Goal: Task Accomplishment & Management: Complete application form

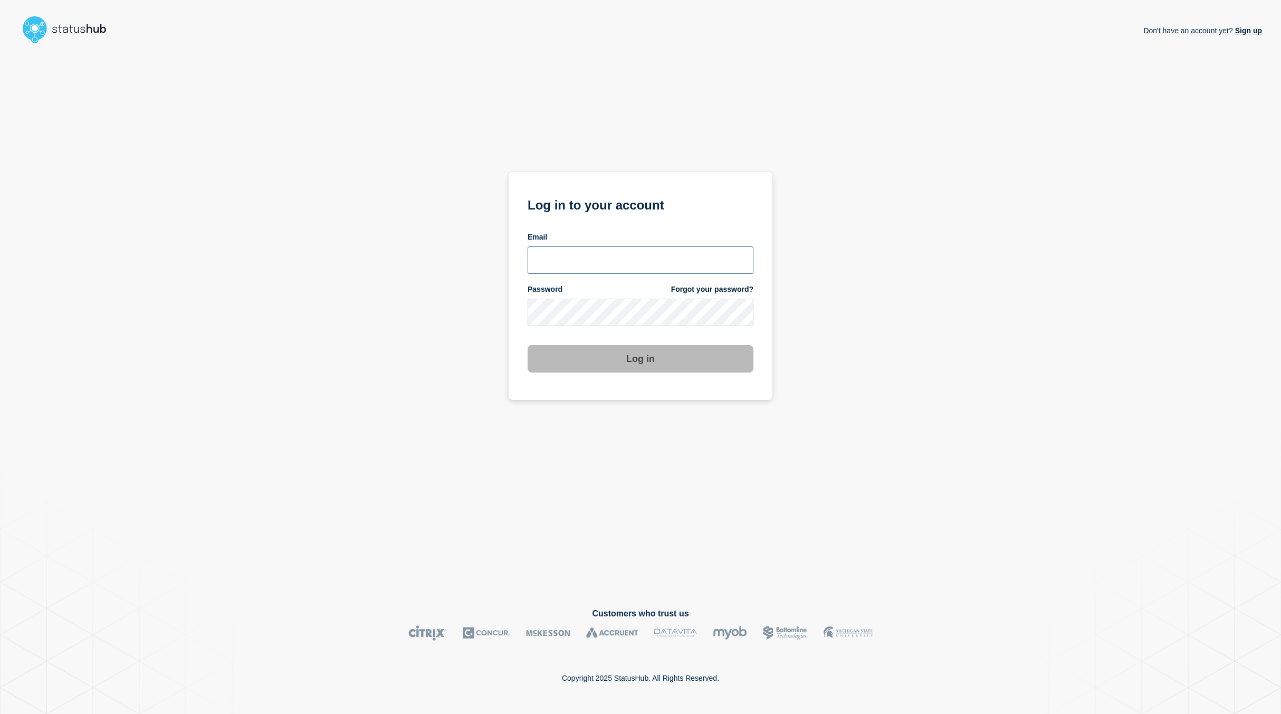
click at [618, 254] on input "email input" at bounding box center [641, 259] width 226 height 27
type input "[PERSON_NAME][EMAIL_ADDRESS][PERSON_NAME][DOMAIN_NAME]"
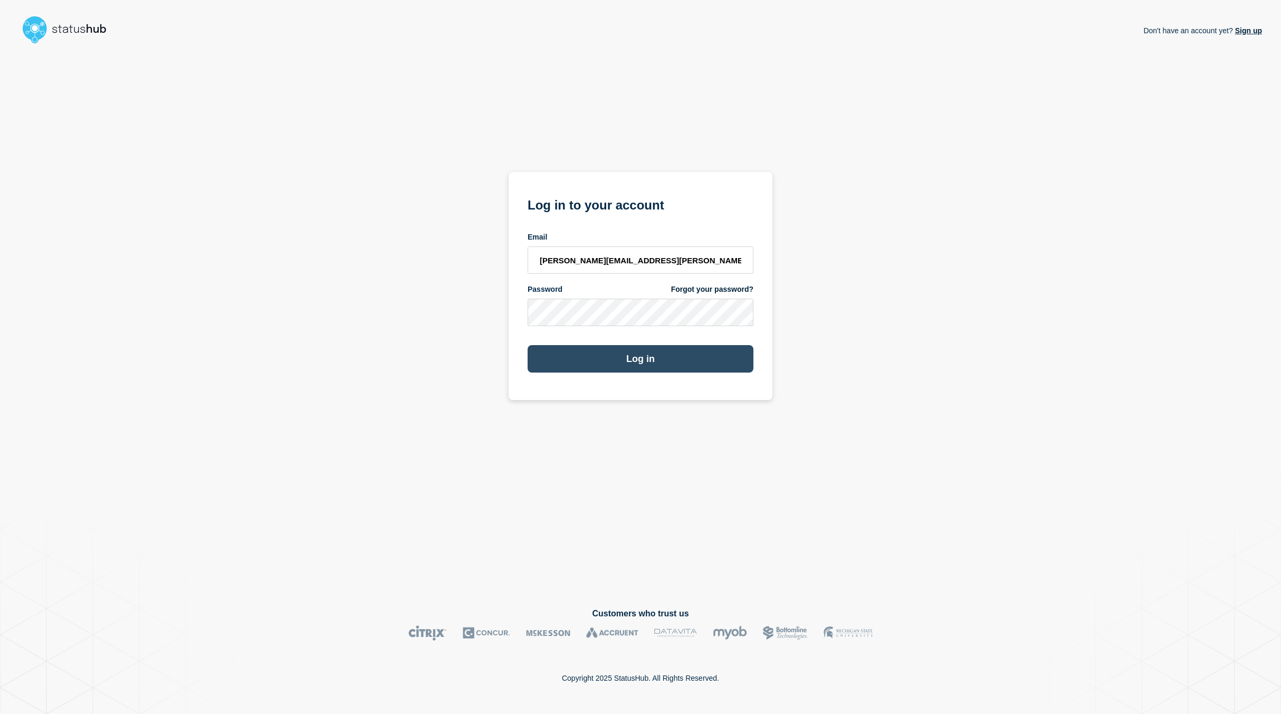
click at [615, 356] on button "Log in" at bounding box center [641, 358] width 226 height 27
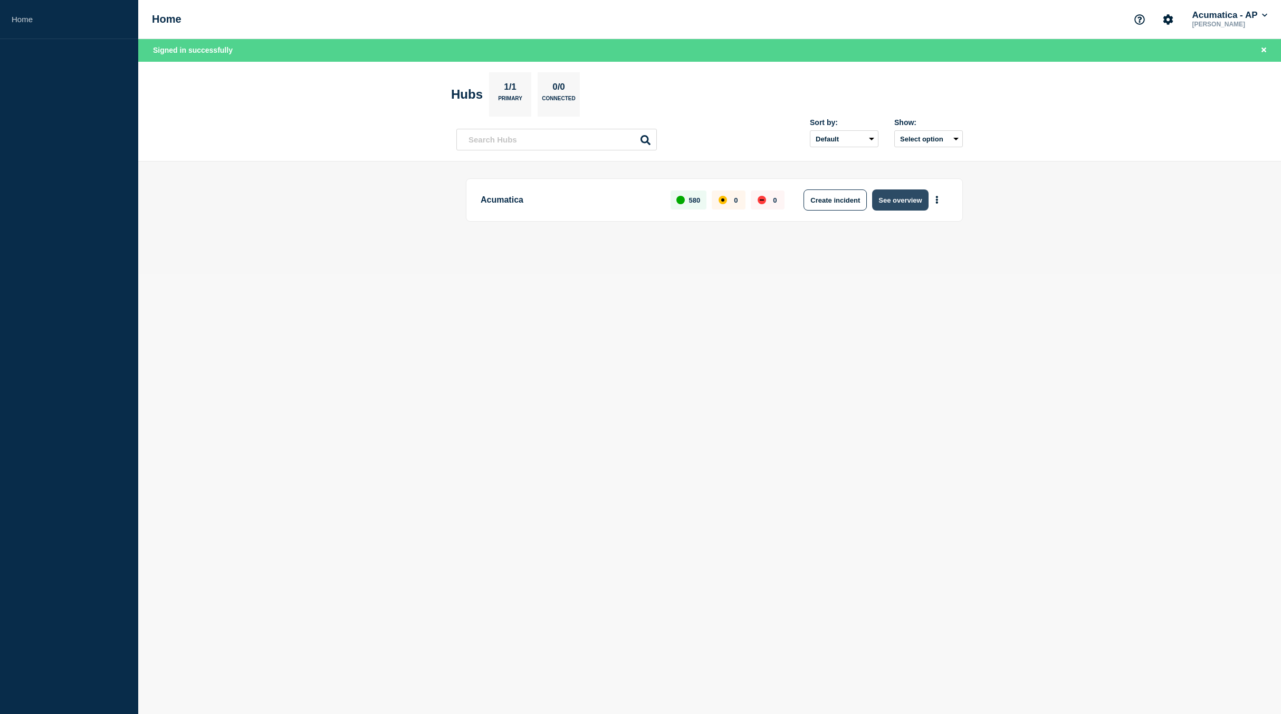
click at [906, 195] on button "See overview" at bounding box center [900, 199] width 56 height 21
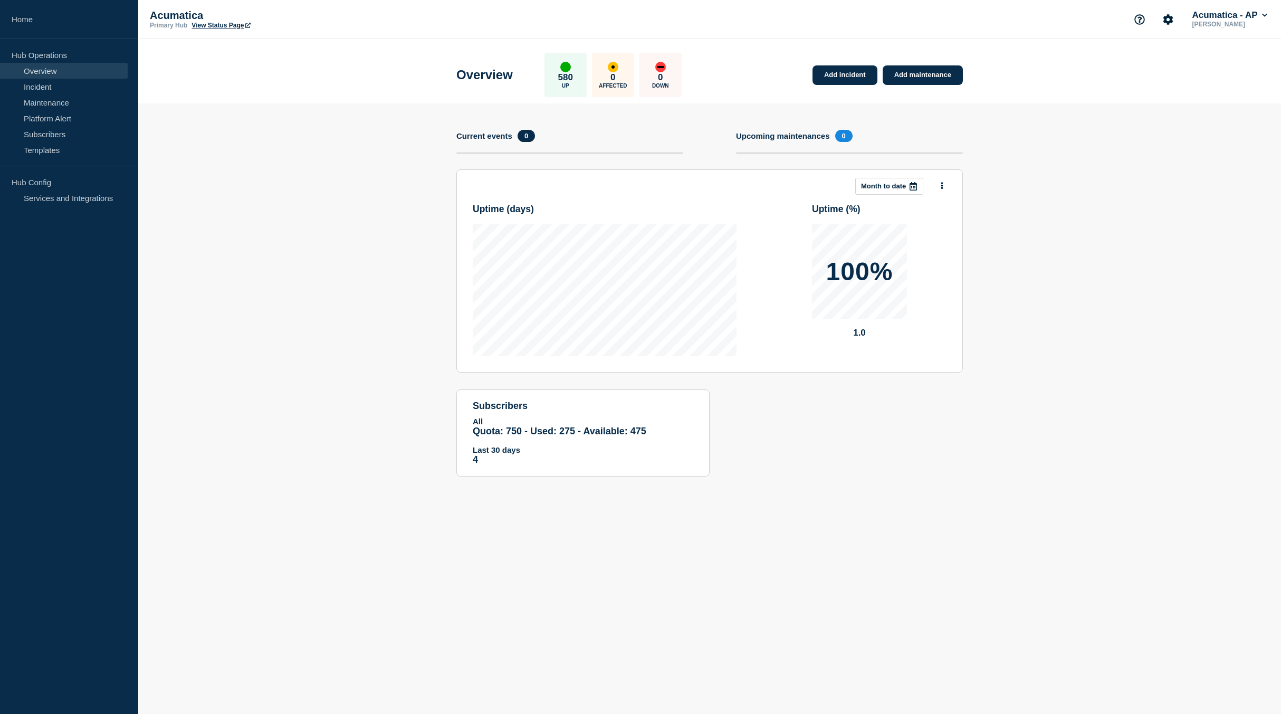
click at [797, 138] on h4 "Upcoming maintenances" at bounding box center [783, 135] width 94 height 9
click at [921, 74] on link "Add maintenance" at bounding box center [923, 75] width 80 height 20
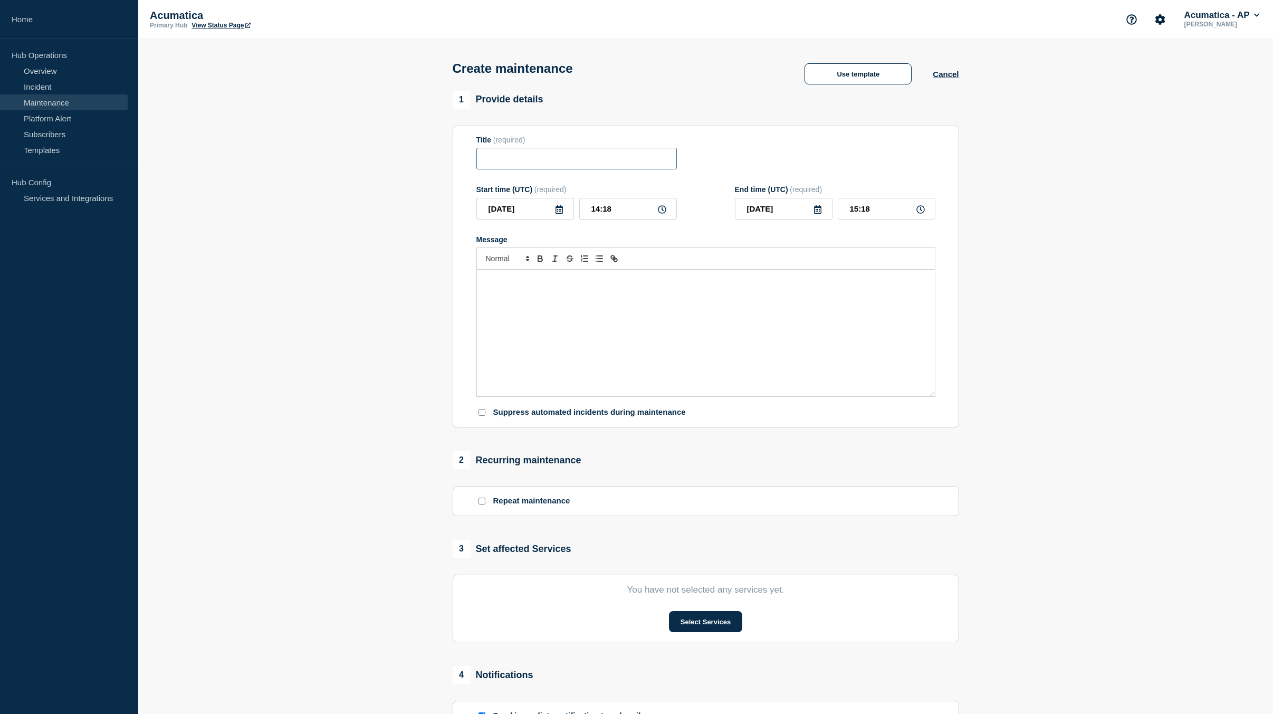
click at [510, 166] on input "Title" at bounding box center [576, 159] width 200 height 22
paste input "Acumatica Business Cloud scheduled maintenance"
type input "Acumatica Business Cloud scheduled maintenance"
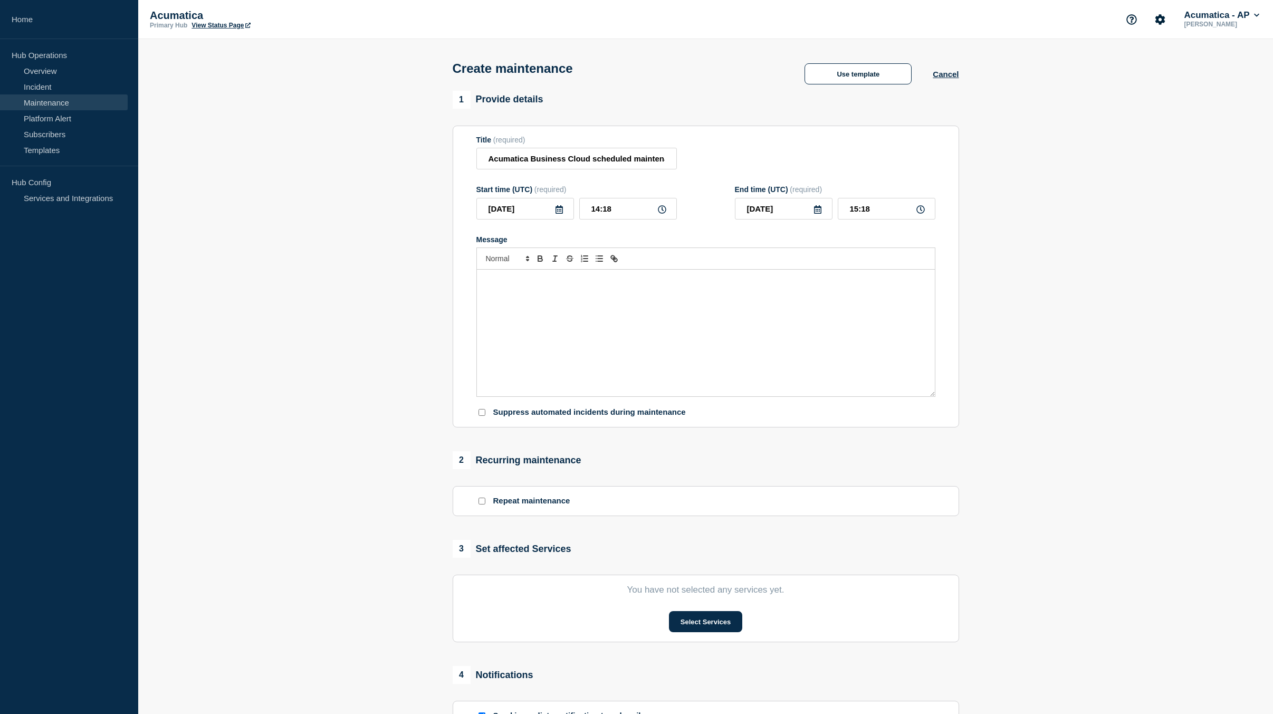
click at [529, 291] on div "Message" at bounding box center [706, 333] width 458 height 127
click at [522, 285] on p "Message" at bounding box center [706, 280] width 442 height 9
click at [558, 212] on icon at bounding box center [558, 209] width 7 height 8
click at [592, 245] on icon "button" at bounding box center [596, 241] width 13 height 13
click at [539, 308] on div "15" at bounding box center [542, 308] width 15 height 15
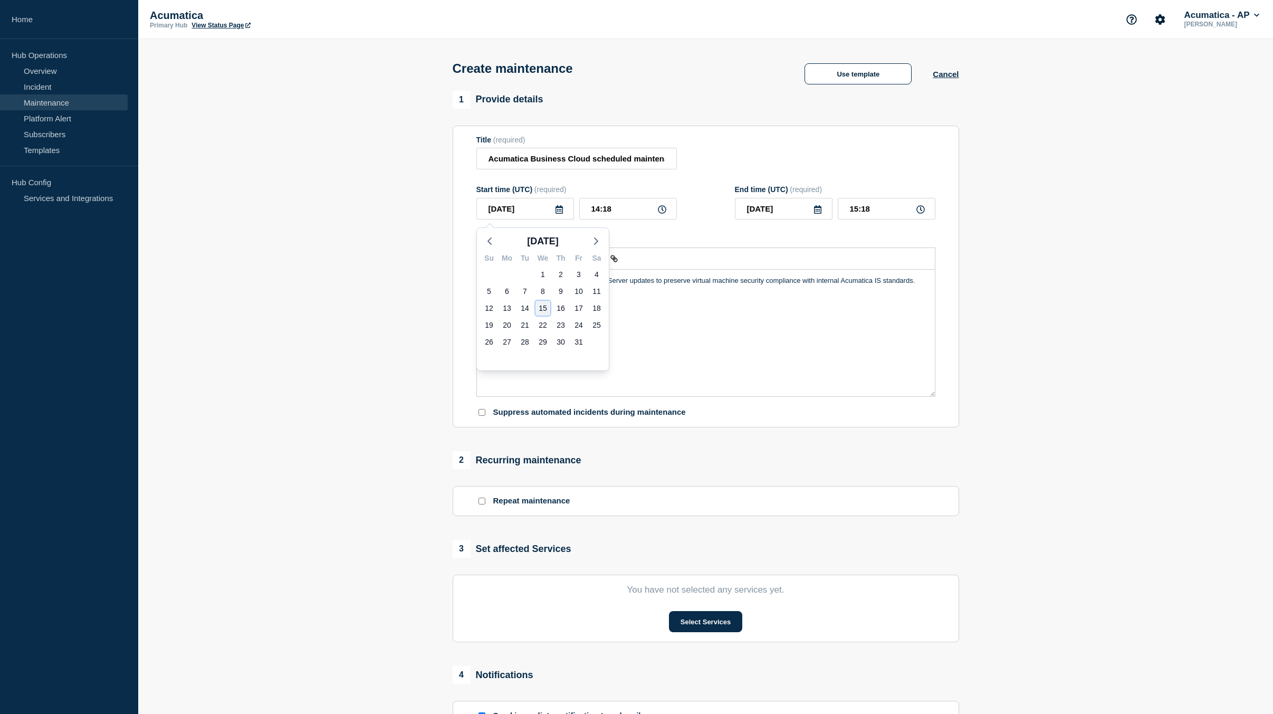
type input "2025-10-15"
click at [662, 210] on icon at bounding box center [662, 209] width 8 height 8
click at [659, 213] on icon at bounding box center [662, 209] width 8 height 8
click at [660, 213] on icon at bounding box center [662, 209] width 8 height 8
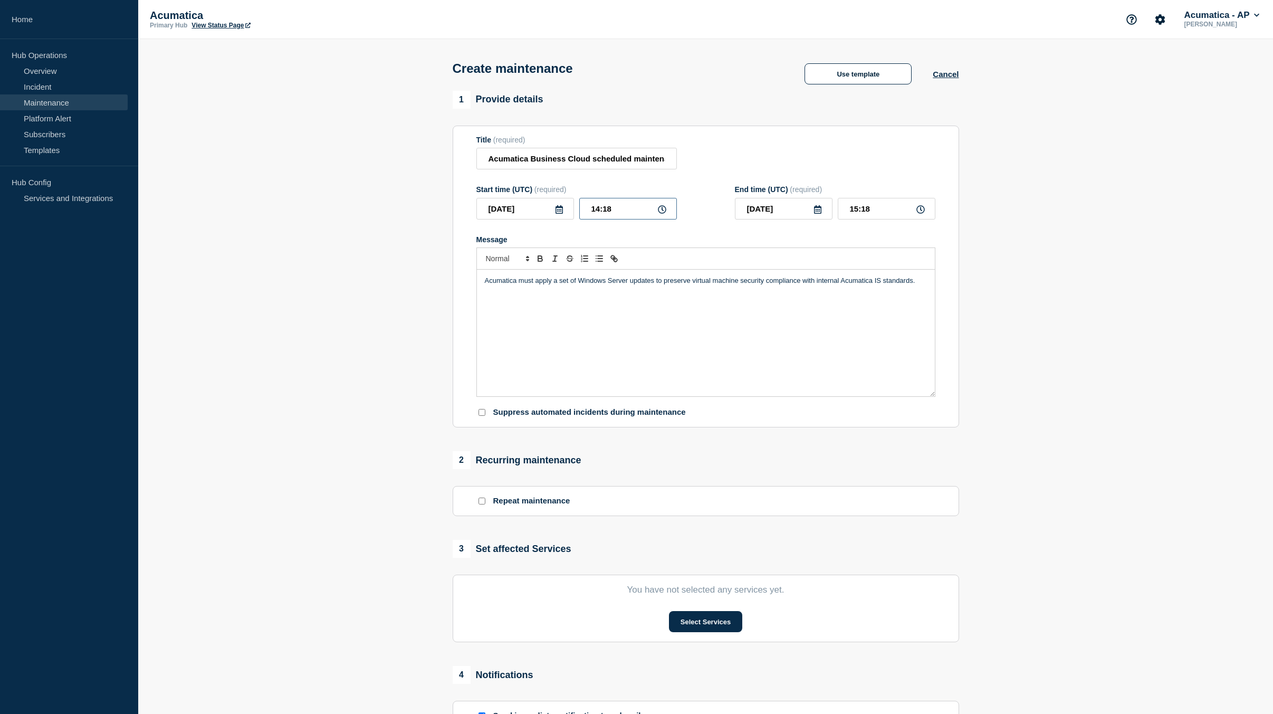
click at [610, 216] on input "14:18" at bounding box center [628, 209] width 98 height 22
click at [593, 210] on input "14:18" at bounding box center [628, 209] width 98 height 22
type input "01:00"
click at [857, 212] on input "02:00" at bounding box center [887, 209] width 98 height 22
type input "03:30"
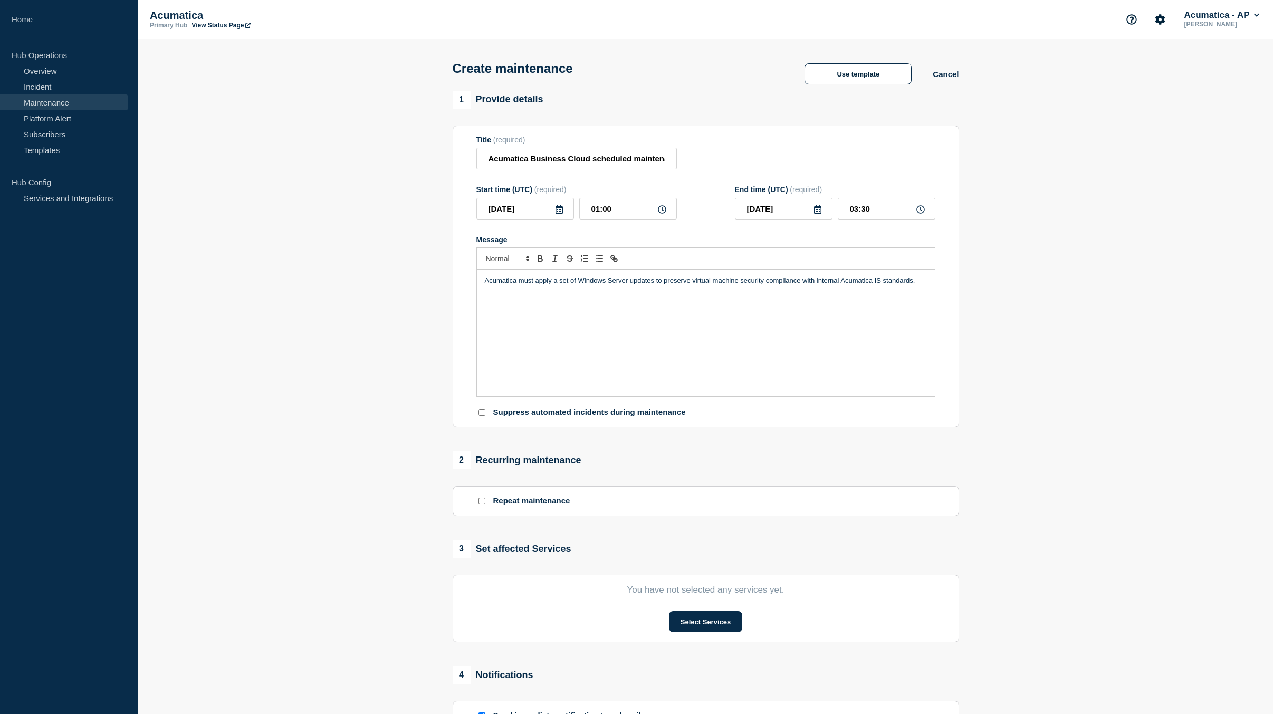
click at [759, 328] on div "Acumatica must apply a set of Windows Server updates to preserve virtual machin…" at bounding box center [706, 333] width 458 height 127
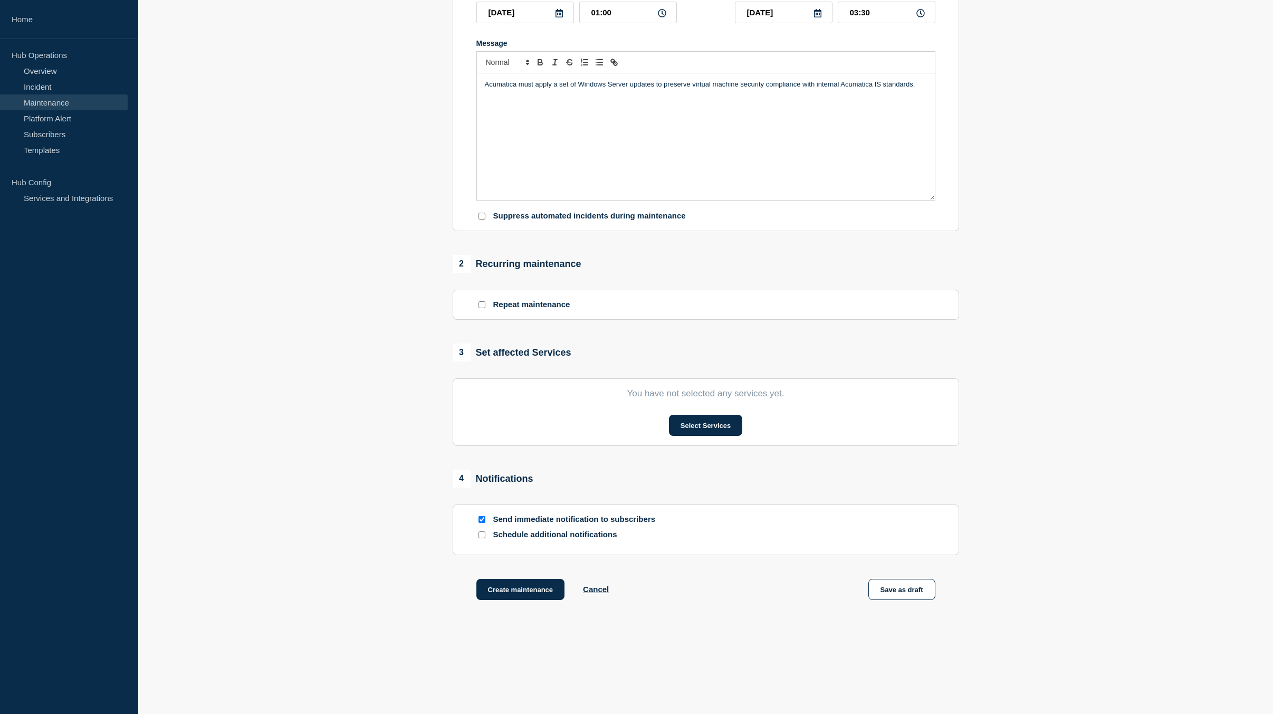
scroll to position [206, 0]
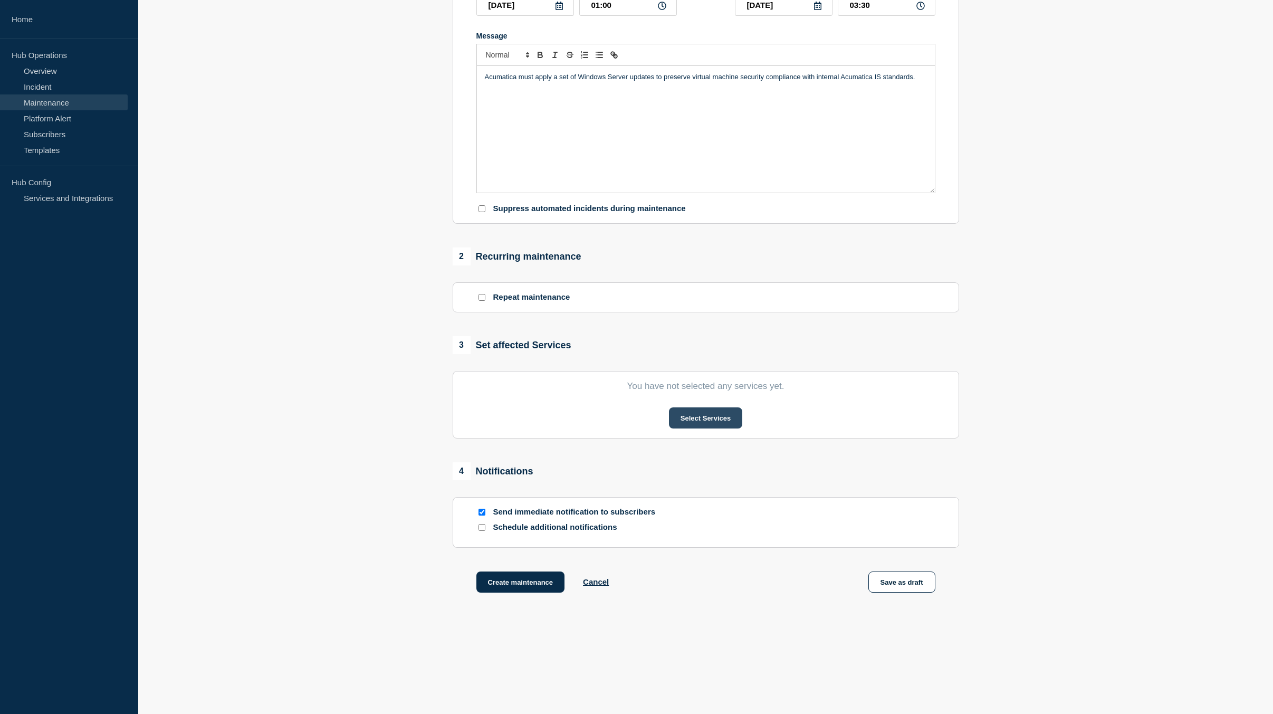
click at [707, 419] on button "Select Services" at bounding box center [705, 417] width 73 height 21
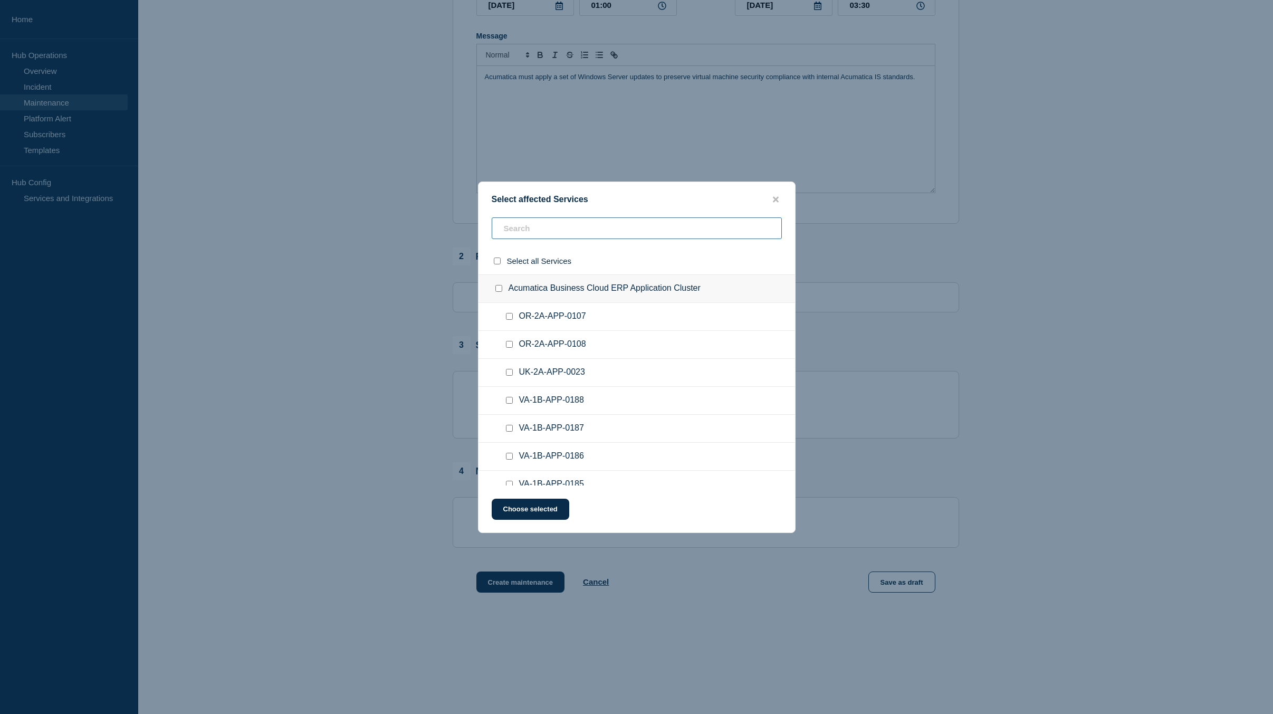
click at [578, 225] on input "text" at bounding box center [637, 228] width 290 height 22
type input "UK-2A-SQ:"
checkbox input "true"
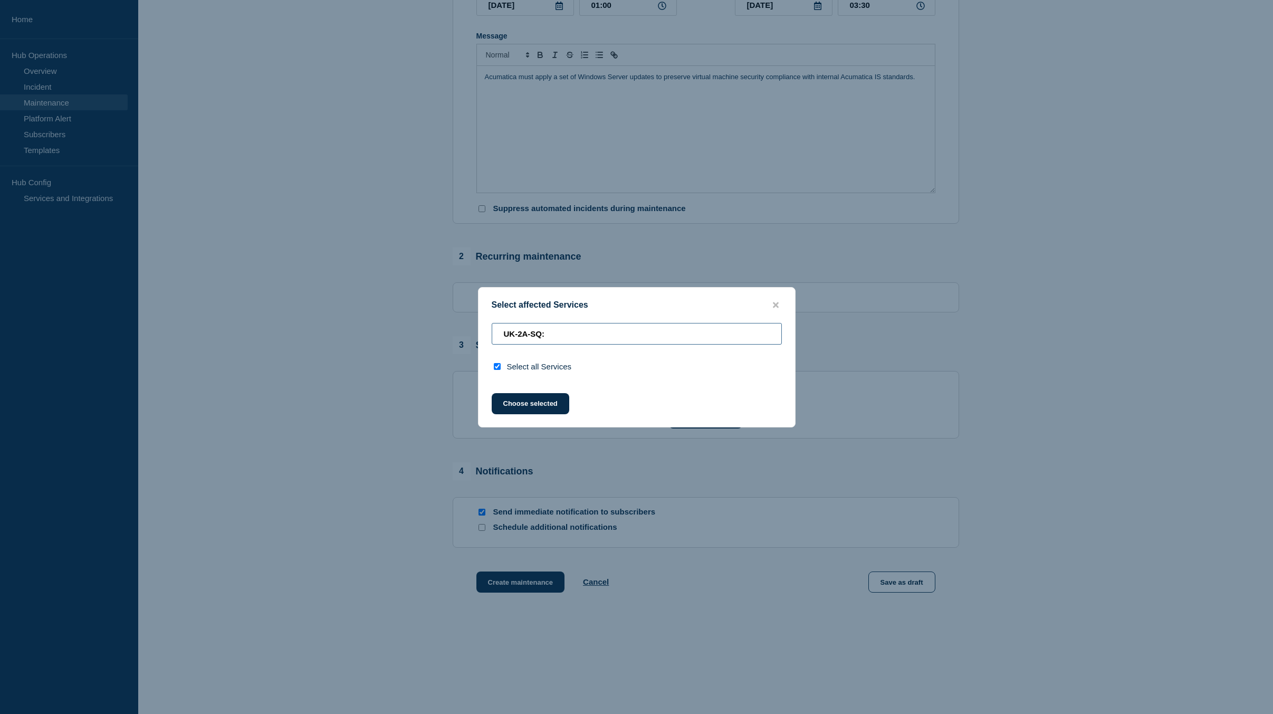
type input "UK-2A-SQ"
checkbox input "false"
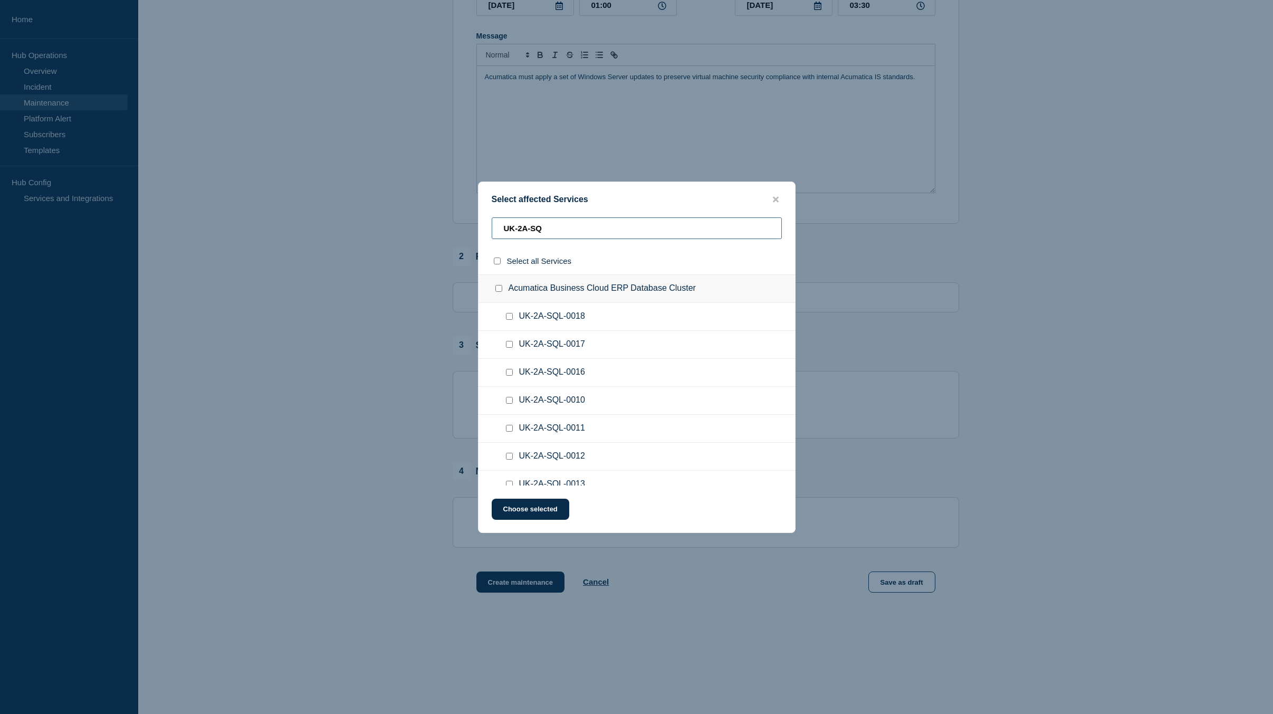
type input "UK-2A-SQ:"
checkbox input "true"
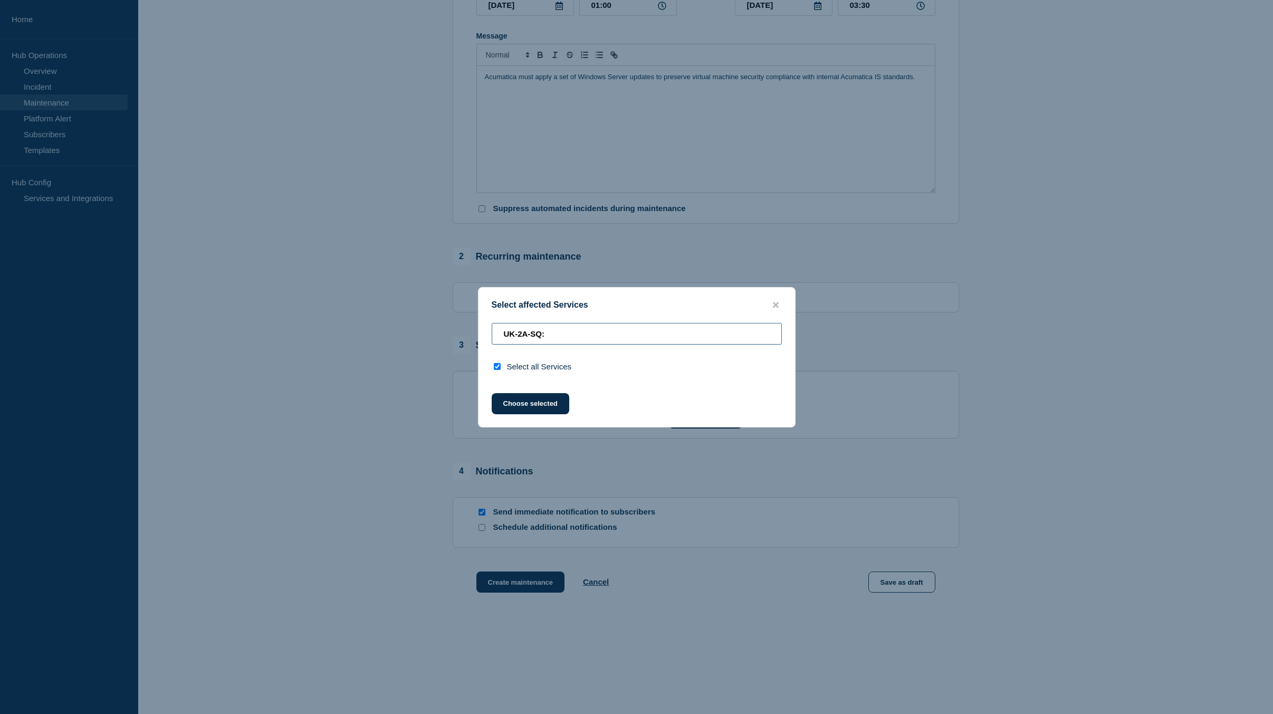
type input "UK-2A-SQ"
checkbox input "false"
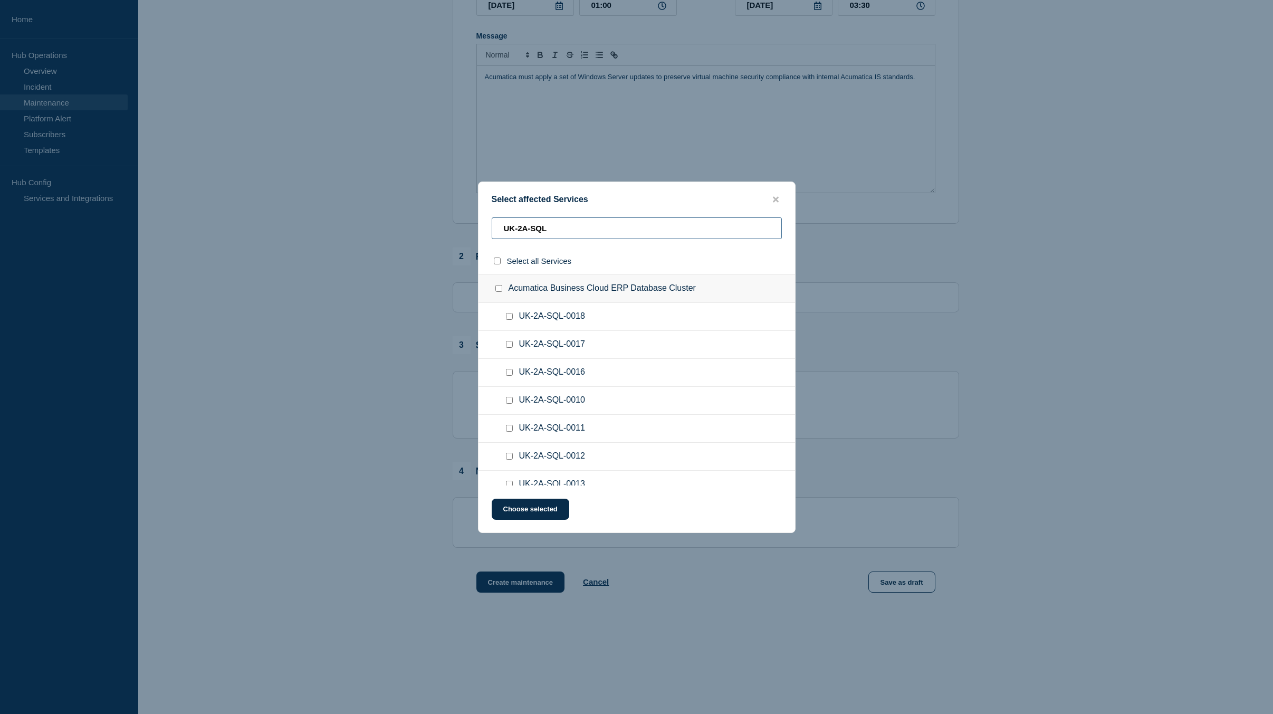
type input "UK-2A-SQL"
click at [511, 320] on input "UK-2A-SQL-0018 checkbox" at bounding box center [509, 316] width 7 height 7
checkbox input "true"
click at [512, 348] on input "UK-2A-SQL-0017 checkbox" at bounding box center [509, 344] width 7 height 7
checkbox input "true"
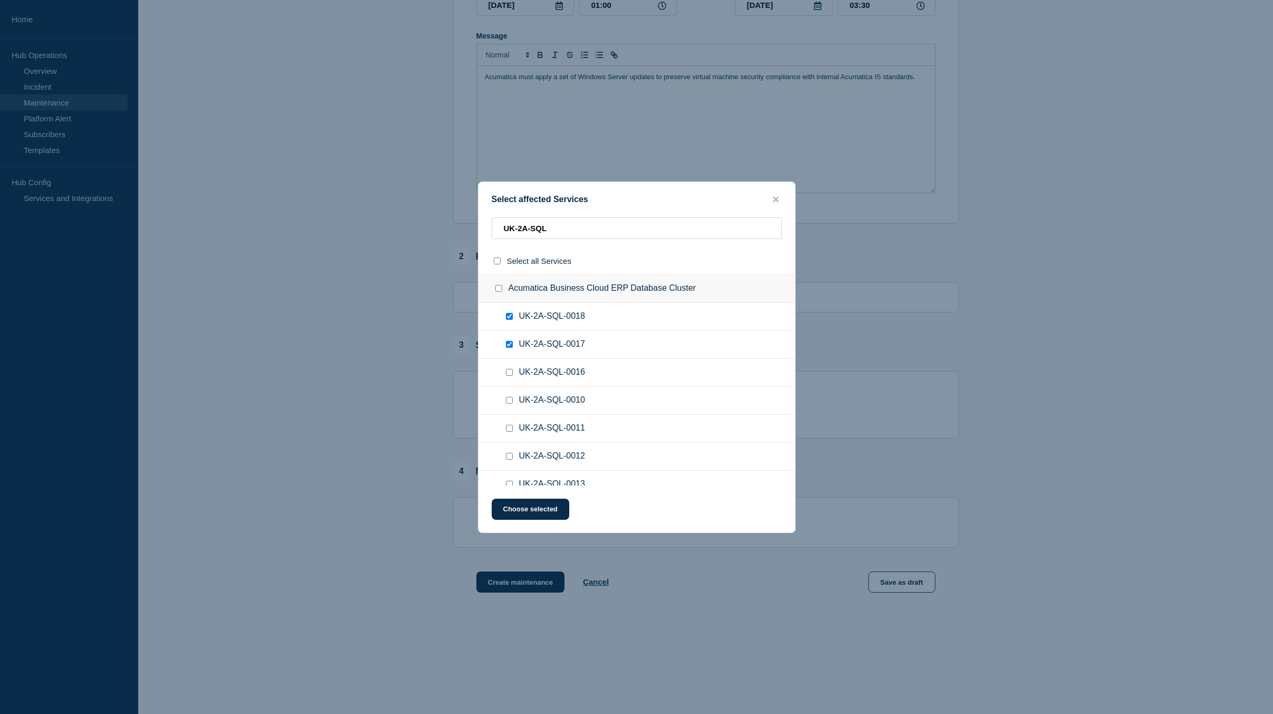
click at [509, 376] on input "UK-2A-SQL-0016 checkbox" at bounding box center [509, 372] width 7 height 7
checkbox input "true"
click at [507, 409] on ul "UK-2A-SQL-0010" at bounding box center [636, 401] width 317 height 28
click at [511, 401] on input "UK-2A-SQL-0010 checkbox" at bounding box center [509, 400] width 7 height 7
checkbox input "true"
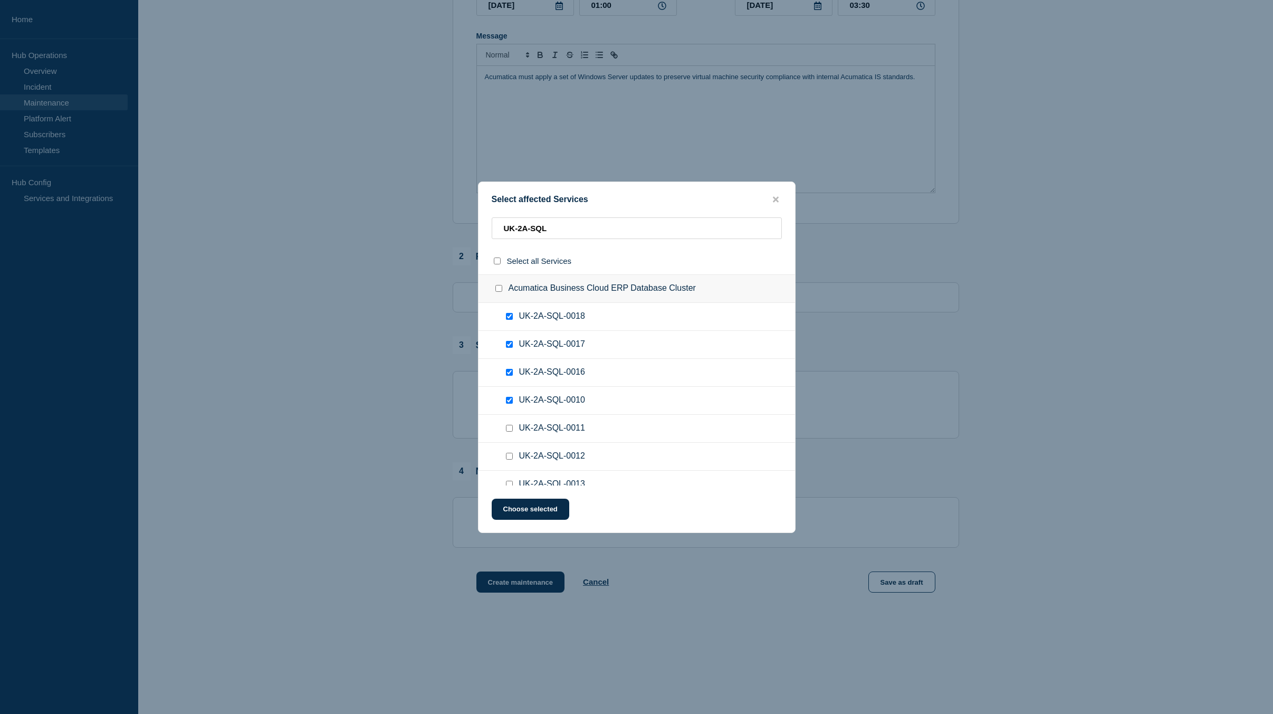
scroll to position [41, 0]
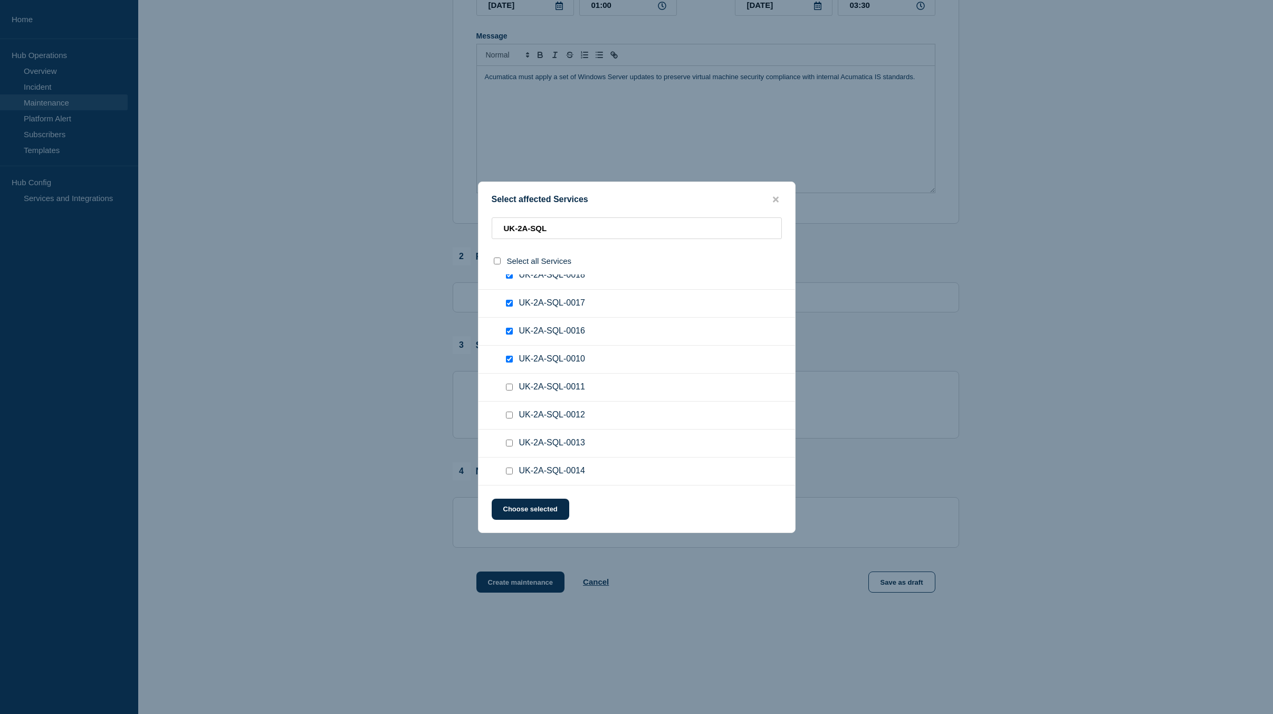
click at [509, 390] on input "UK-2A-SQL-0011 checkbox" at bounding box center [509, 387] width 7 height 7
checkbox input "true"
click at [511, 415] on input "UK-2A-SQL-0012 checkbox" at bounding box center [509, 414] width 7 height 7
checkbox input "true"
click at [510, 441] on input "UK-2A-SQL-0013 checkbox" at bounding box center [509, 442] width 7 height 7
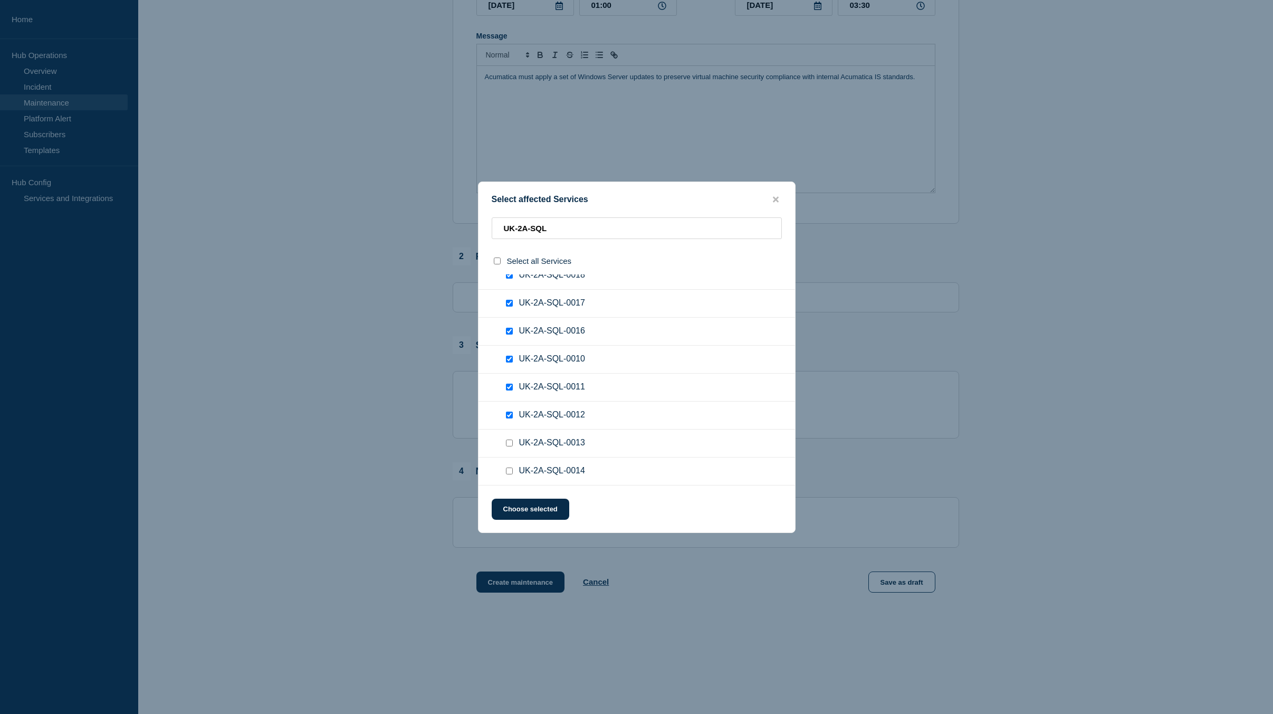
checkbox input "true"
click at [508, 472] on input "UK-2A-SQL-0014 checkbox" at bounding box center [509, 470] width 7 height 7
checkbox input "true"
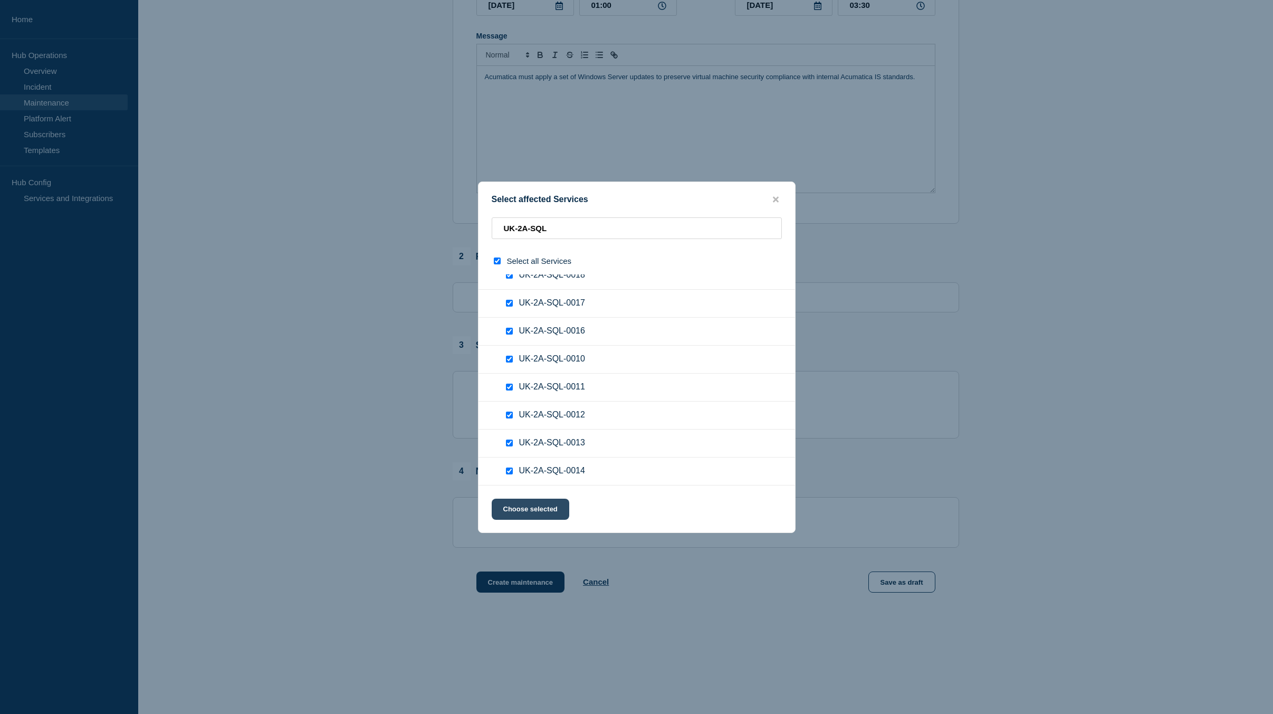
click at [536, 510] on button "Choose selected" at bounding box center [531, 509] width 78 height 21
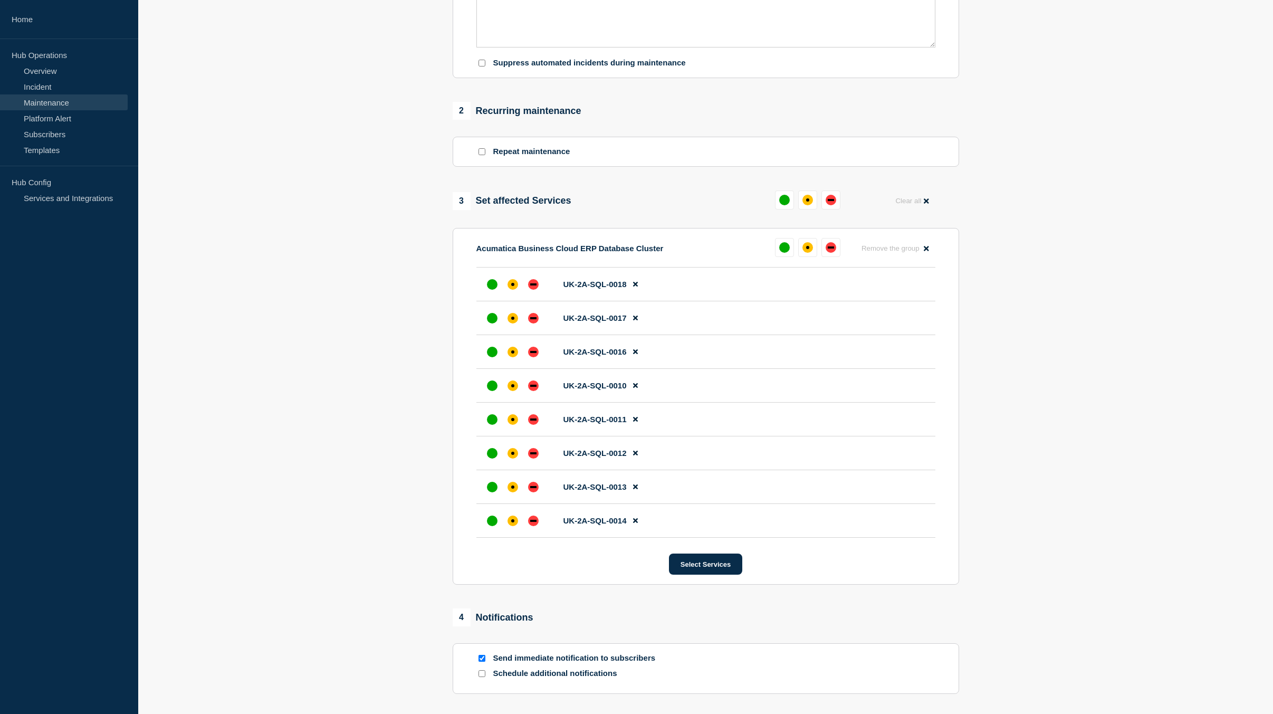
scroll to position [417, 0]
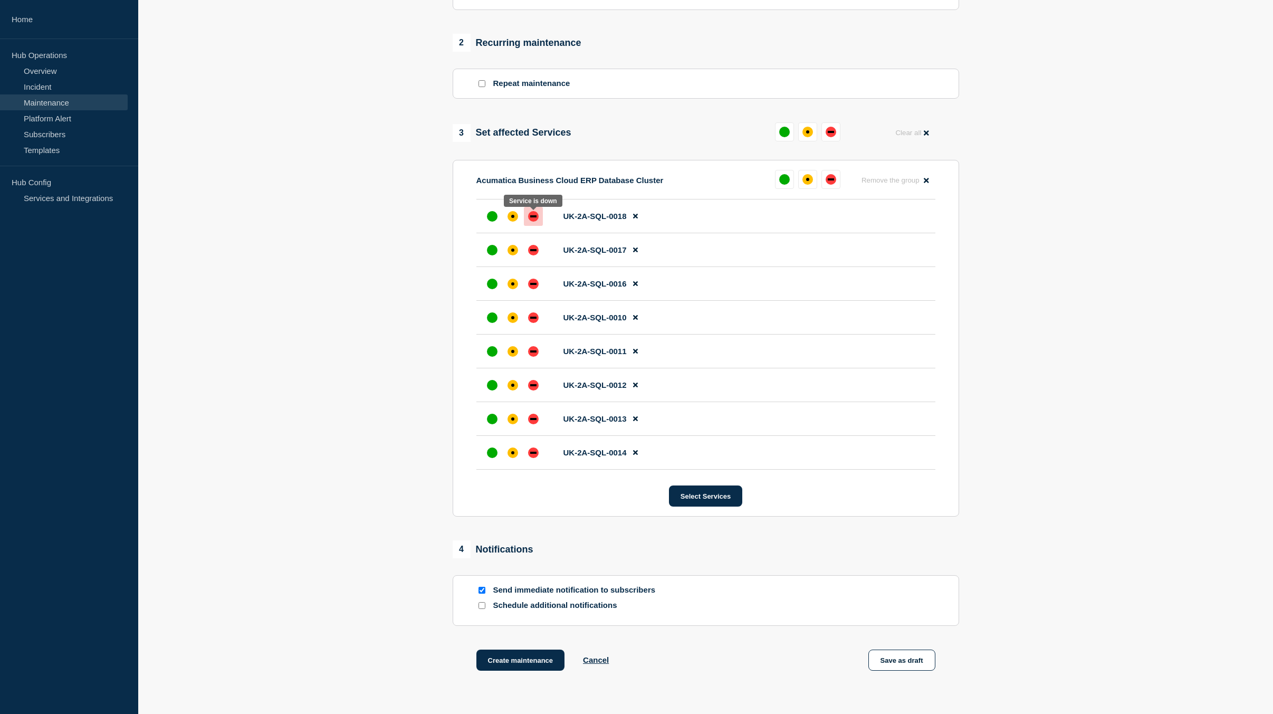
click at [531, 217] on div "down" at bounding box center [533, 216] width 6 height 2
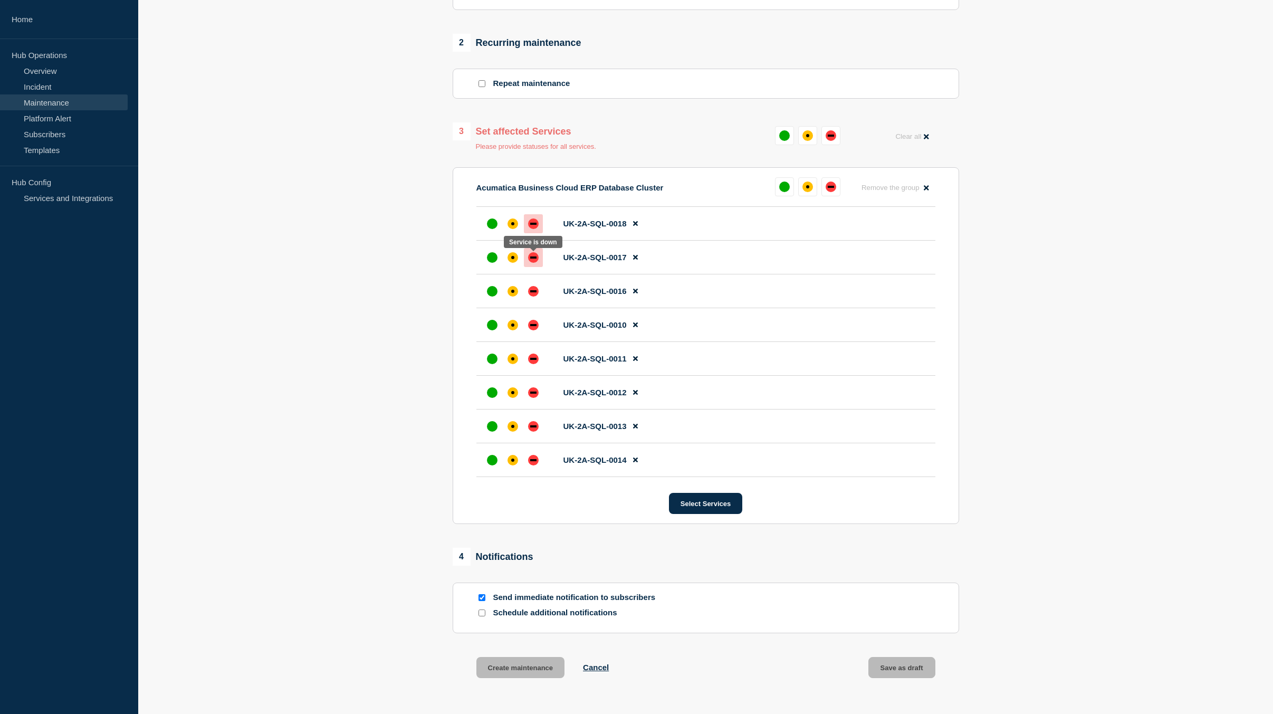
click at [533, 263] on div "down" at bounding box center [533, 257] width 11 height 11
click at [532, 301] on div at bounding box center [533, 291] width 19 height 19
click at [533, 334] on div at bounding box center [533, 324] width 19 height 19
click at [533, 360] on div "down" at bounding box center [533, 359] width 6 height 2
click at [537, 393] on div "down" at bounding box center [533, 392] width 11 height 11
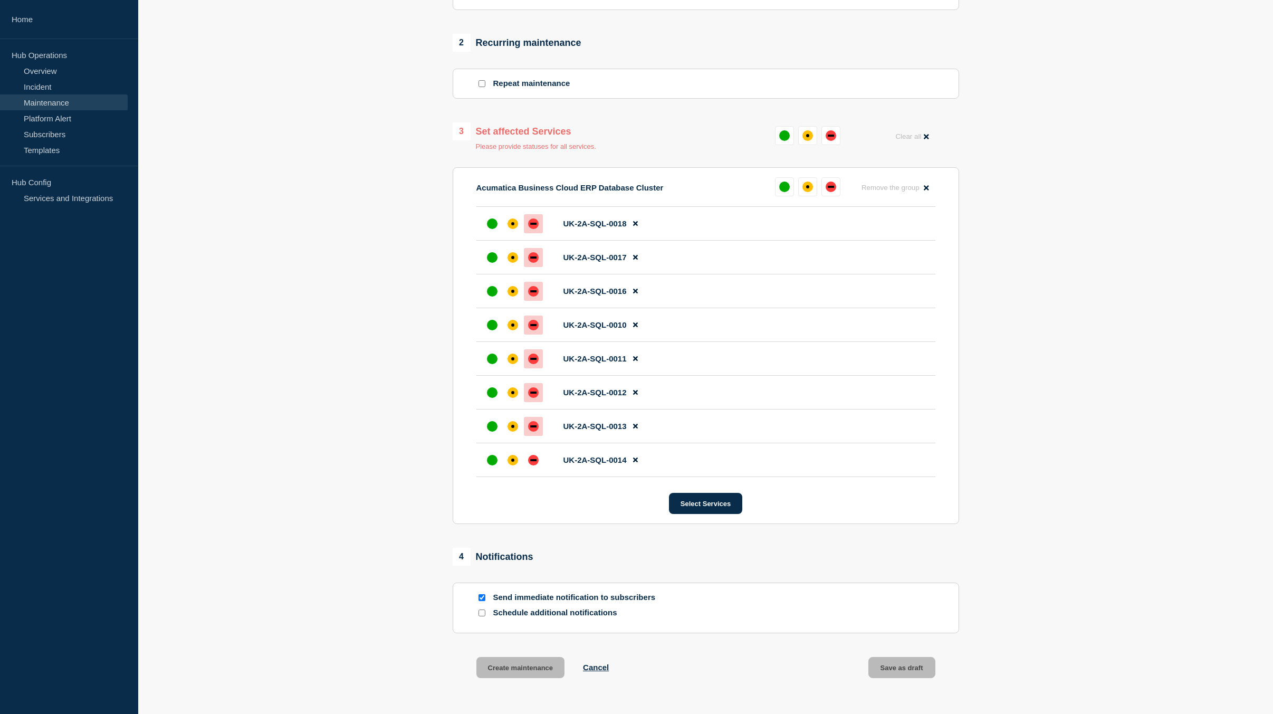
click at [534, 425] on div "down" at bounding box center [533, 426] width 11 height 11
click at [535, 461] on div "down" at bounding box center [533, 460] width 6 height 2
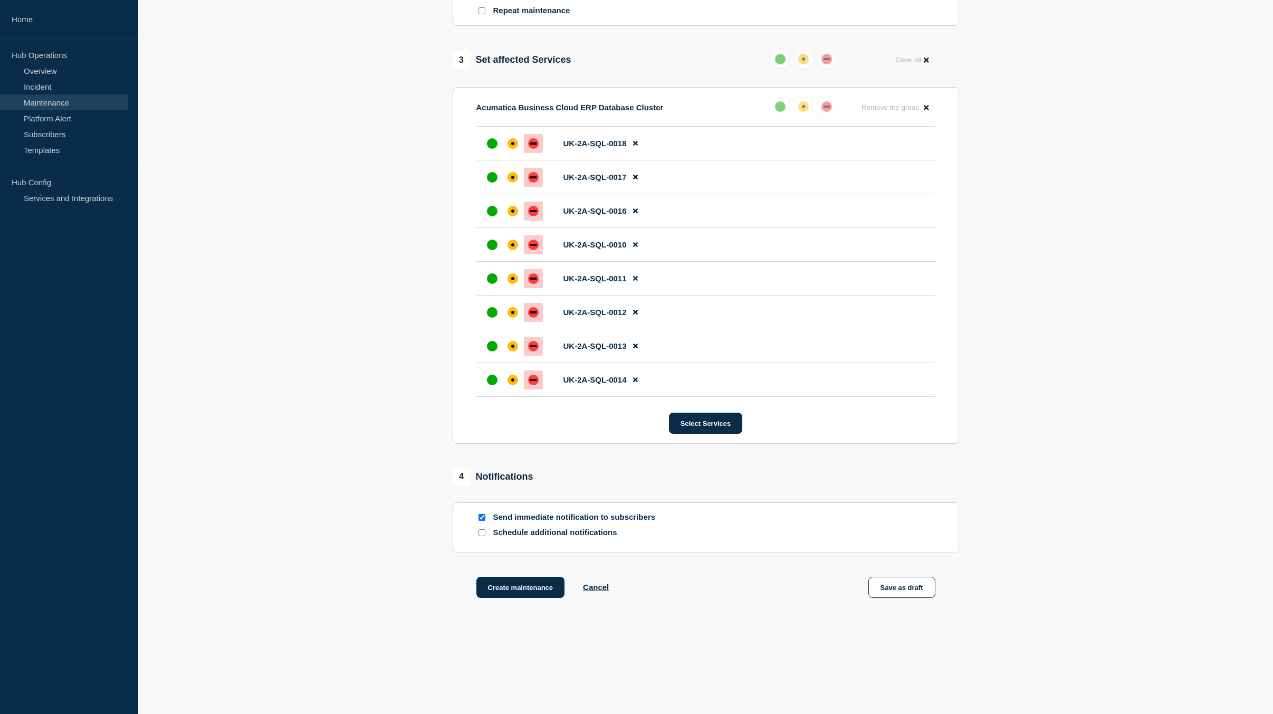
scroll to position [498, 0]
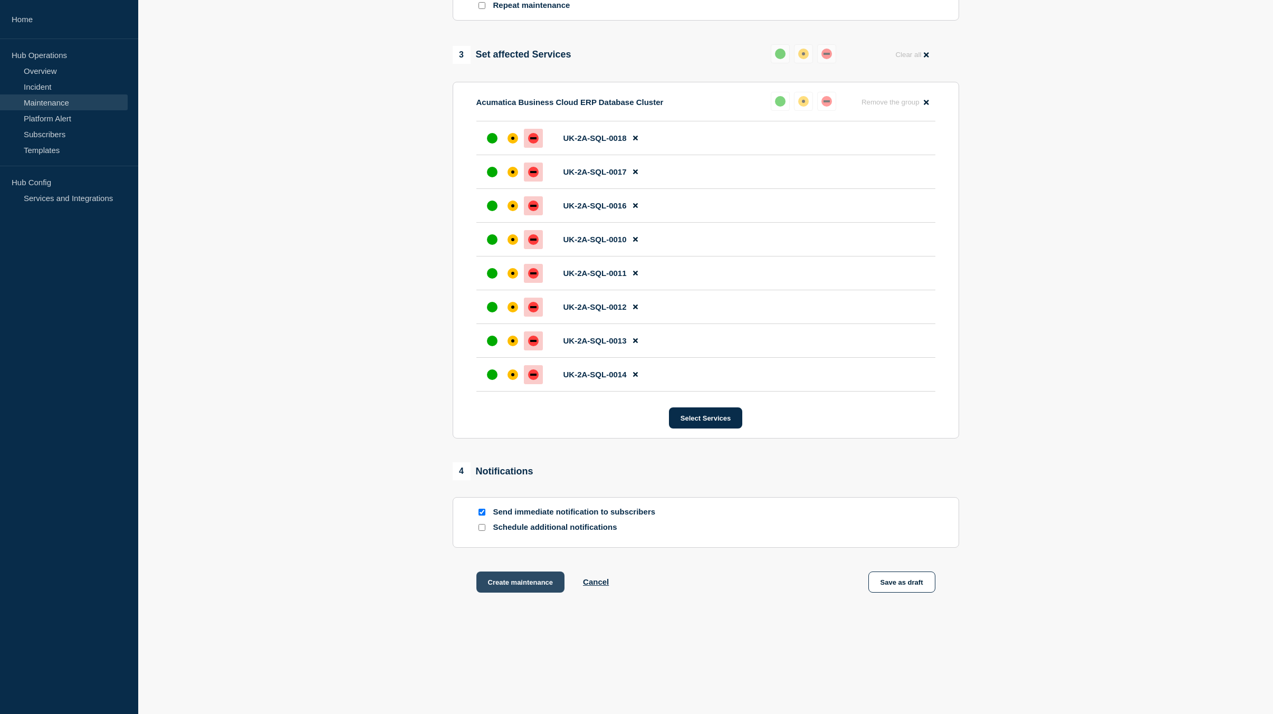
click at [526, 583] on button "Create maintenance" at bounding box center [520, 581] width 89 height 21
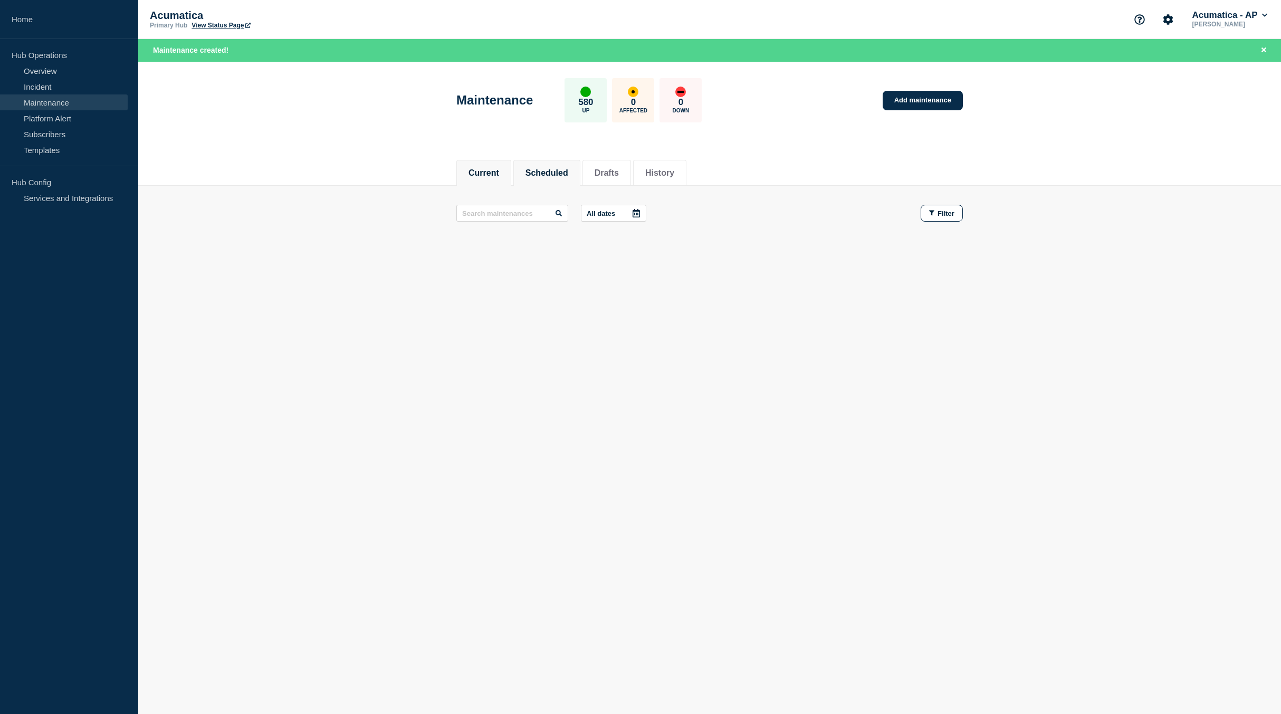
click at [550, 162] on li "Scheduled" at bounding box center [546, 173] width 67 height 26
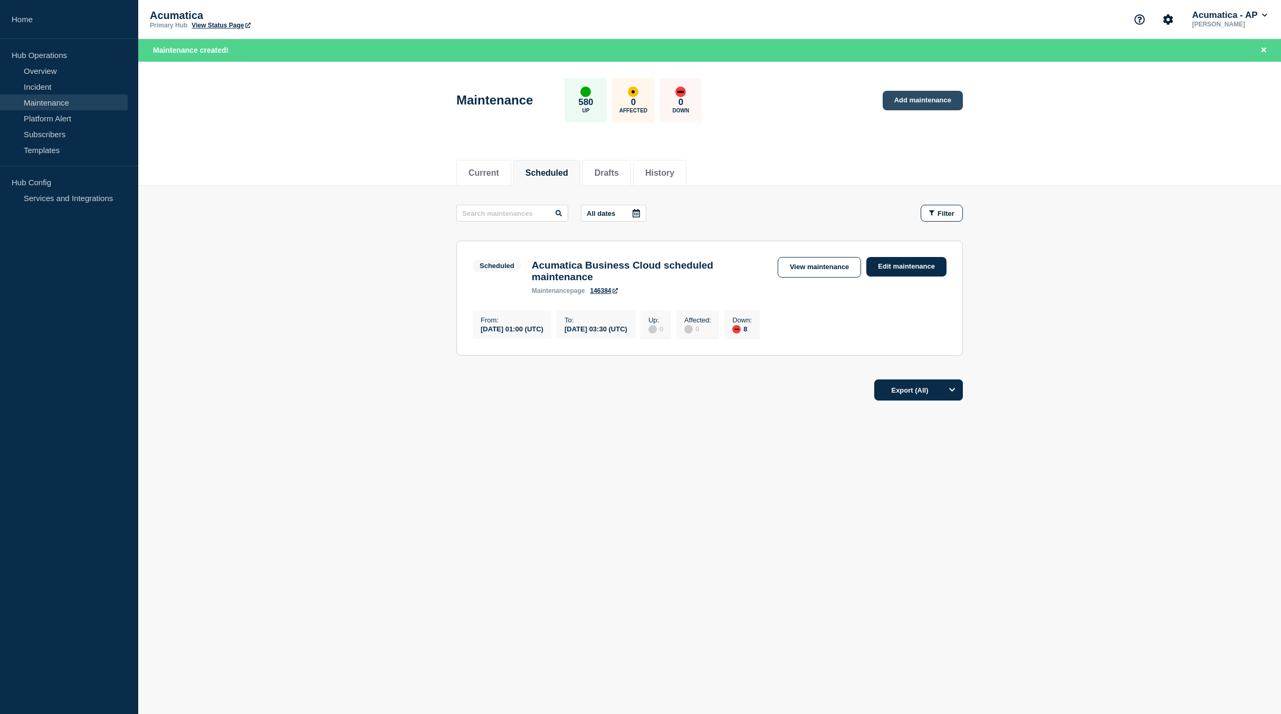
click at [915, 101] on link "Add maintenance" at bounding box center [923, 101] width 80 height 20
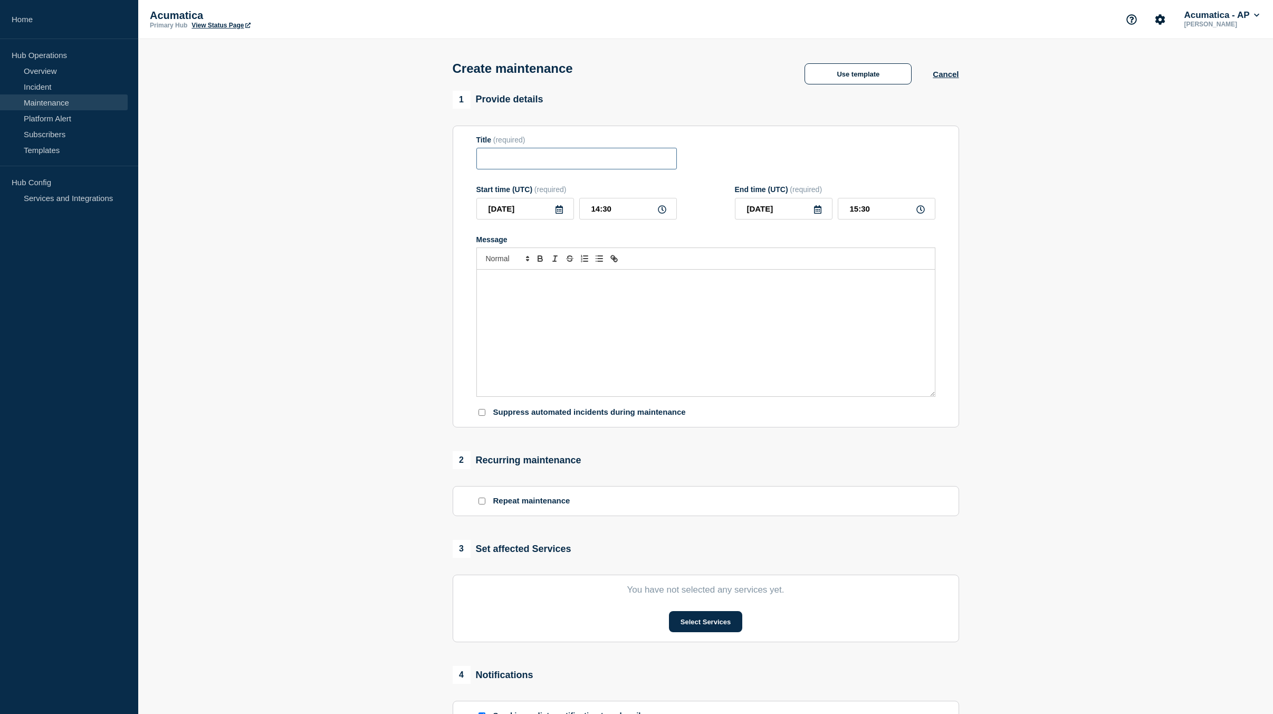
click at [522, 157] on input "Title" at bounding box center [576, 159] width 200 height 22
click at [538, 317] on div "Message" at bounding box center [706, 333] width 458 height 127
click at [508, 161] on input "Title" at bounding box center [576, 159] width 200 height 22
paste input "Acumatica Business Cloud scheduled maintenance"
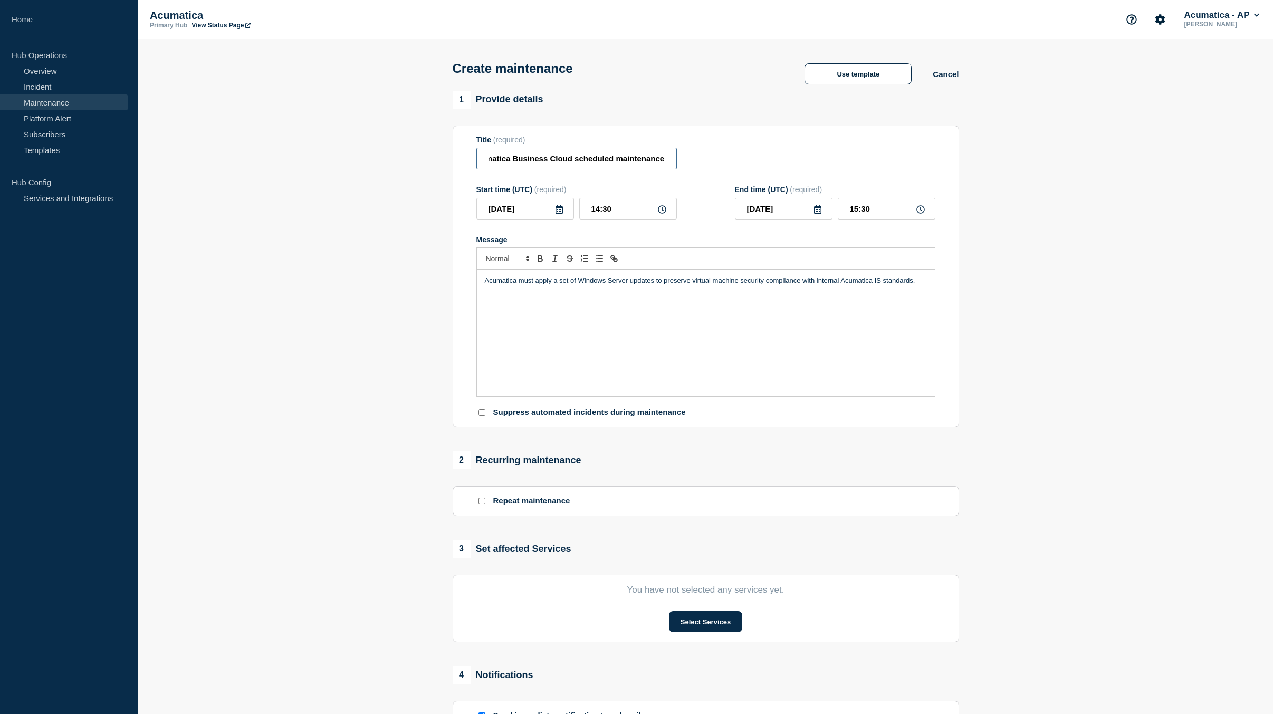
type input "Acumatica Business Cloud scheduled maintenance"
click at [562, 210] on icon at bounding box center [558, 209] width 7 height 8
click at [596, 241] on icon "button" at bounding box center [596, 241] width 13 height 13
click at [544, 305] on div "15" at bounding box center [542, 308] width 15 height 15
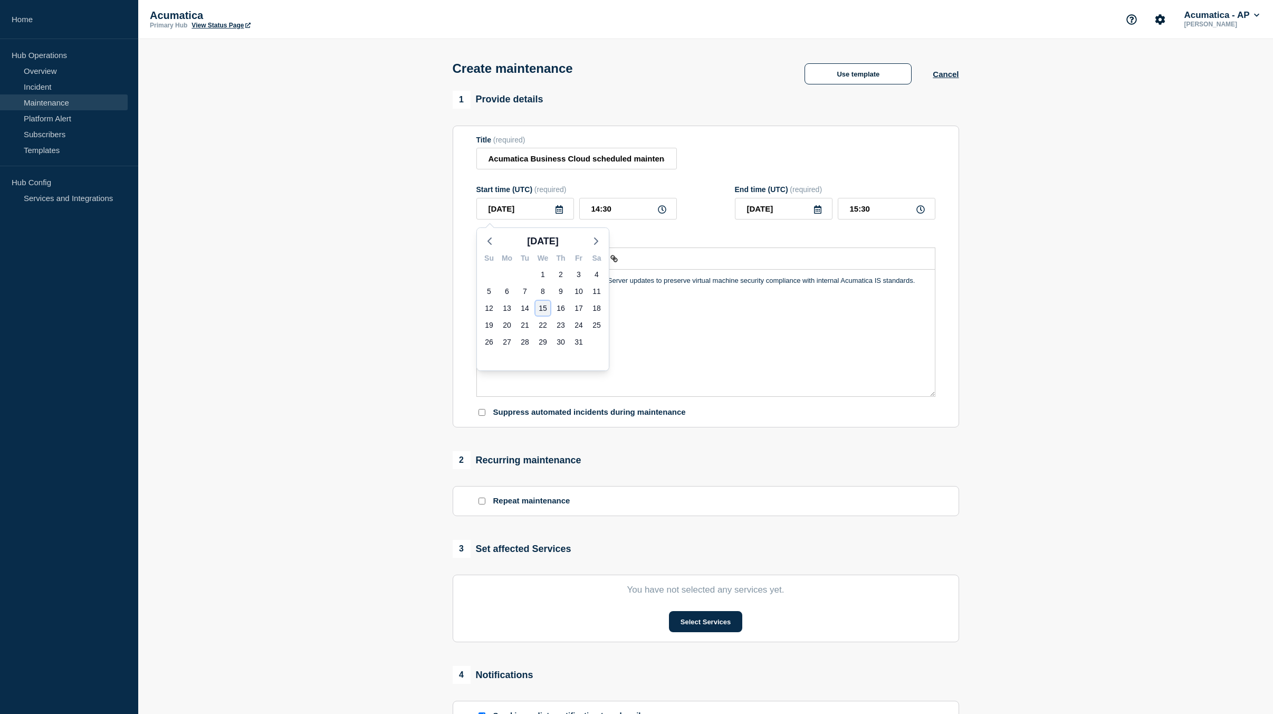
type input "2025-10-15"
click at [595, 211] on input "14:30" at bounding box center [628, 209] width 98 height 22
type input "07:30"
type input "08:30"
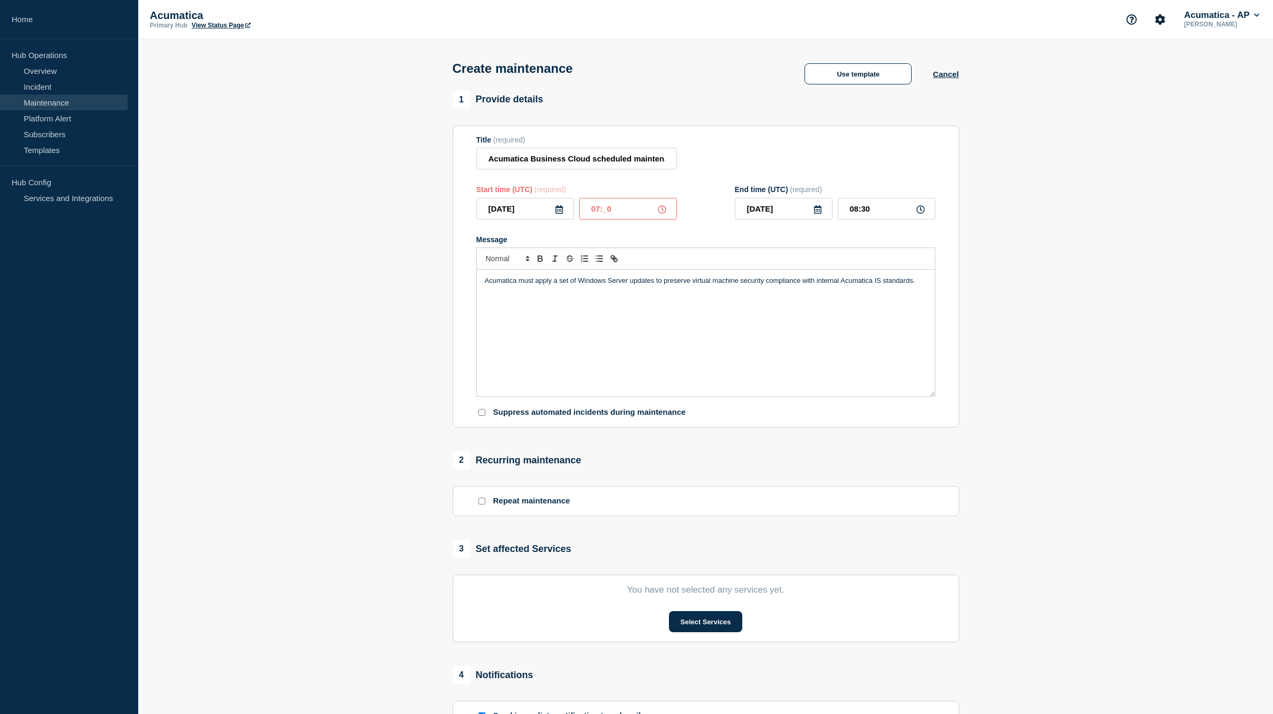
type input "07:00"
click at [854, 207] on input "08:00" at bounding box center [887, 209] width 98 height 22
type input "09:30"
click at [721, 312] on div "Acumatica must apply a set of Windows Server updates to preserve virtual machin…" at bounding box center [706, 333] width 458 height 127
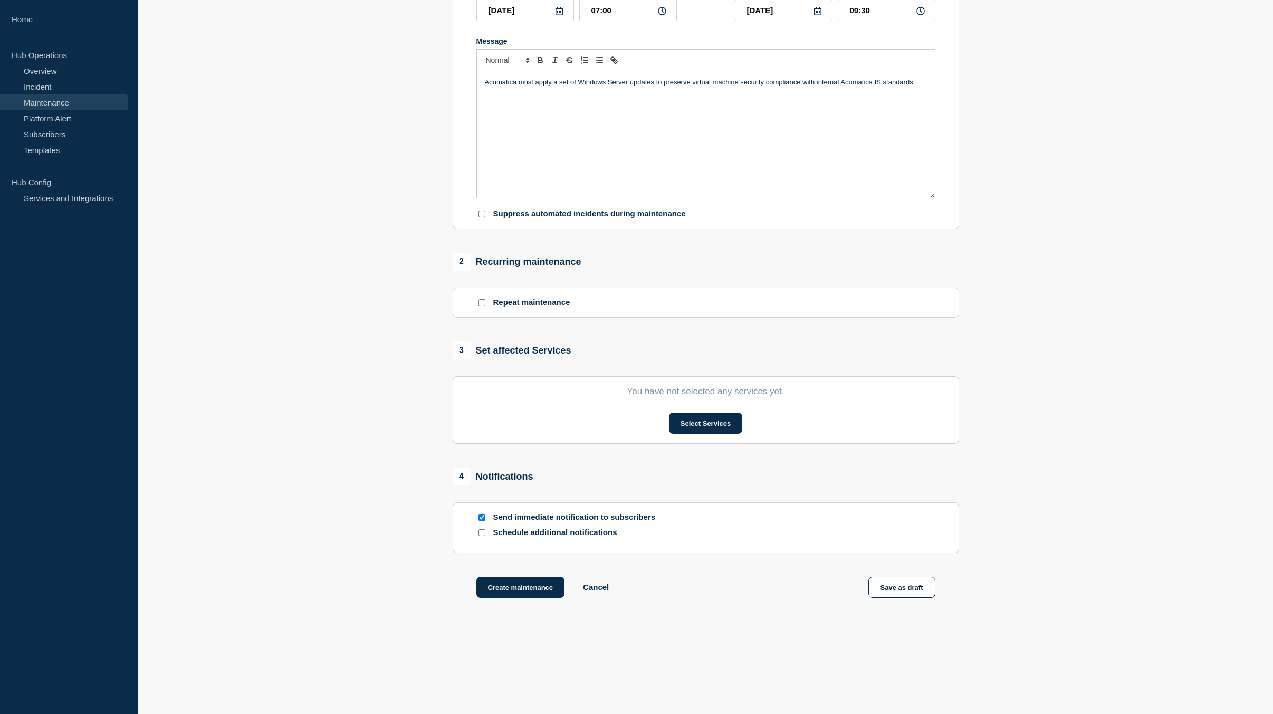
scroll to position [206, 0]
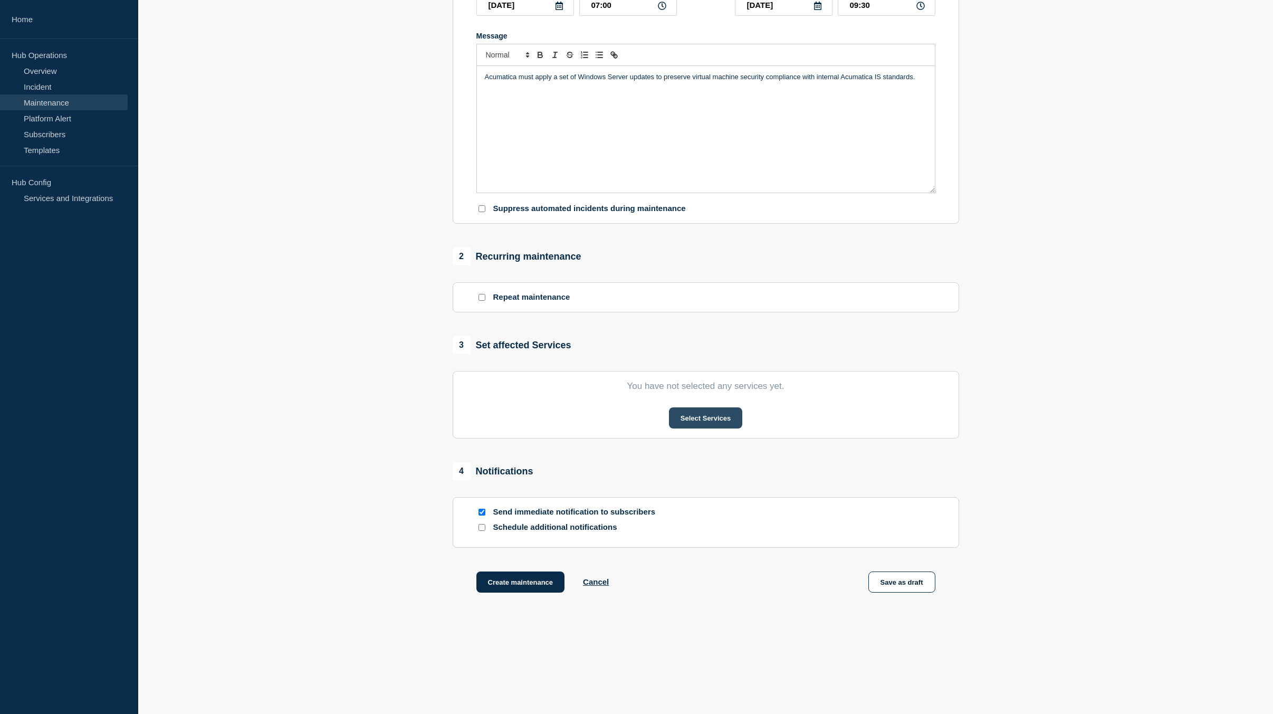
click at [695, 420] on button "Select Services" at bounding box center [705, 417] width 73 height 21
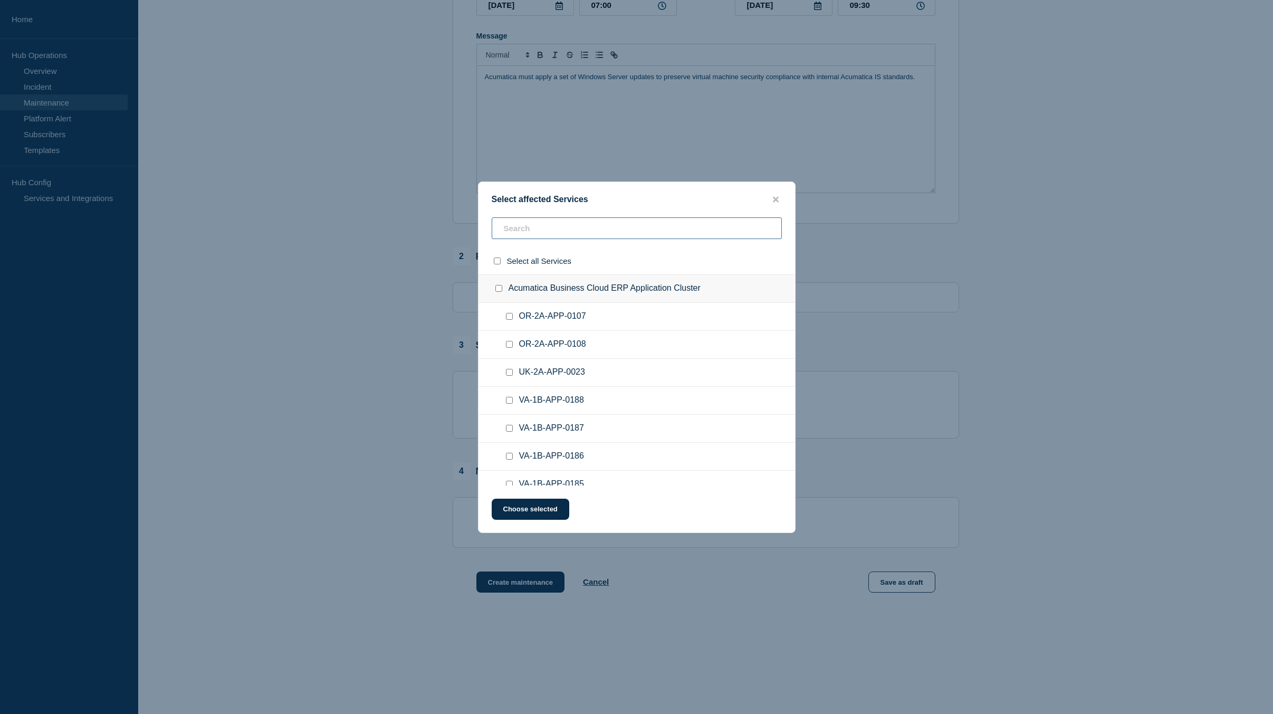
click at [525, 229] on input "text" at bounding box center [637, 228] width 290 height 22
type input "VA-1A-SQL"
click at [510, 319] on input "VA-1A-SQL-0108 checkbox" at bounding box center [509, 316] width 7 height 7
checkbox input "true"
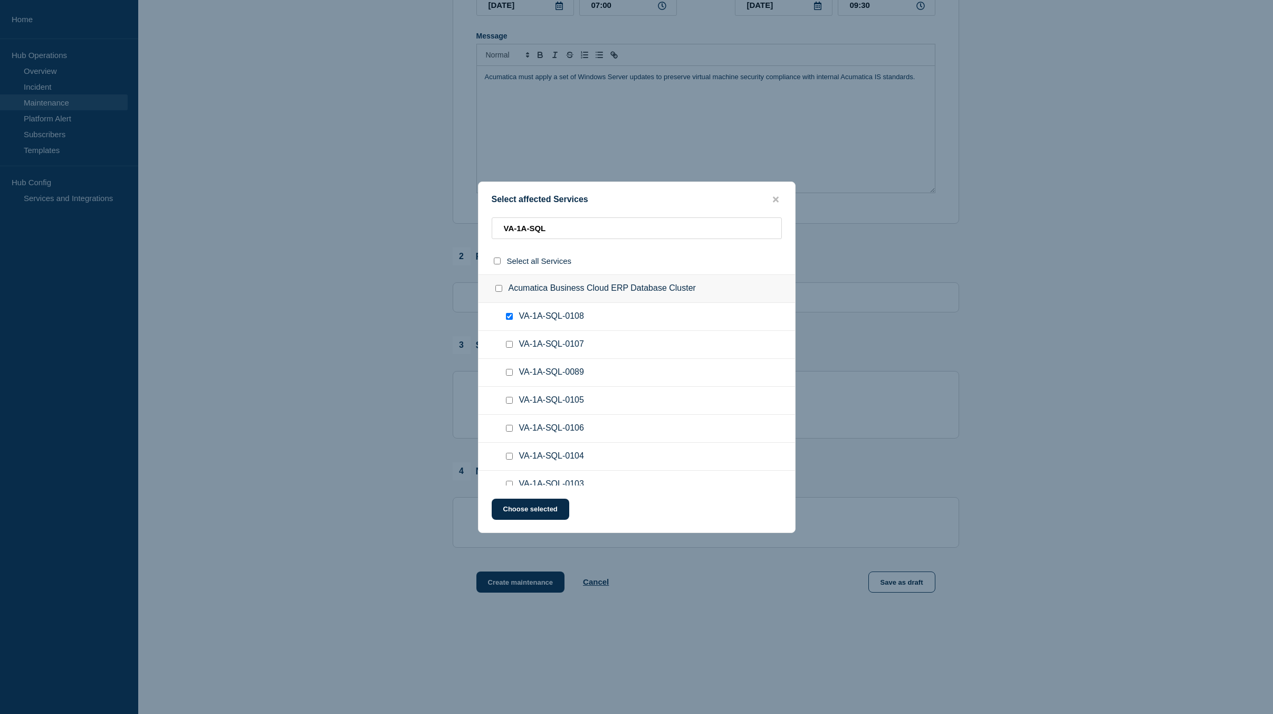
click at [511, 341] on div at bounding box center [511, 344] width 15 height 11
click at [508, 346] on input "VA-1A-SQL-0107 checkbox" at bounding box center [509, 344] width 7 height 7
checkbox input "true"
click at [506, 376] on input "VA-1A-SQL-0089 checkbox" at bounding box center [509, 372] width 7 height 7
checkbox input "true"
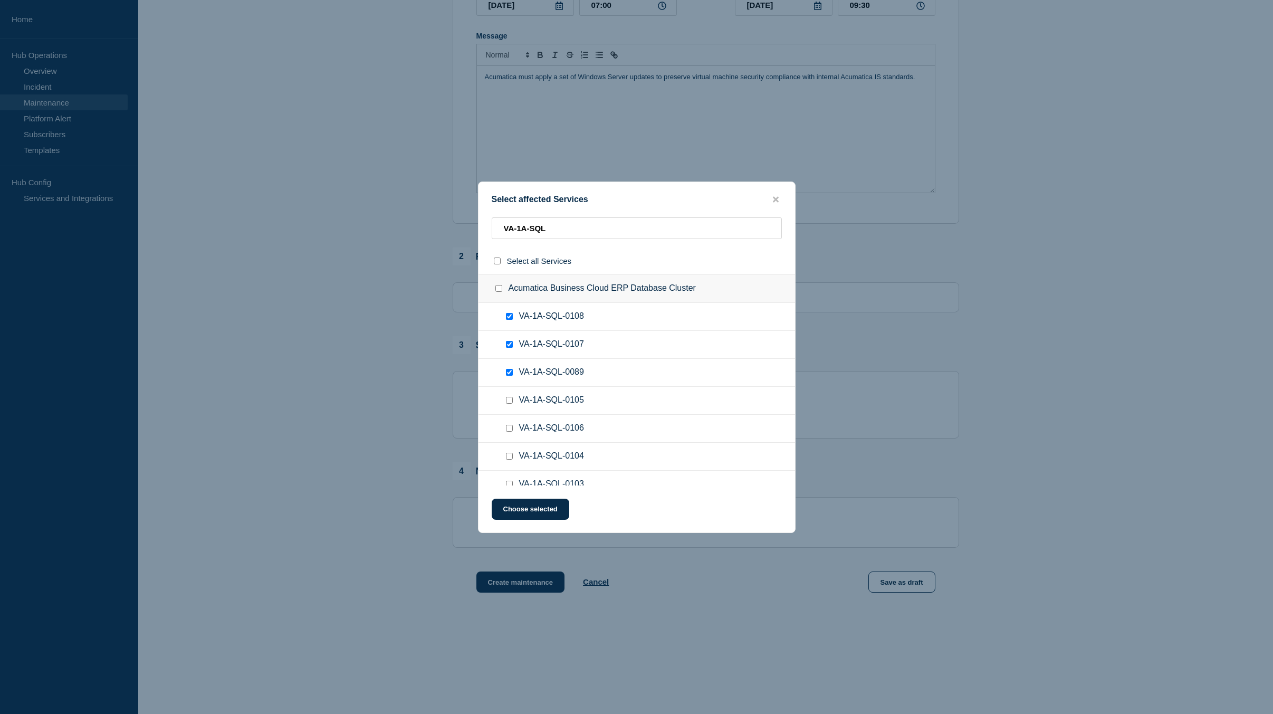
click at [506, 398] on input "VA-1A-SQL-0105 checkbox" at bounding box center [509, 400] width 7 height 7
checkbox input "true"
click at [510, 425] on div at bounding box center [511, 428] width 15 height 11
click at [511, 432] on input "VA-1A-SQL-0106 checkbox" at bounding box center [509, 428] width 7 height 7
checkbox input "true"
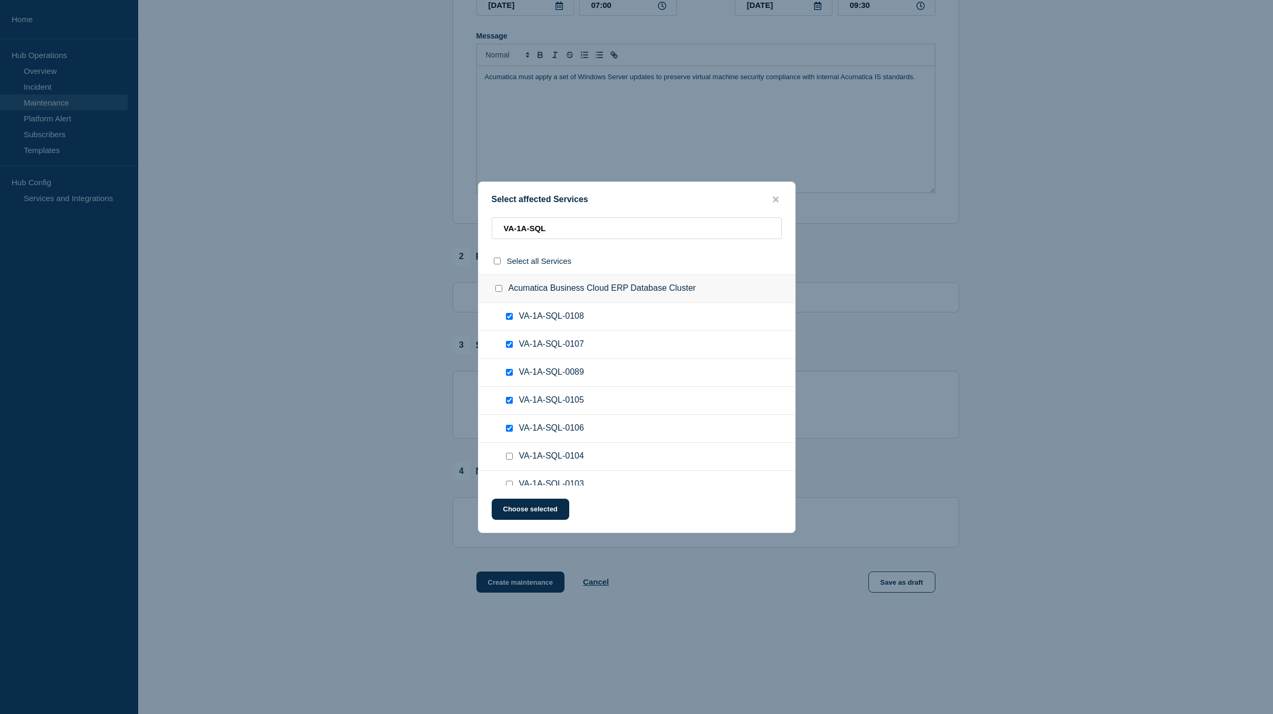
click at [510, 457] on input "VA-1A-SQL-0104 checkbox" at bounding box center [509, 456] width 7 height 7
checkbox input "true"
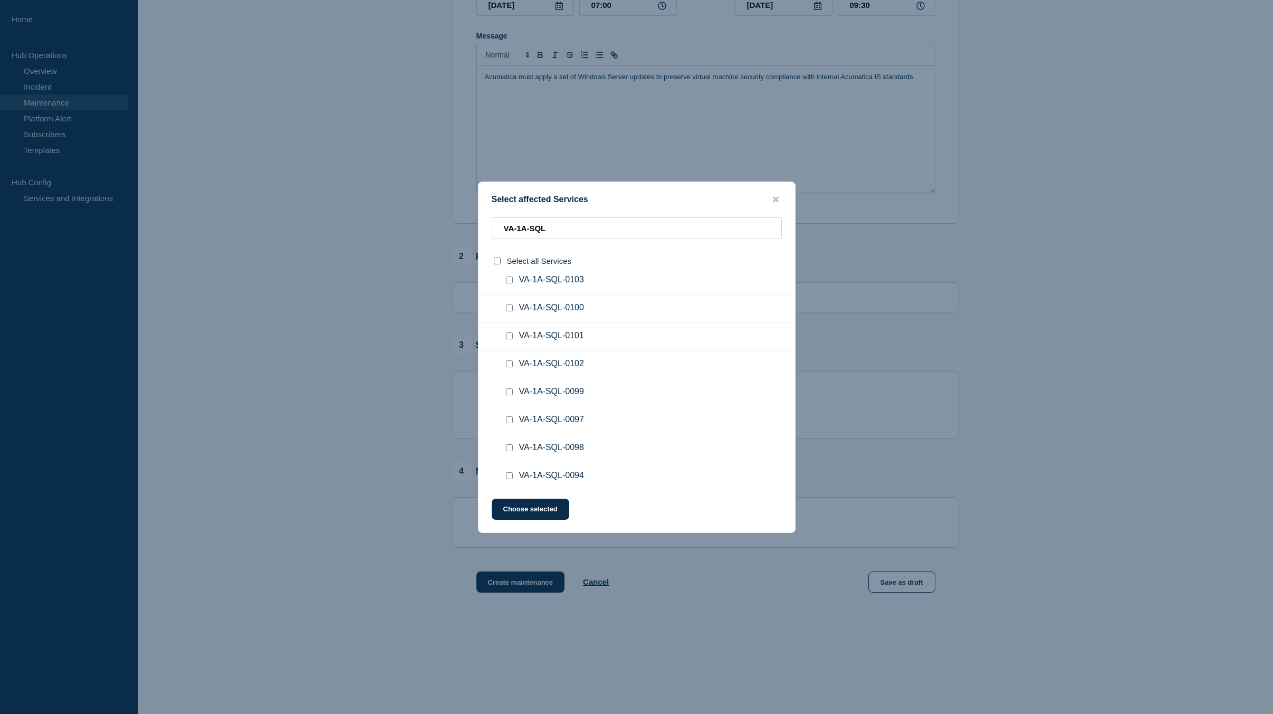
scroll to position [106, 0]
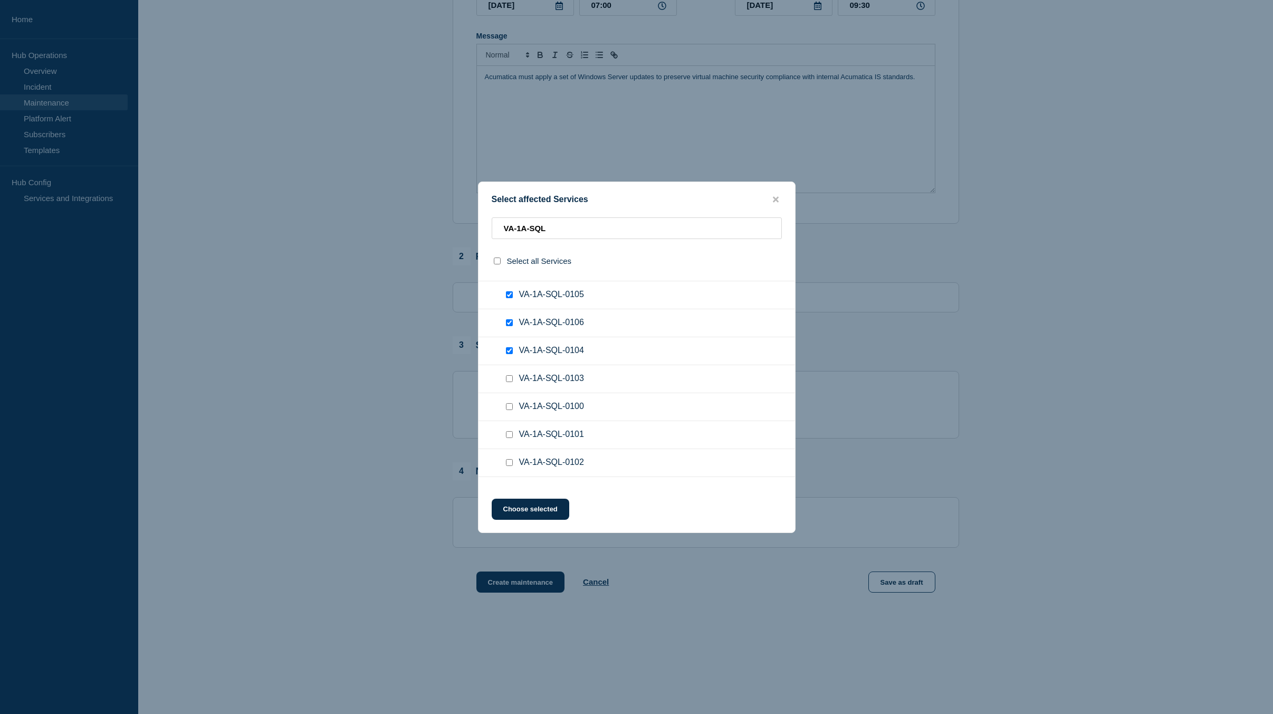
click at [509, 377] on input "VA-1A-SQL-0103 checkbox" at bounding box center [509, 378] width 7 height 7
checkbox input "true"
click at [508, 408] on input "VA-1A-SQL-0100 checkbox" at bounding box center [509, 406] width 7 height 7
checkbox input "true"
click at [509, 435] on input "VA-1A-SQL-0101 checkbox" at bounding box center [509, 434] width 7 height 7
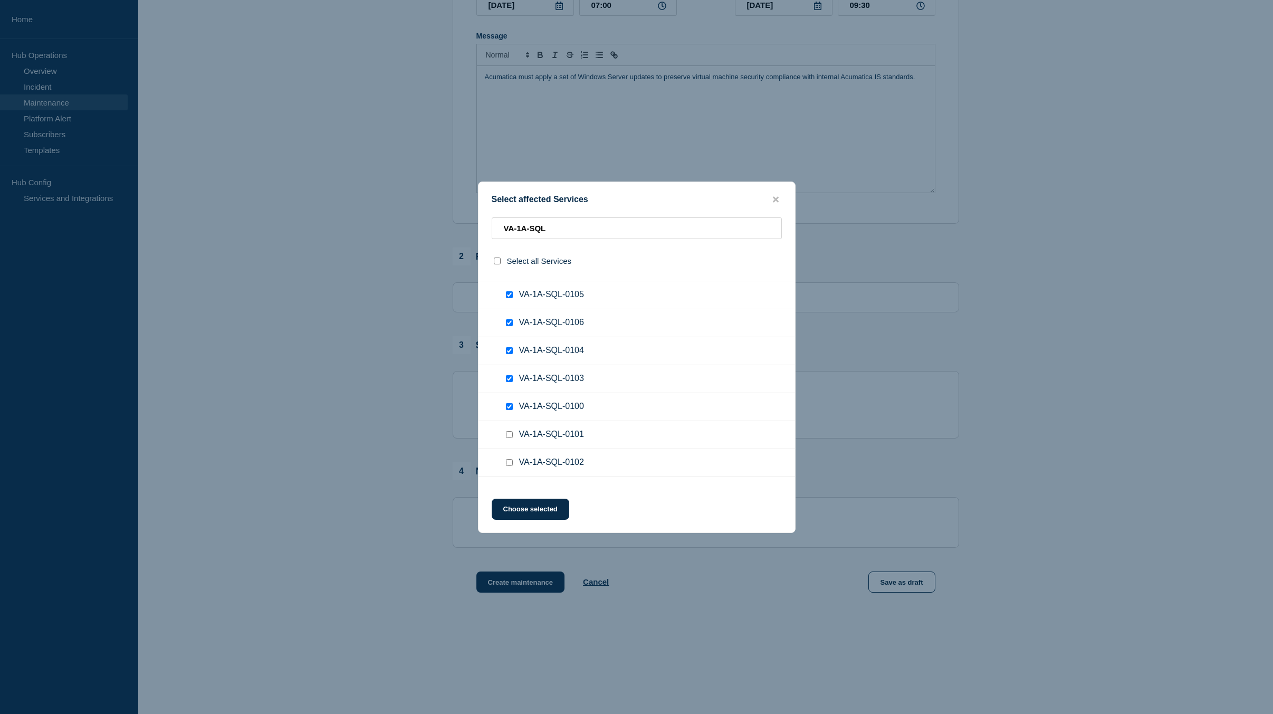
checkbox input "true"
click at [510, 462] on input "VA-1A-SQL-0102 checkbox" at bounding box center [509, 462] width 7 height 7
checkbox input "true"
click at [509, 332] on input "VA-1A-SQL-0099 checkbox" at bounding box center [509, 332] width 7 height 7
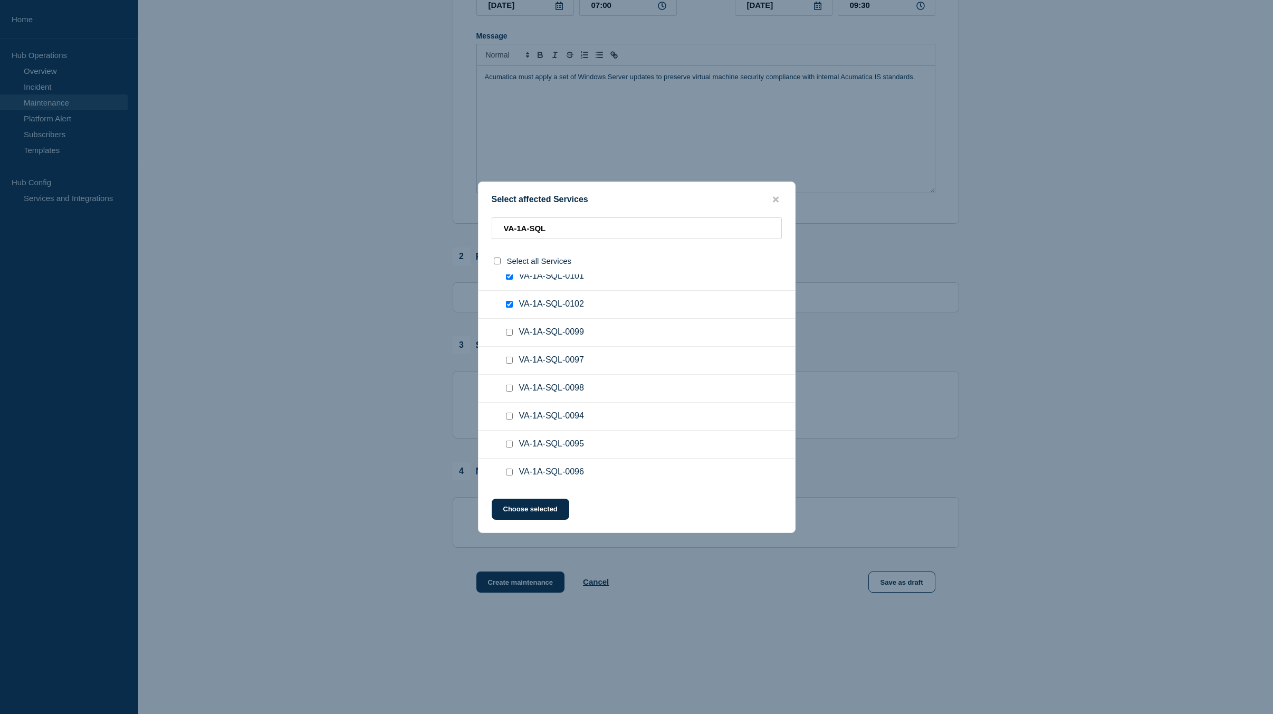
checkbox input "true"
click at [510, 359] on input "VA-1A-SQL-0097 checkbox" at bounding box center [509, 360] width 7 height 7
checkbox input "true"
click at [512, 391] on input "VA-1A-SQL-0098 checkbox" at bounding box center [509, 388] width 7 height 7
checkbox input "true"
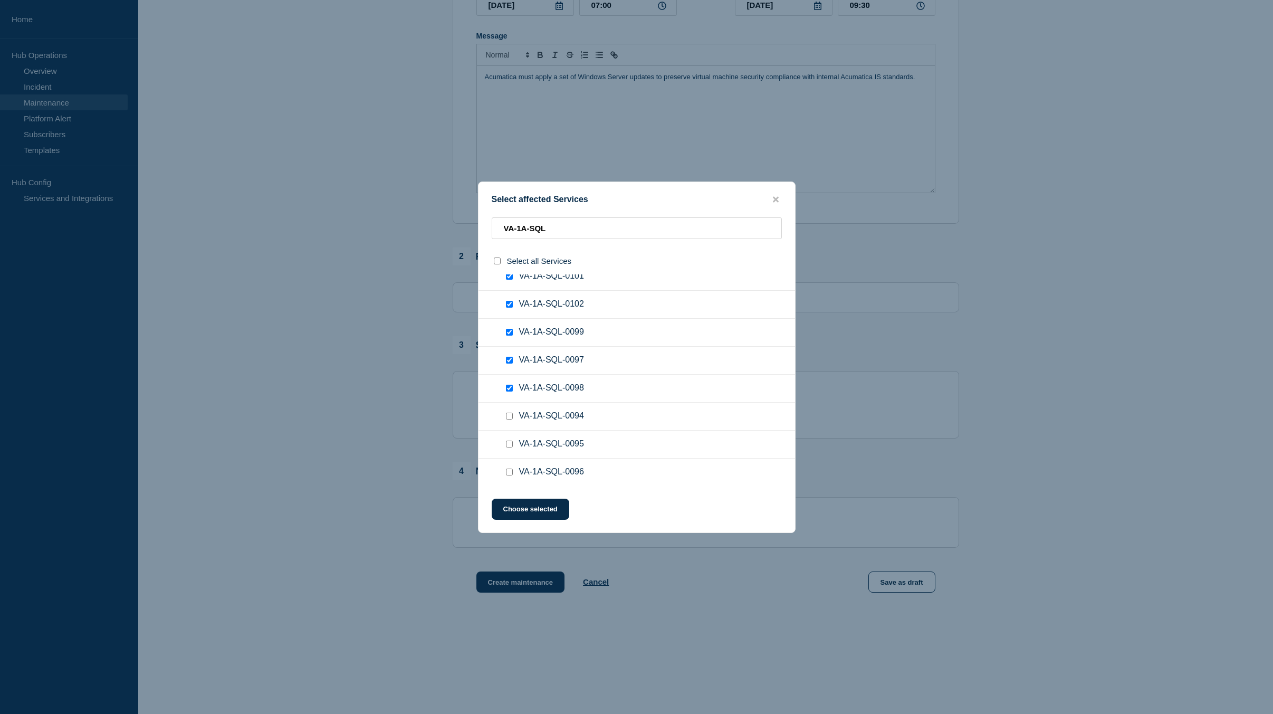
click at [511, 410] on ul "VA-1A-SQL-0094" at bounding box center [636, 417] width 317 height 28
click at [511, 415] on input "VA-1A-SQL-0094 checkbox" at bounding box center [509, 416] width 7 height 7
checkbox input "true"
click at [510, 443] on input "VA-1A-SQL-0095 checkbox" at bounding box center [509, 443] width 7 height 7
checkbox input "true"
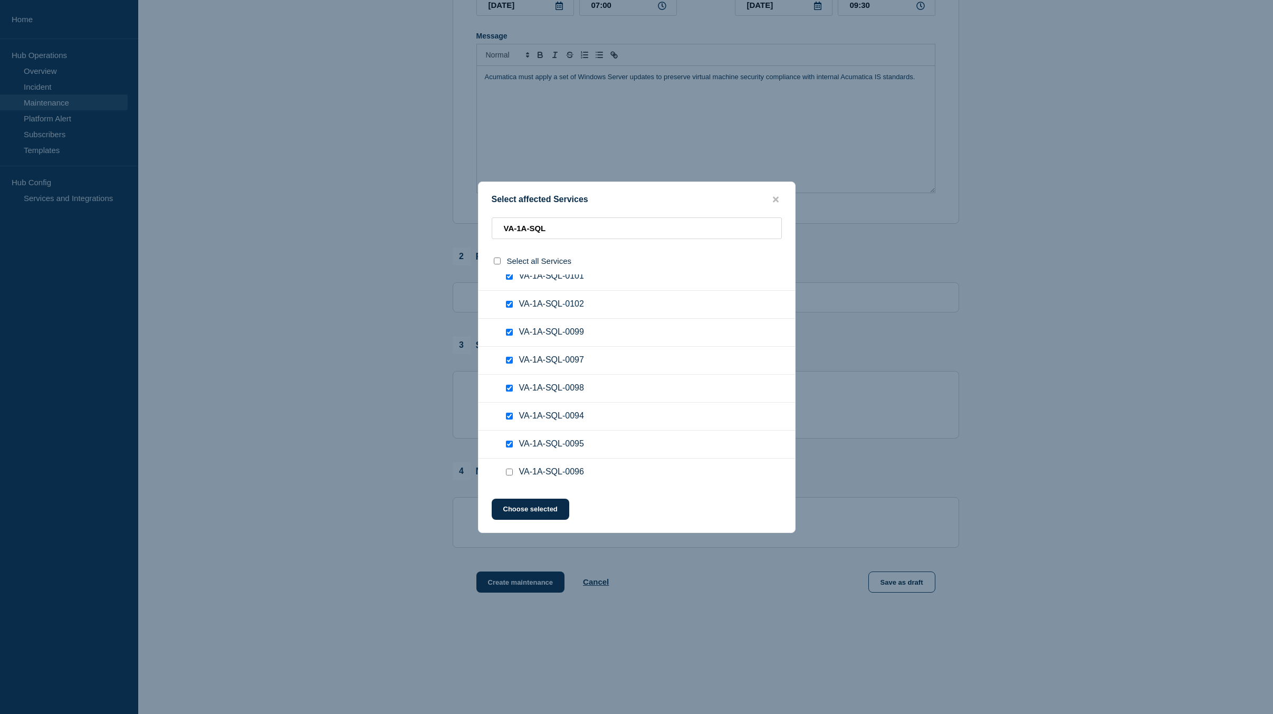
click at [509, 472] on input "VA-1A-SQL-0096 checkbox" at bounding box center [509, 471] width 7 height 7
checkbox input "true"
click at [509, 341] on input "VA-1A-SQL-0093 checkbox" at bounding box center [509, 341] width 7 height 7
checkbox input "true"
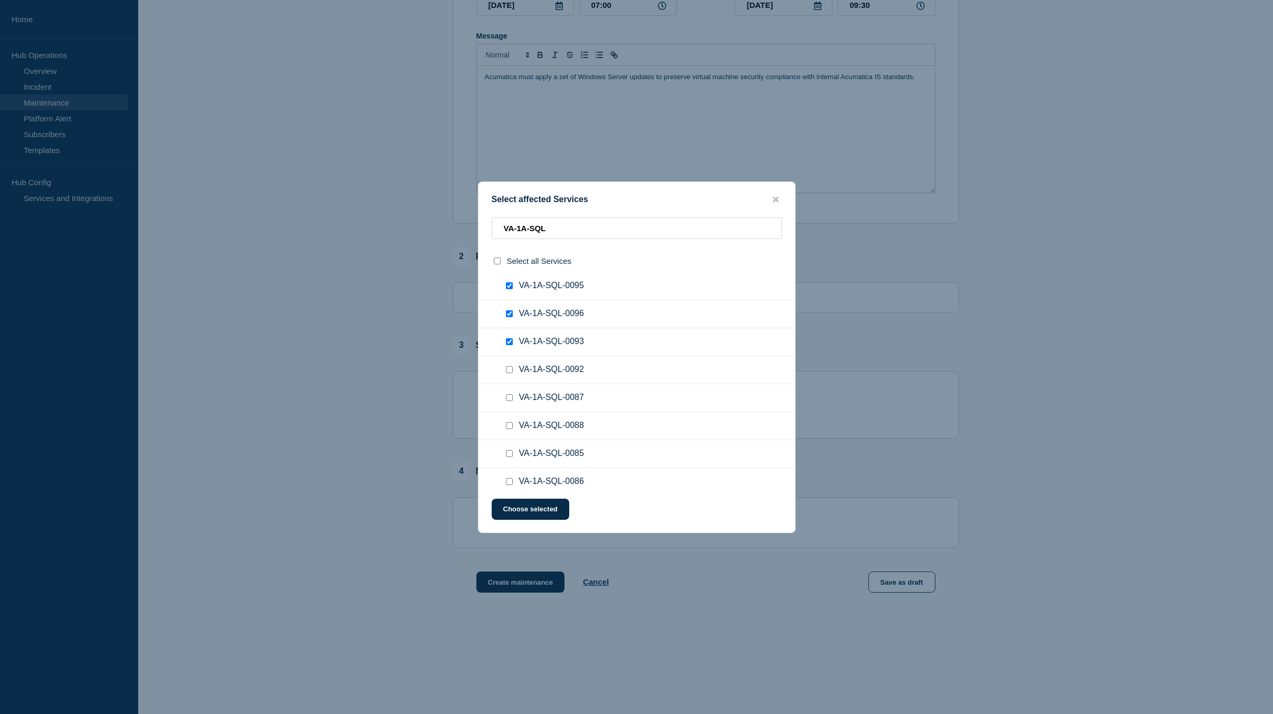
click at [509, 371] on input "VA-1A-SQL-0092 checkbox" at bounding box center [509, 369] width 7 height 7
checkbox input "true"
click at [511, 400] on input "VA-1A-SQL-0087 checkbox" at bounding box center [509, 397] width 7 height 7
checkbox input "true"
click at [511, 427] on input "VA-1A-SQL-0088 checkbox" at bounding box center [509, 425] width 7 height 7
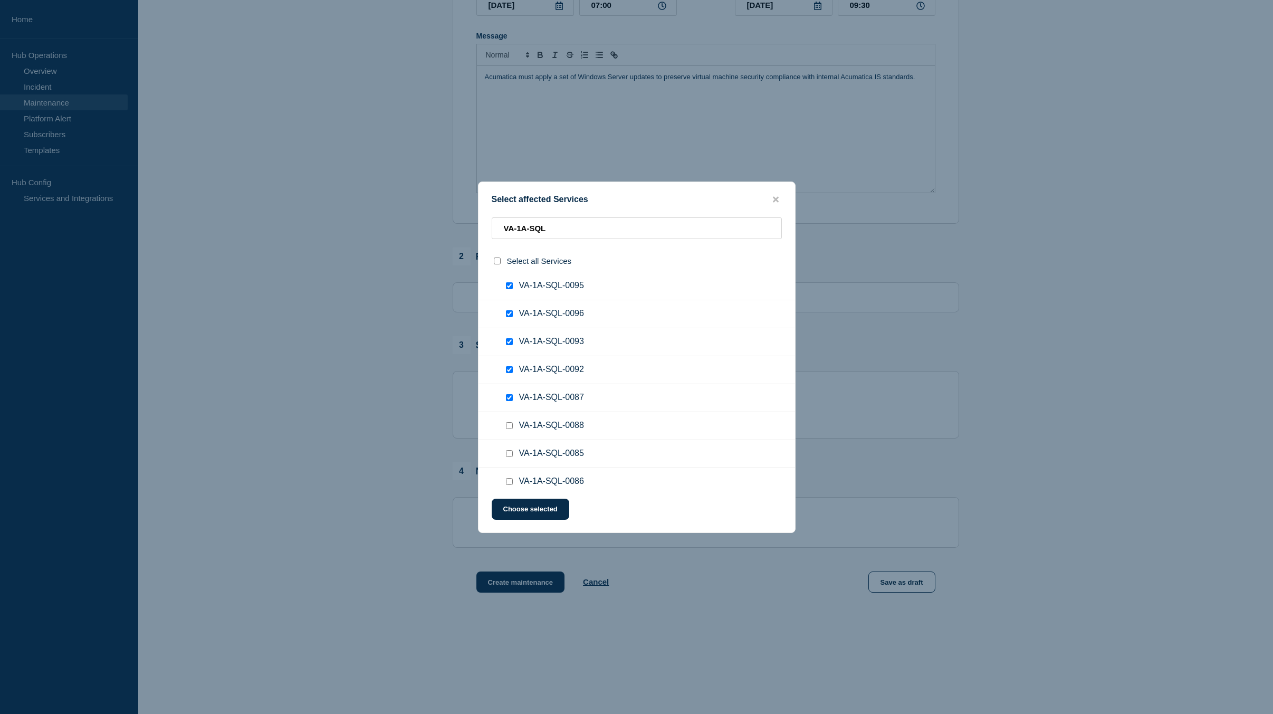
checkbox input "true"
click at [509, 458] on div at bounding box center [511, 453] width 15 height 11
click at [509, 453] on input "VA-1A-SQL-0085 checkbox" at bounding box center [509, 453] width 7 height 7
checkbox input "true"
click at [509, 483] on input "VA-1A-SQL-0086 checkbox" at bounding box center [509, 481] width 7 height 7
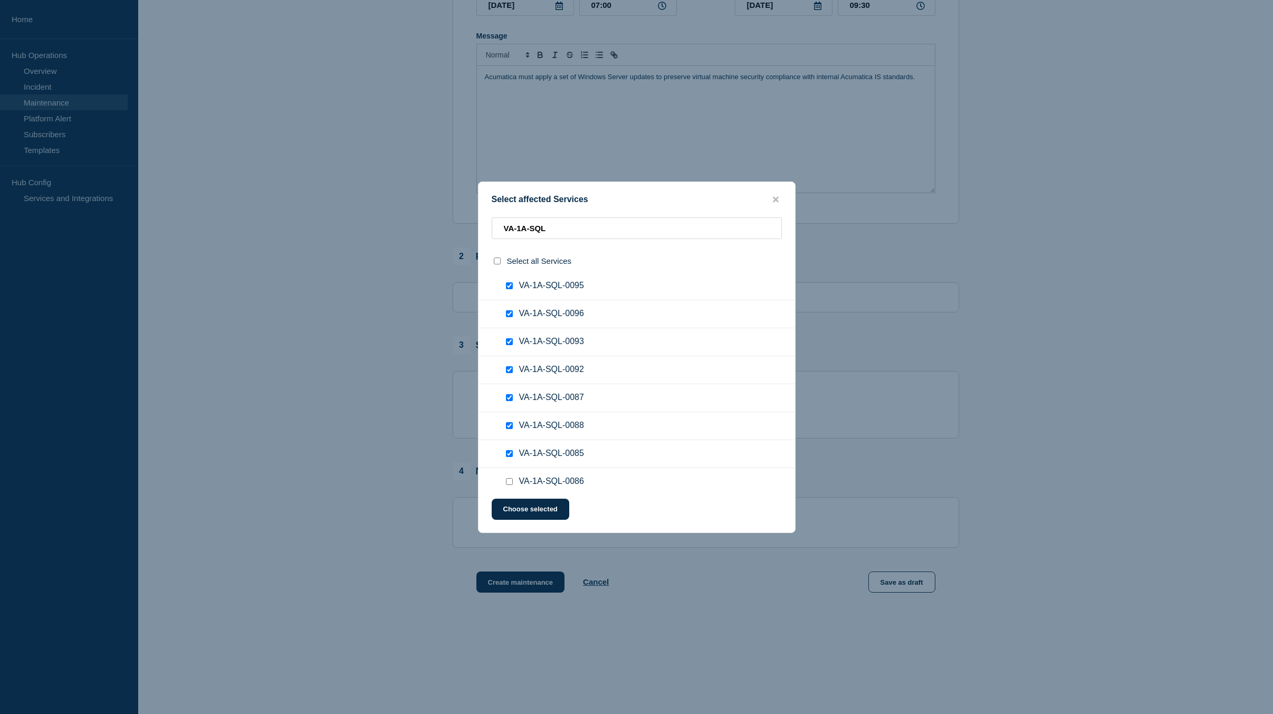
checkbox input "true"
click at [508, 350] on input "VA-1A-SQL-0082 checkbox" at bounding box center [509, 351] width 7 height 7
checkbox input "true"
click at [507, 381] on input "VA-1A-SQL-0083 checkbox" at bounding box center [509, 379] width 7 height 7
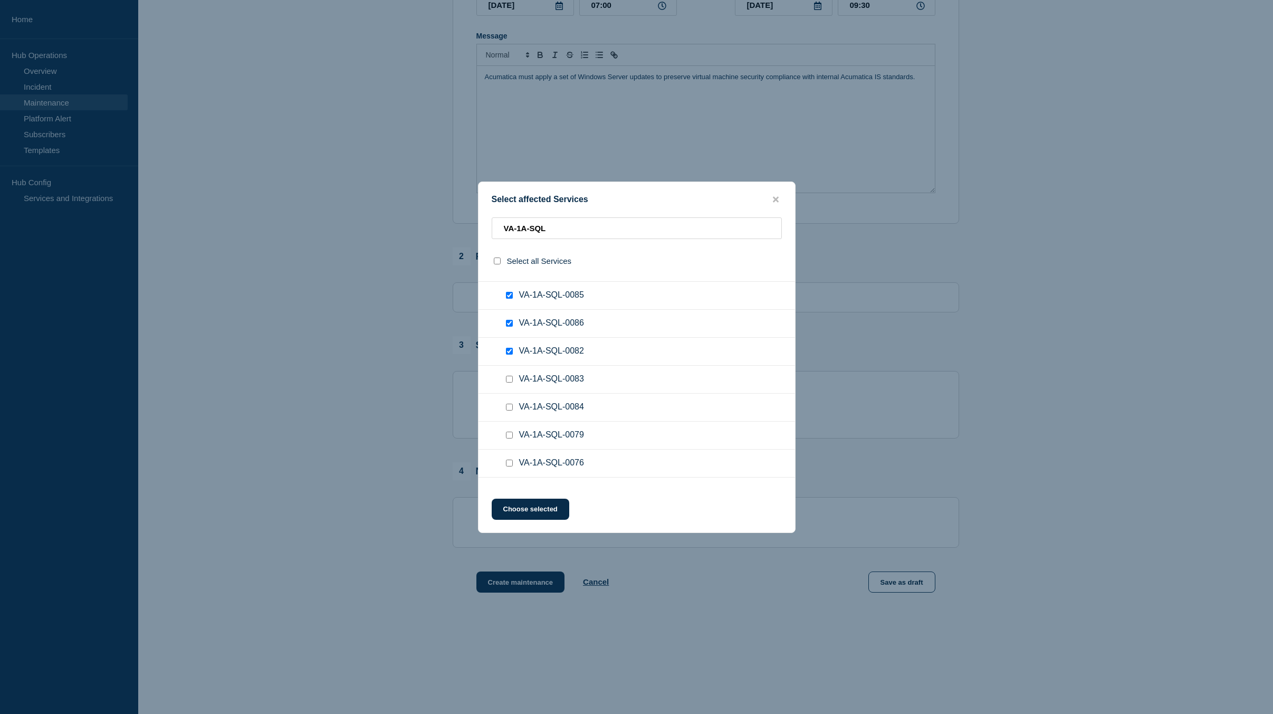
checkbox input "true"
click at [510, 408] on input "VA-1A-SQL-0084 checkbox" at bounding box center [509, 407] width 7 height 7
checkbox input "true"
click at [509, 438] on input "VA-1A-SQL-0079 checkbox" at bounding box center [509, 435] width 7 height 7
checkbox input "true"
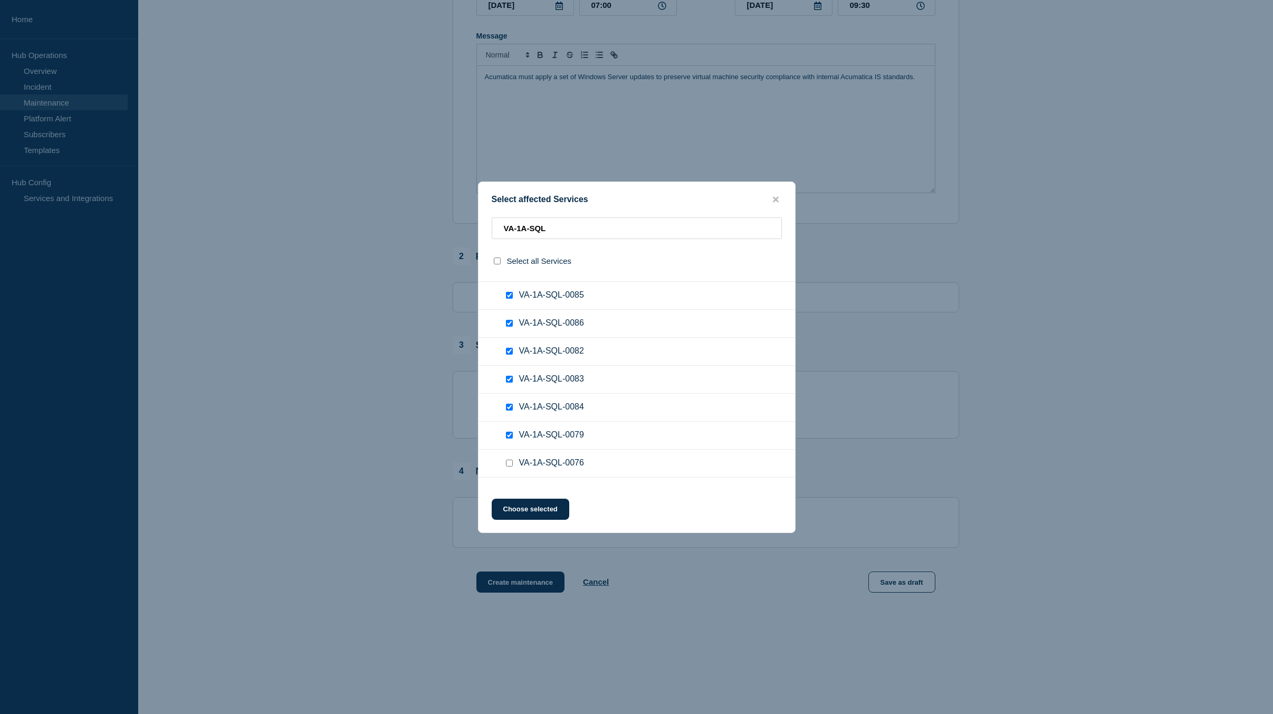
click at [507, 464] on input "VA-1A-SQL-0076 checkbox" at bounding box center [509, 462] width 7 height 7
checkbox input "true"
click at [509, 387] on input "VA-1A-SQL-0077 checkbox" at bounding box center [509, 385] width 7 height 7
checkbox input "true"
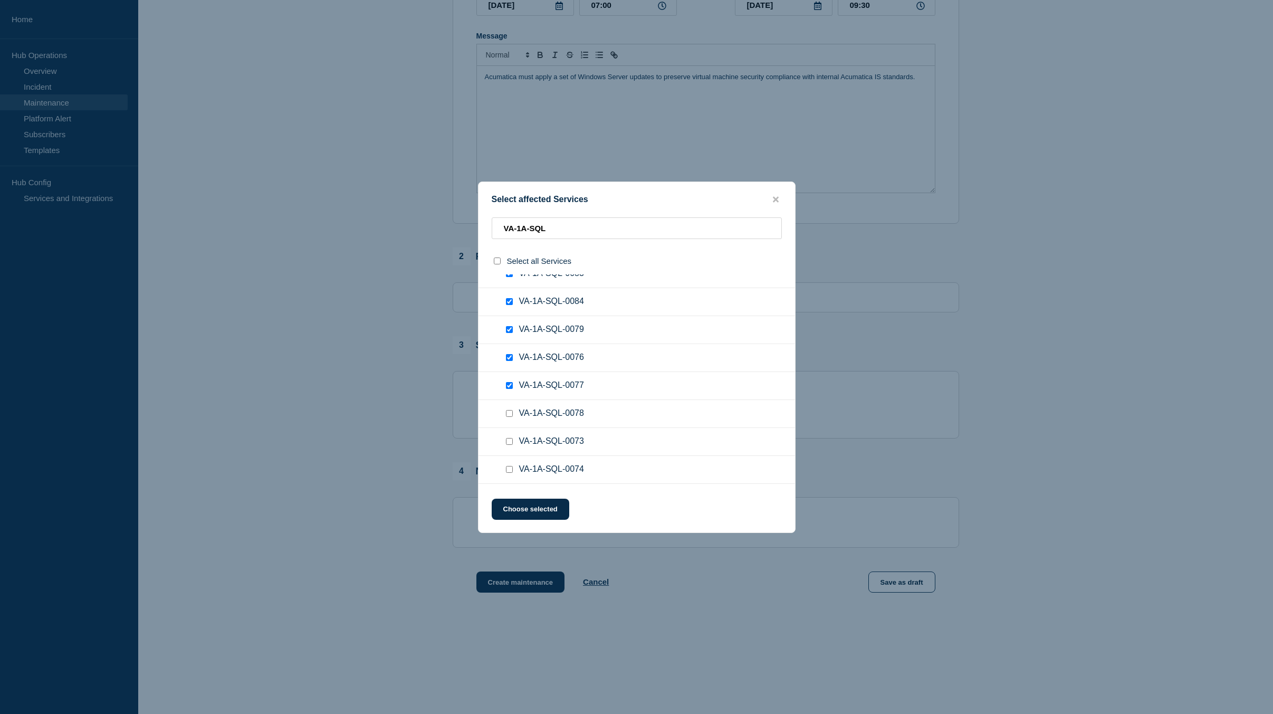
click at [510, 415] on input "VA-1A-SQL-0078 checkbox" at bounding box center [509, 413] width 7 height 7
checkbox input "true"
click at [511, 442] on input "VA-1A-SQL-0073 checkbox" at bounding box center [509, 441] width 7 height 7
checkbox input "true"
click at [509, 468] on input "VA-1A-SQL-0074 checkbox" at bounding box center [509, 469] width 7 height 7
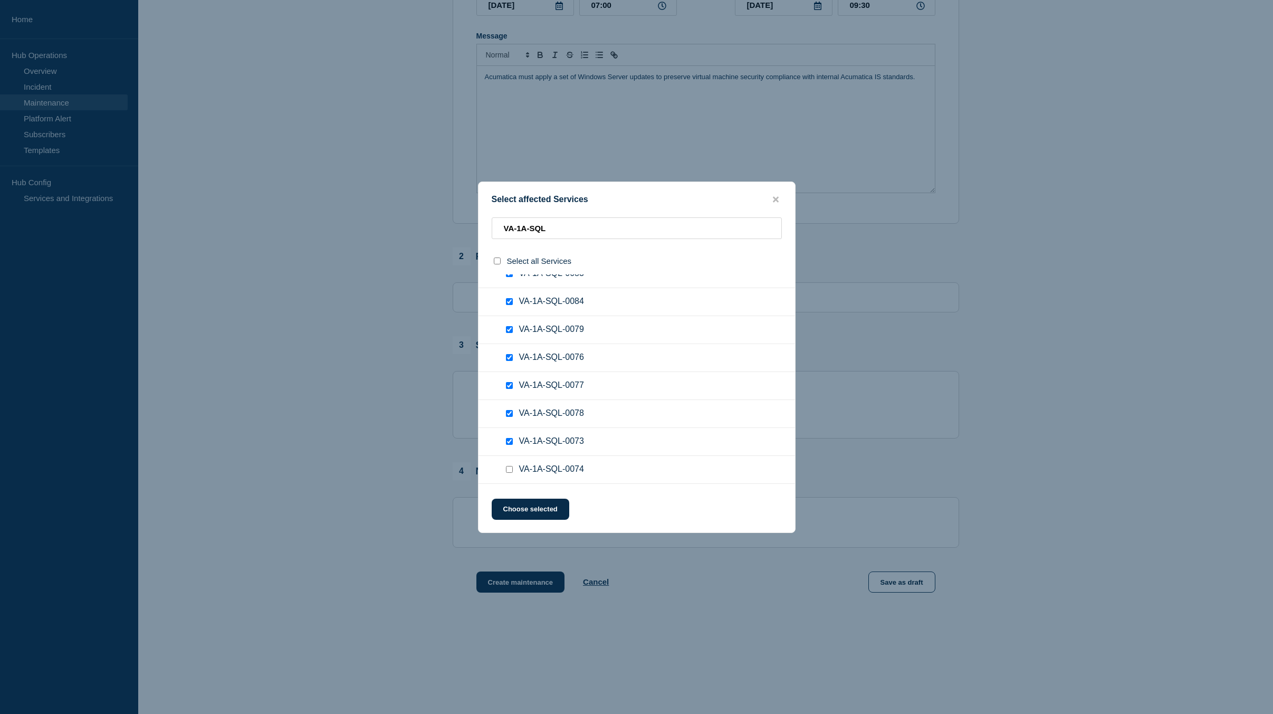
checkbox input "true"
click at [510, 390] on input "VA-1A-SQL-0075 checkbox" at bounding box center [509, 391] width 7 height 7
checkbox input "true"
click at [509, 420] on input "VA-1A-SQL-0052 checkbox" at bounding box center [509, 419] width 7 height 7
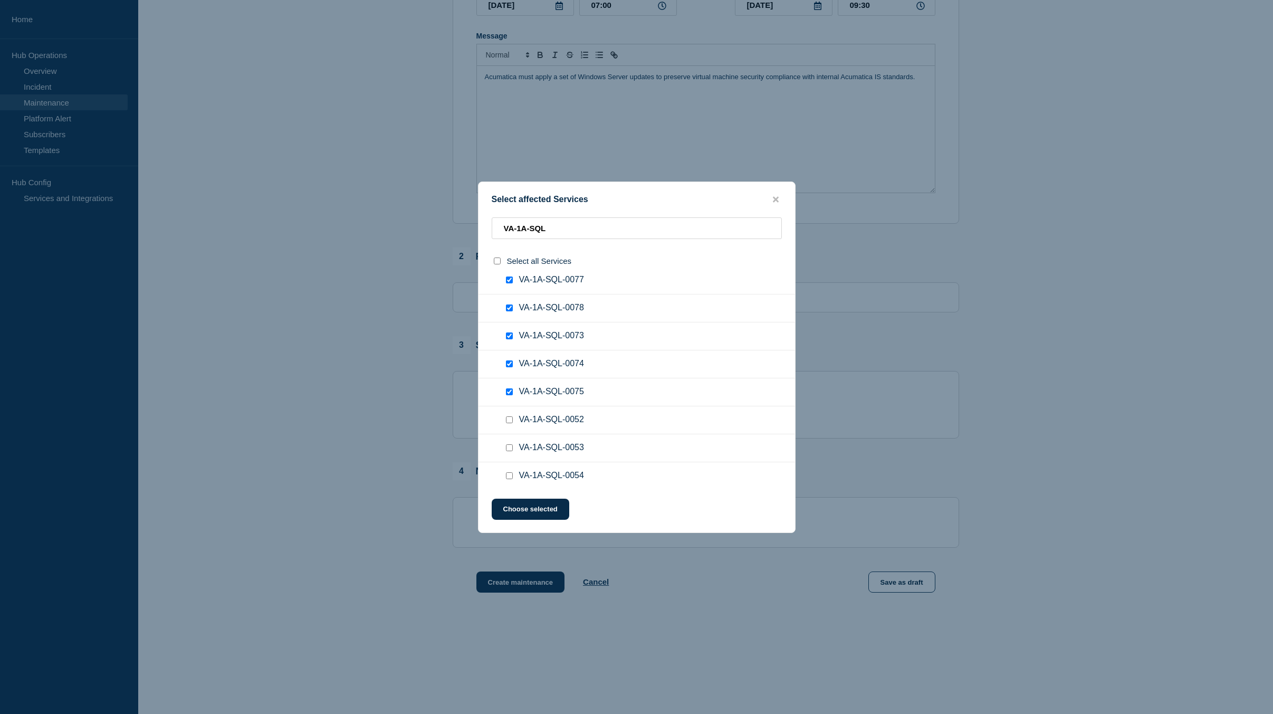
checkbox input "true"
click at [510, 448] on input "VA-1A-SQL-0053 checkbox" at bounding box center [509, 447] width 7 height 7
checkbox input "true"
click at [509, 476] on input "VA-1A-SQL-0054 checkbox" at bounding box center [509, 475] width 7 height 7
checkbox input "true"
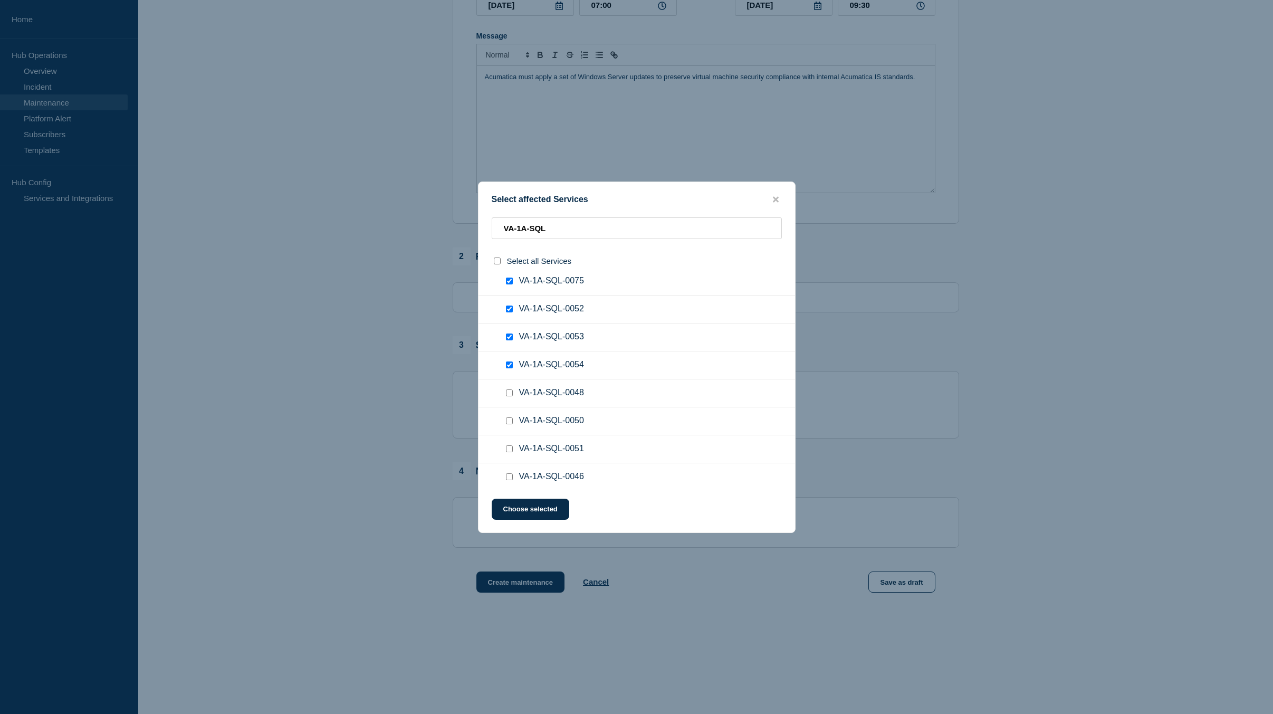
scroll to position [950, 0]
click at [507, 346] on input "VA-1A-SQL-0048 checkbox" at bounding box center [509, 345] width 7 height 7
checkbox input "true"
click at [509, 376] on input "VA-1A-SQL-0050 checkbox" at bounding box center [509, 373] width 7 height 7
checkbox input "true"
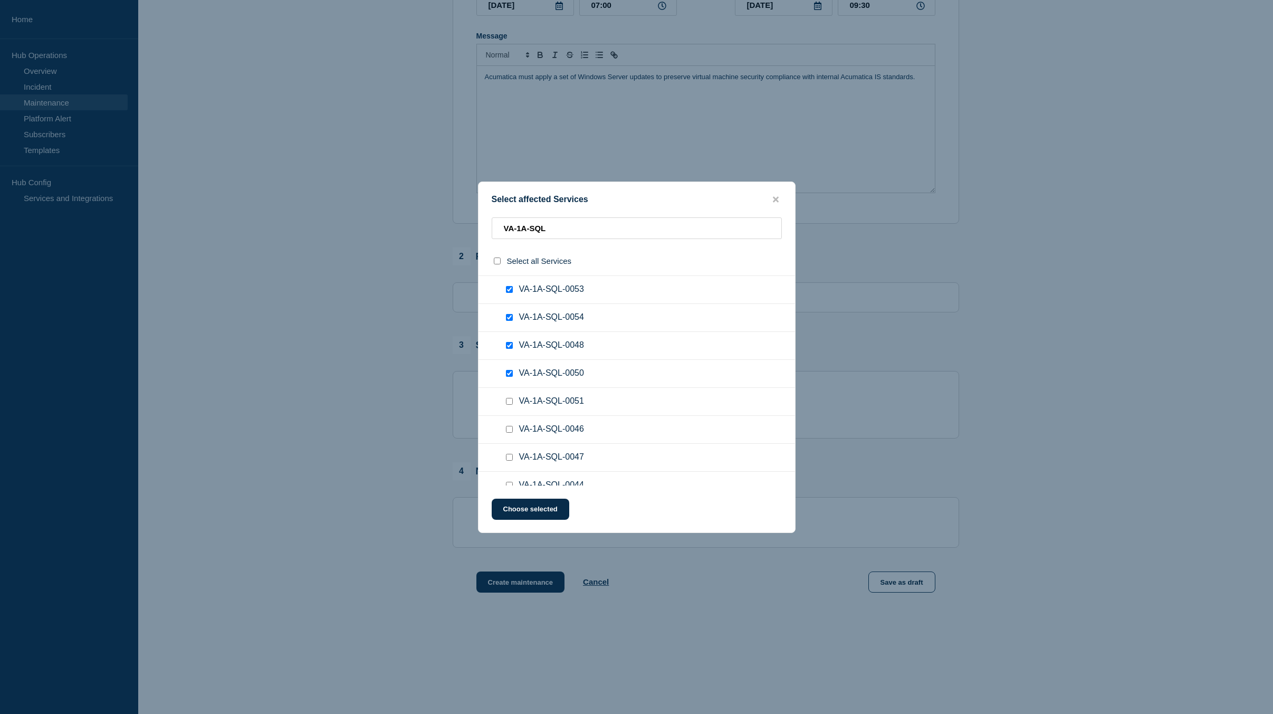
click at [510, 405] on input "VA-1A-SQL-0051 checkbox" at bounding box center [509, 401] width 7 height 7
checkbox input "true"
click at [510, 429] on input "VA-1A-SQL-0046 checkbox" at bounding box center [509, 429] width 7 height 7
checkbox input "true"
click at [512, 459] on input "VA-1A-SQL-0047 checkbox" at bounding box center [509, 457] width 7 height 7
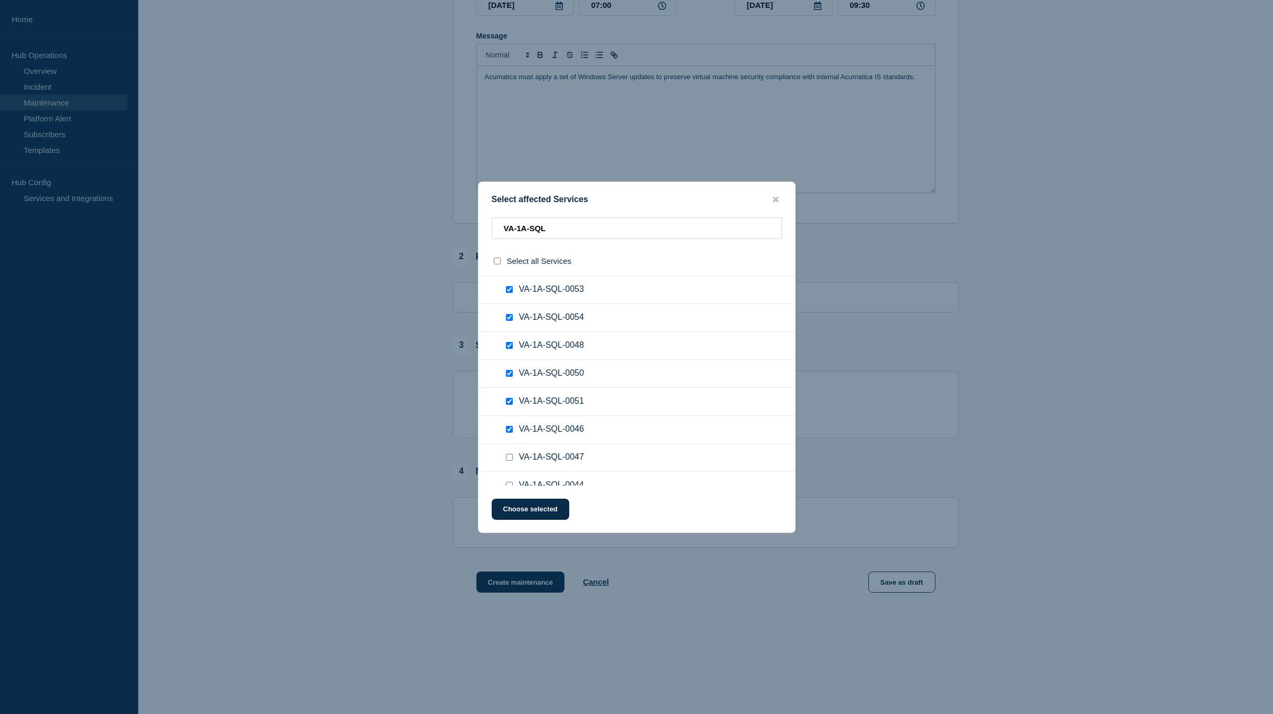
checkbox input "true"
click at [506, 327] on input "VA-1A-SQL-0044 checkbox" at bounding box center [509, 326] width 7 height 7
checkbox input "true"
click at [507, 353] on input "VA-1A-SQL-0045 checkbox" at bounding box center [509, 354] width 7 height 7
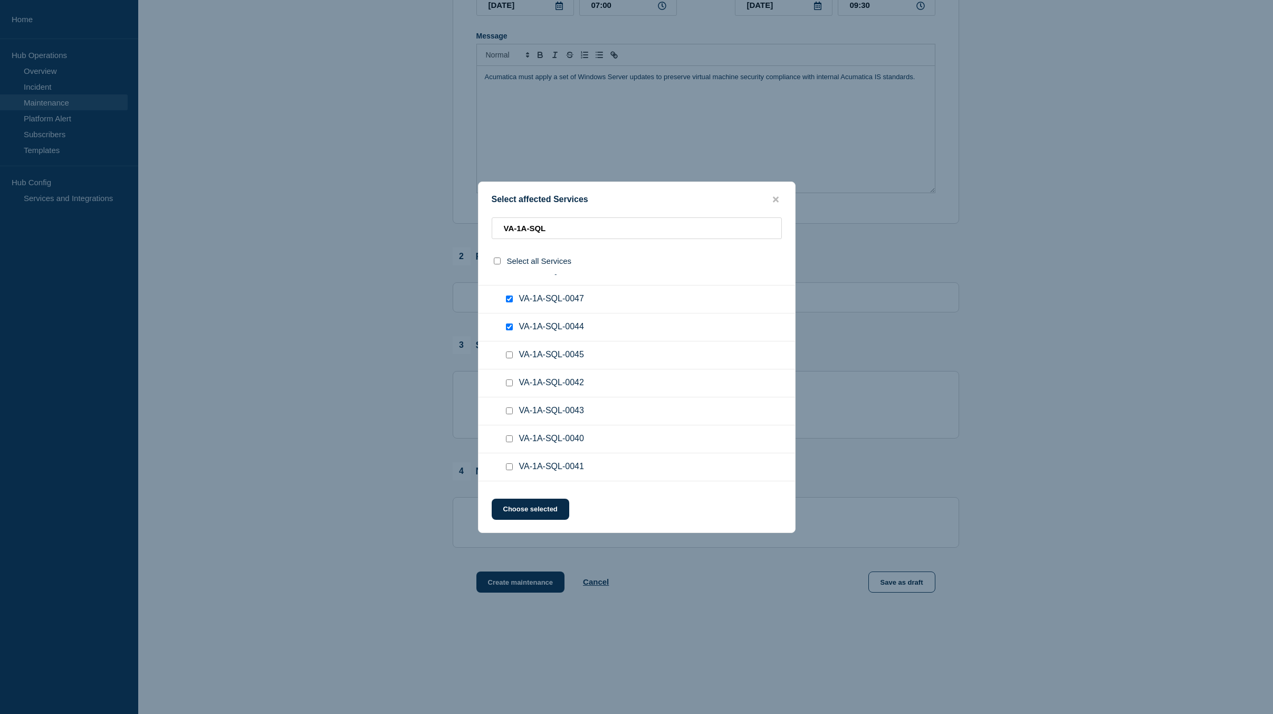
checkbox input "true"
click at [510, 386] on input "VA-1A-SQL-0042 checkbox" at bounding box center [509, 382] width 7 height 7
checkbox input "true"
click at [509, 410] on input "VA-1A-SQL-0043 checkbox" at bounding box center [509, 410] width 7 height 7
checkbox input "true"
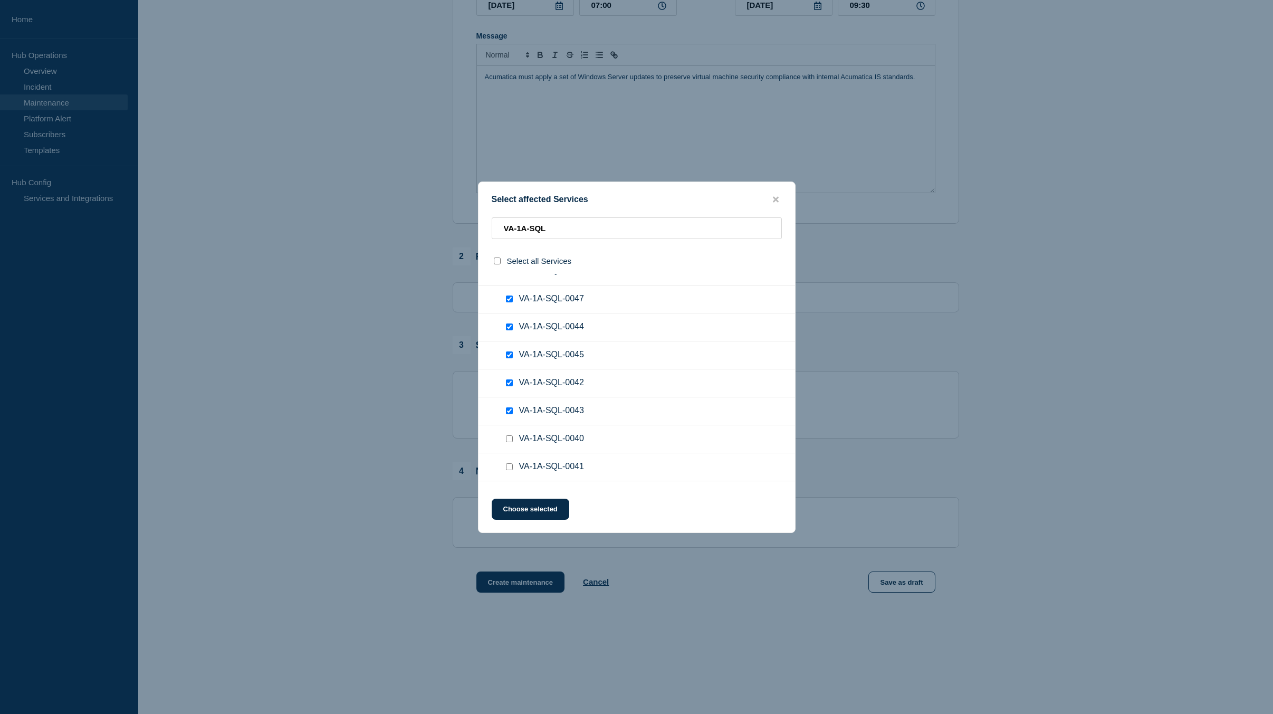
click at [510, 440] on input "VA-1A-SQL-0040 checkbox" at bounding box center [509, 438] width 7 height 7
checkbox input "true"
click at [510, 465] on input "VA-1A-SQL-0041 checkbox" at bounding box center [509, 466] width 7 height 7
checkbox input "true"
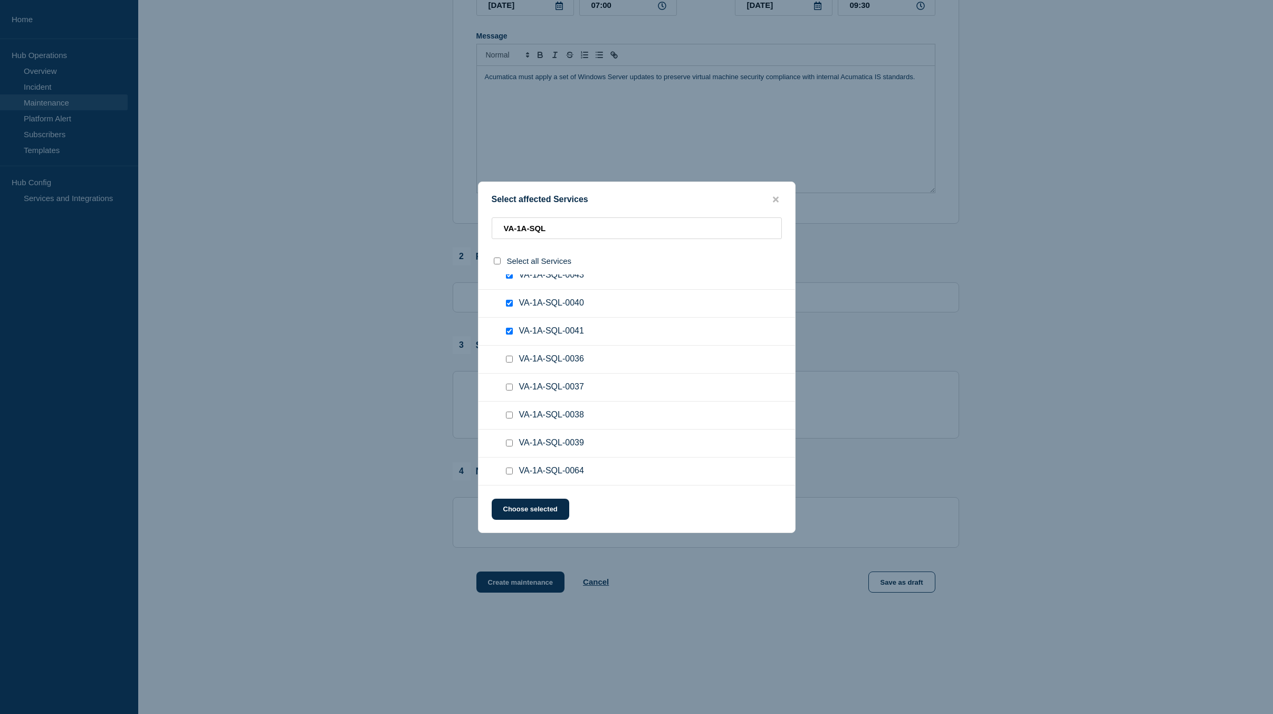
click at [509, 358] on input "VA-1A-SQL-0036 checkbox" at bounding box center [509, 359] width 7 height 7
checkbox input "true"
click at [511, 389] on input "VA-1A-SQL-0037 checkbox" at bounding box center [509, 387] width 7 height 7
checkbox input "true"
click at [510, 414] on input "VA-1A-SQL-0038 checkbox" at bounding box center [509, 414] width 7 height 7
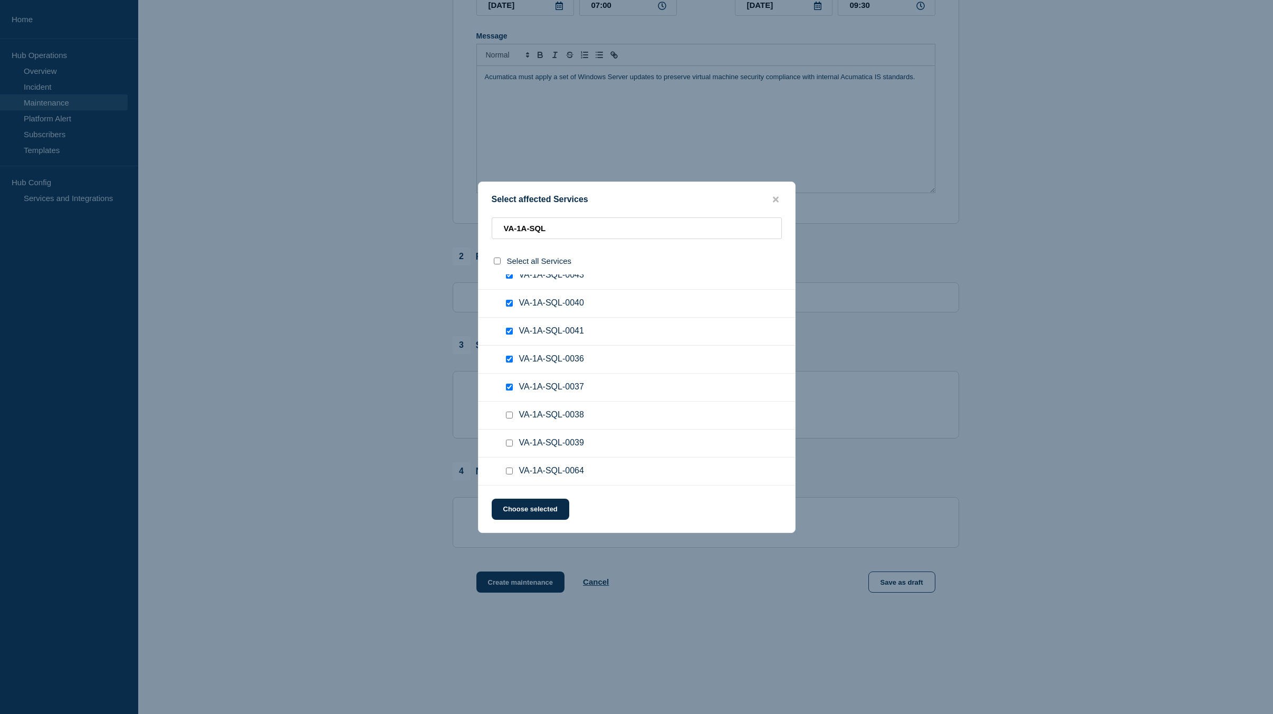
checkbox input "true"
click at [506, 446] on input "VA-1A-SQL-0039 checkbox" at bounding box center [509, 442] width 7 height 7
checkbox input "true"
click at [509, 472] on input "VA-1A-SQL-0064 checkbox" at bounding box center [509, 470] width 7 height 7
checkbox input "true"
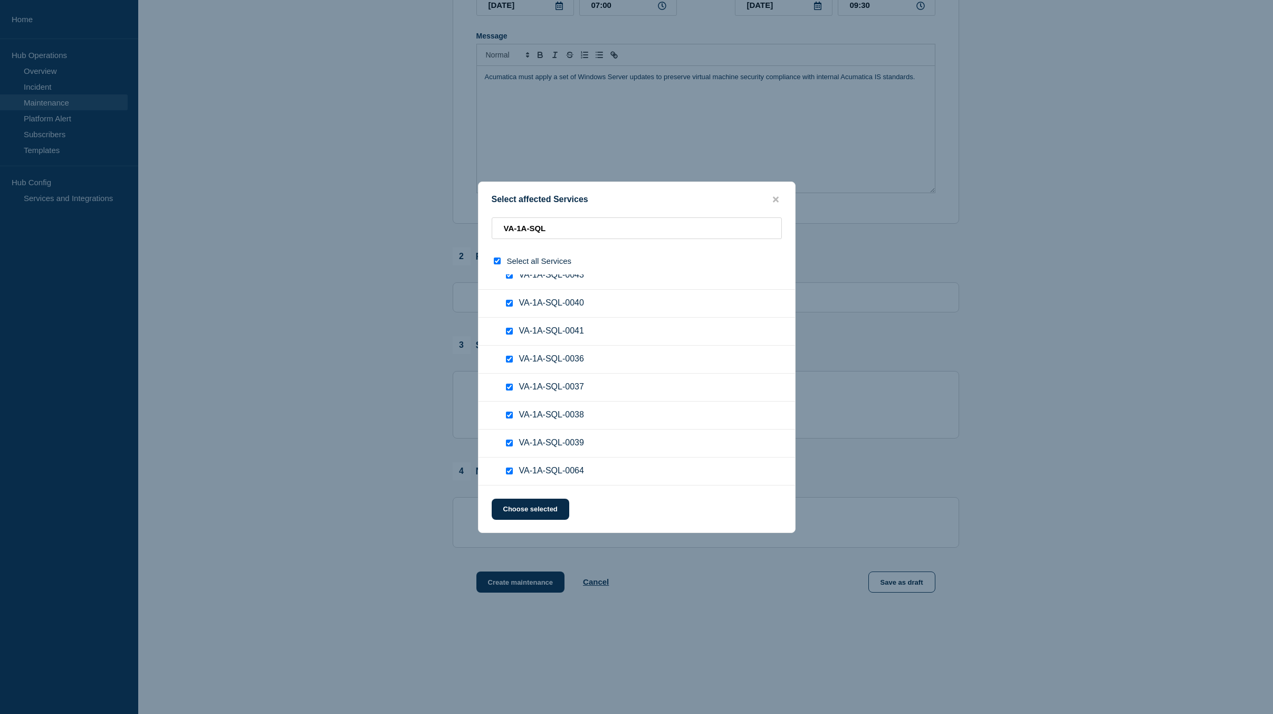
checkbox input "true"
click at [543, 505] on button "Choose selected" at bounding box center [531, 509] width 78 height 21
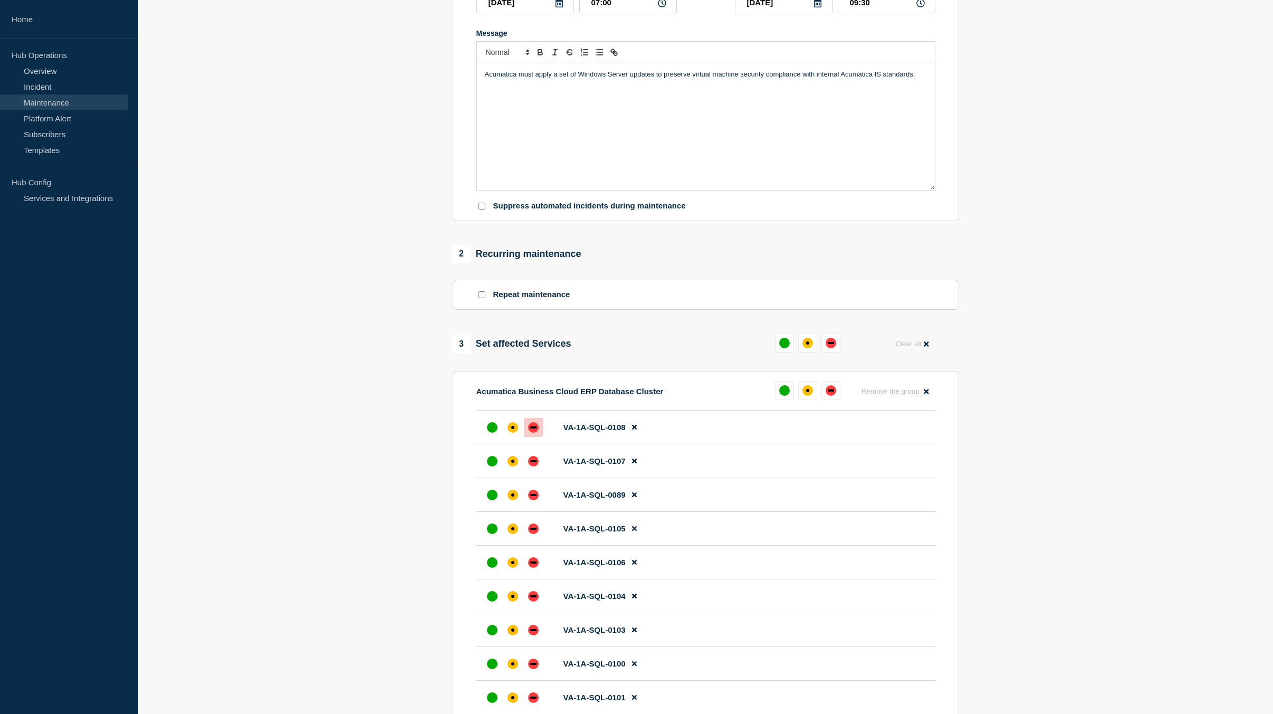
click at [537, 427] on div "down" at bounding box center [533, 427] width 11 height 11
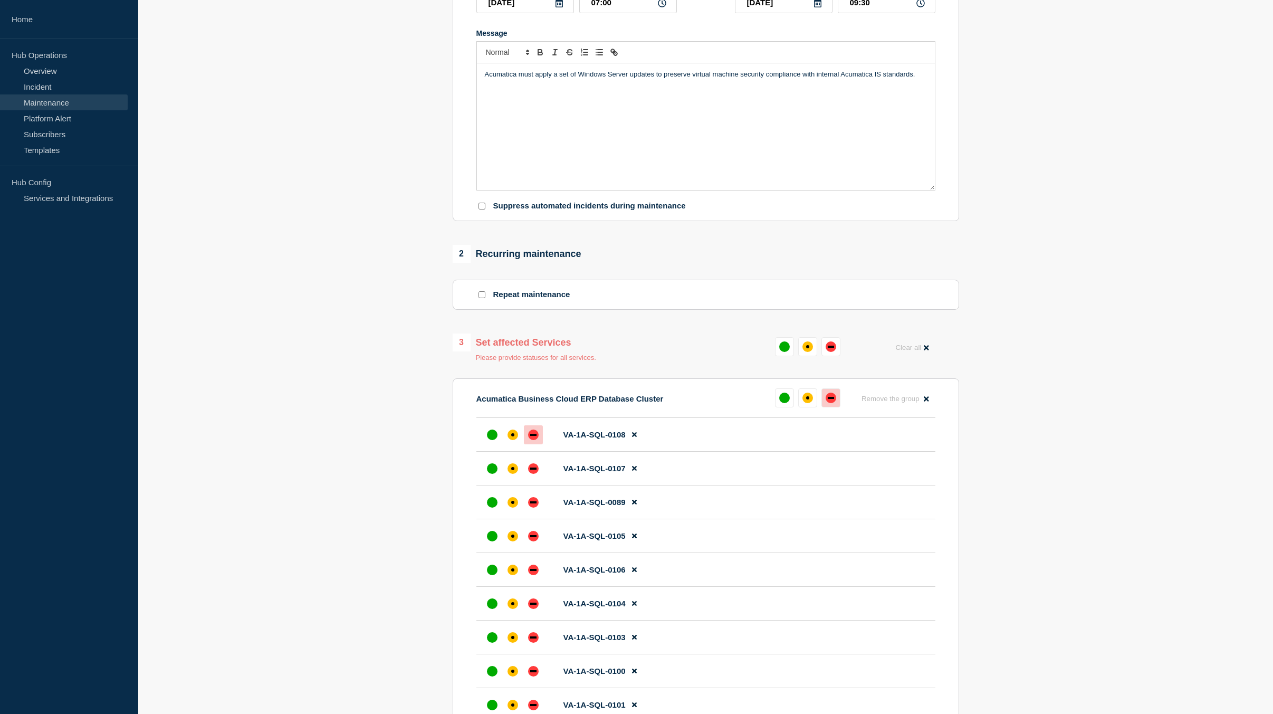
click at [829, 398] on div "down" at bounding box center [831, 397] width 11 height 11
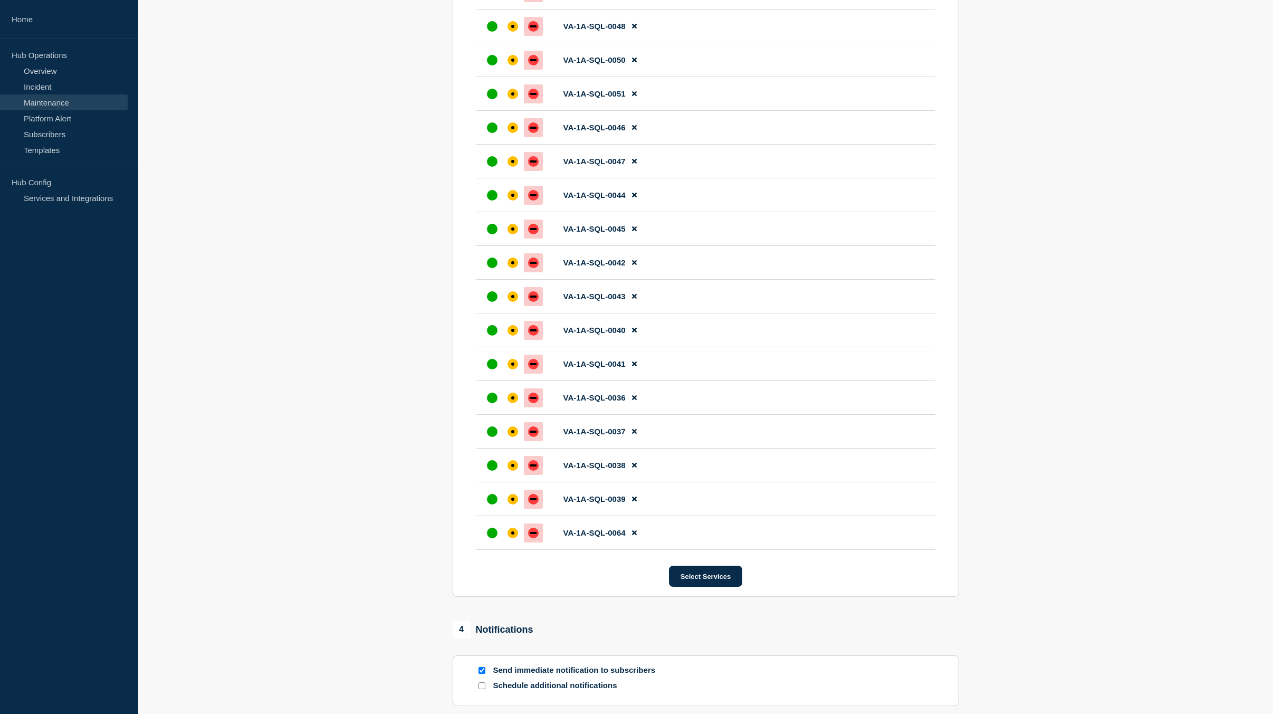
scroll to position [1950, 0]
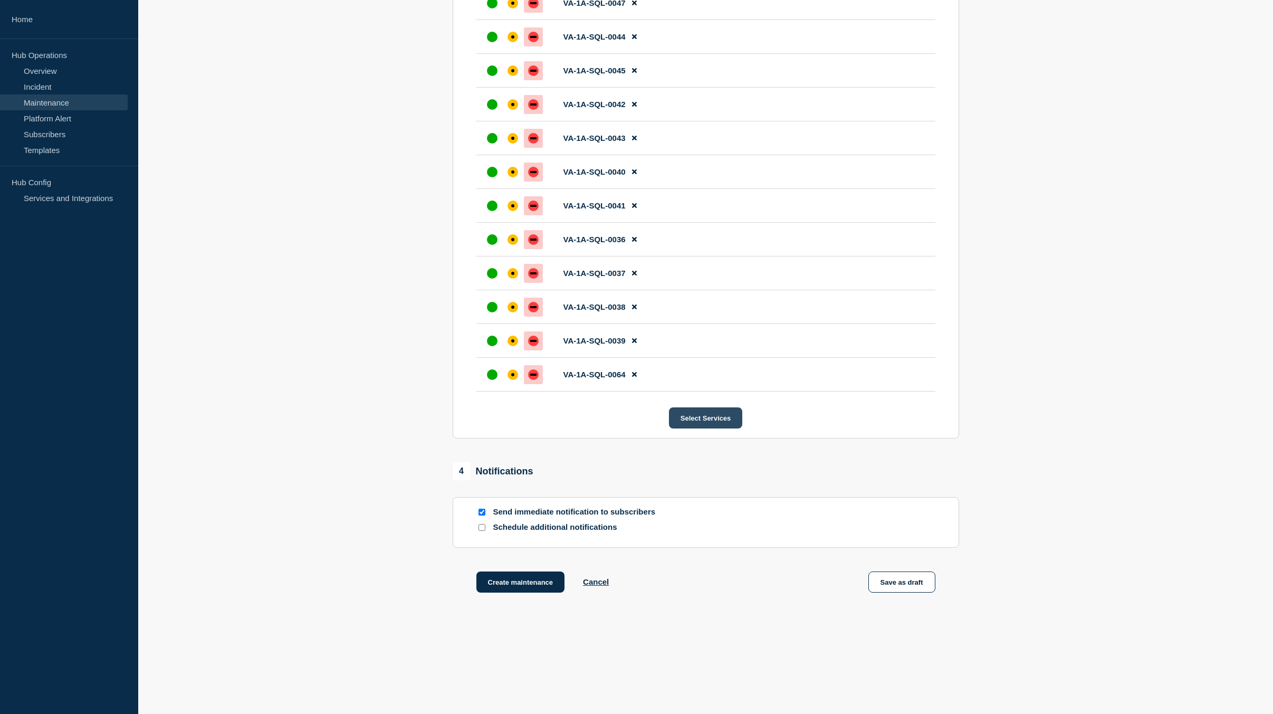
click at [700, 417] on button "Select Services" at bounding box center [705, 417] width 73 height 21
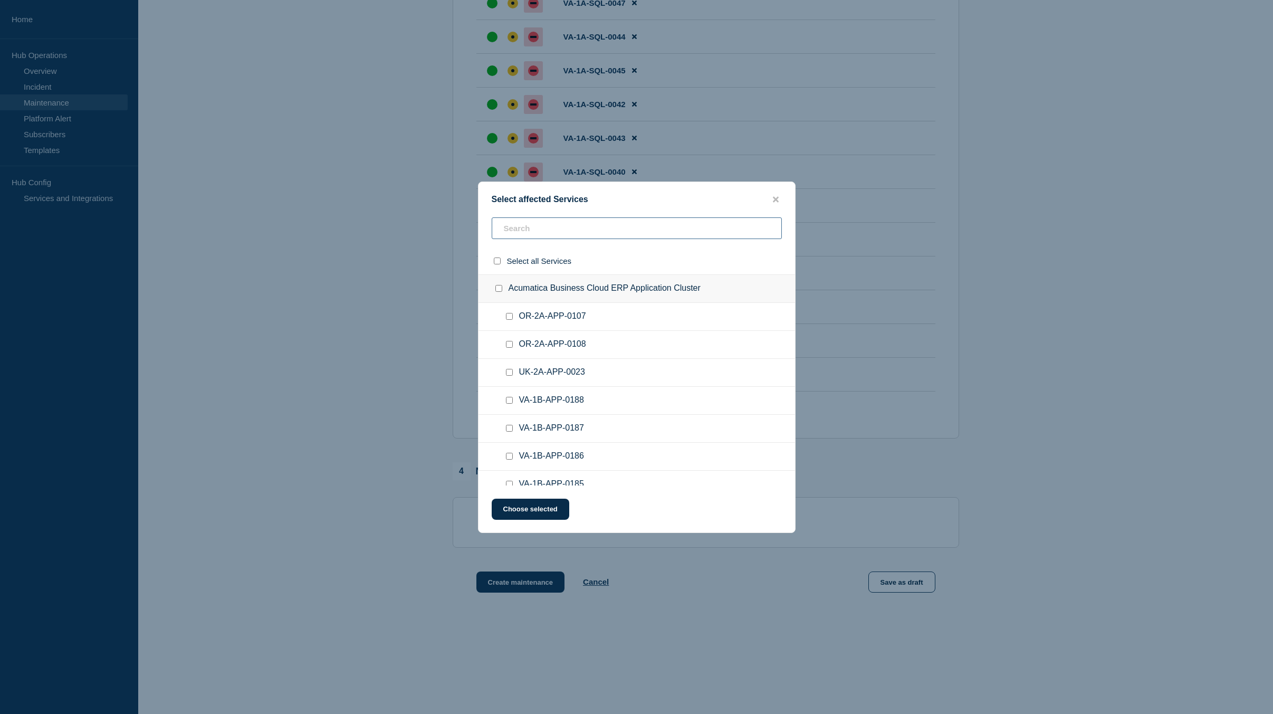
click at [578, 228] on input "text" at bounding box center [637, 228] width 290 height 22
type input "VA-1B-SQL"
click at [511, 318] on input "VA-1B-SQL-0115 checkbox" at bounding box center [509, 316] width 7 height 7
checkbox input "true"
click at [512, 349] on div at bounding box center [511, 344] width 15 height 11
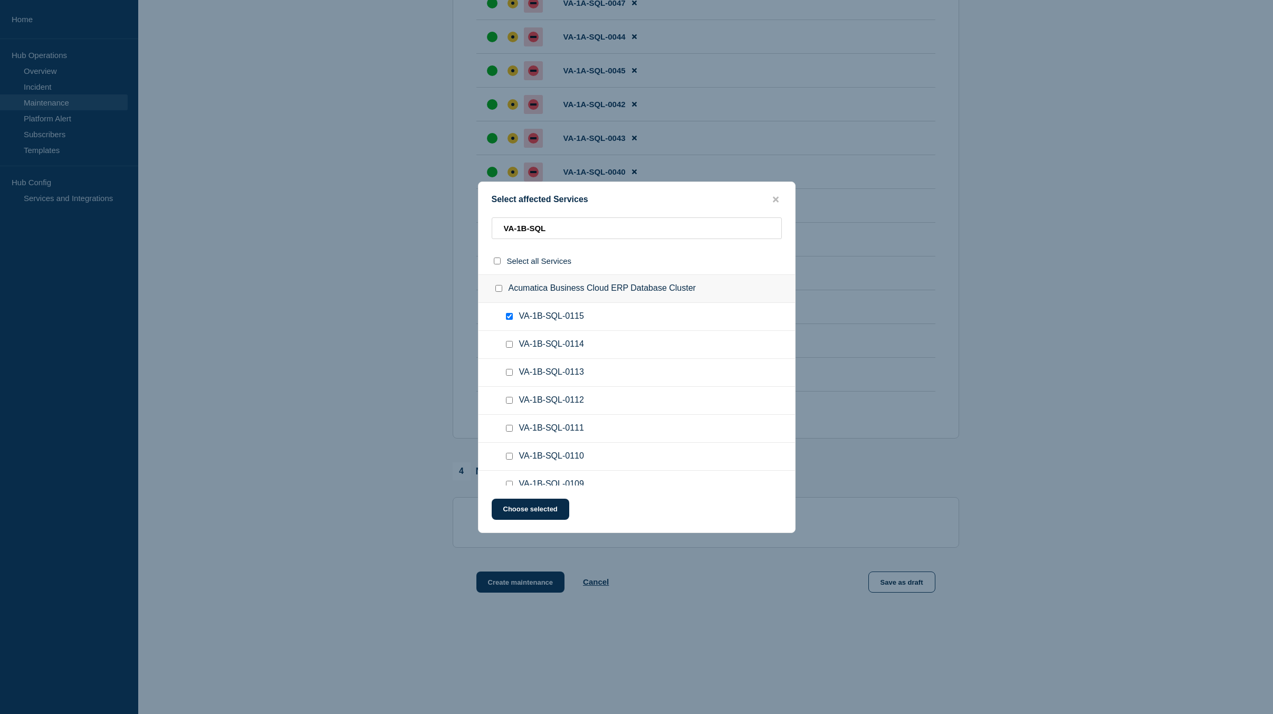
click at [510, 344] on input "VA-1B-SQL-0114 checkbox" at bounding box center [509, 344] width 7 height 7
checkbox input "true"
click at [509, 375] on input "VA-1B-SQL-0113 checkbox" at bounding box center [509, 372] width 7 height 7
checkbox input "true"
click at [511, 405] on div at bounding box center [511, 400] width 15 height 11
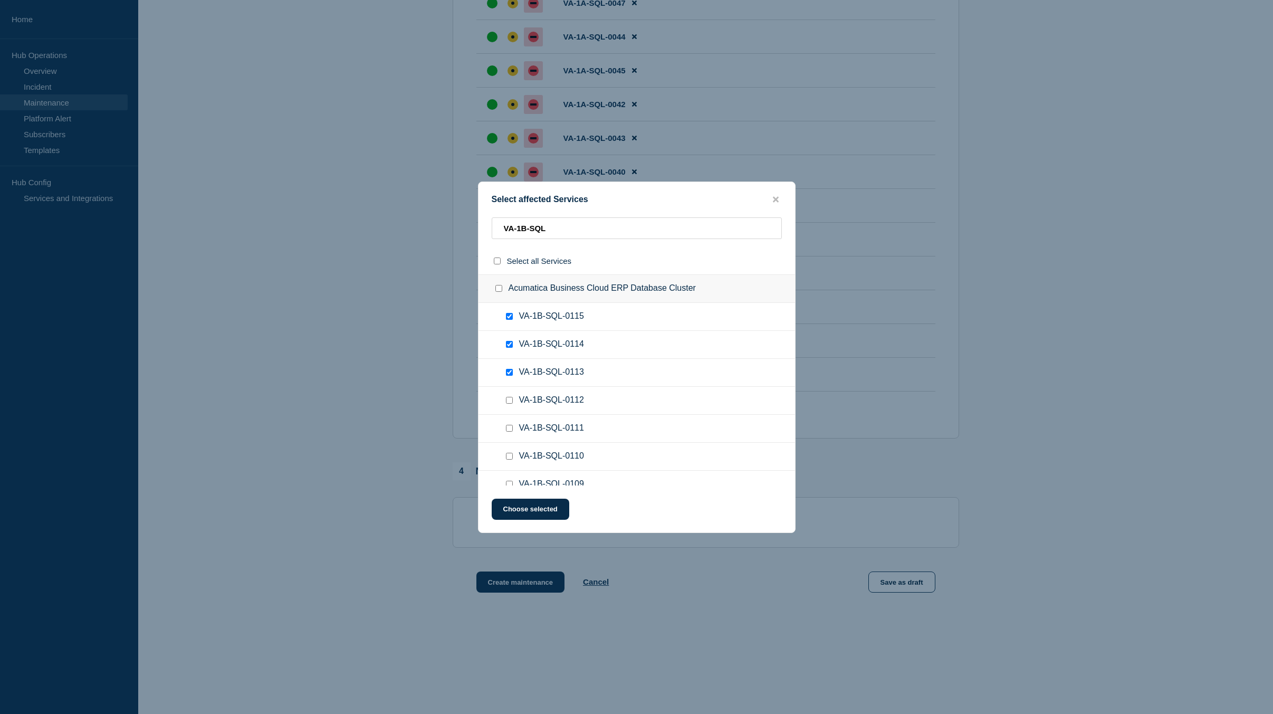
click at [510, 399] on input "VA-1B-SQL-0112 checkbox" at bounding box center [509, 400] width 7 height 7
checkbox input "true"
click at [509, 430] on input "VA-1B-SQL-0111 checkbox" at bounding box center [509, 428] width 7 height 7
checkbox input "true"
click at [511, 455] on input "VA-1B-SQL-0110 checkbox" at bounding box center [509, 456] width 7 height 7
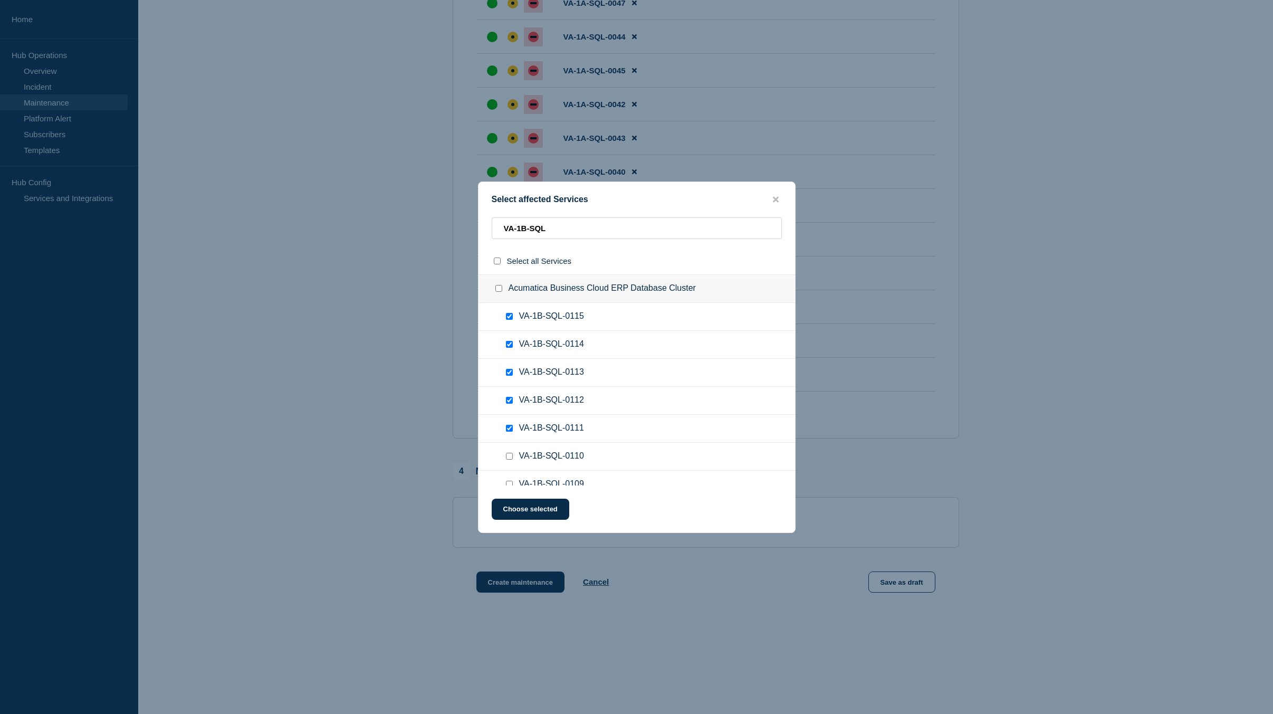
checkbox input "true"
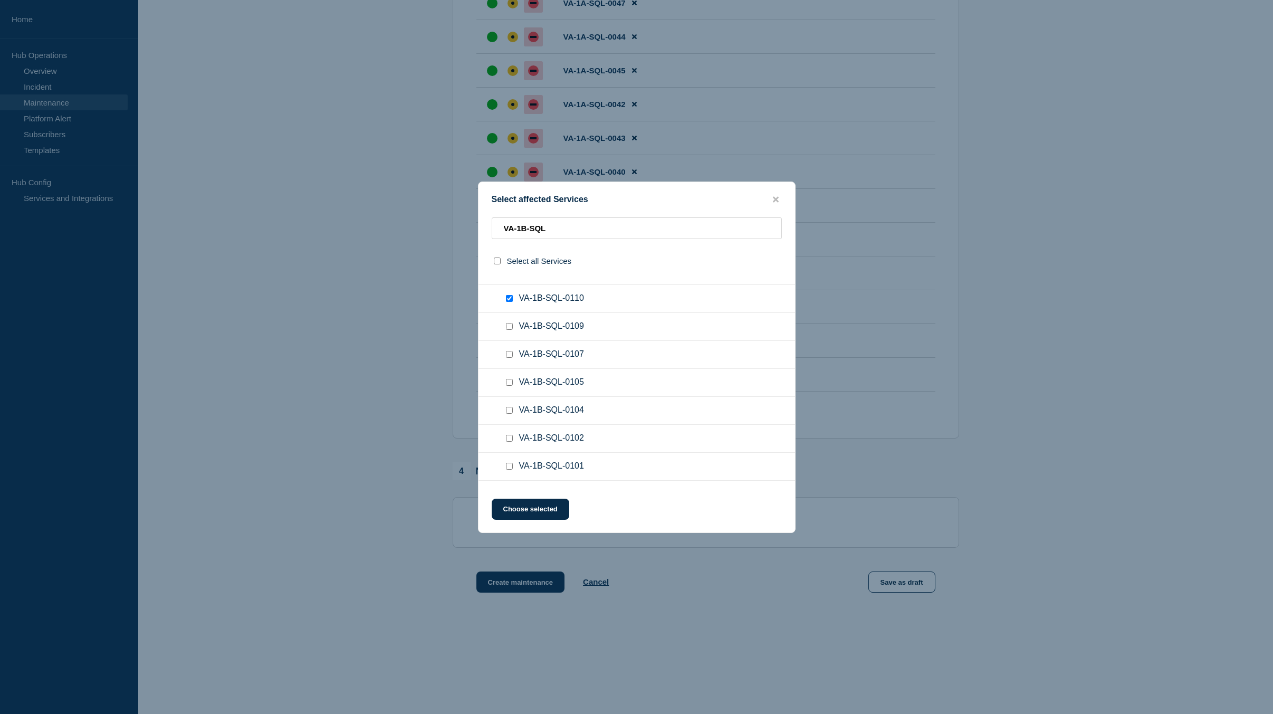
scroll to position [158, 0]
click at [509, 324] on input "VA-1B-SQL-0109 checkbox" at bounding box center [509, 325] width 7 height 7
checkbox input "true"
click at [511, 356] on input "VA-1B-SQL-0107 checkbox" at bounding box center [509, 353] width 7 height 7
checkbox input "true"
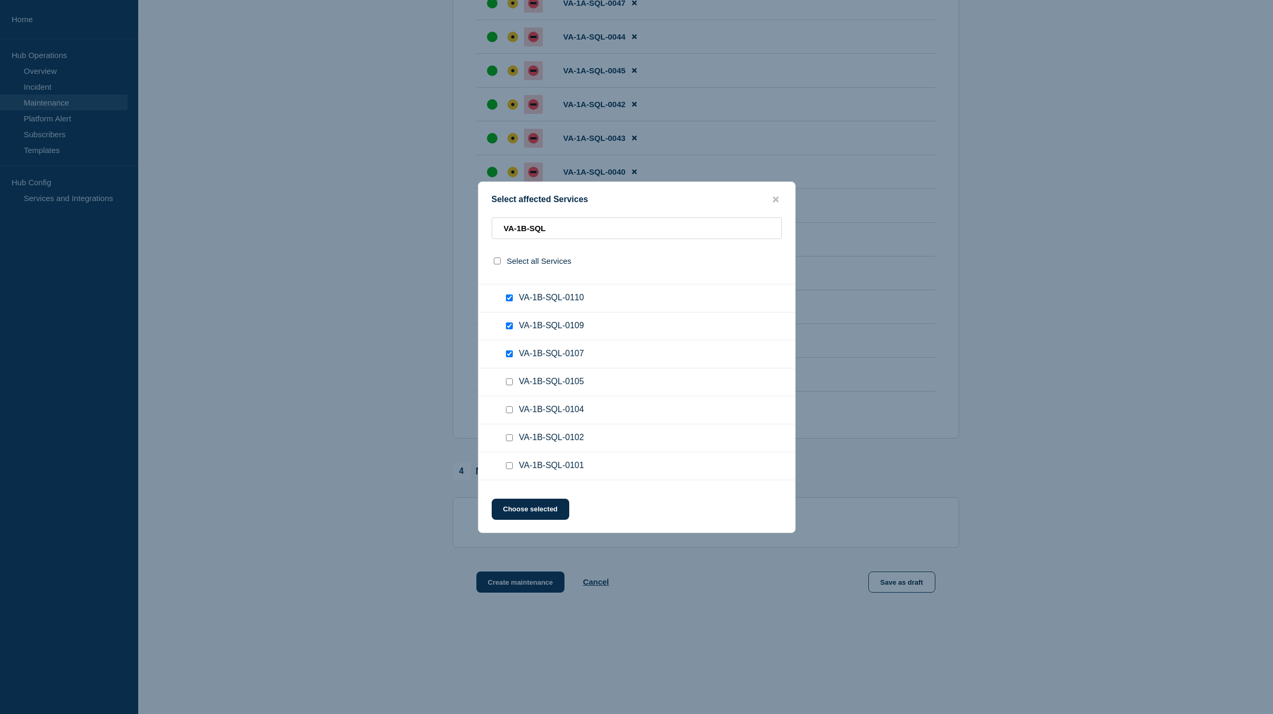
click at [509, 384] on input "VA-1B-SQL-0105 checkbox" at bounding box center [509, 381] width 7 height 7
checkbox input "true"
click at [512, 411] on input "VA-1B-SQL-0104 checkbox" at bounding box center [509, 409] width 7 height 7
checkbox input "true"
click at [512, 438] on input "VA-1B-SQL-0102 checkbox" at bounding box center [509, 437] width 7 height 7
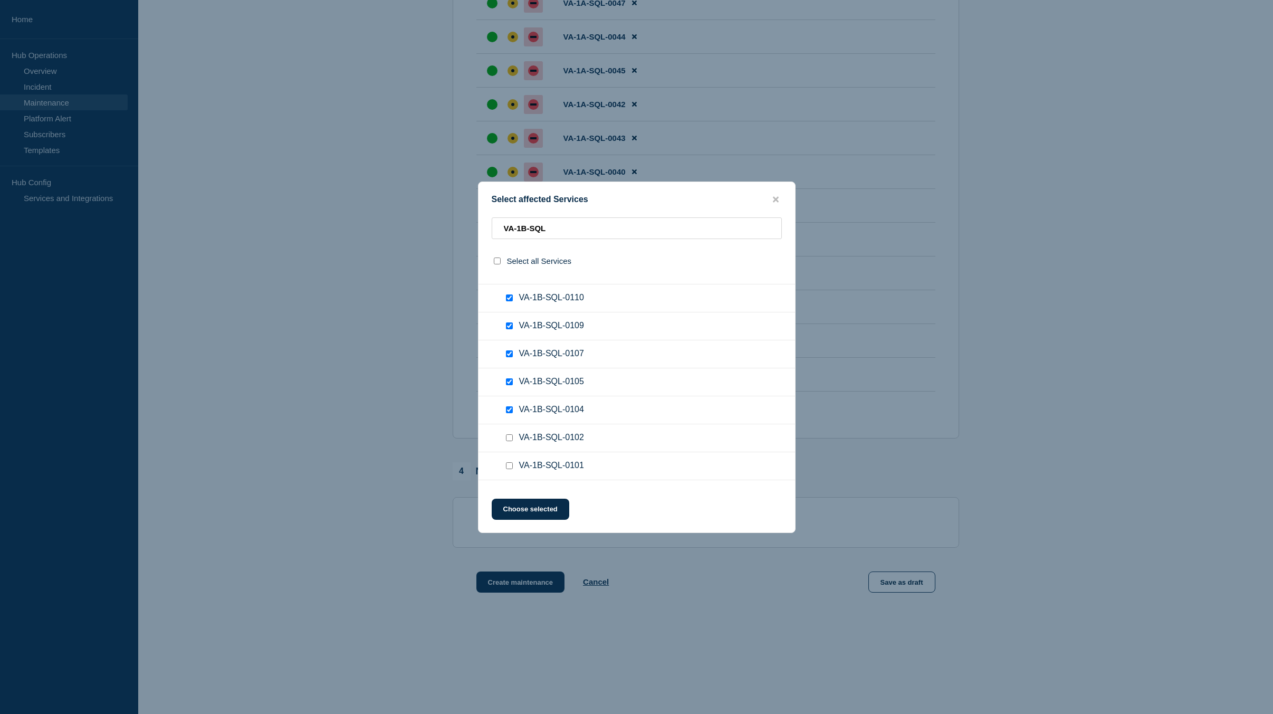
checkbox input "true"
click at [510, 469] on input "VA-1B-SQL-0101 checkbox" at bounding box center [509, 465] width 7 height 7
checkbox input "true"
click at [507, 388] on input "VA-1B-SQL-0100 checkbox" at bounding box center [509, 388] width 7 height 7
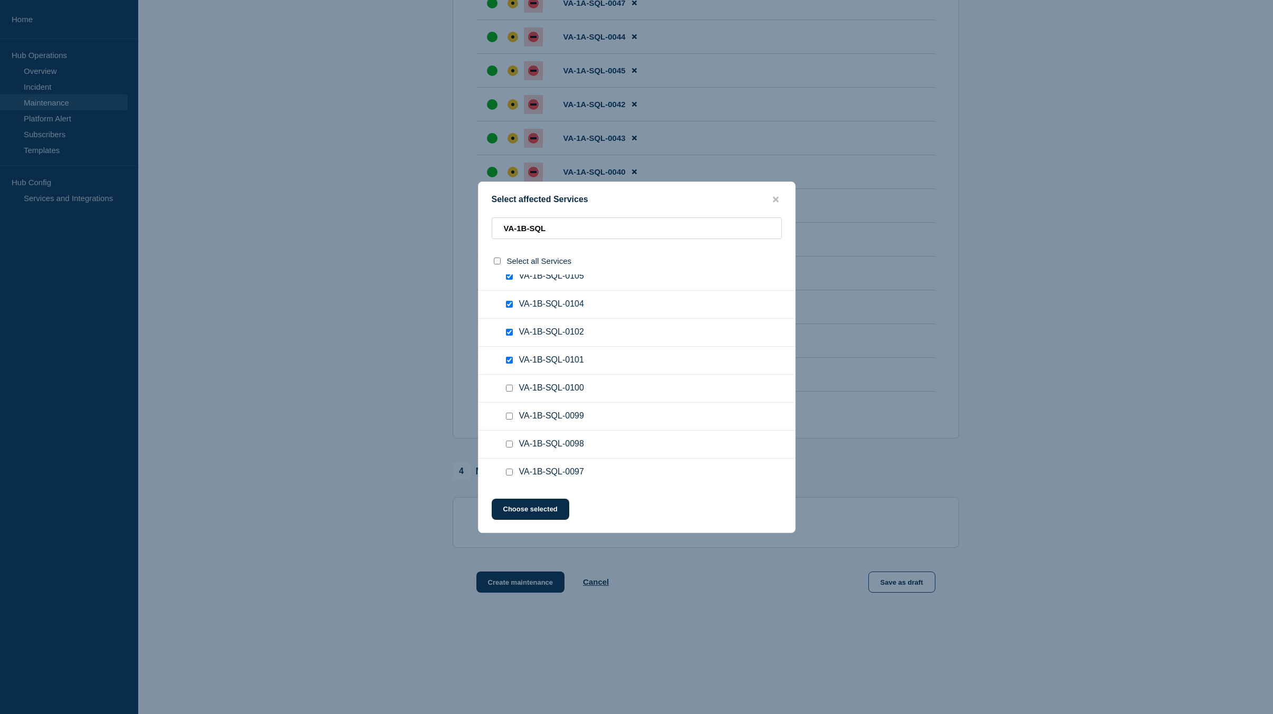
checkbox input "true"
click at [511, 417] on input "VA-1B-SQL-0099 checkbox" at bounding box center [509, 416] width 7 height 7
checkbox input "true"
click at [510, 444] on input "VA-1B-SQL-0098 checkbox" at bounding box center [509, 443] width 7 height 7
checkbox input "true"
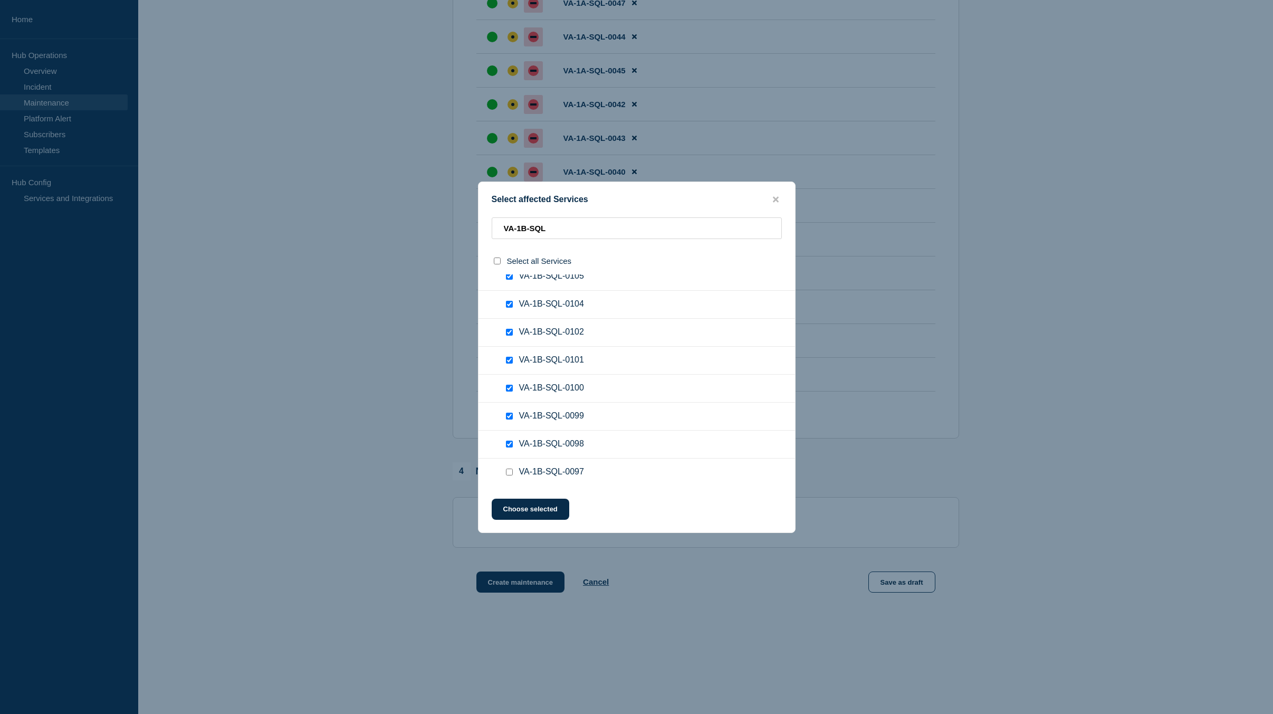
click at [509, 471] on input "VA-1B-SQL-0097 checkbox" at bounding box center [509, 471] width 7 height 7
checkbox input "true"
click at [512, 397] on input "VA-1B-SQL-0096 checkbox" at bounding box center [509, 394] width 7 height 7
checkbox input "true"
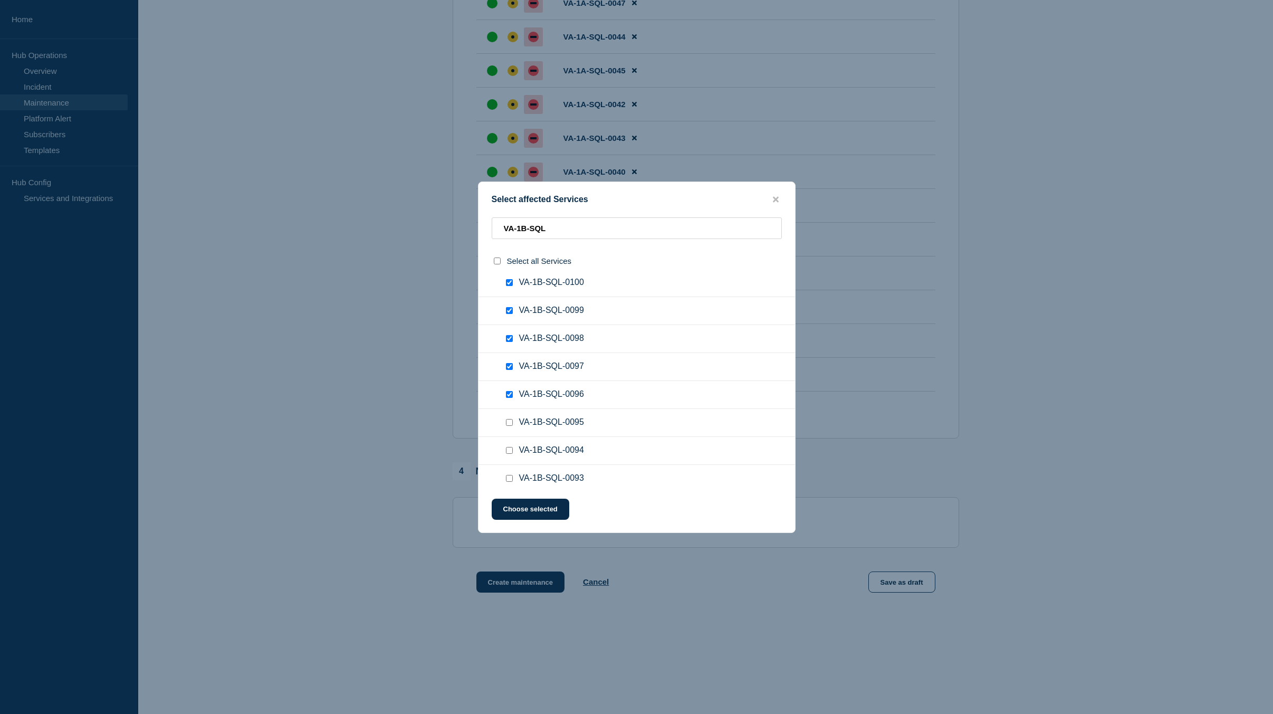
click at [509, 425] on input "VA-1B-SQL-0095 checkbox" at bounding box center [509, 422] width 7 height 7
checkbox input "true"
click at [509, 454] on input "VA-1B-SQL-0094 checkbox" at bounding box center [509, 450] width 7 height 7
checkbox input "true"
click at [510, 482] on input "VA-1B-SQL-0093 checkbox" at bounding box center [509, 478] width 7 height 7
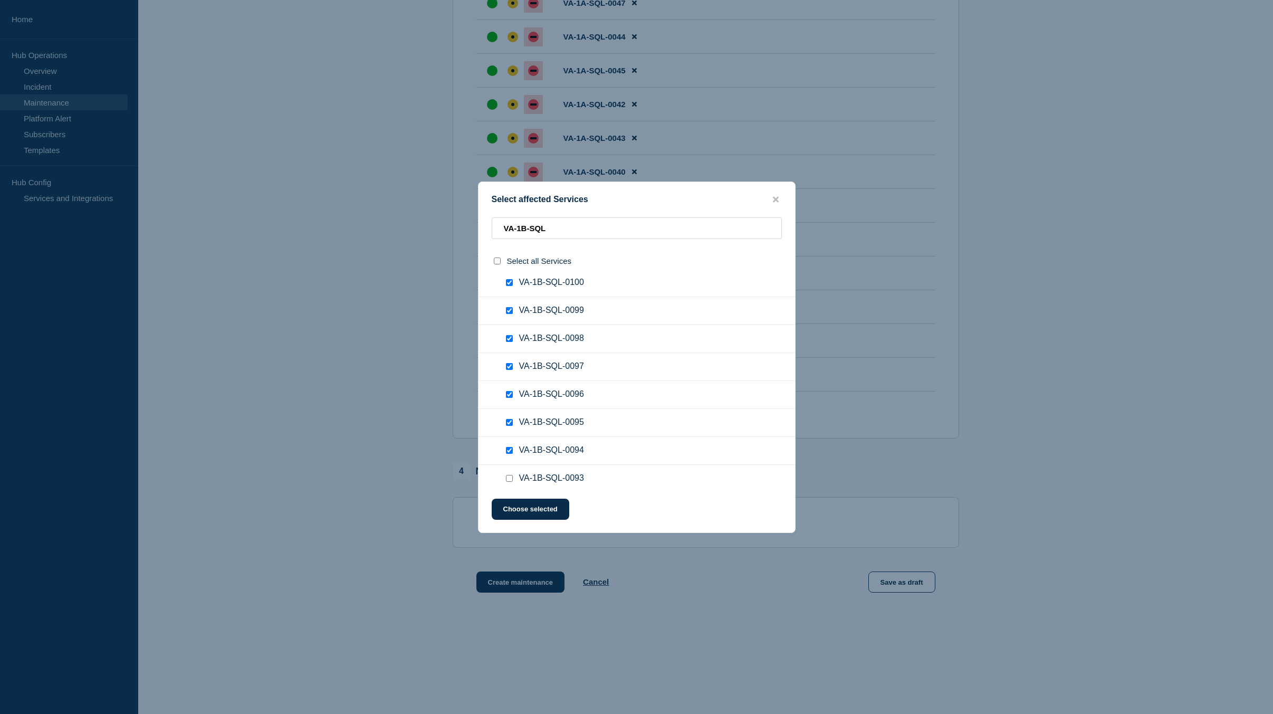
checkbox input "true"
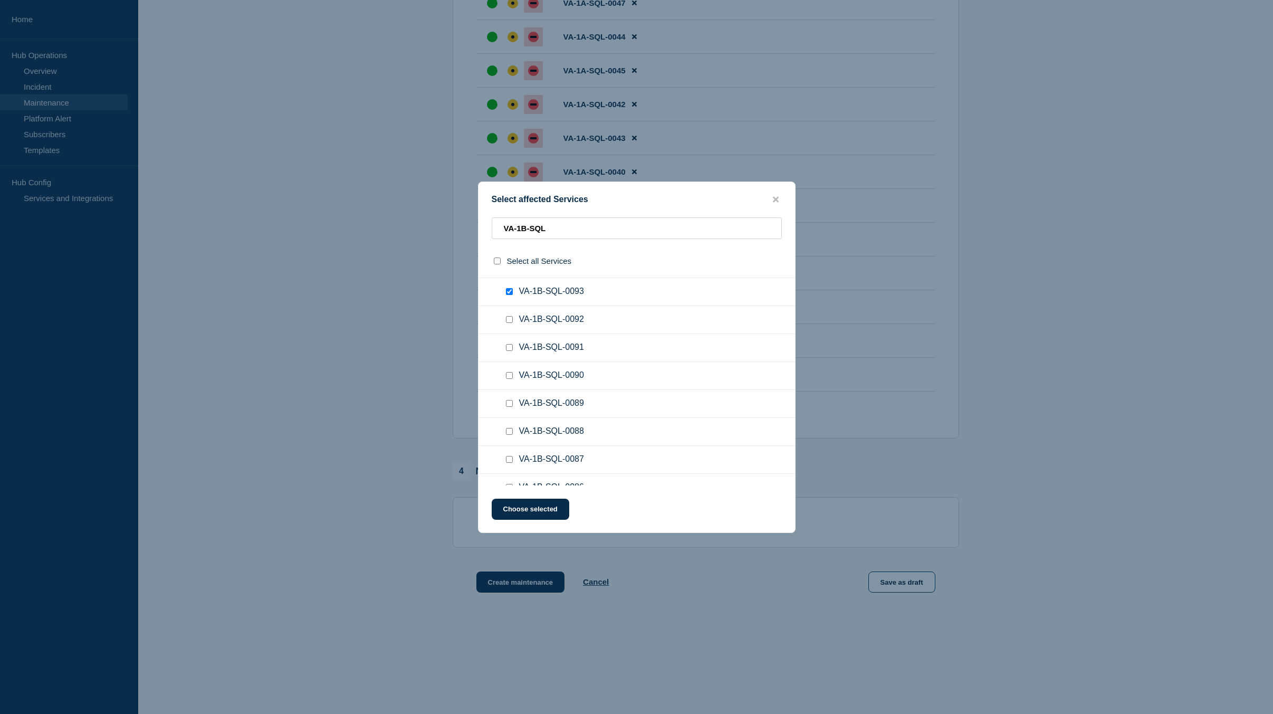
scroll to position [580, 0]
click at [508, 297] on input "VA-1B-SQL-0092 checkbox" at bounding box center [509, 295] width 7 height 7
checkbox input "true"
click at [509, 326] on input "VA-1B-SQL-0091 checkbox" at bounding box center [509, 323] width 7 height 7
checkbox input "true"
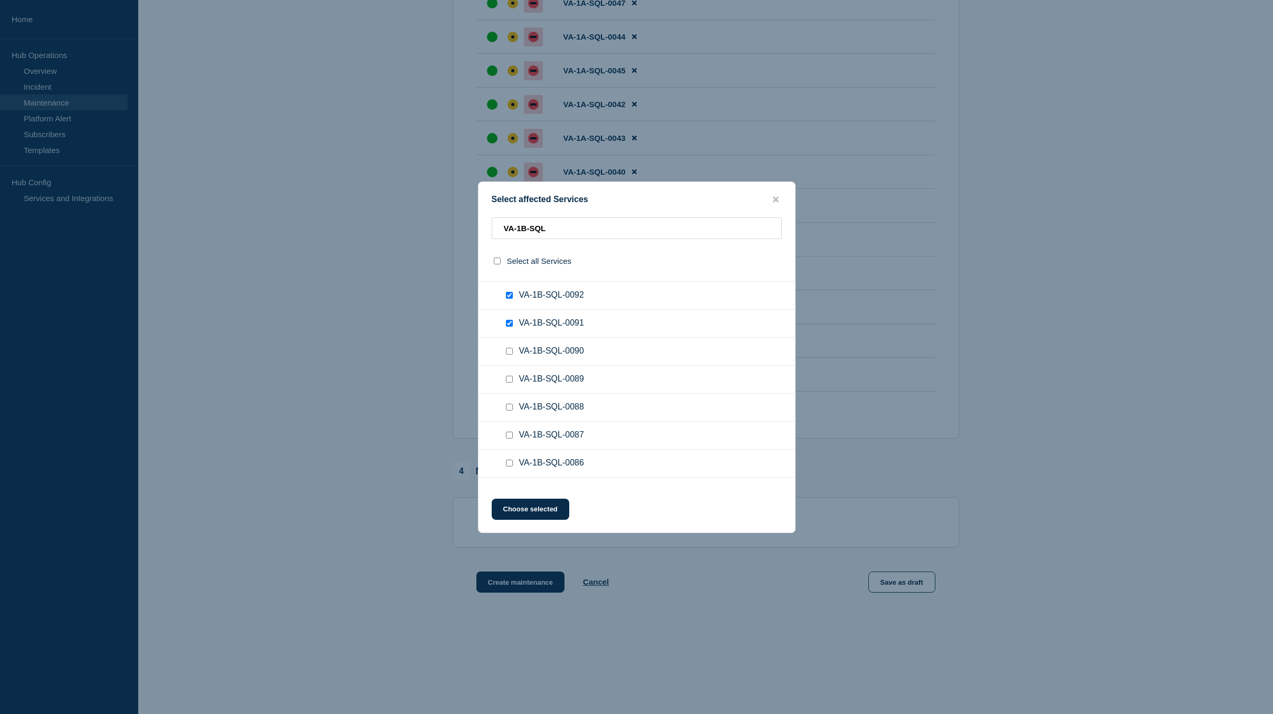
click at [507, 351] on input "VA-1B-SQL-0090 checkbox" at bounding box center [509, 351] width 7 height 7
checkbox input "true"
click at [509, 380] on input "VA-1B-SQL-0089 checkbox" at bounding box center [509, 379] width 7 height 7
checkbox input "true"
click at [507, 411] on div at bounding box center [511, 407] width 15 height 11
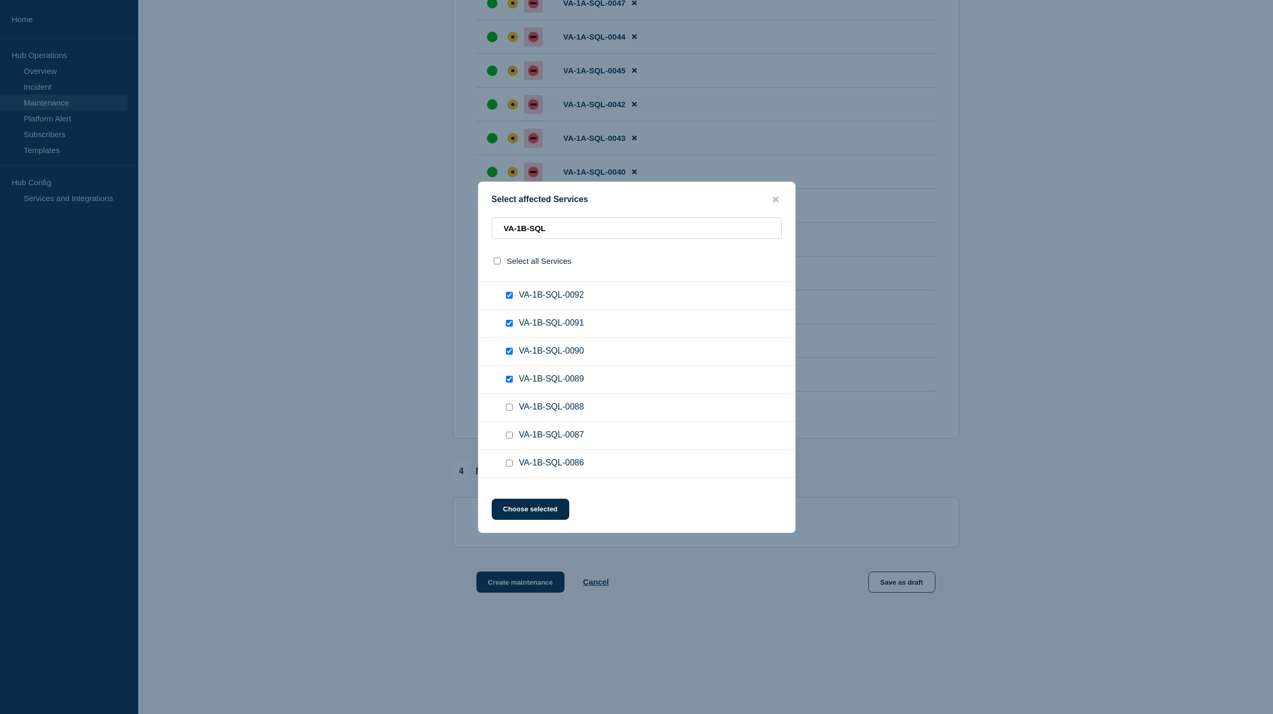
click at [509, 408] on input "VA-1B-SQL-0088 checkbox" at bounding box center [509, 407] width 7 height 7
checkbox input "true"
click at [508, 436] on input "VA-1B-SQL-0087 checkbox" at bounding box center [509, 435] width 7 height 7
checkbox input "true"
click at [508, 463] on input "VA-1B-SQL-0086 checkbox" at bounding box center [509, 462] width 7 height 7
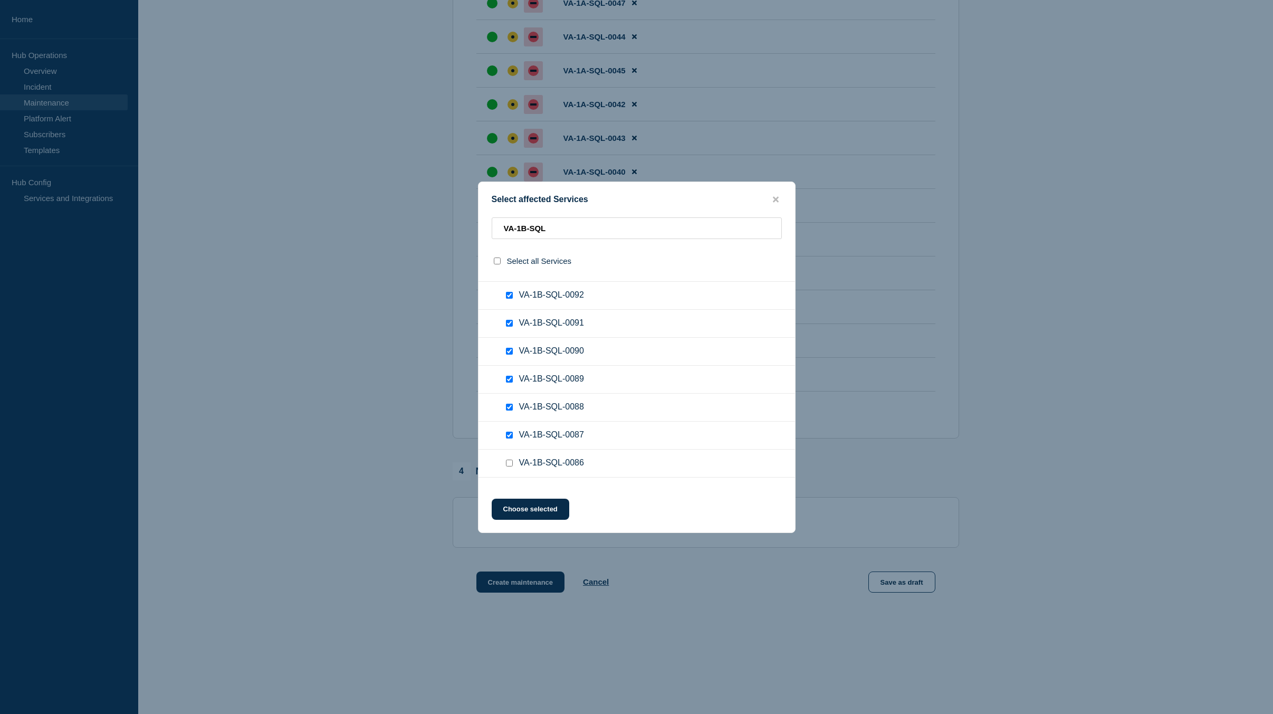
checkbox input "true"
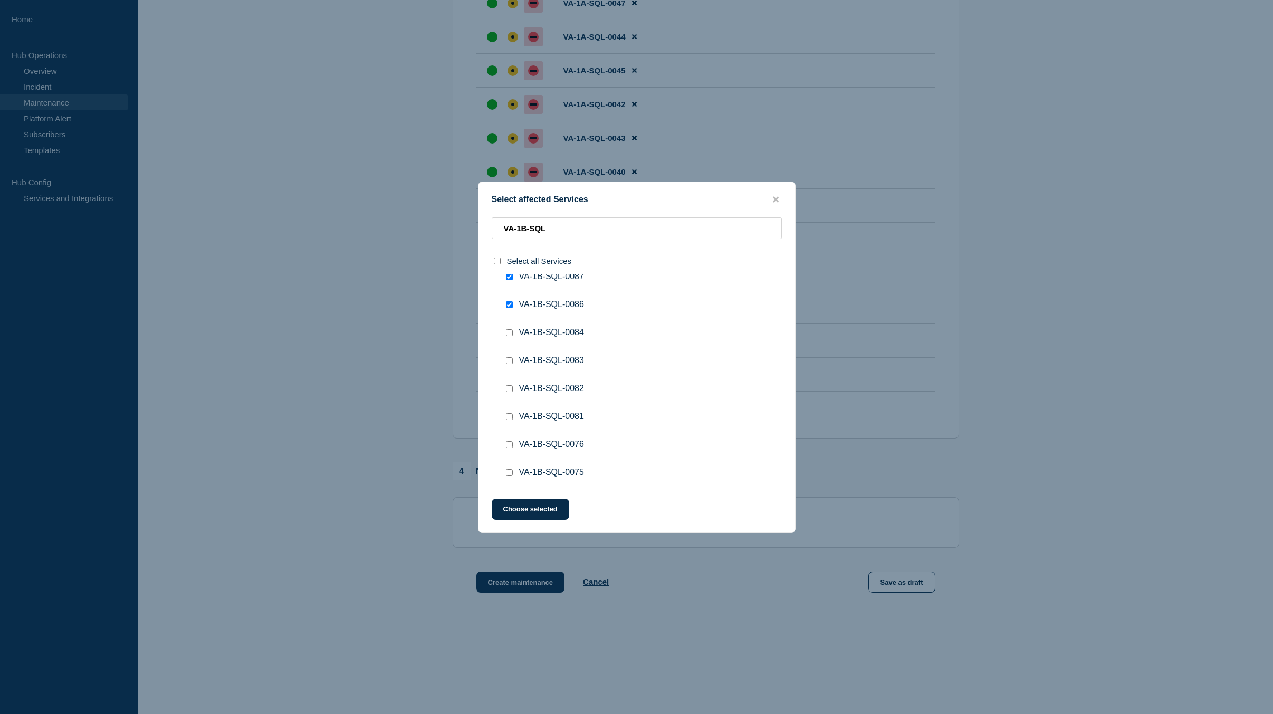
click at [509, 332] on input "VA-1B-SQL-0084 checkbox" at bounding box center [509, 332] width 7 height 7
checkbox input "true"
click at [510, 362] on input "VA-1B-SQL-0083 checkbox" at bounding box center [509, 360] width 7 height 7
checkbox input "true"
click at [508, 390] on input "VA-1B-SQL-0082 checkbox" at bounding box center [509, 388] width 7 height 7
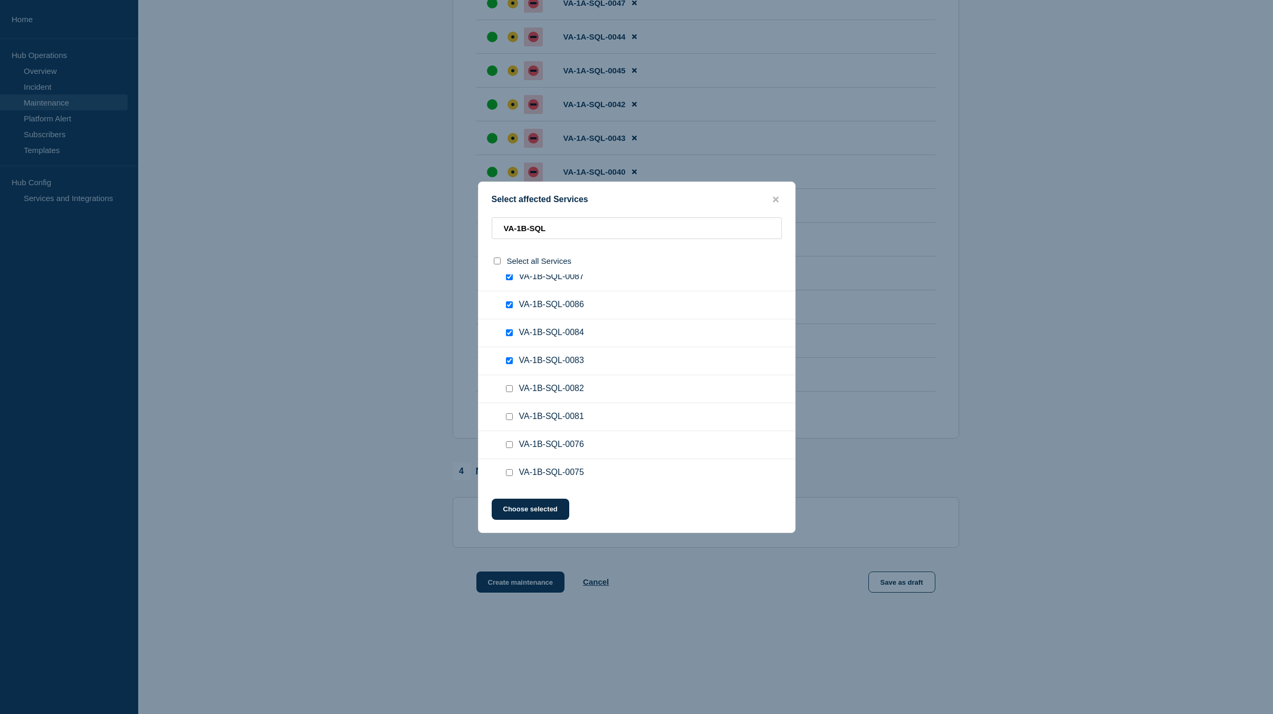
checkbox input "true"
click at [508, 416] on input "VA-1B-SQL-0081 checkbox" at bounding box center [509, 416] width 7 height 7
checkbox input "true"
click at [505, 447] on div at bounding box center [511, 444] width 15 height 11
click at [507, 447] on input "VA-1B-SQL-0076 checkbox" at bounding box center [509, 444] width 7 height 7
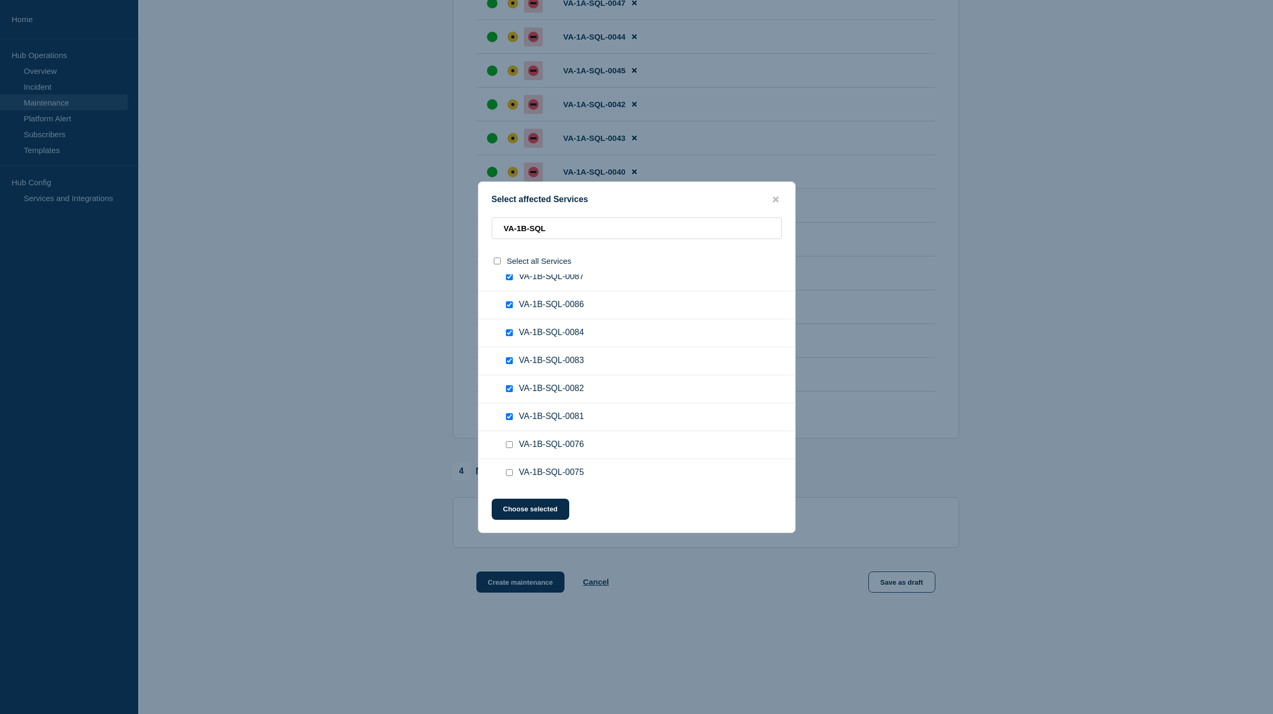
checkbox input "true"
click at [507, 475] on input "VA-1B-SQL-0075 checkbox" at bounding box center [509, 472] width 7 height 7
checkbox input "true"
click at [510, 340] on input "VA-1B-SQL-0074 checkbox" at bounding box center [509, 342] width 7 height 7
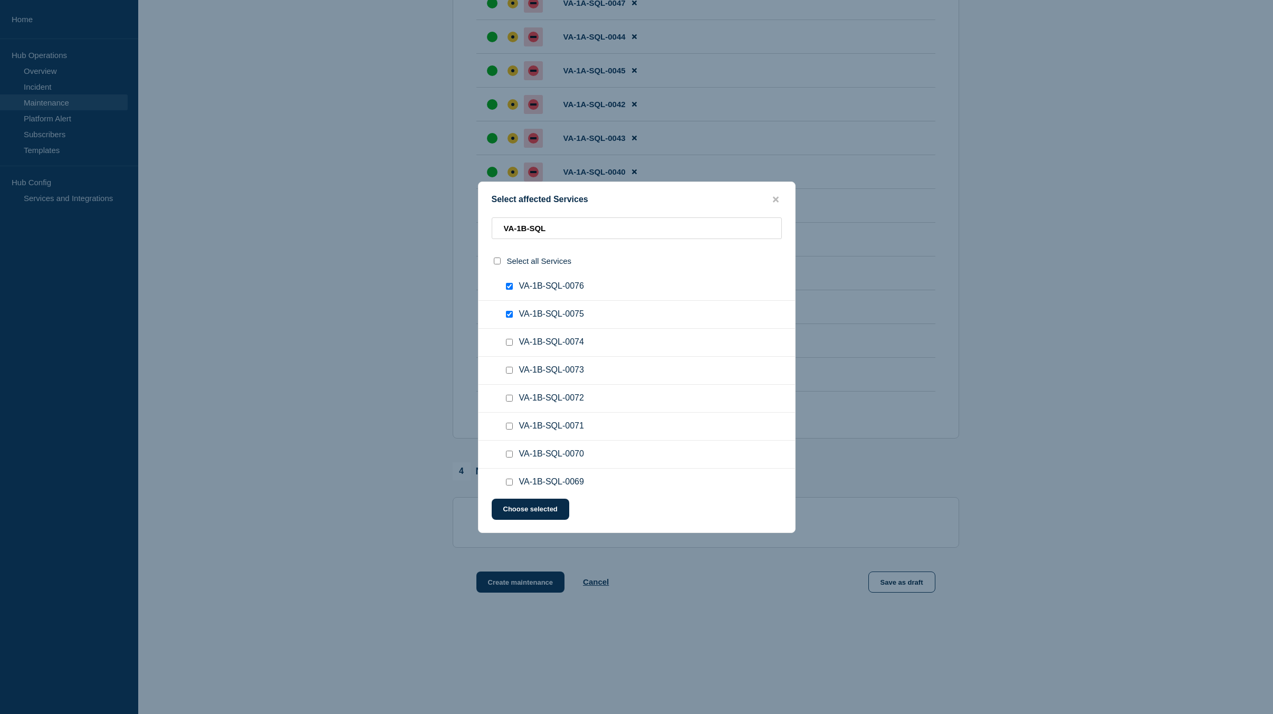
checkbox input "true"
click at [511, 371] on input "VA-1B-SQL-0073 checkbox" at bounding box center [509, 370] width 7 height 7
checkbox input "true"
click at [509, 400] on input "VA-1B-SQL-0072 checkbox" at bounding box center [509, 398] width 7 height 7
checkbox input "true"
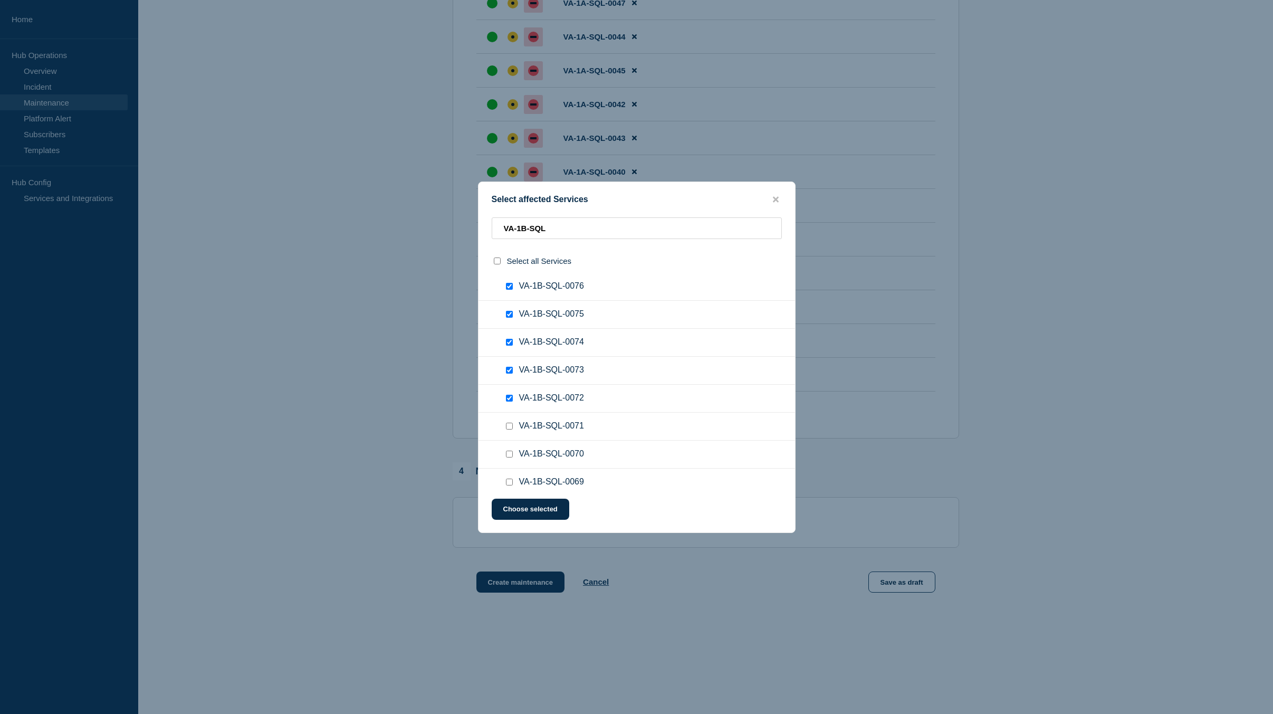
click at [509, 427] on input "VA-1B-SQL-0071 checkbox" at bounding box center [509, 426] width 7 height 7
checkbox input "true"
click at [510, 454] on input "VA-1B-SQL-0070 checkbox" at bounding box center [509, 454] width 7 height 7
checkbox input "true"
click at [511, 485] on input "VA-1B-SQL-0069 checkbox" at bounding box center [509, 481] width 7 height 7
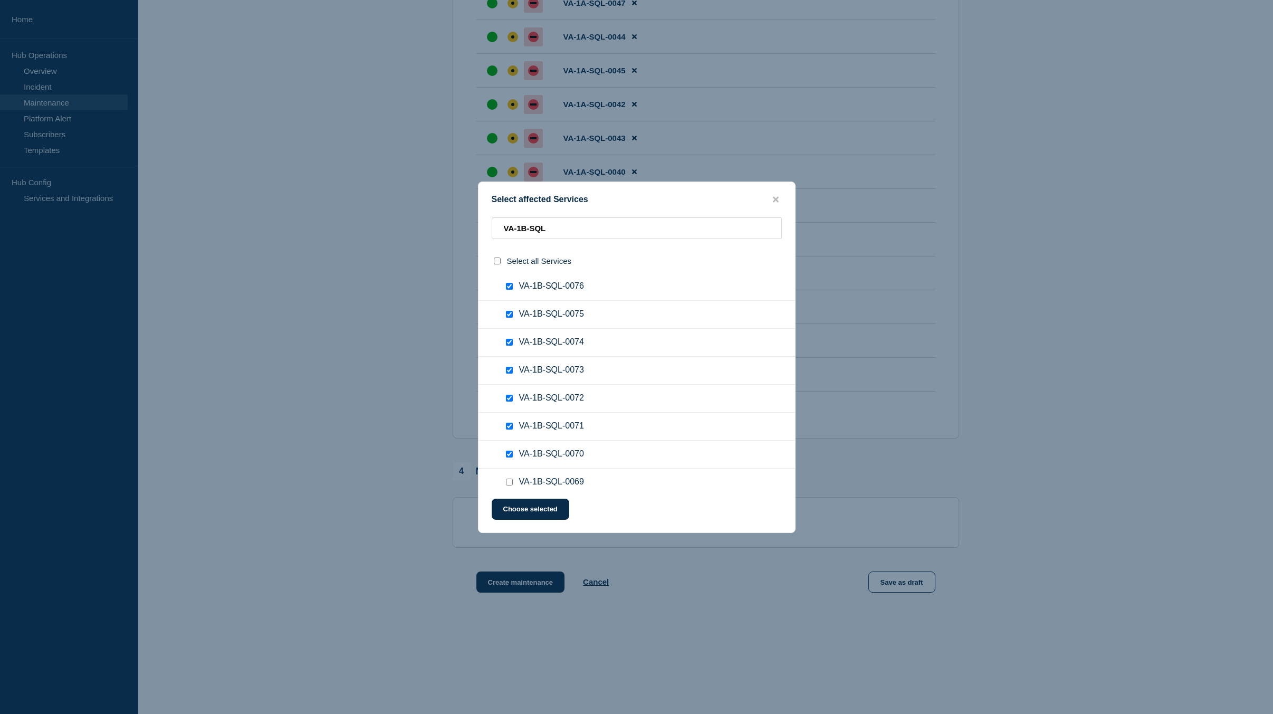
checkbox input "true"
click at [509, 408] on input "VA-1B-SQL-0068 checkbox" at bounding box center [509, 404] width 7 height 7
checkbox input "true"
click at [511, 433] on input "VA-1B-SQL-0067 checkbox" at bounding box center [509, 432] width 7 height 7
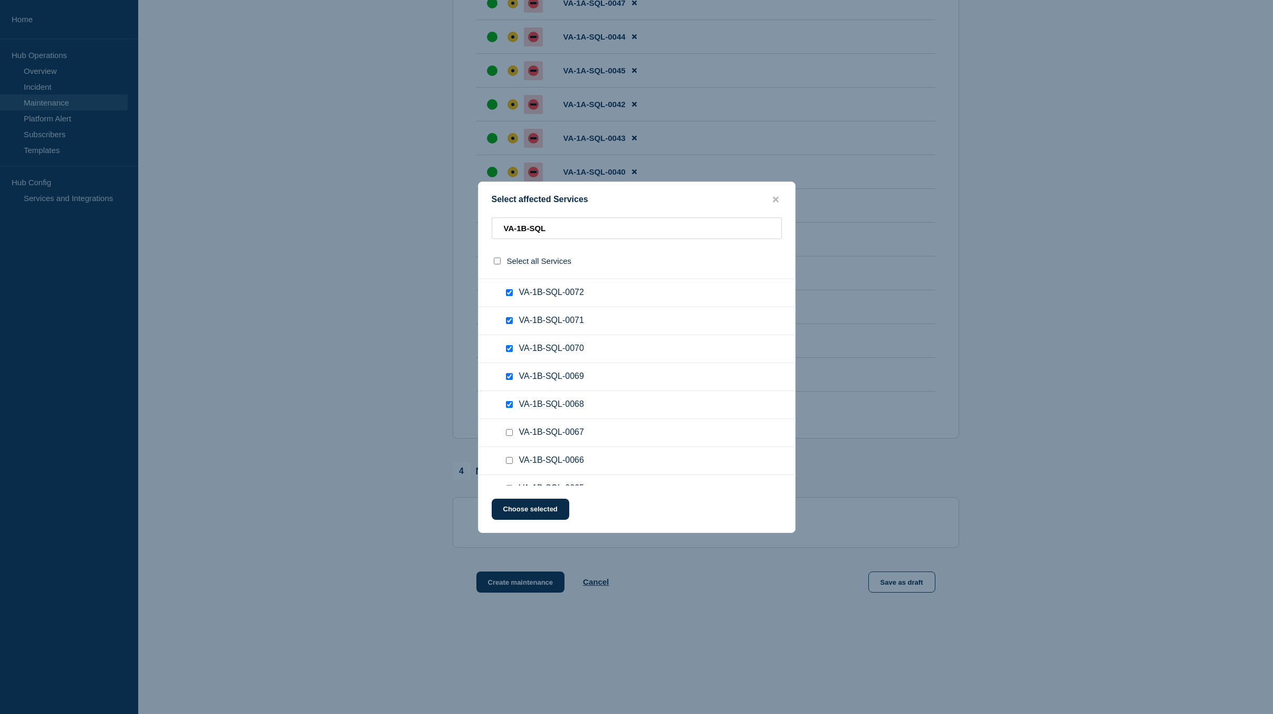
checkbox input "true"
click at [510, 461] on input "VA-1B-SQL-0066 checkbox" at bounding box center [509, 460] width 7 height 7
checkbox input "true"
click at [509, 437] on input "VA-1B-SQL-0065 checkbox" at bounding box center [509, 435] width 7 height 7
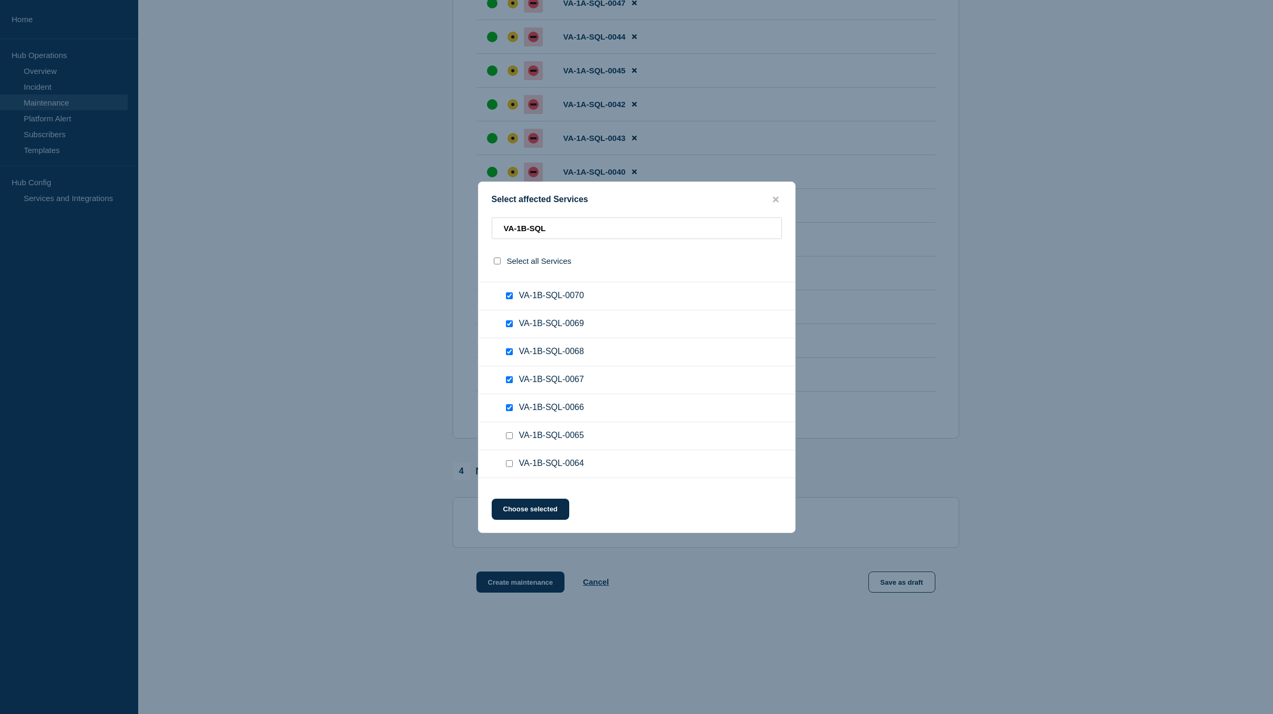
checkbox input "true"
click at [510, 464] on input "VA-1B-SQL-0064 checkbox" at bounding box center [509, 463] width 7 height 7
checkbox input "true"
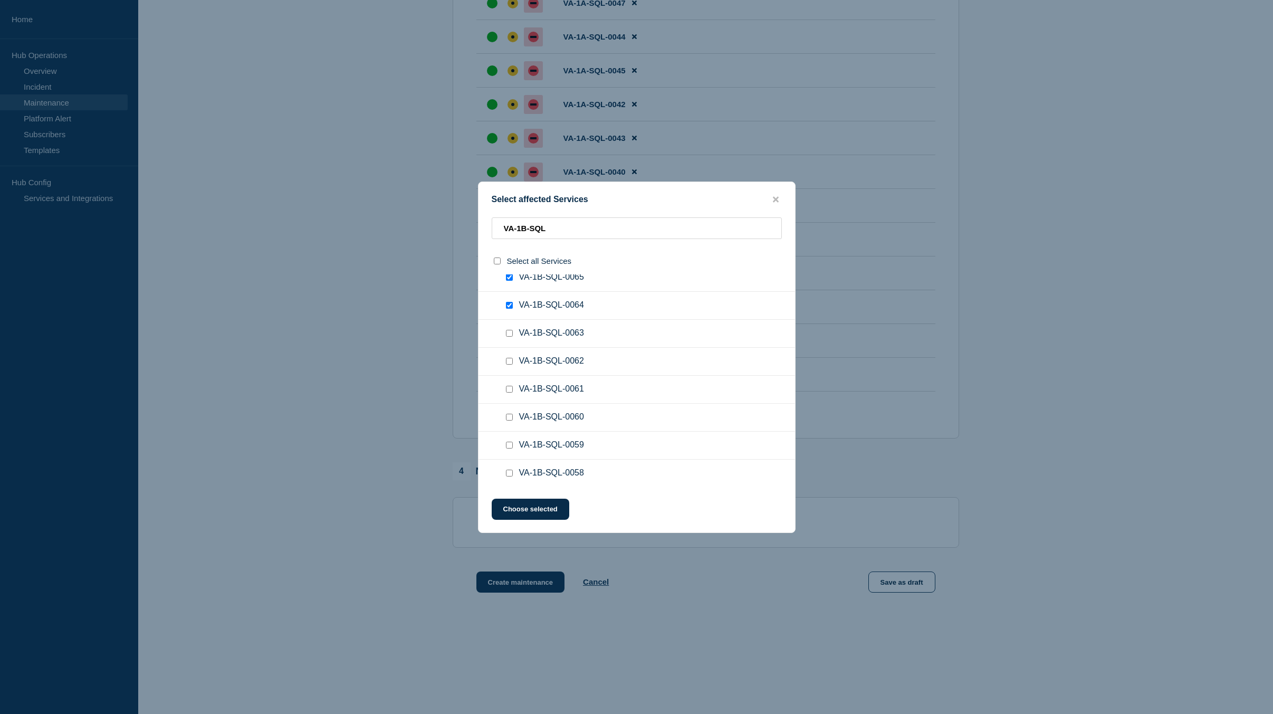
click at [509, 331] on input "VA-1B-SQL-0063 checkbox" at bounding box center [509, 333] width 7 height 7
checkbox input "true"
click at [512, 364] on input "VA-1B-SQL-0062 checkbox" at bounding box center [509, 361] width 7 height 7
checkbox input "true"
click at [509, 391] on input "VA-1B-SQL-0061 checkbox" at bounding box center [509, 389] width 7 height 7
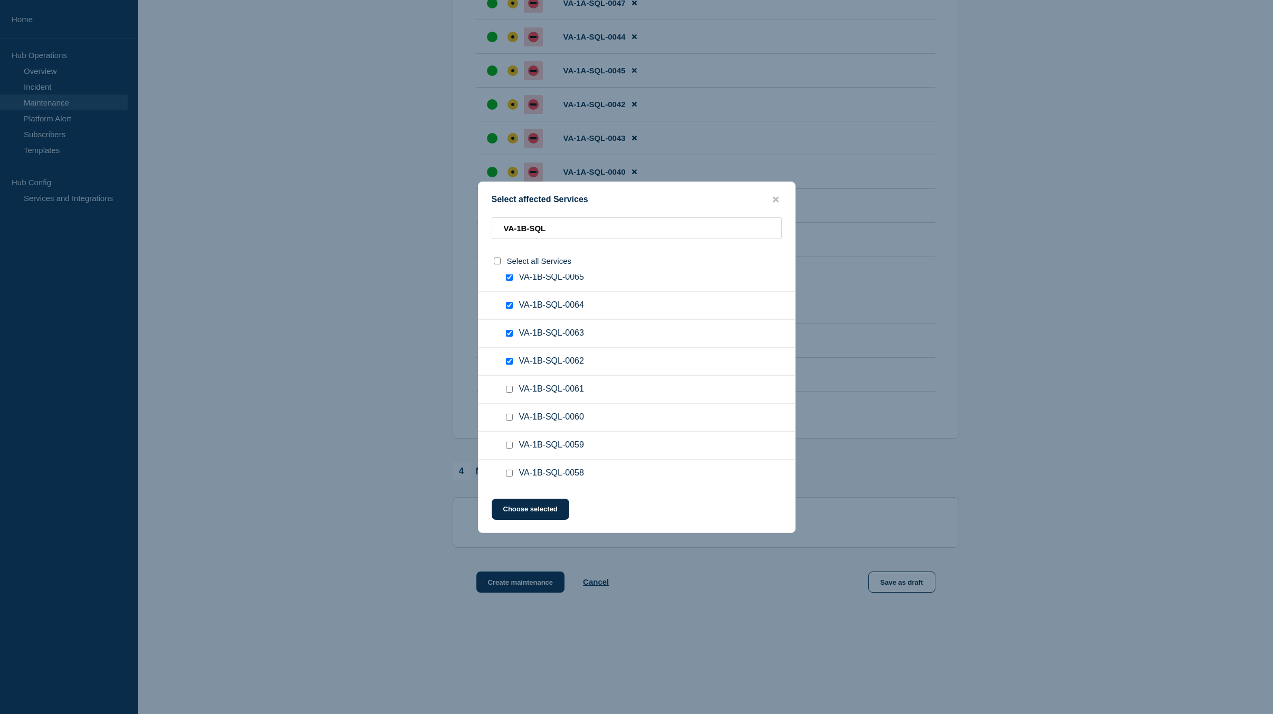
checkbox input "true"
click at [511, 417] on input "VA-1B-SQL-0060 checkbox" at bounding box center [509, 417] width 7 height 7
checkbox input "true"
click at [509, 447] on input "VA-1B-SQL-0059 checkbox" at bounding box center [509, 445] width 7 height 7
checkbox input "true"
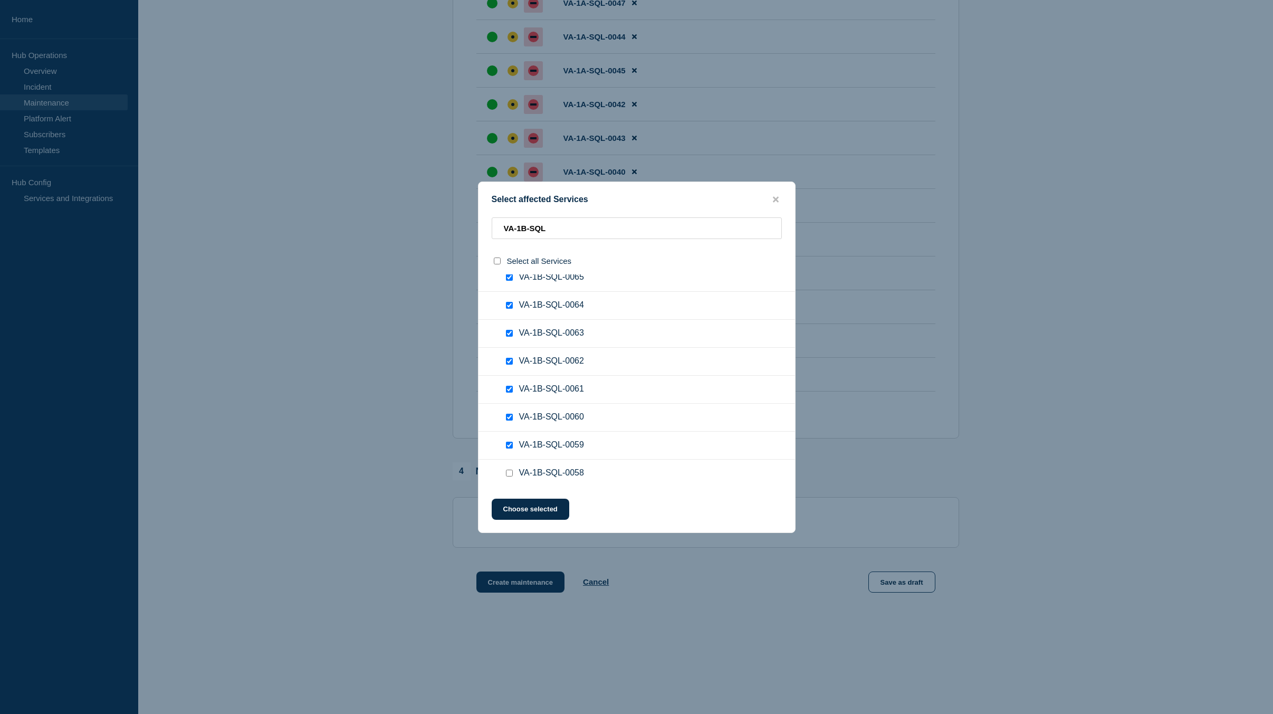
click at [510, 473] on input "VA-1B-SQL-0058 checkbox" at bounding box center [509, 473] width 7 height 7
checkbox input "true"
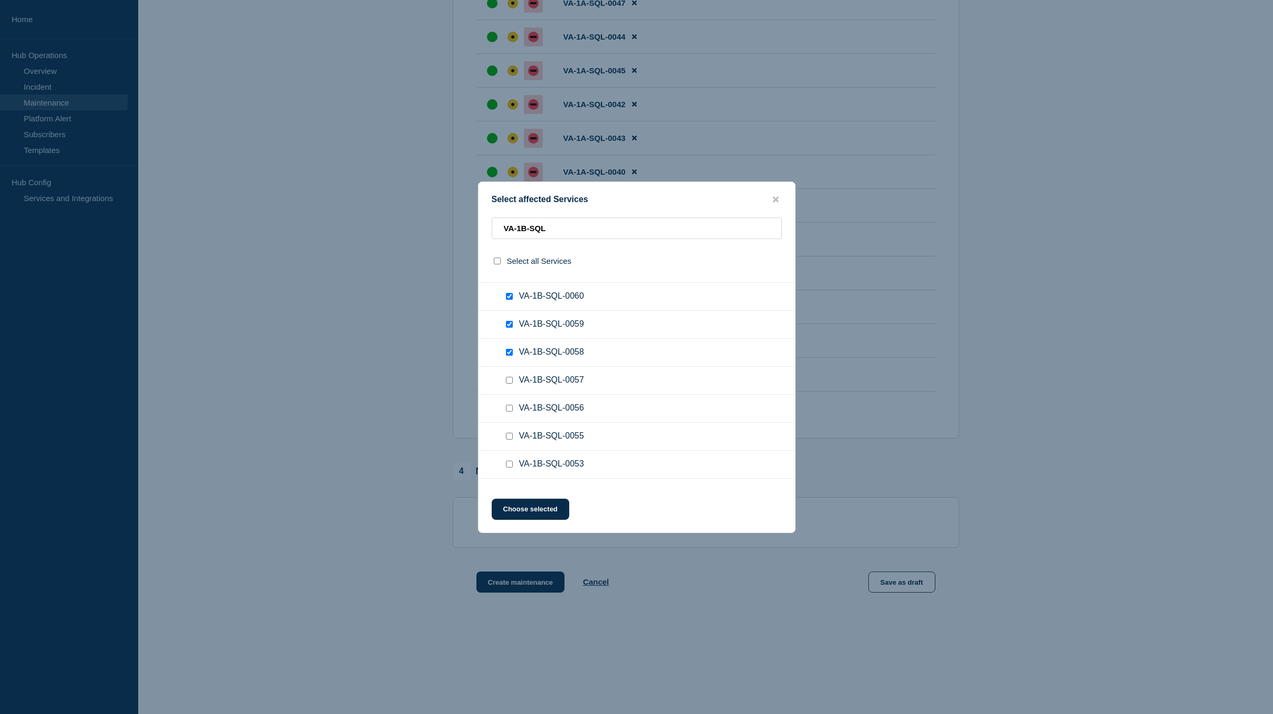
scroll to position [1372, 0]
click at [507, 342] on input "VA-1B-SQL-0057 checkbox" at bounding box center [509, 342] width 7 height 7
checkbox input "true"
click at [510, 374] on input "VA-1B-SQL-0056 checkbox" at bounding box center [509, 370] width 7 height 7
checkbox input "true"
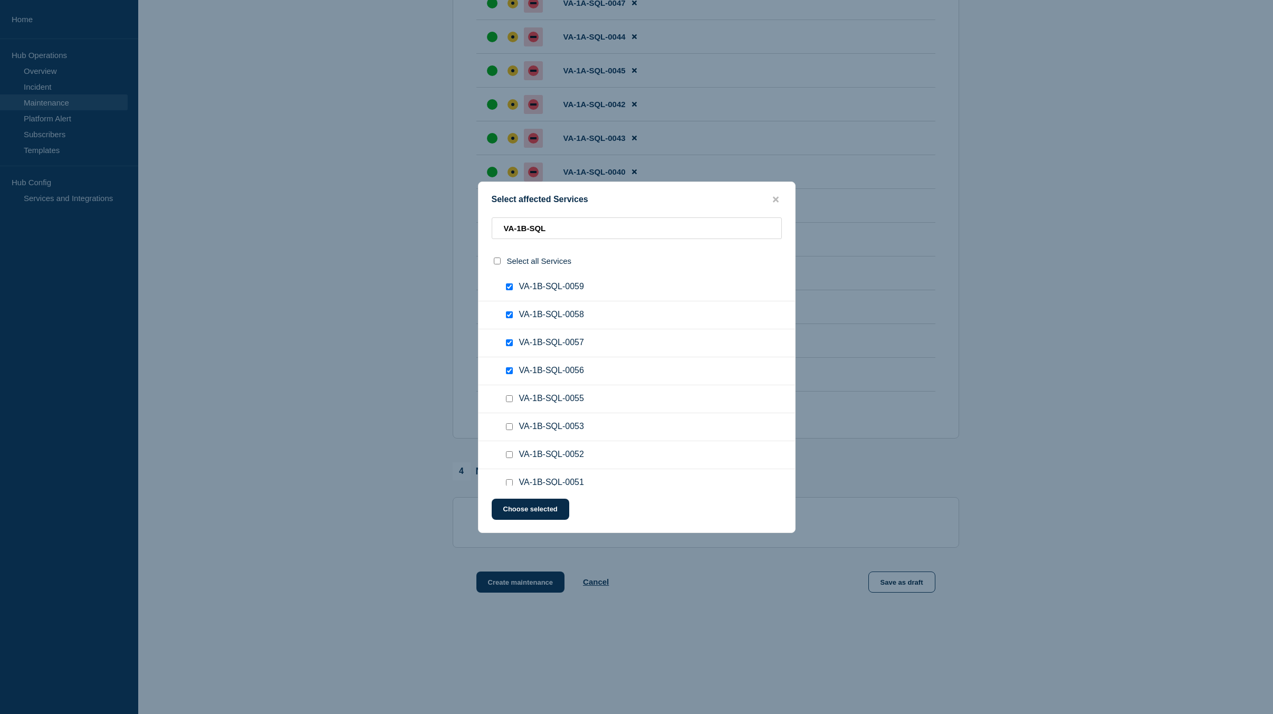
click at [511, 399] on input "VA-1B-SQL-0055 checkbox" at bounding box center [509, 398] width 7 height 7
checkbox input "true"
click at [507, 430] on input "VA-1B-SQL-0053 checkbox" at bounding box center [509, 426] width 7 height 7
checkbox input "true"
click at [511, 454] on input "VA-1B-SQL-0052 checkbox" at bounding box center [509, 454] width 7 height 7
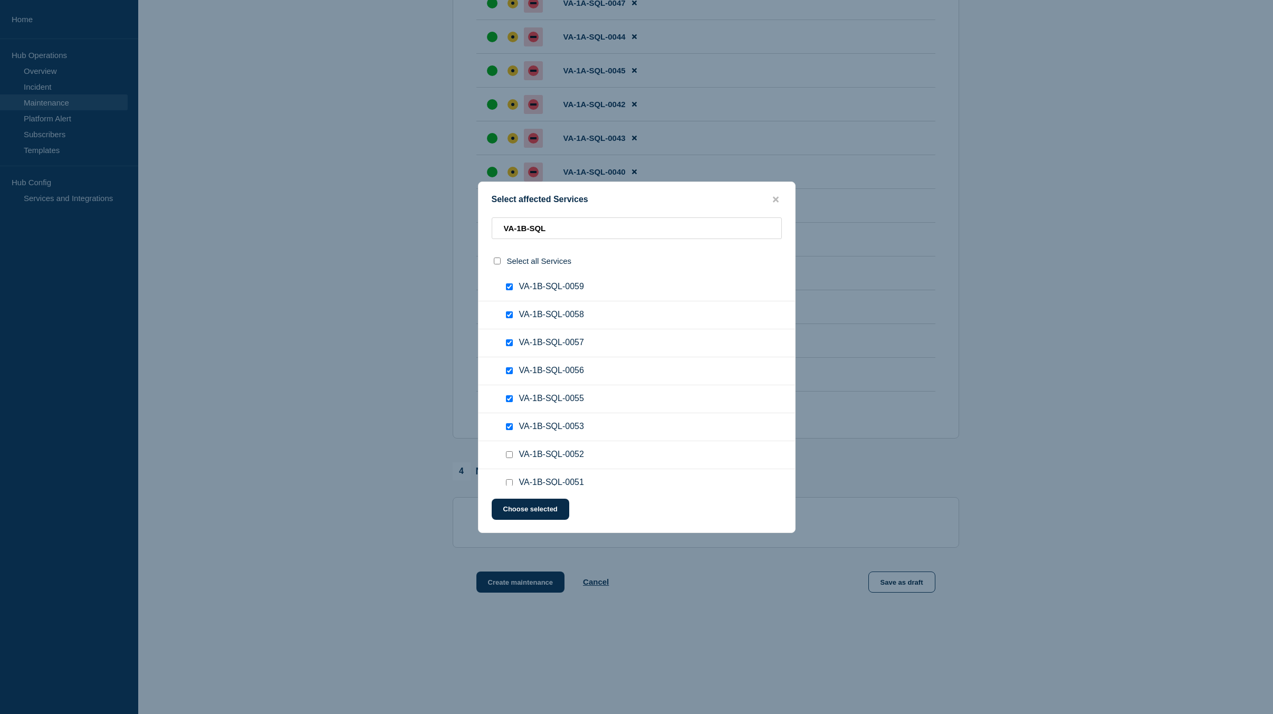
checkbox input "true"
click at [510, 480] on input "VA-1B-SQL-0051 checkbox" at bounding box center [509, 482] width 7 height 7
checkbox input "true"
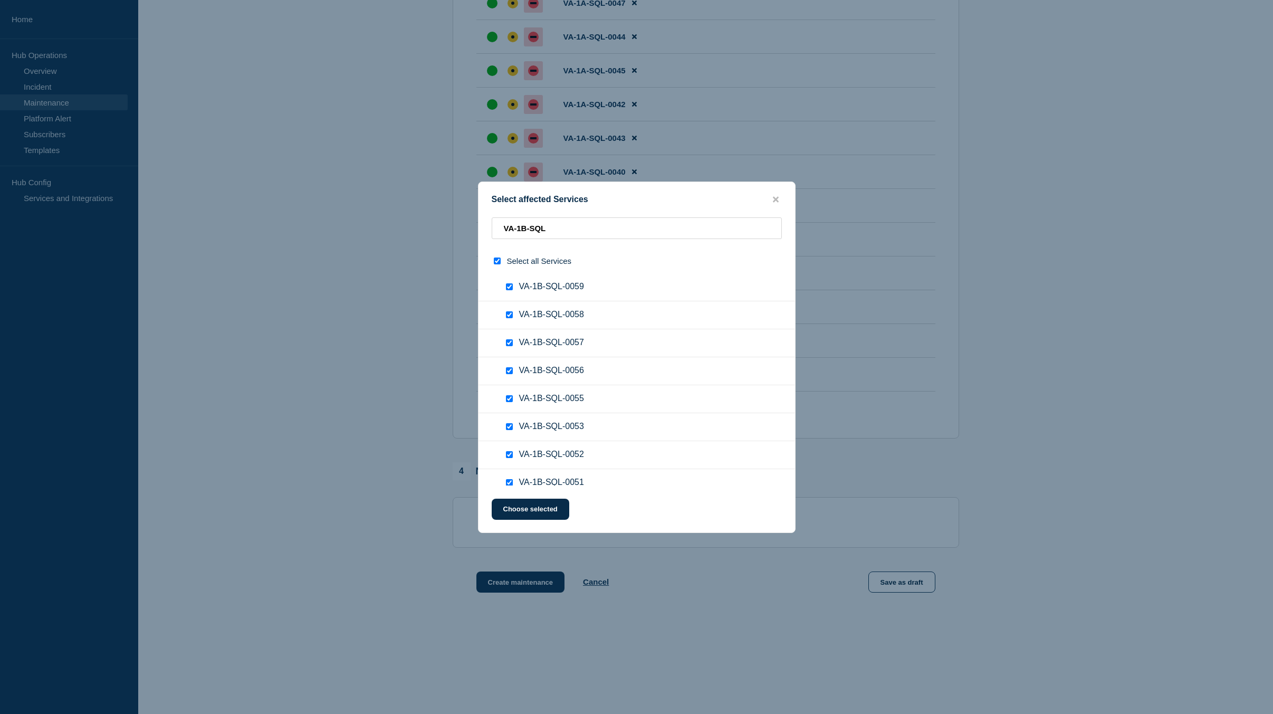
scroll to position [1383, 0]
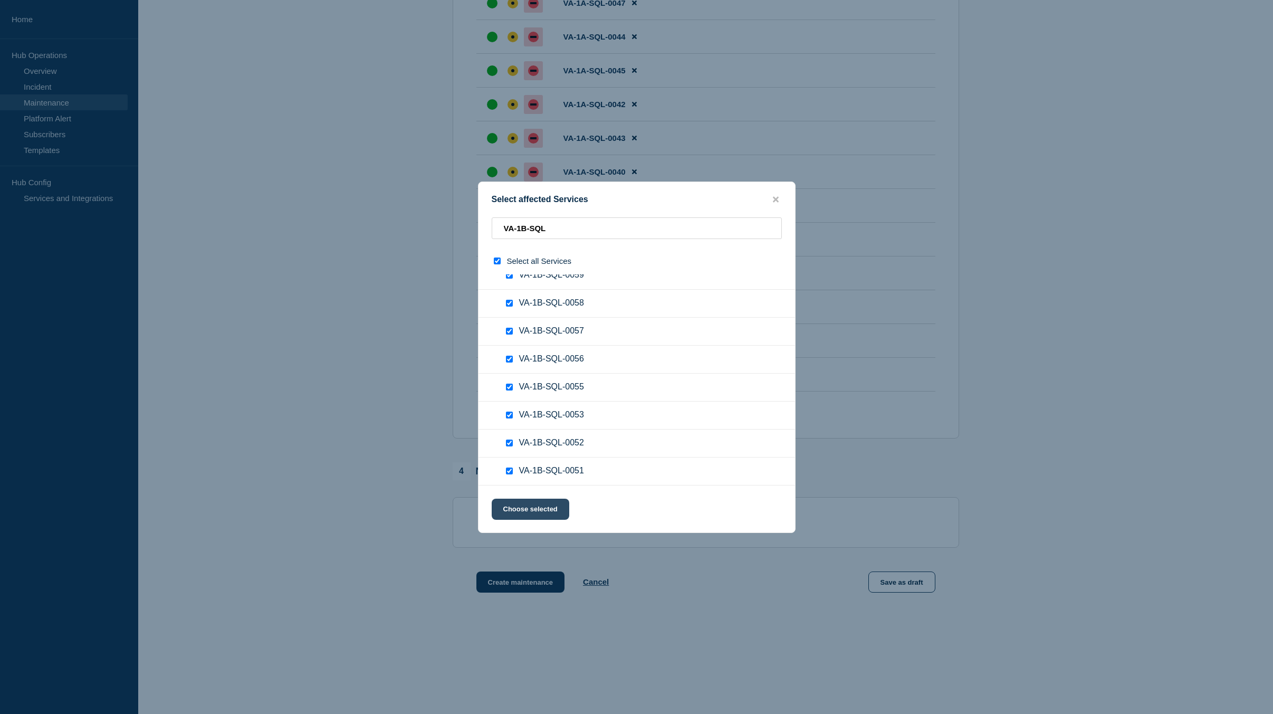
click at [532, 509] on button "Choose selected" at bounding box center [531, 509] width 78 height 21
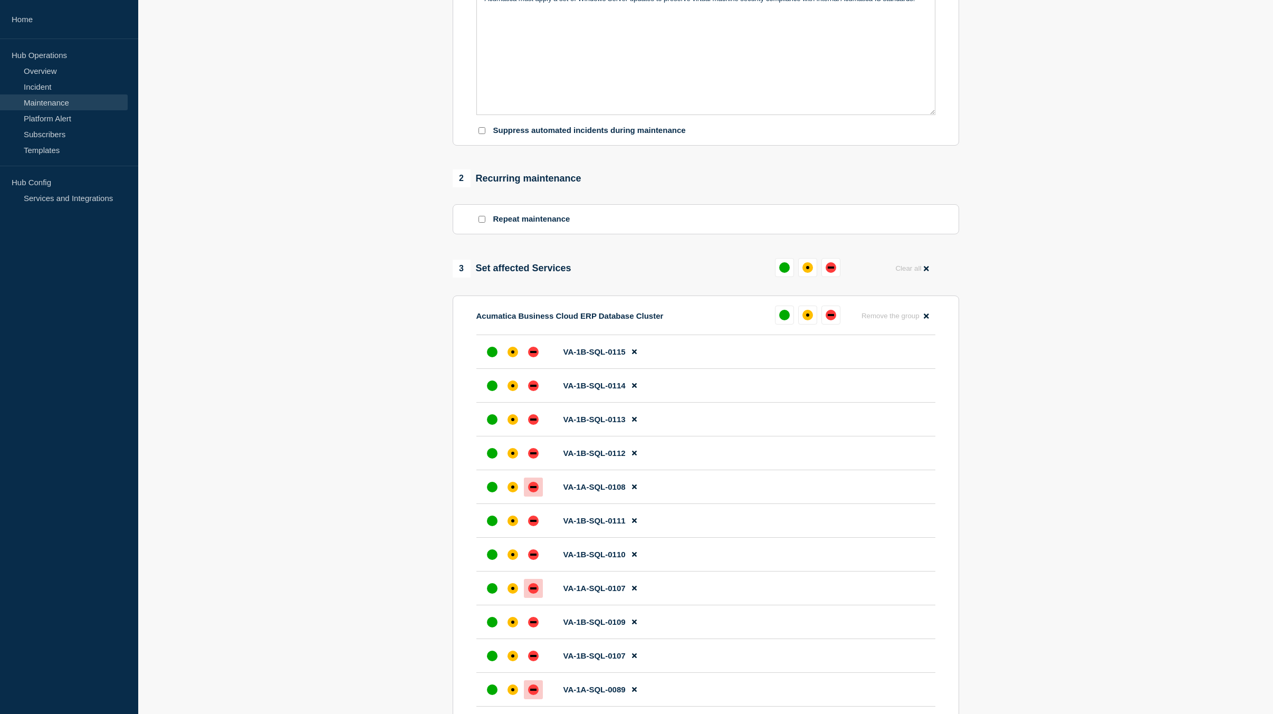
scroll to position [281, 0]
click at [836, 318] on div "down" at bounding box center [831, 316] width 11 height 11
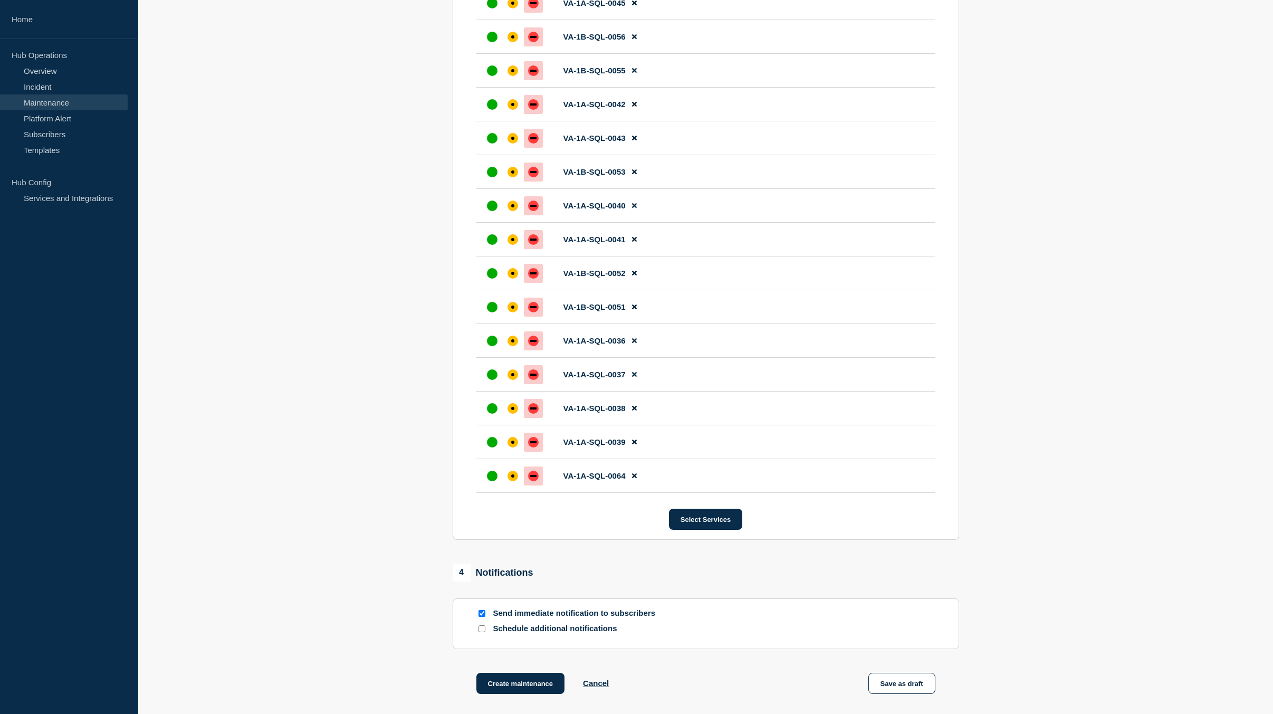
scroll to position [3840, 0]
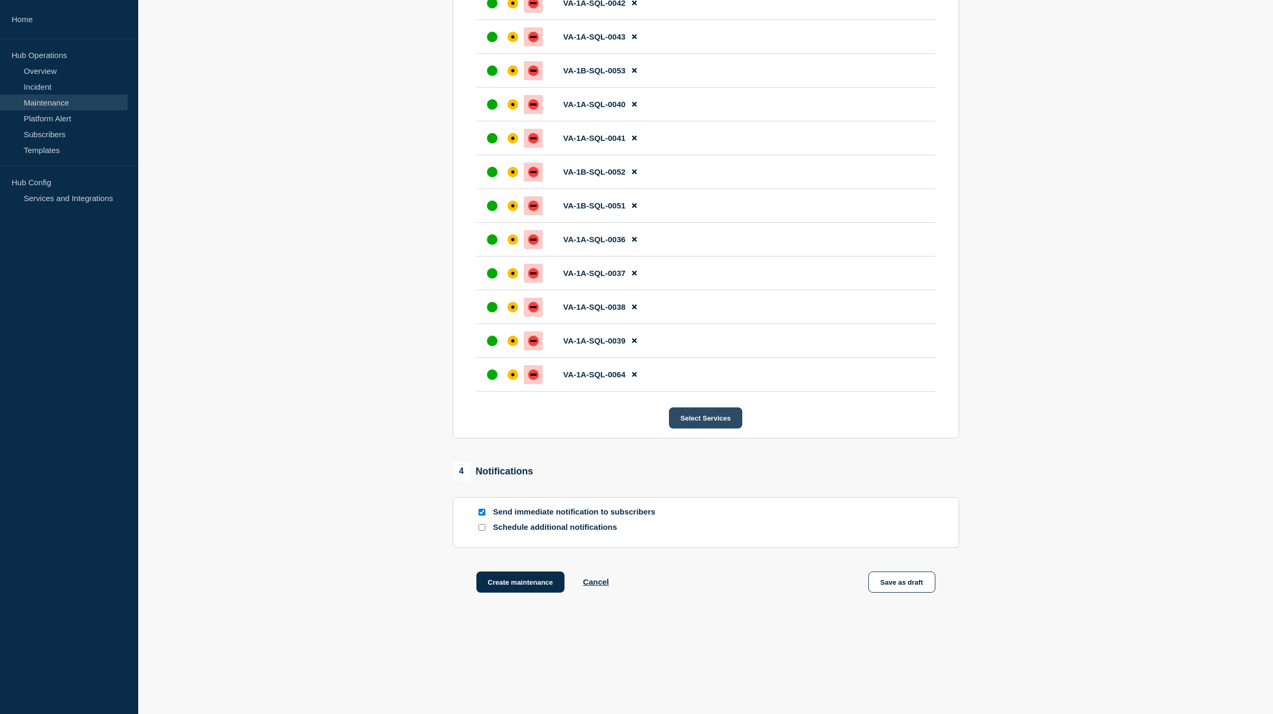
click at [714, 423] on button "Select Services" at bounding box center [705, 417] width 73 height 21
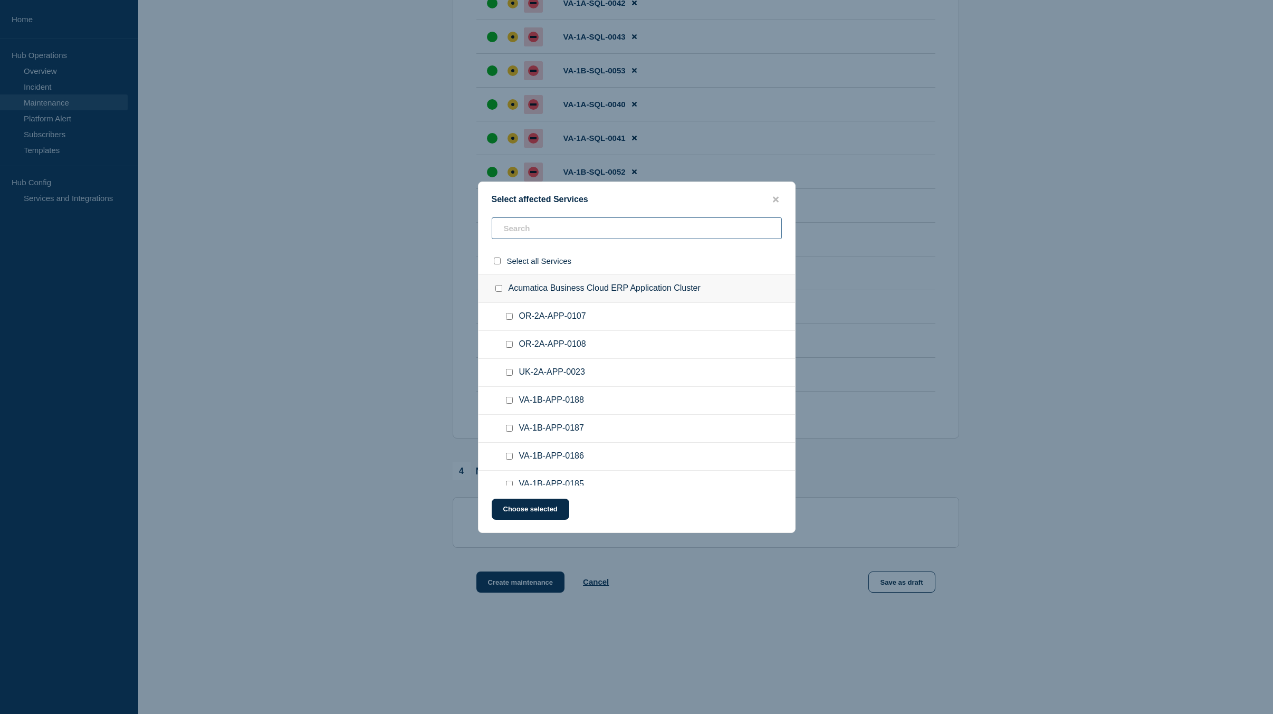
click at [584, 224] on input "text" at bounding box center [637, 228] width 290 height 22
type input "CA-1A-SQL"
click at [506, 319] on input "CA-1A-SQL-0041 checkbox" at bounding box center [509, 316] width 7 height 7
checkbox input "true"
click at [512, 344] on input "CA-1A-SQL-0038 checkbox" at bounding box center [509, 344] width 7 height 7
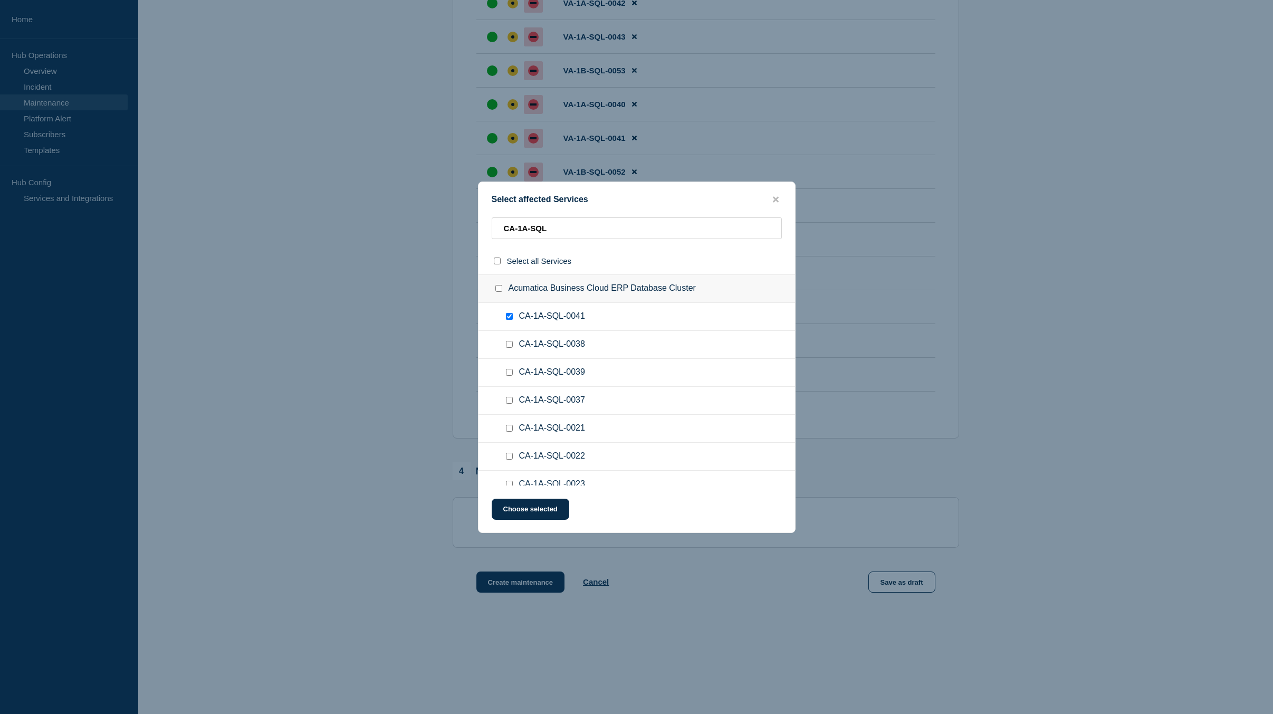
checkbox input "true"
click at [512, 375] on input "CA-1A-SQL-0039 checkbox" at bounding box center [509, 372] width 7 height 7
checkbox input "true"
click at [513, 396] on div at bounding box center [511, 400] width 15 height 11
click at [511, 401] on input "CA-1A-SQL-0037 checkbox" at bounding box center [509, 400] width 7 height 7
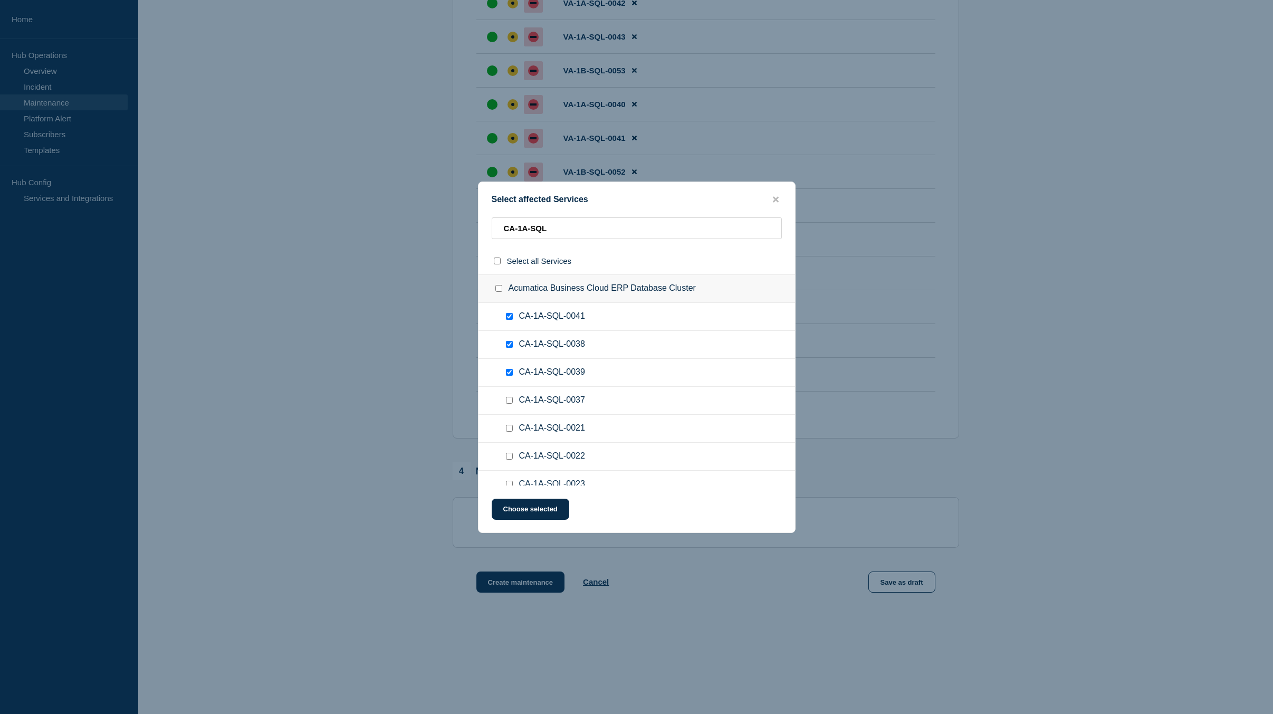
checkbox input "true"
click at [509, 426] on input "CA-1A-SQL-0021 checkbox" at bounding box center [509, 428] width 7 height 7
checkbox input "true"
click at [512, 455] on input "CA-1A-SQL-0022 checkbox" at bounding box center [509, 456] width 7 height 7
checkbox input "true"
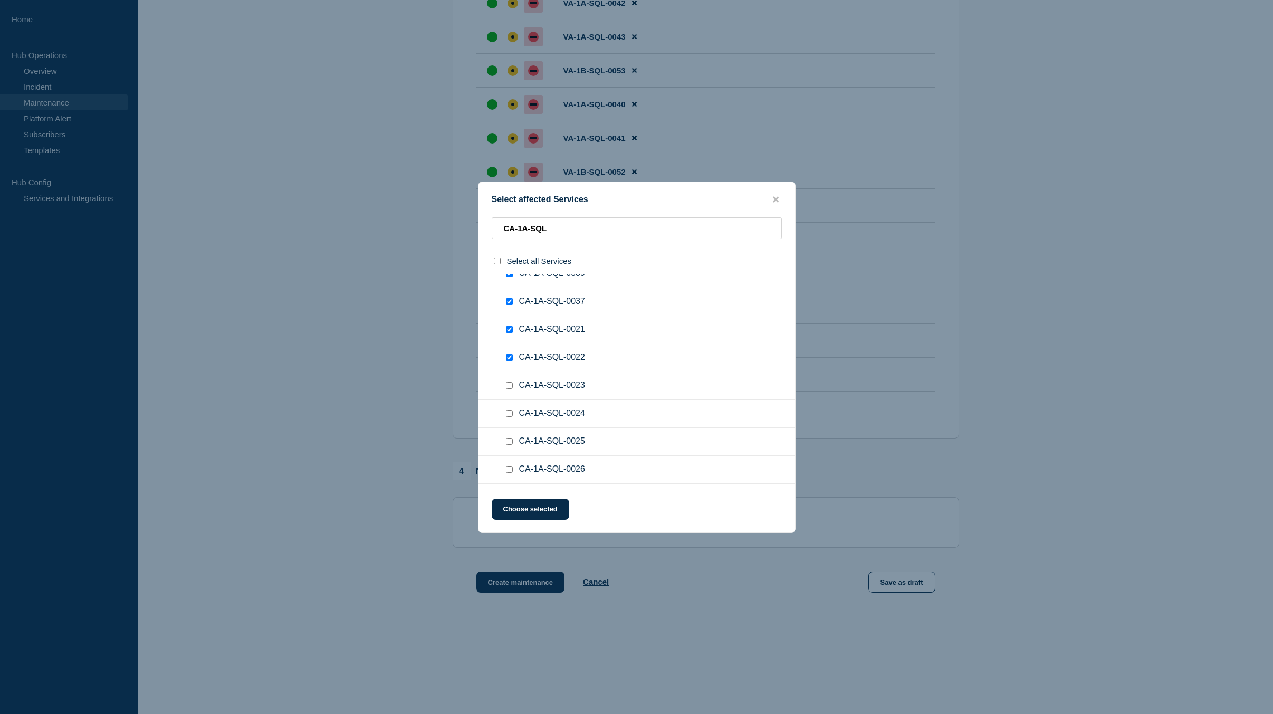
scroll to position [106, 0]
click at [508, 378] on input "CA-1A-SQL-0023 checkbox" at bounding box center [509, 378] width 7 height 7
checkbox input "true"
click at [510, 409] on input "CA-1A-SQL-0024 checkbox" at bounding box center [509, 406] width 7 height 7
checkbox input "true"
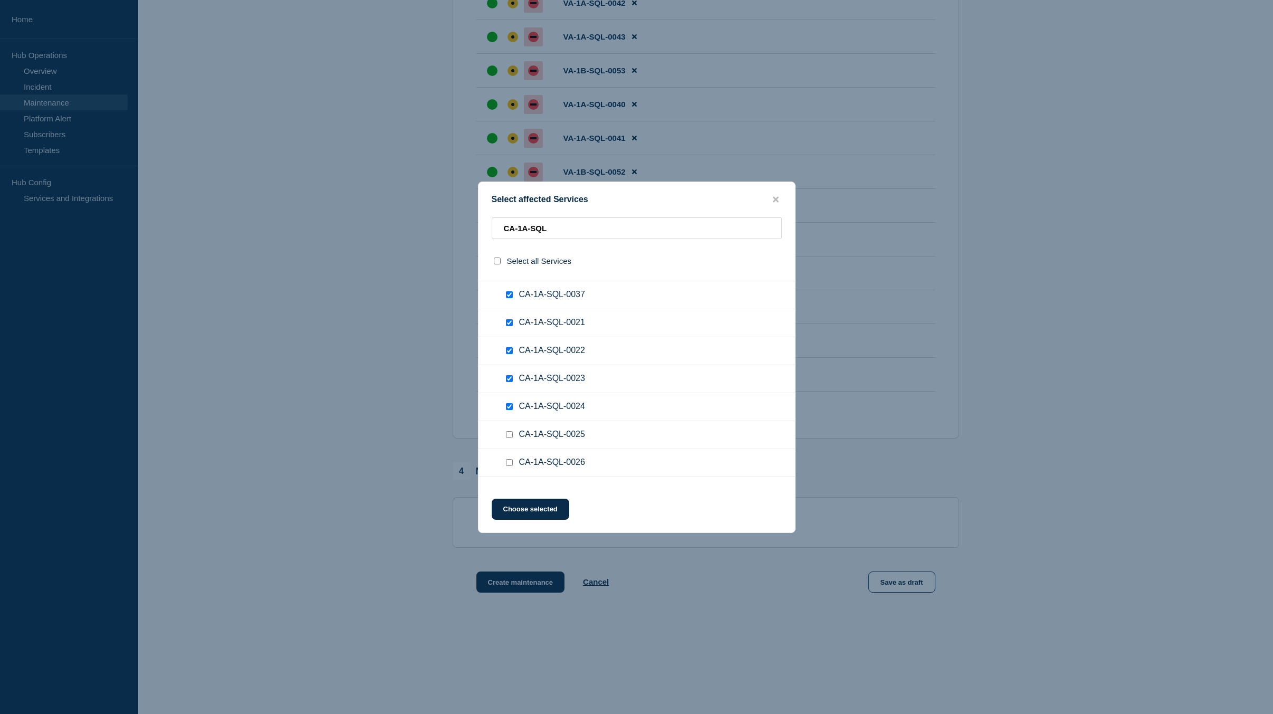
click at [508, 436] on input "CA-1A-SQL-0025 checkbox" at bounding box center [509, 434] width 7 height 7
checkbox input "true"
click at [507, 461] on input "CA-1A-SQL-0026 checkbox" at bounding box center [509, 462] width 7 height 7
checkbox input "true"
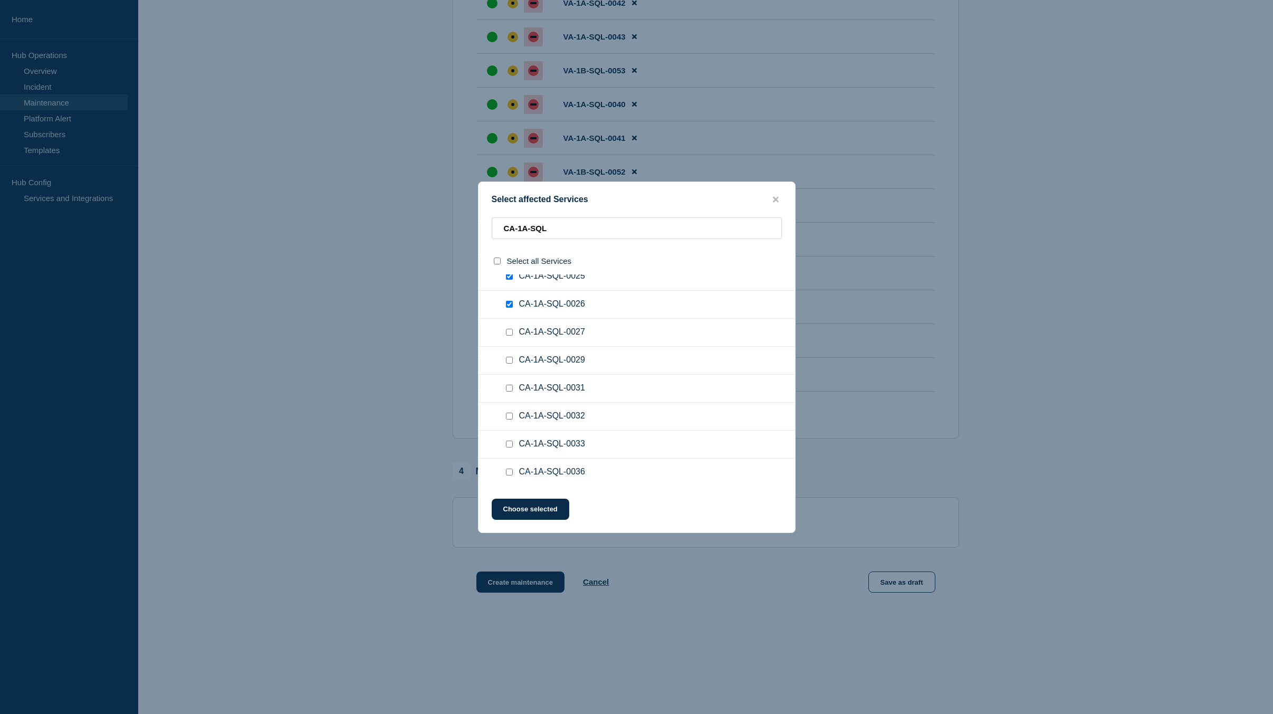
click at [509, 333] on input "CA-1A-SQL-0027 checkbox" at bounding box center [509, 332] width 7 height 7
checkbox input "true"
click at [511, 359] on input "CA-1A-SQL-0029 checkbox" at bounding box center [509, 360] width 7 height 7
checkbox input "true"
click at [508, 387] on input "CA-1A-SQL-0031 checkbox" at bounding box center [509, 388] width 7 height 7
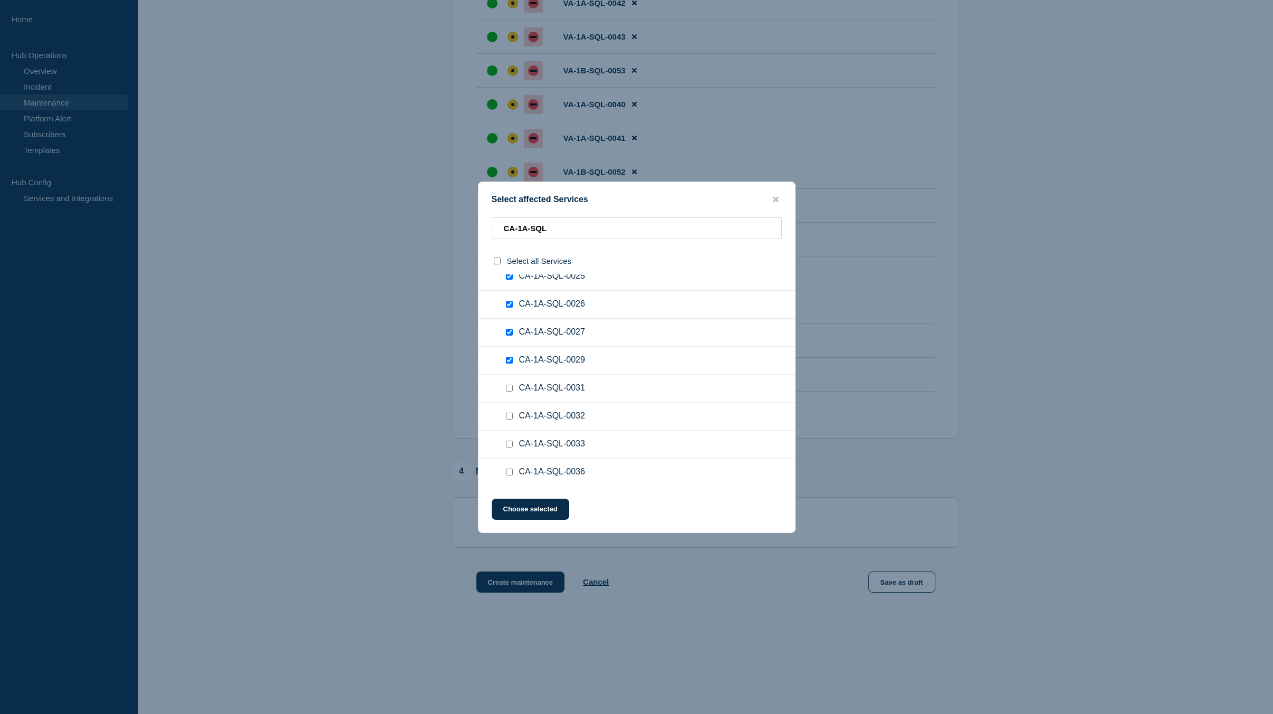
checkbox input "true"
click at [509, 417] on input "CA-1A-SQL-0032 checkbox" at bounding box center [509, 416] width 7 height 7
checkbox input "true"
click at [510, 443] on input "CA-1A-SQL-0033 checkbox" at bounding box center [509, 443] width 7 height 7
checkbox input "true"
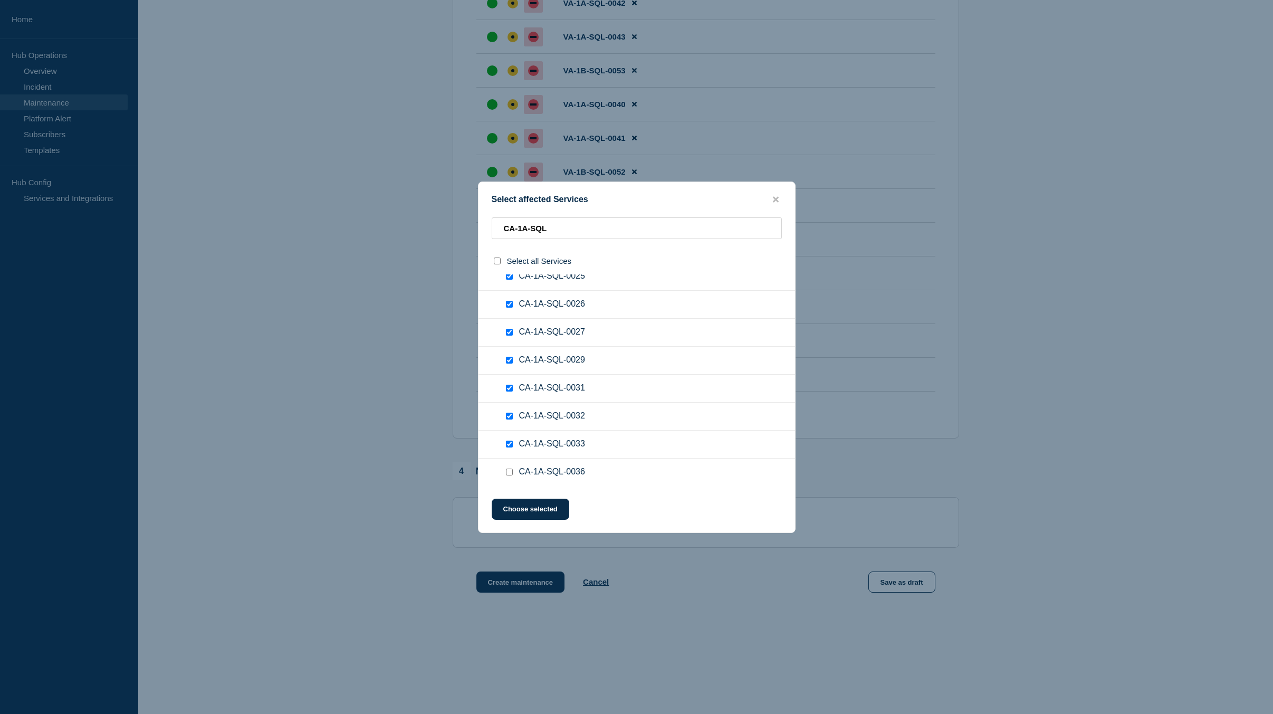
click at [507, 474] on input "CA-1A-SQL-0036 checkbox" at bounding box center [509, 471] width 7 height 7
checkbox input "true"
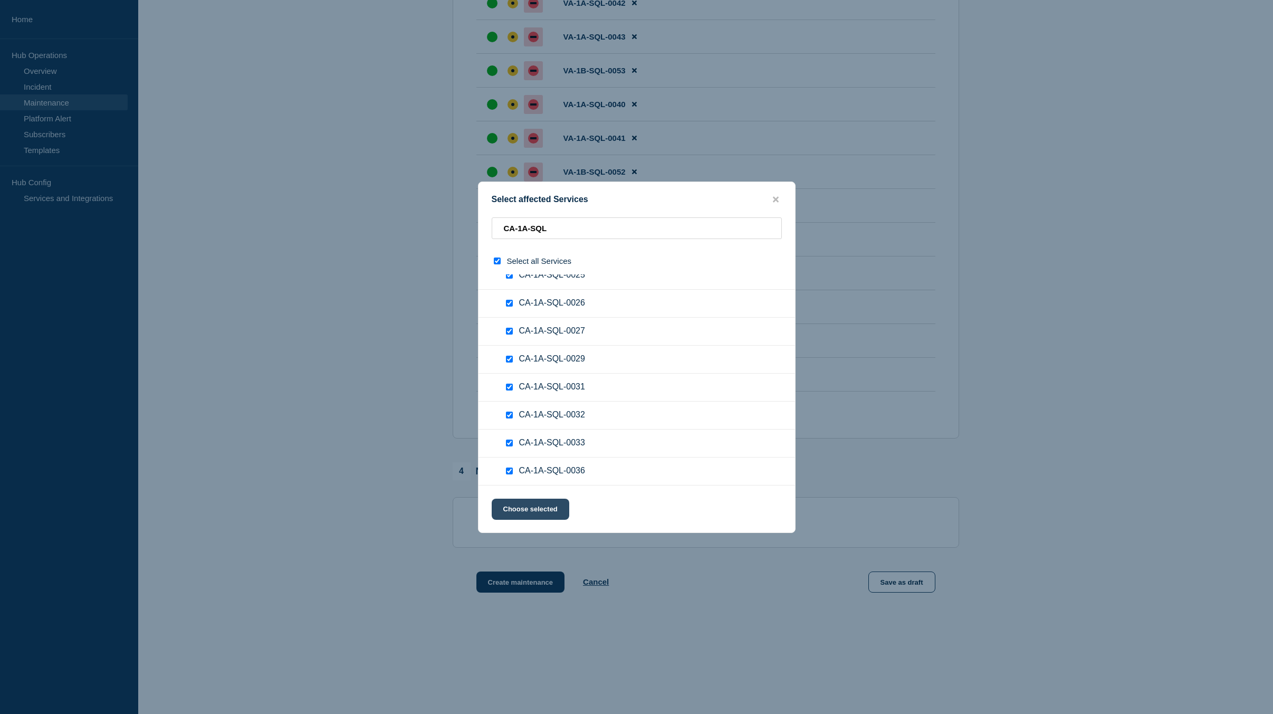
click at [528, 514] on button "Choose selected" at bounding box center [531, 509] width 78 height 21
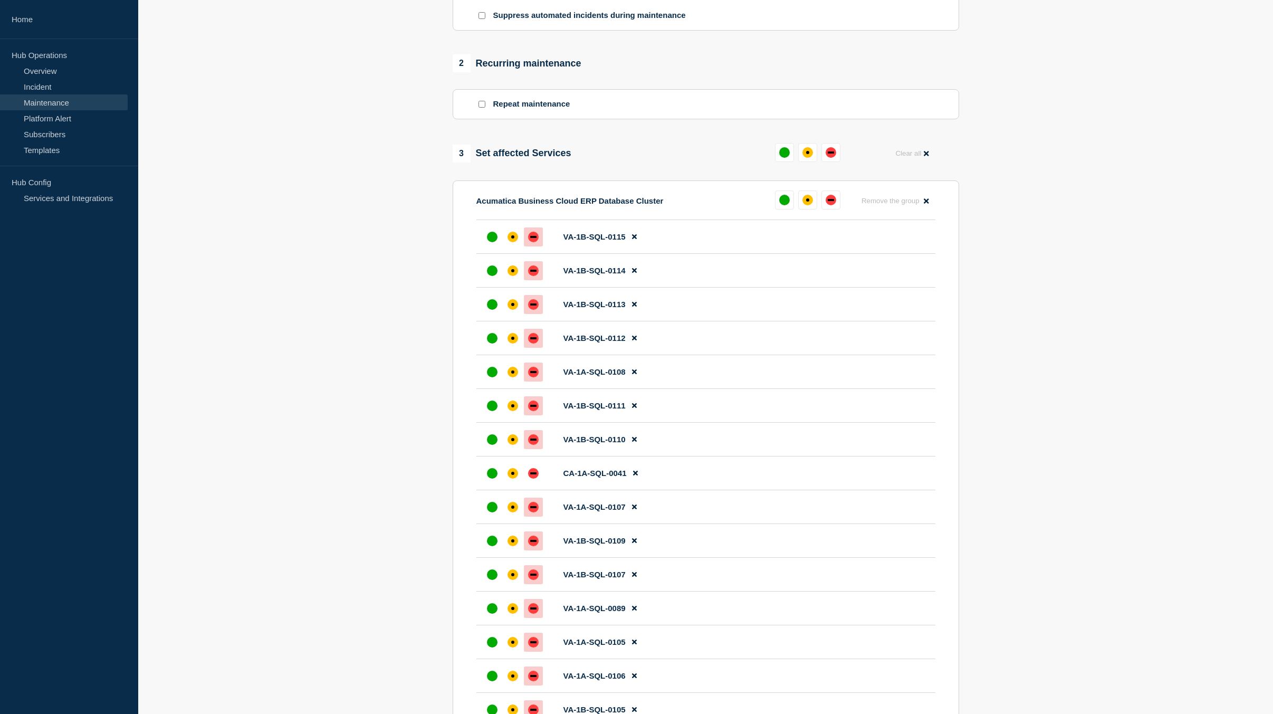
scroll to position [371, 0]
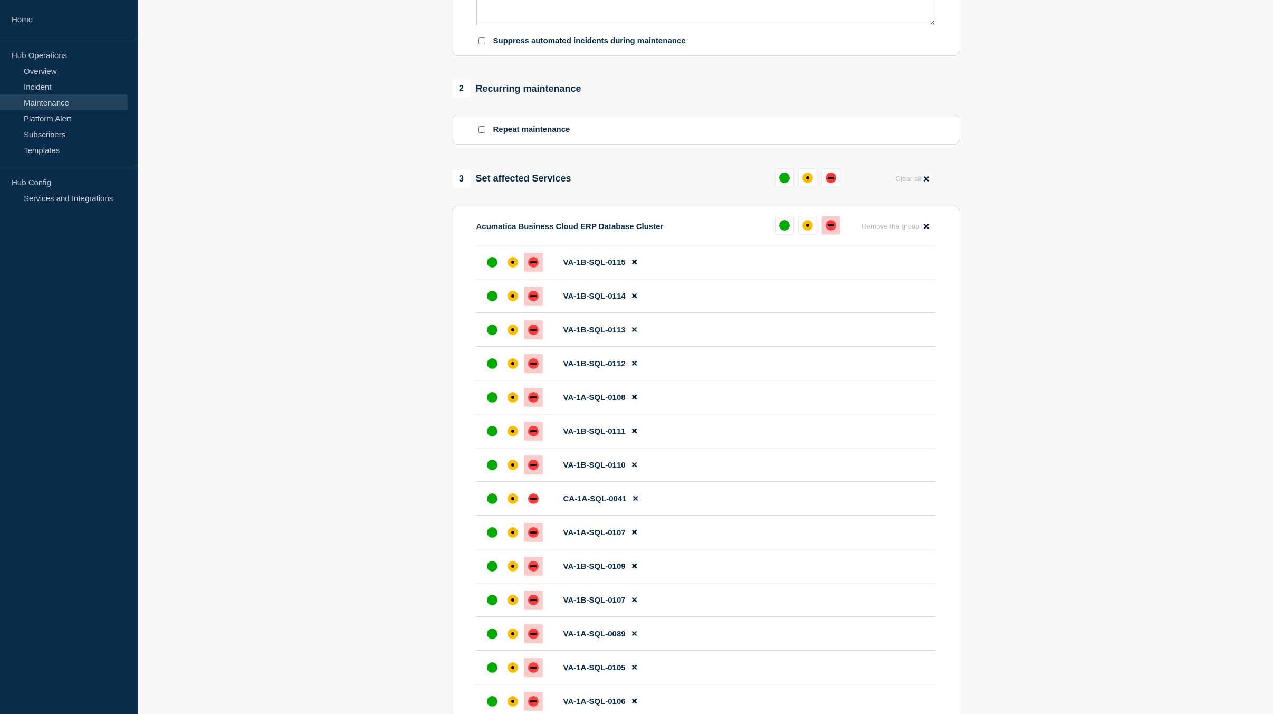
click at [829, 225] on div "down" at bounding box center [831, 225] width 11 height 11
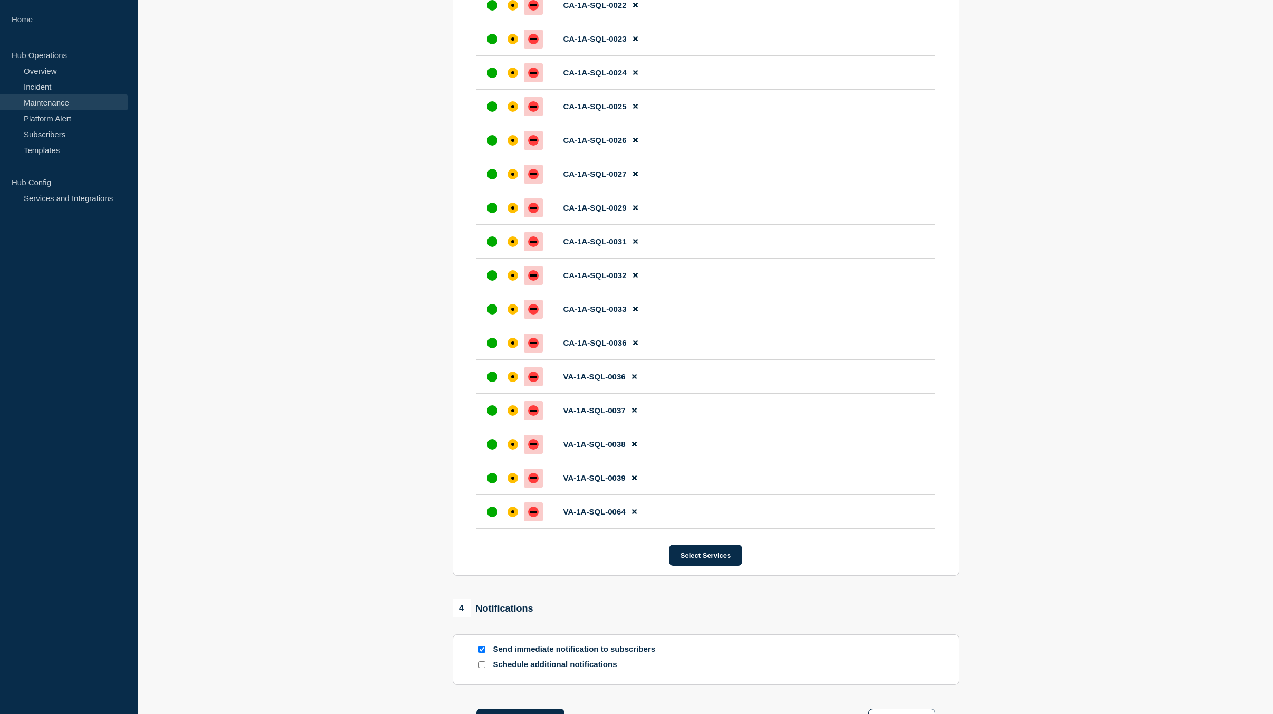
scroll to position [4381, 0]
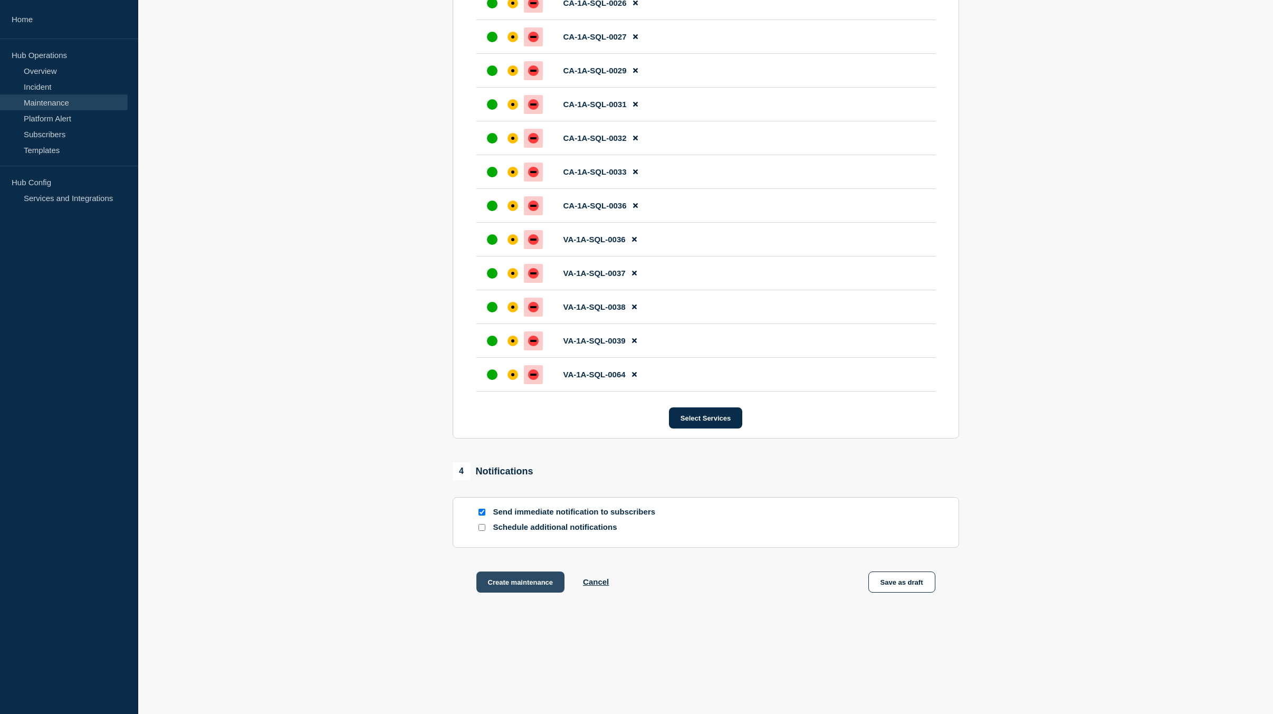
click at [523, 583] on button "Create maintenance" at bounding box center [520, 581] width 89 height 21
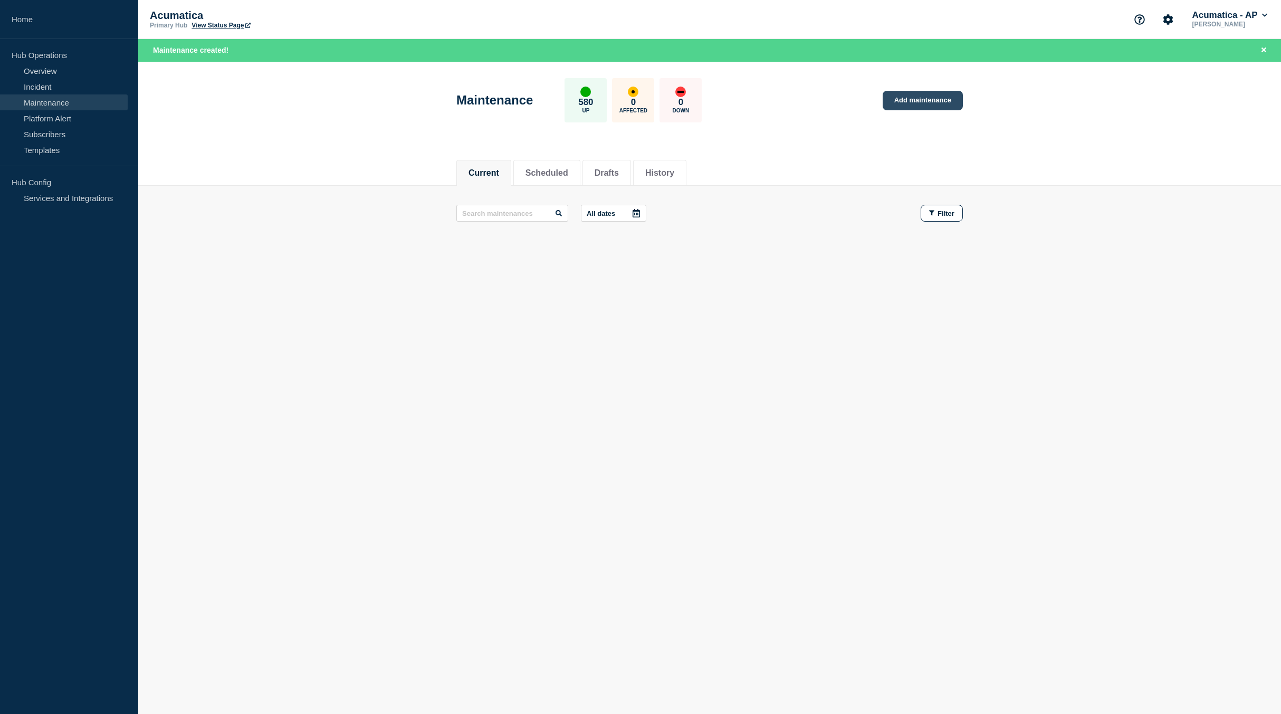
click at [929, 100] on link "Add maintenance" at bounding box center [923, 101] width 80 height 20
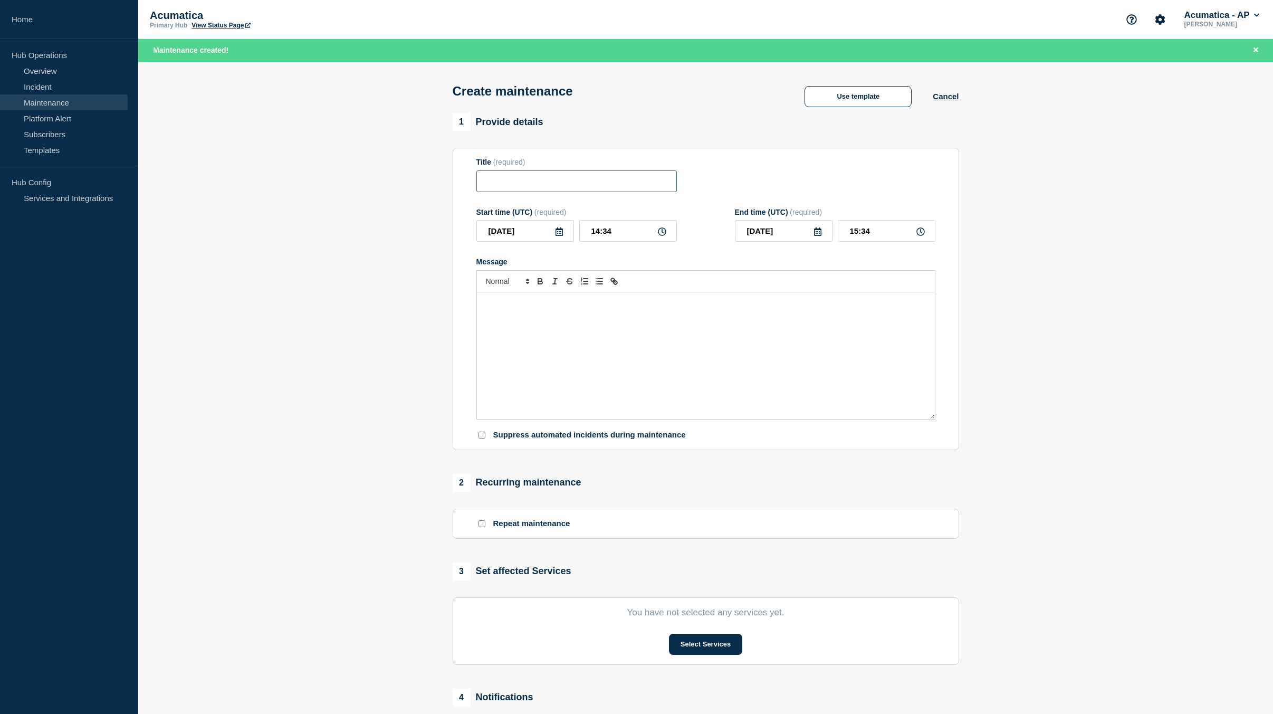
click at [496, 186] on input "Title" at bounding box center [576, 181] width 200 height 22
paste input "Acumatica Business Cloud scheduled maintenance"
type input "Acumatica Business Cloud scheduled maintenance"
click at [516, 327] on div "Message" at bounding box center [706, 355] width 458 height 127
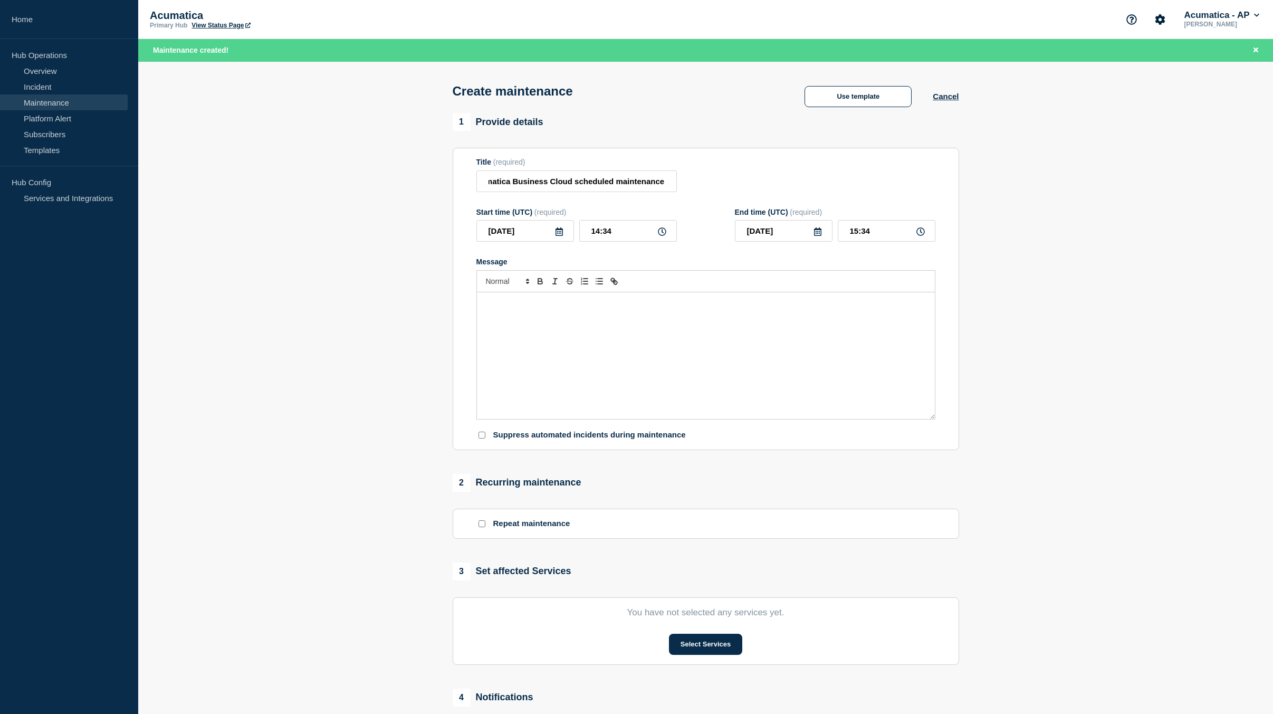
scroll to position [0, 0]
click at [614, 330] on div "Message" at bounding box center [706, 355] width 458 height 127
click at [561, 232] on icon at bounding box center [558, 231] width 7 height 8
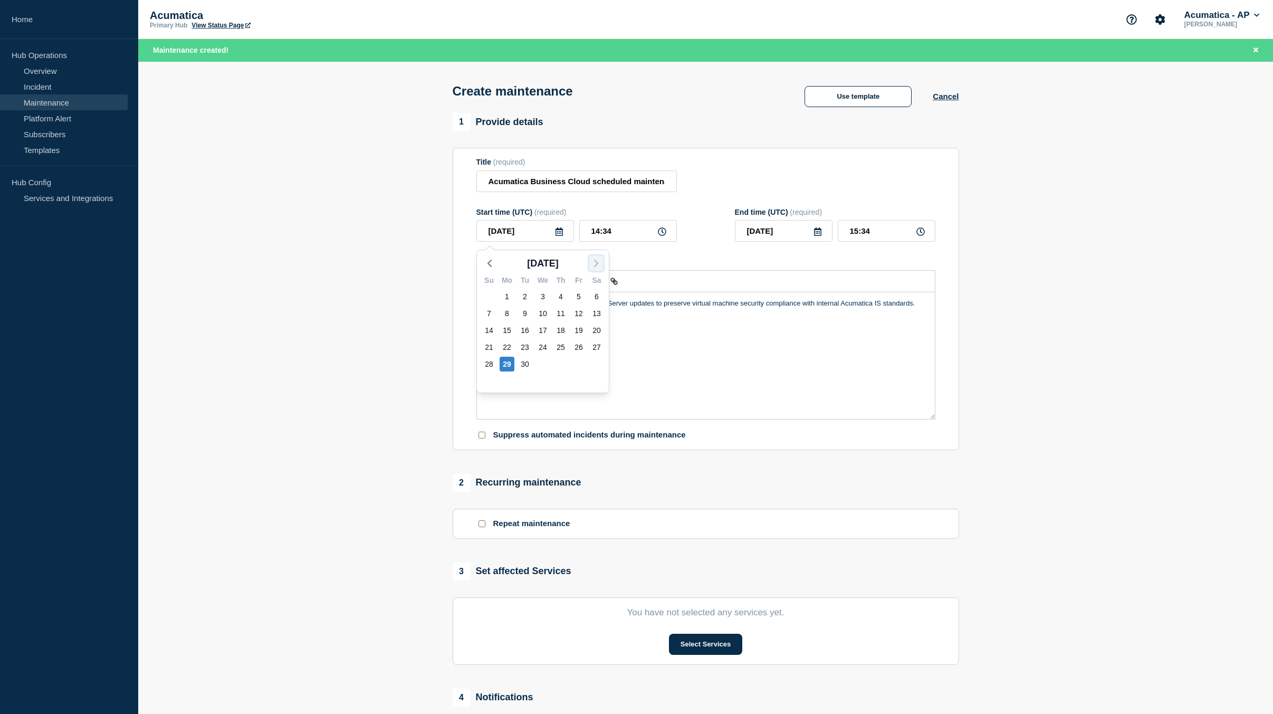
click at [592, 264] on icon "button" at bounding box center [596, 263] width 13 height 13
click at [543, 330] on div "15" at bounding box center [542, 330] width 15 height 15
type input "2025-10-15"
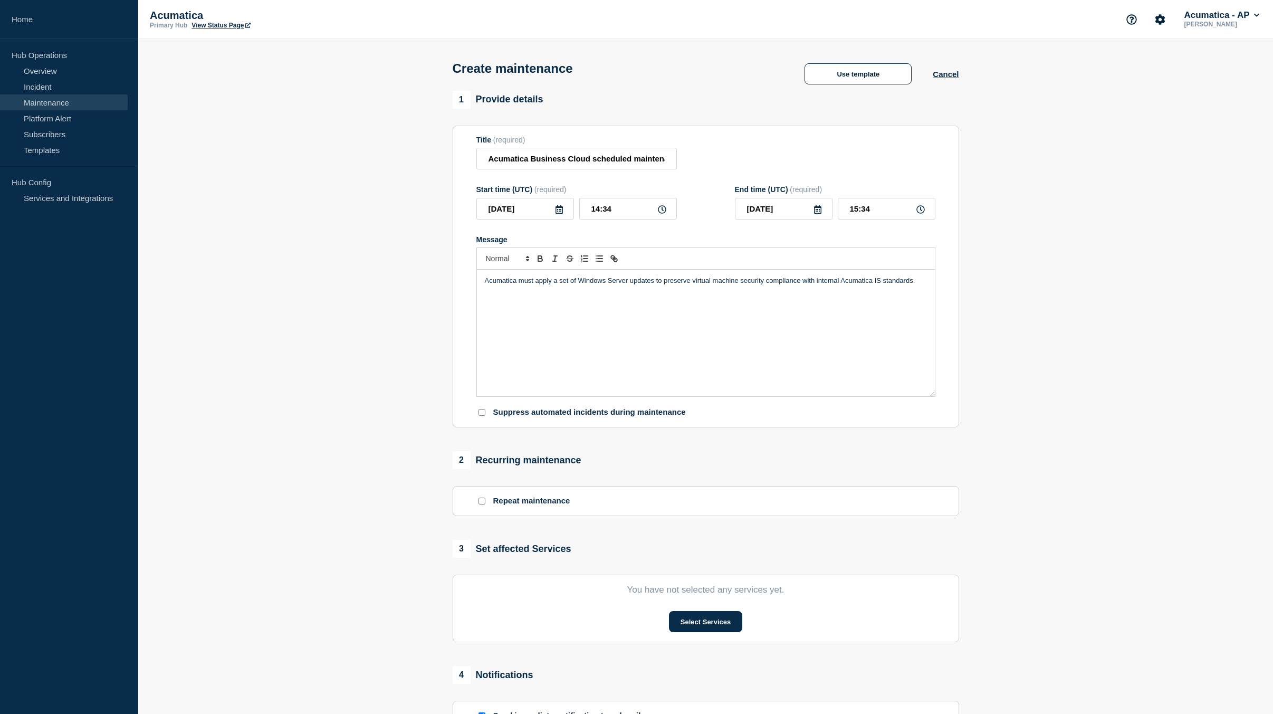
click at [666, 213] on icon at bounding box center [662, 209] width 8 height 8
click at [599, 210] on input "14:34" at bounding box center [628, 209] width 98 height 22
type input "10:34"
type input "11:34"
type input "10:00"
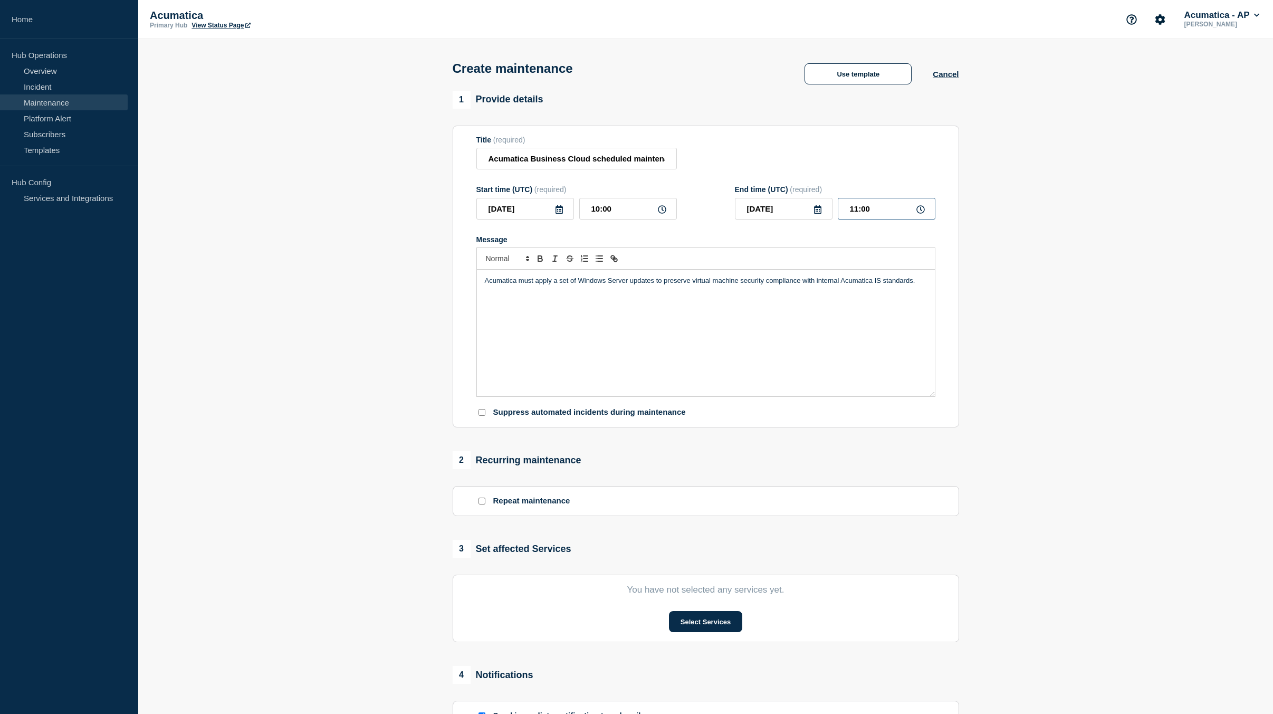
click at [856, 210] on input "11:00" at bounding box center [887, 209] width 98 height 22
type input "12:30"
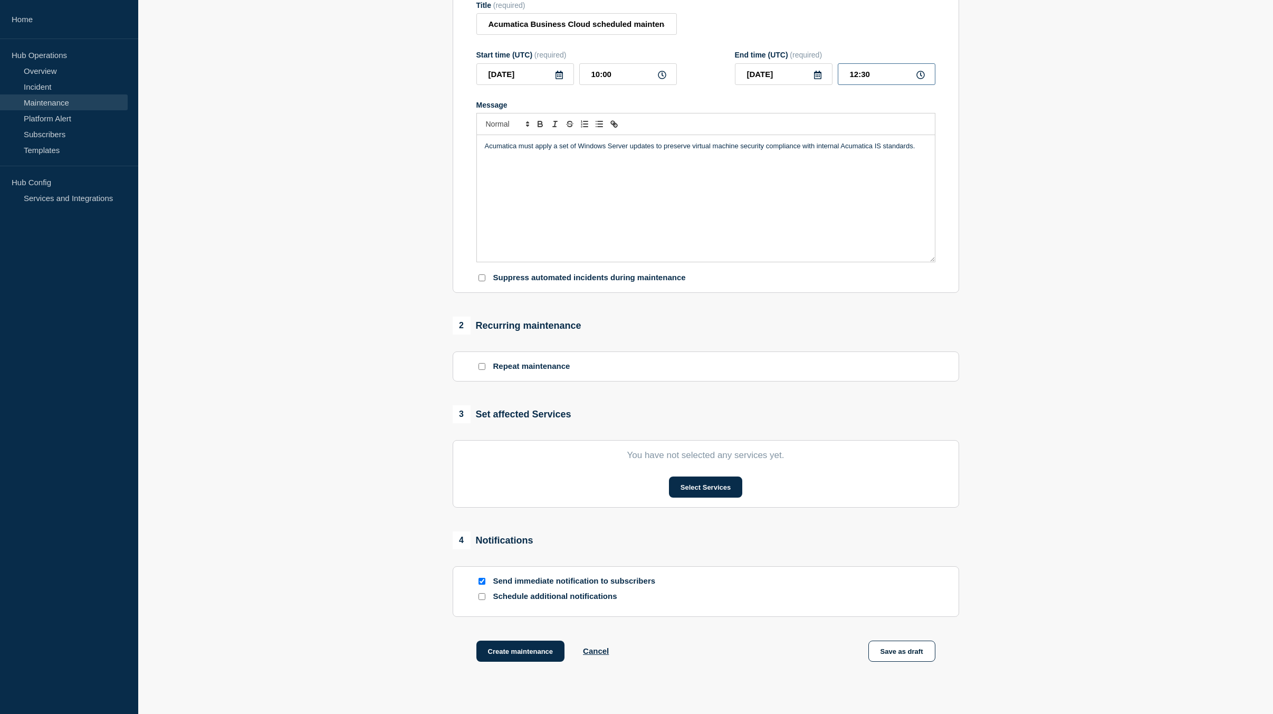
scroll to position [158, 0]
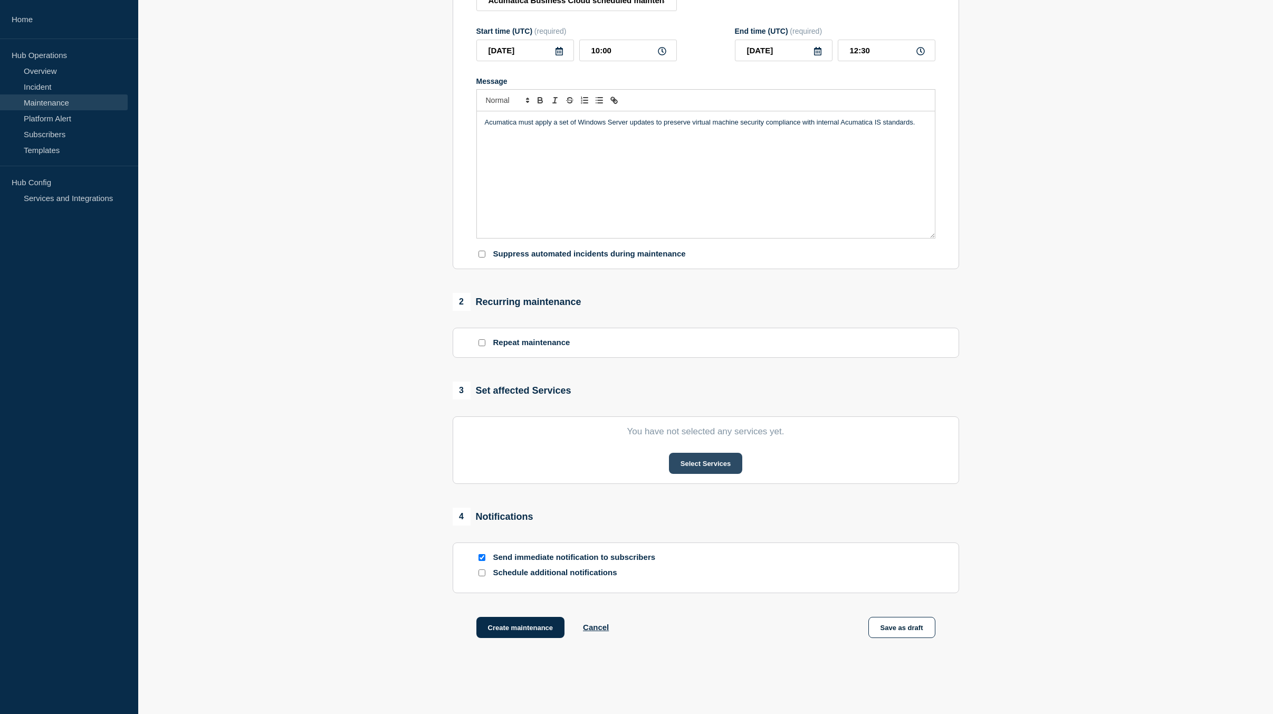
click at [719, 463] on button "Select Services" at bounding box center [705, 463] width 73 height 21
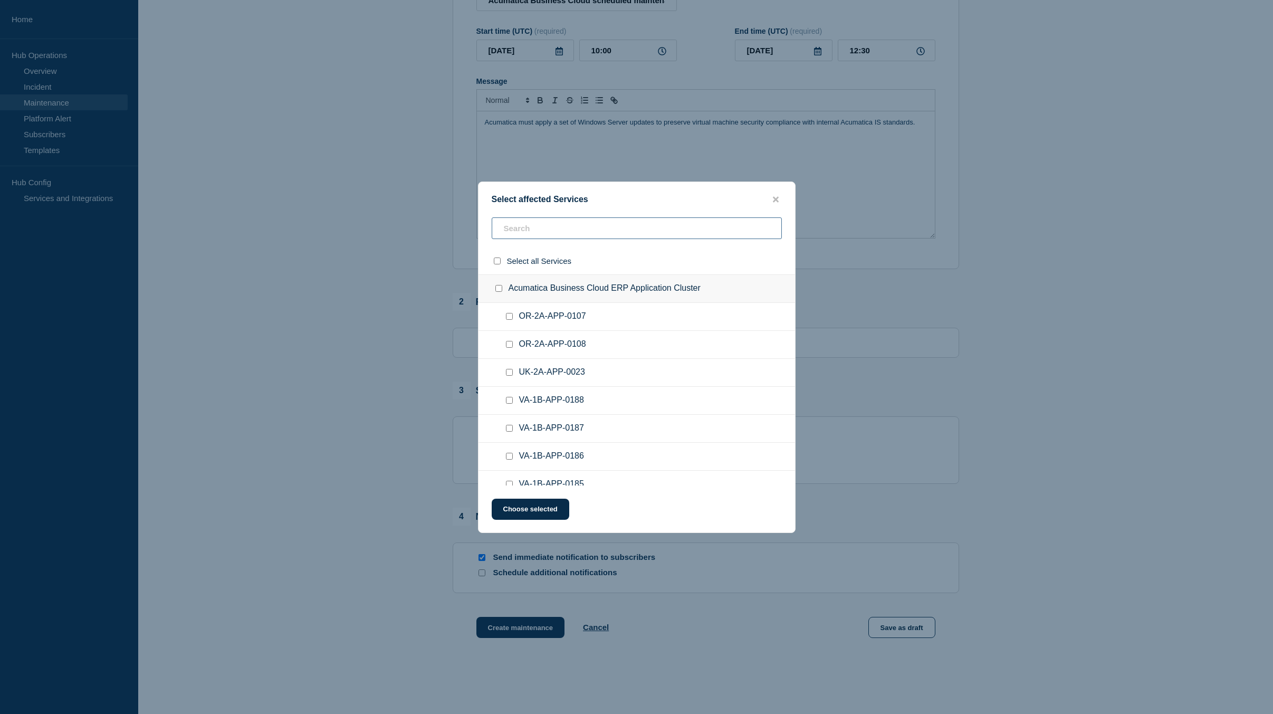
click at [581, 237] on input "text" at bounding box center [637, 228] width 290 height 22
type input "OR-@"
checkbox input "true"
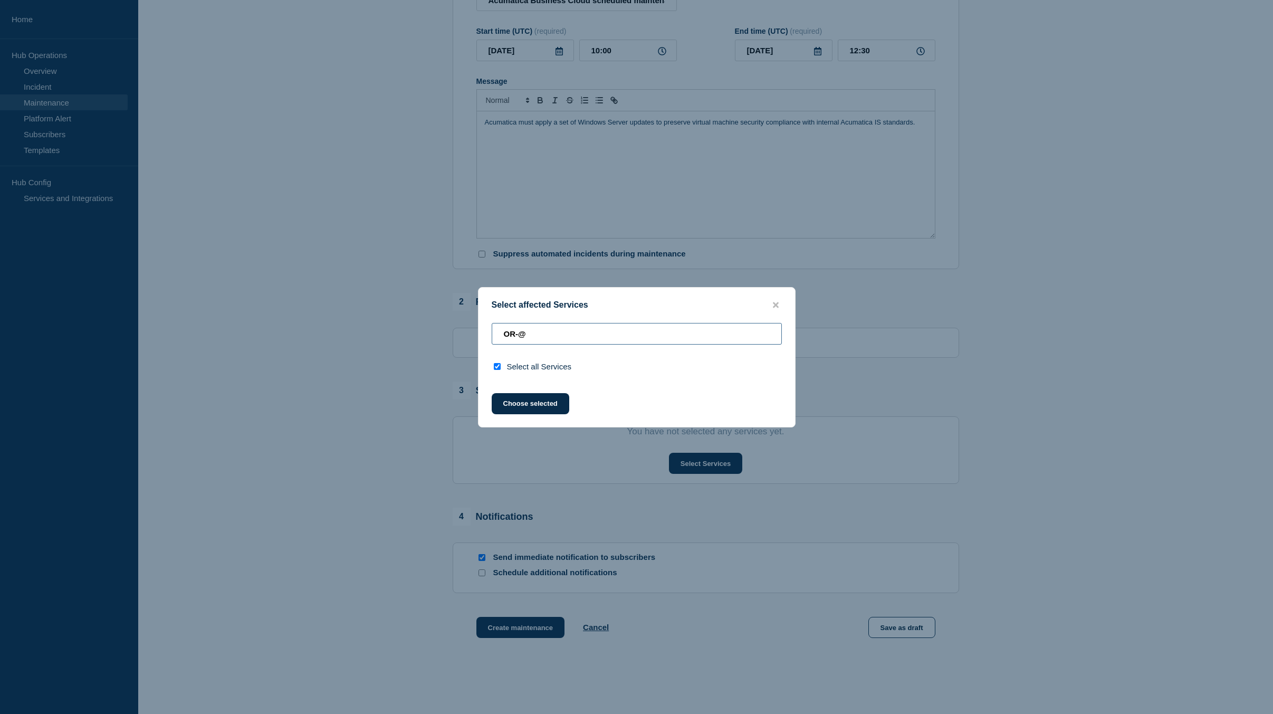
type input "OR-"
checkbox input "false"
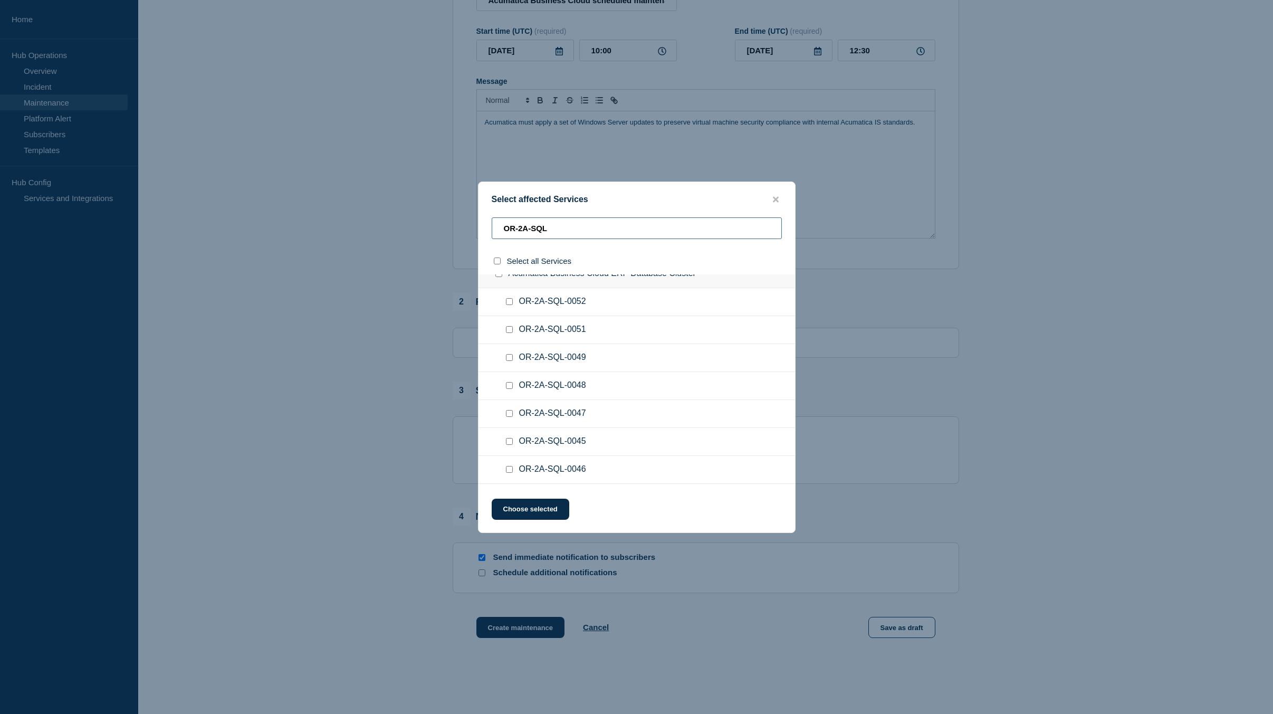
scroll to position [0, 0]
type input "OR-2A-SQL"
click at [510, 313] on input "OR-2A-SQL-0052 checkbox" at bounding box center [509, 316] width 7 height 7
checkbox input "true"
click at [512, 345] on input "OR-2A-SQL-0051 checkbox" at bounding box center [509, 344] width 7 height 7
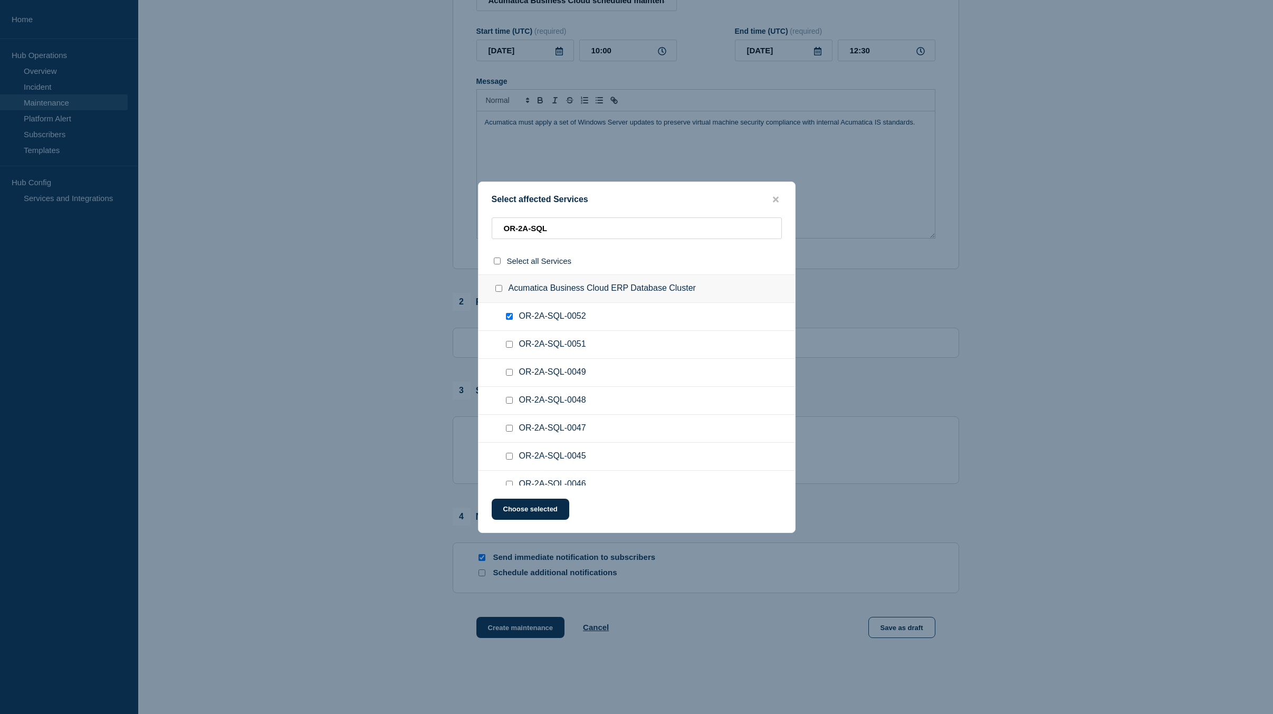
checkbox input "true"
click at [511, 378] on div at bounding box center [511, 372] width 15 height 11
click at [511, 371] on input "OR-2A-SQL-0049 checkbox" at bounding box center [509, 372] width 7 height 7
checkbox input "true"
click at [512, 400] on input "OR-2A-SQL-0048 checkbox" at bounding box center [509, 400] width 7 height 7
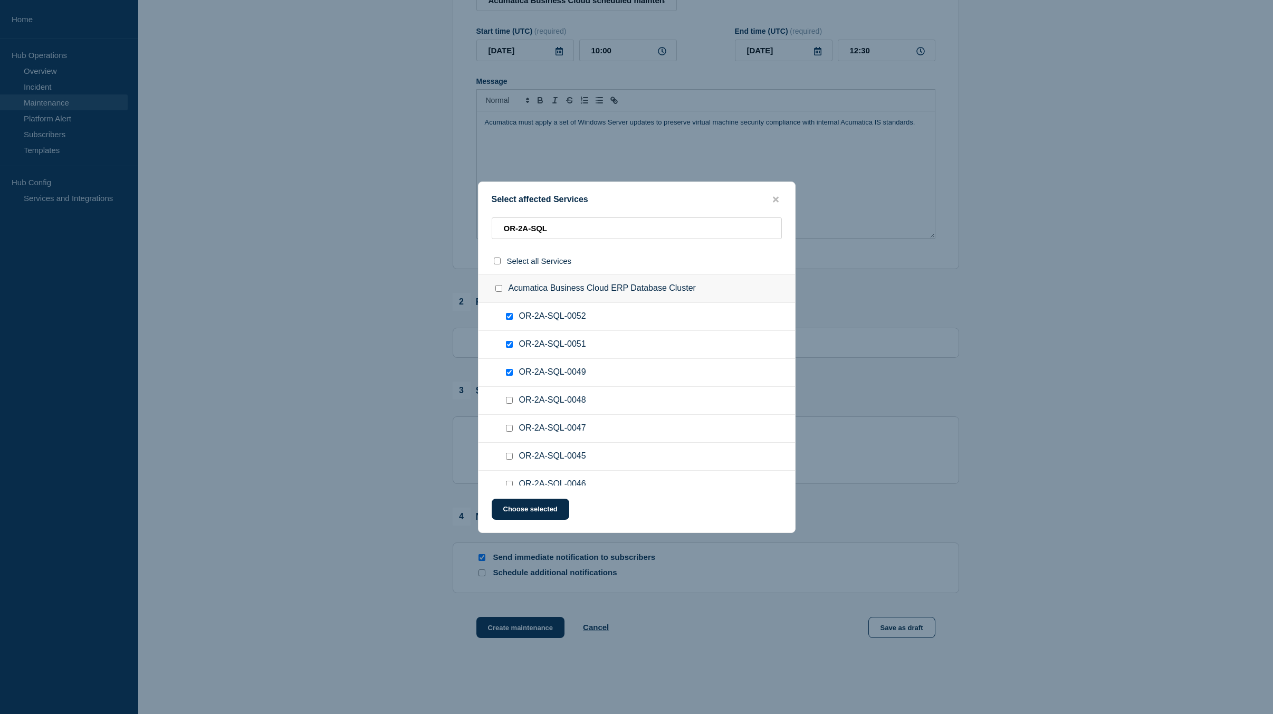
checkbox input "true"
click at [510, 428] on input "OR-2A-SQL-0047 checkbox" at bounding box center [509, 428] width 7 height 7
checkbox input "true"
click at [510, 459] on input "OR-2A-SQL-0045 checkbox" at bounding box center [509, 456] width 7 height 7
checkbox input "true"
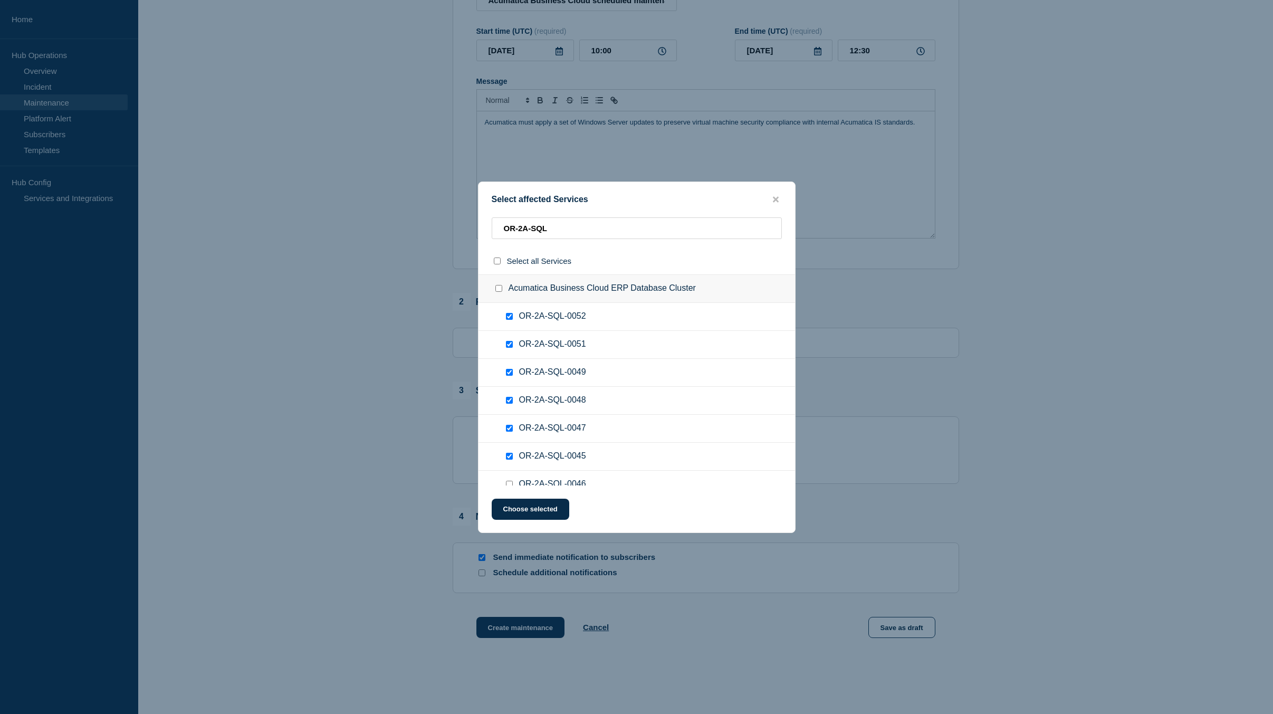
scroll to position [53, 0]
click at [510, 431] on input "OR-2A-SQL-0046 checkbox" at bounding box center [509, 431] width 7 height 7
checkbox input "true"
click at [509, 464] on div at bounding box center [511, 459] width 15 height 11
click at [511, 461] on input "OR-2A-SQL-0044 checkbox" at bounding box center [509, 459] width 7 height 7
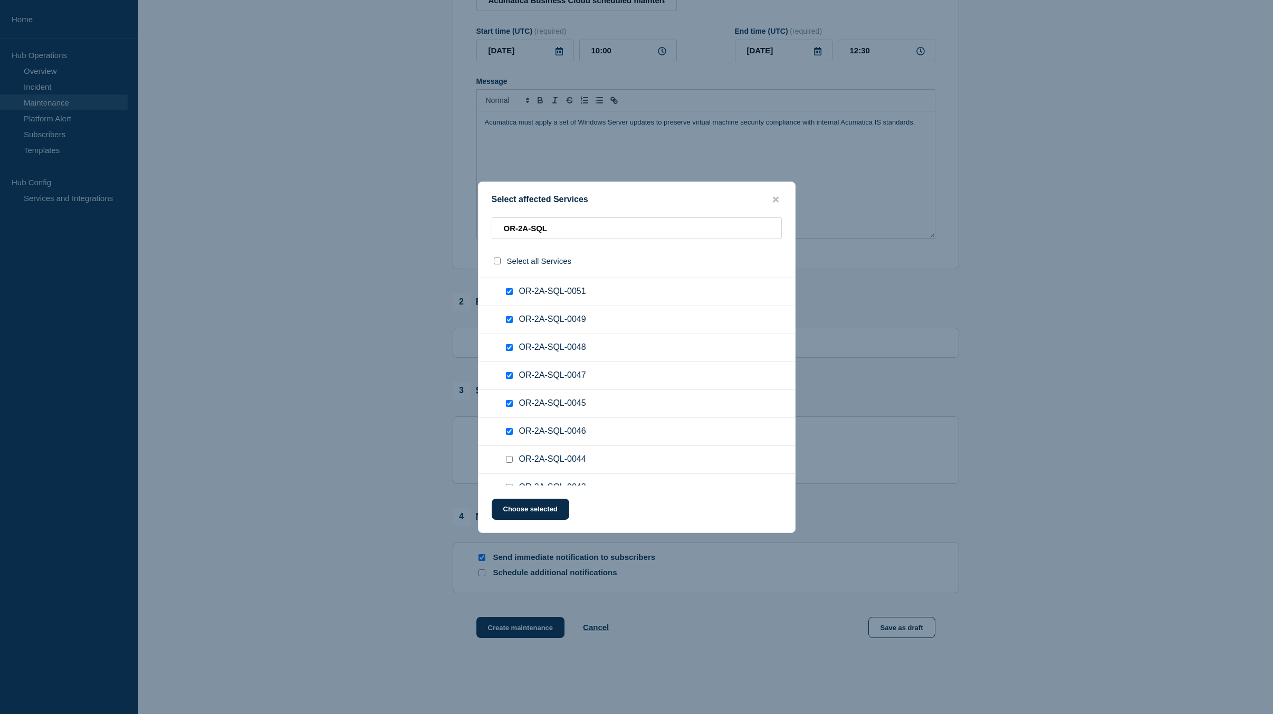
checkbox input "true"
click at [510, 330] on input "OR-2A-SQL-0043 checkbox" at bounding box center [509, 328] width 7 height 7
checkbox input "true"
click at [509, 357] on input "OR-2A-SQL-0042 checkbox" at bounding box center [509, 356] width 7 height 7
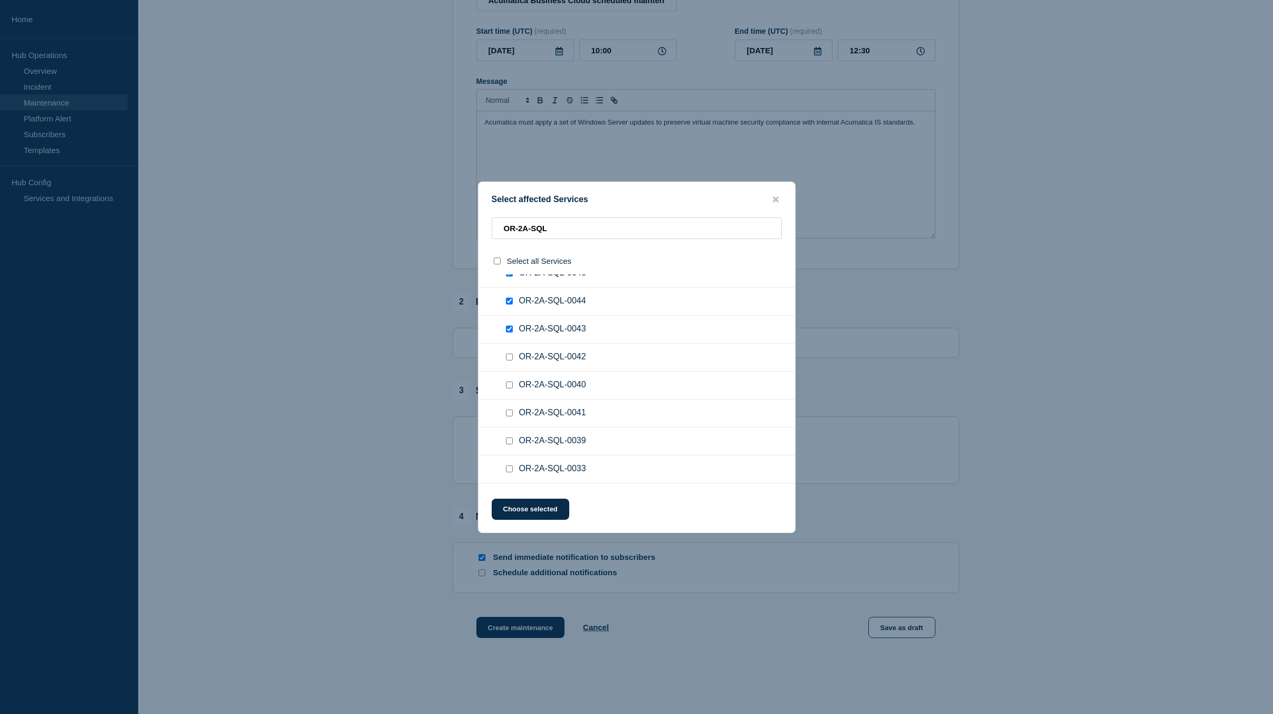
checkbox input "true"
click at [510, 384] on input "OR-2A-SQL-0040 checkbox" at bounding box center [509, 384] width 7 height 7
checkbox input "true"
click at [509, 412] on input "OR-2A-SQL-0041 checkbox" at bounding box center [509, 412] width 7 height 7
checkbox input "true"
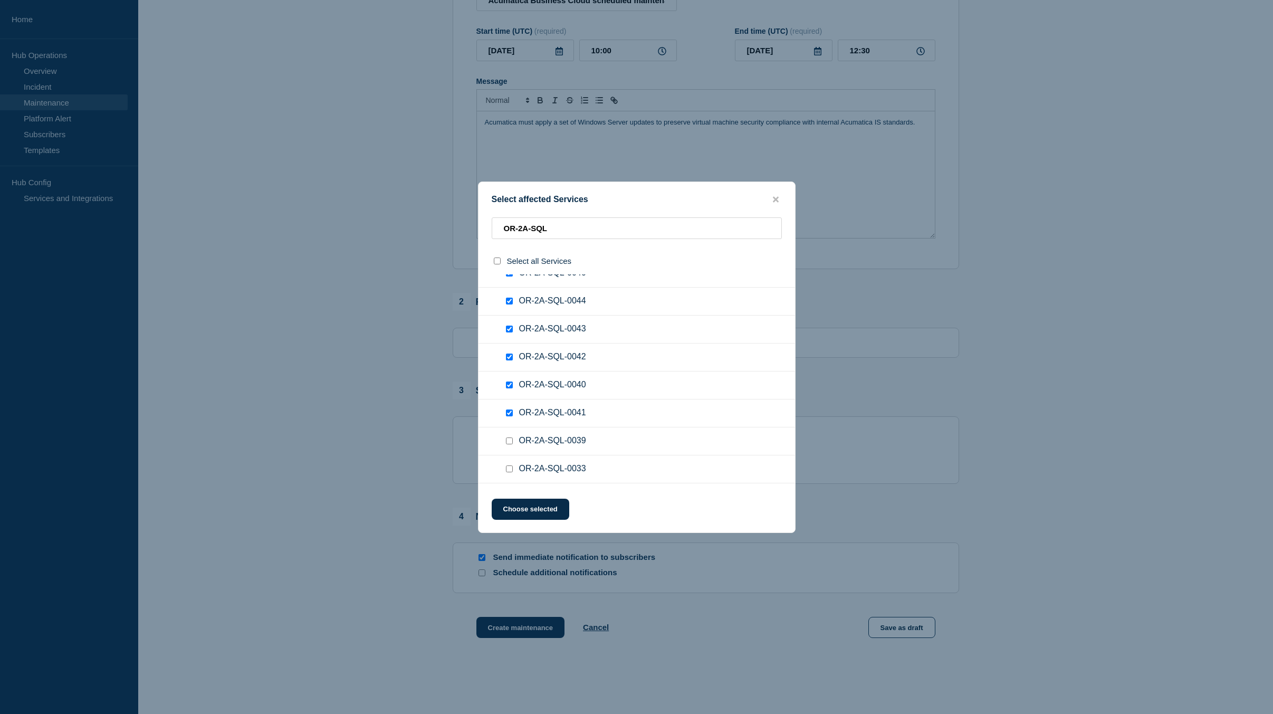
click at [511, 442] on input "OR-2A-SQL-0039 checkbox" at bounding box center [509, 440] width 7 height 7
checkbox input "true"
click at [507, 471] on input "OR-2A-SQL-0033 checkbox" at bounding box center [509, 468] width 7 height 7
checkbox input "true"
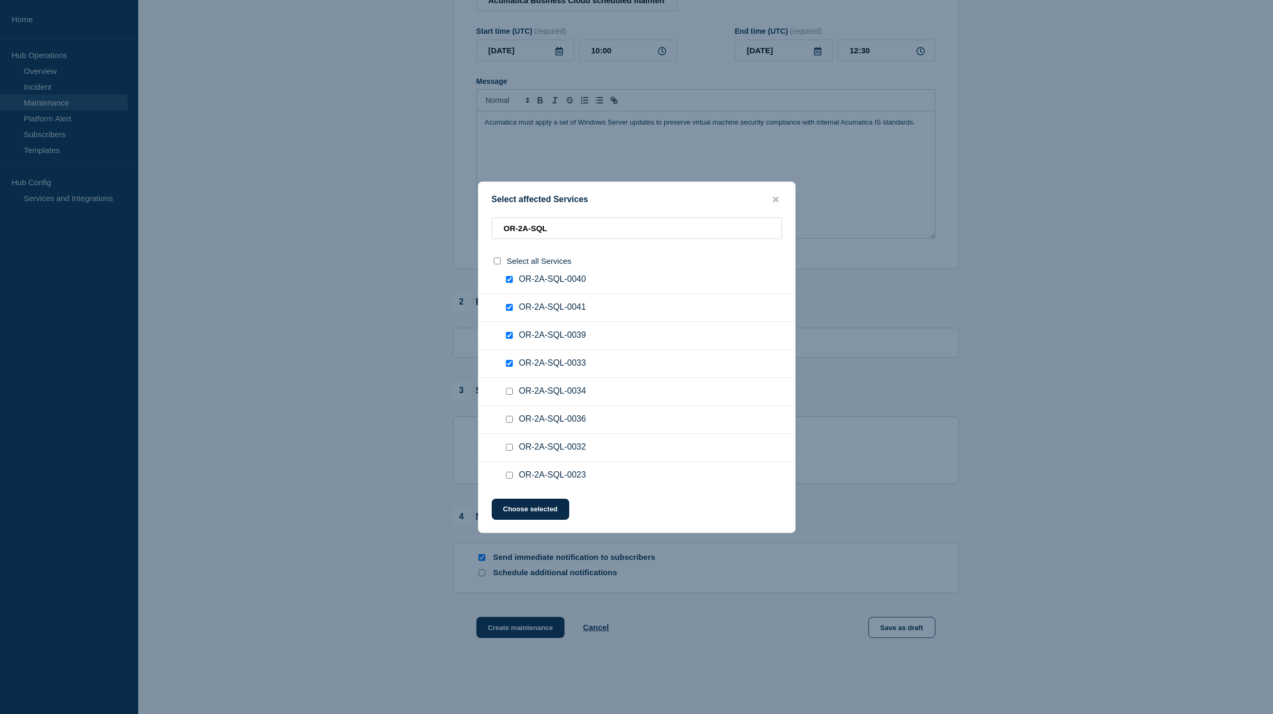
click at [510, 387] on div at bounding box center [511, 391] width 15 height 11
click at [509, 392] on input "OR-2A-SQL-0034 checkbox" at bounding box center [509, 391] width 7 height 7
checkbox input "true"
click at [509, 420] on input "OR-2A-SQL-0036 checkbox" at bounding box center [509, 419] width 7 height 7
checkbox input "true"
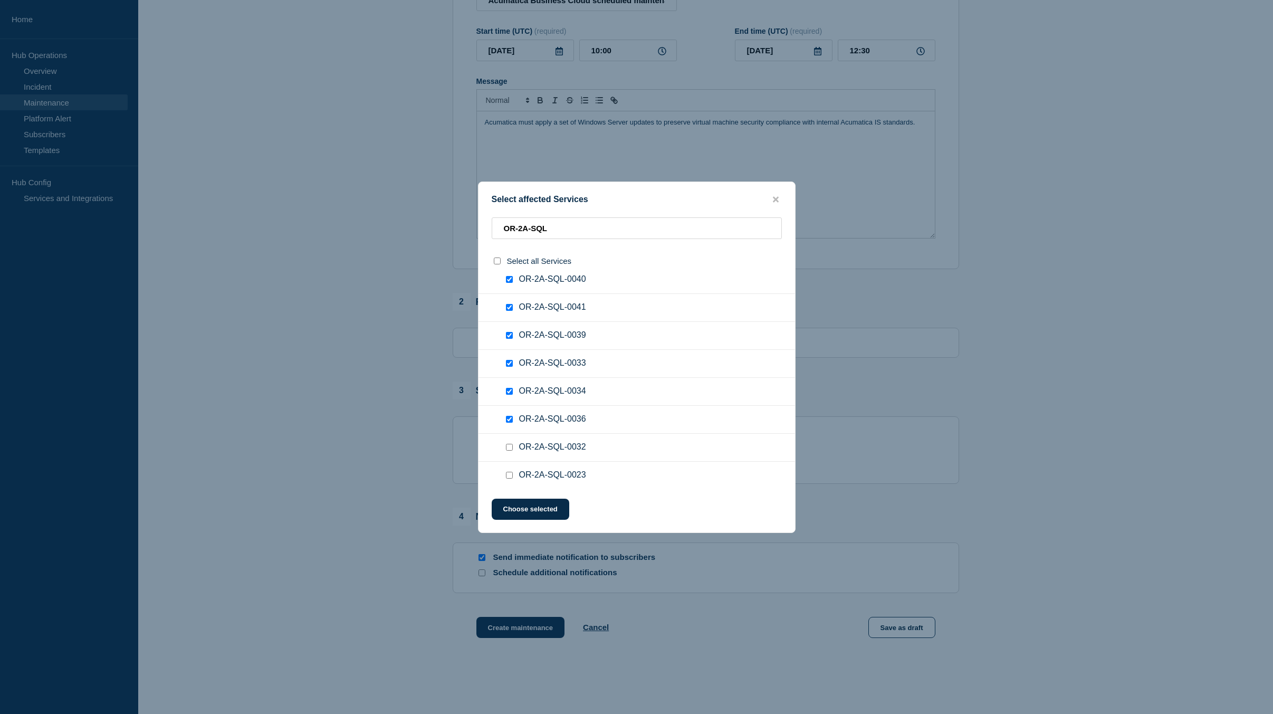
click at [507, 451] on input "OR-2A-SQL-0032 checkbox" at bounding box center [509, 447] width 7 height 7
checkbox input "true"
click at [509, 478] on input "OR-2A-SQL-0023 checkbox" at bounding box center [509, 475] width 7 height 7
checkbox input "true"
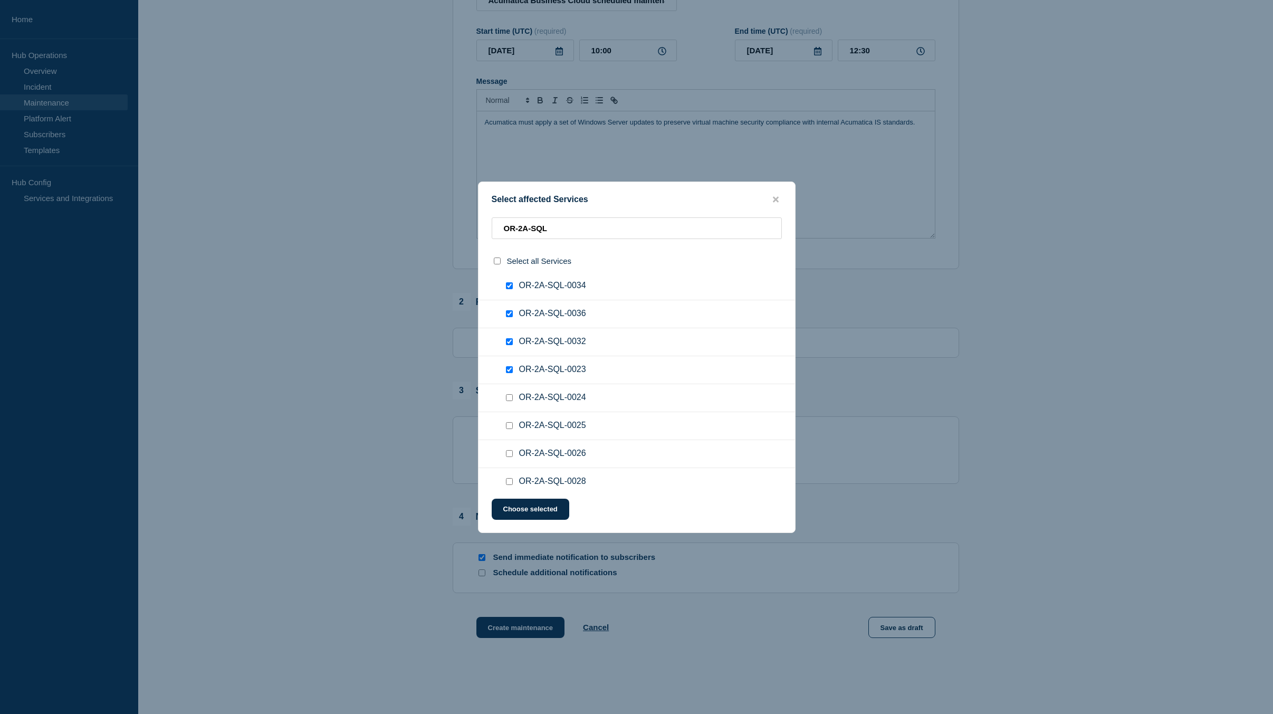
click at [510, 397] on input "OR-2A-SQL-0024 checkbox" at bounding box center [509, 397] width 7 height 7
checkbox input "true"
click at [511, 424] on input "OR-2A-SQL-0025 checkbox" at bounding box center [509, 425] width 7 height 7
checkbox input "true"
click at [510, 456] on input "OR-2A-SQL-0026 checkbox" at bounding box center [509, 453] width 7 height 7
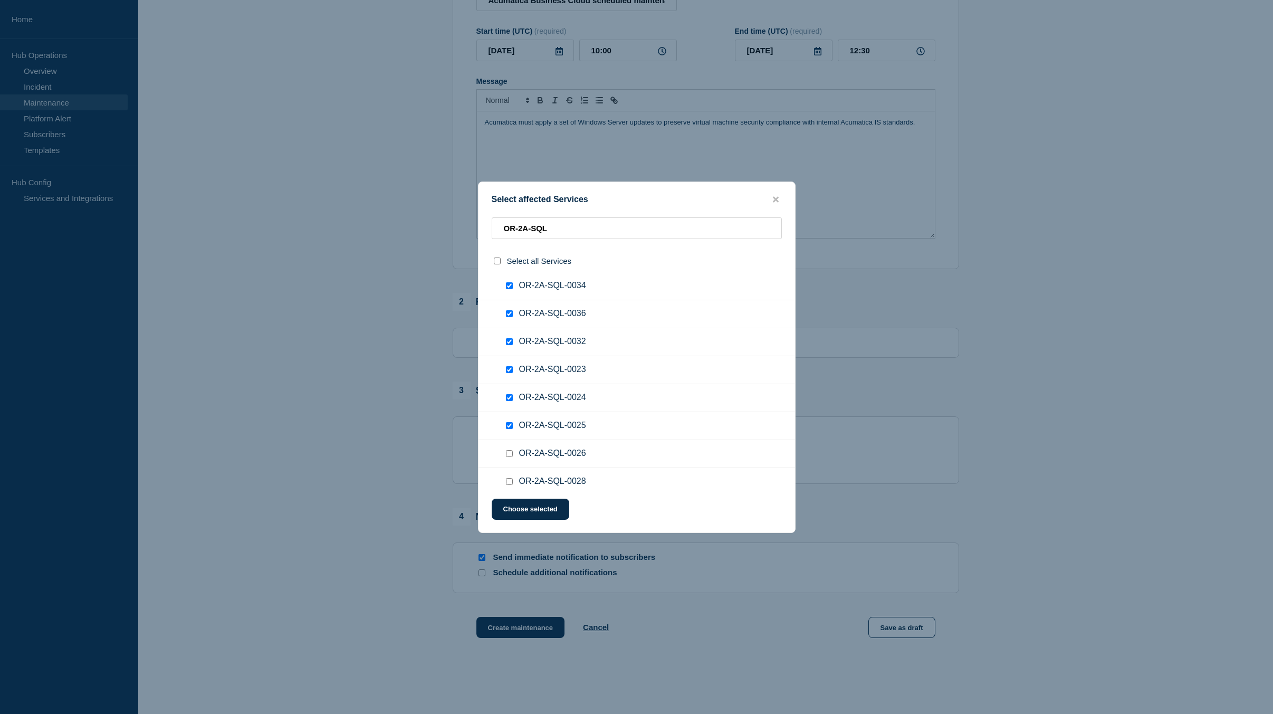
checkbox input "true"
drag, startPoint x: 510, startPoint y: 480, endPoint x: 516, endPoint y: 479, distance: 6.4
click at [510, 480] on input "OR-2A-SQL-0028 checkbox" at bounding box center [509, 481] width 7 height 7
checkbox input "true"
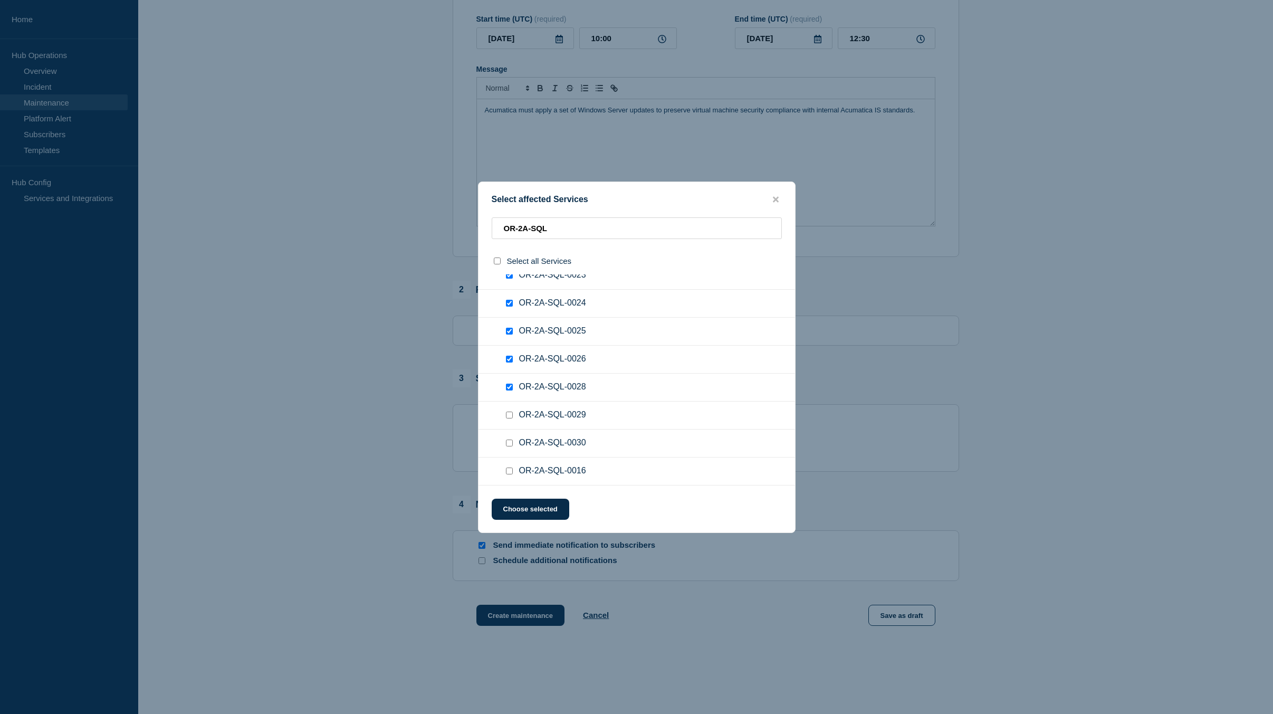
scroll to position [206, 0]
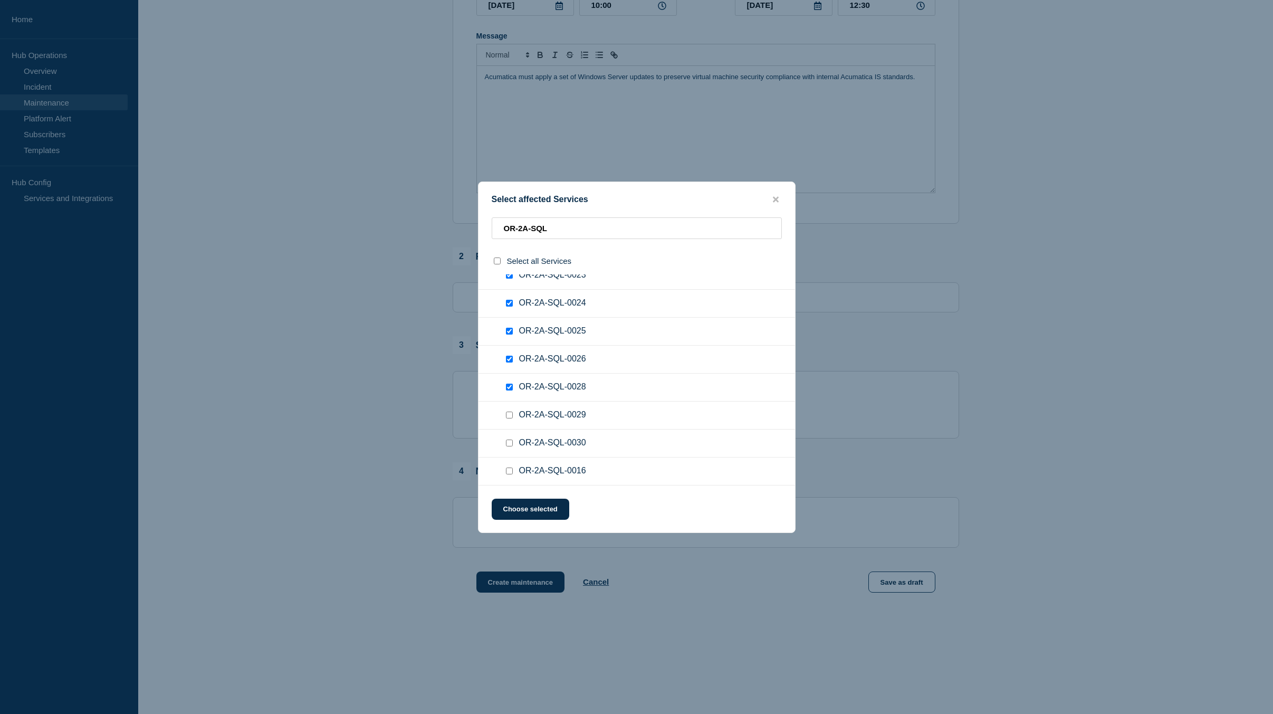
click at [511, 415] on input "OR-2A-SQL-0029 checkbox" at bounding box center [509, 414] width 7 height 7
checkbox input "true"
click at [509, 443] on input "OR-2A-SQL-0030 checkbox" at bounding box center [509, 442] width 7 height 7
checkbox input "true"
click at [510, 474] on input "OR-2A-SQL-0016 checkbox" at bounding box center [509, 470] width 7 height 7
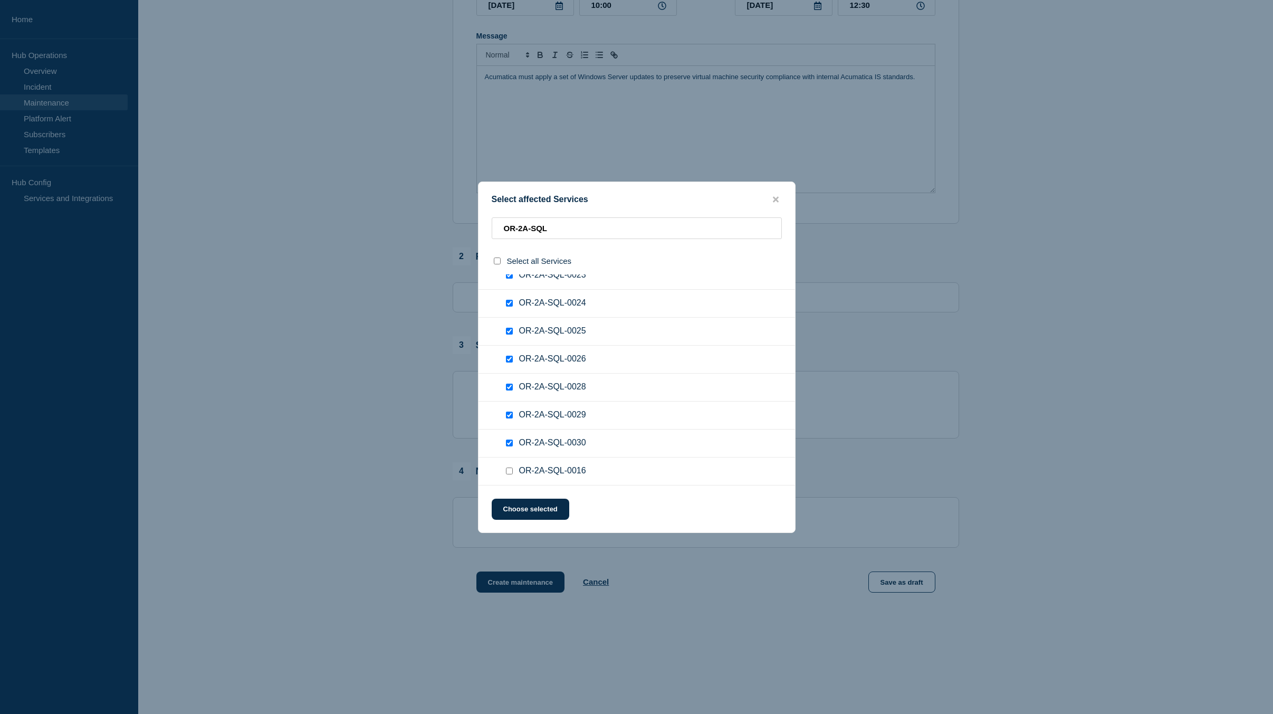
checkbox input "true"
click at [526, 509] on button "Choose selected" at bounding box center [531, 509] width 78 height 21
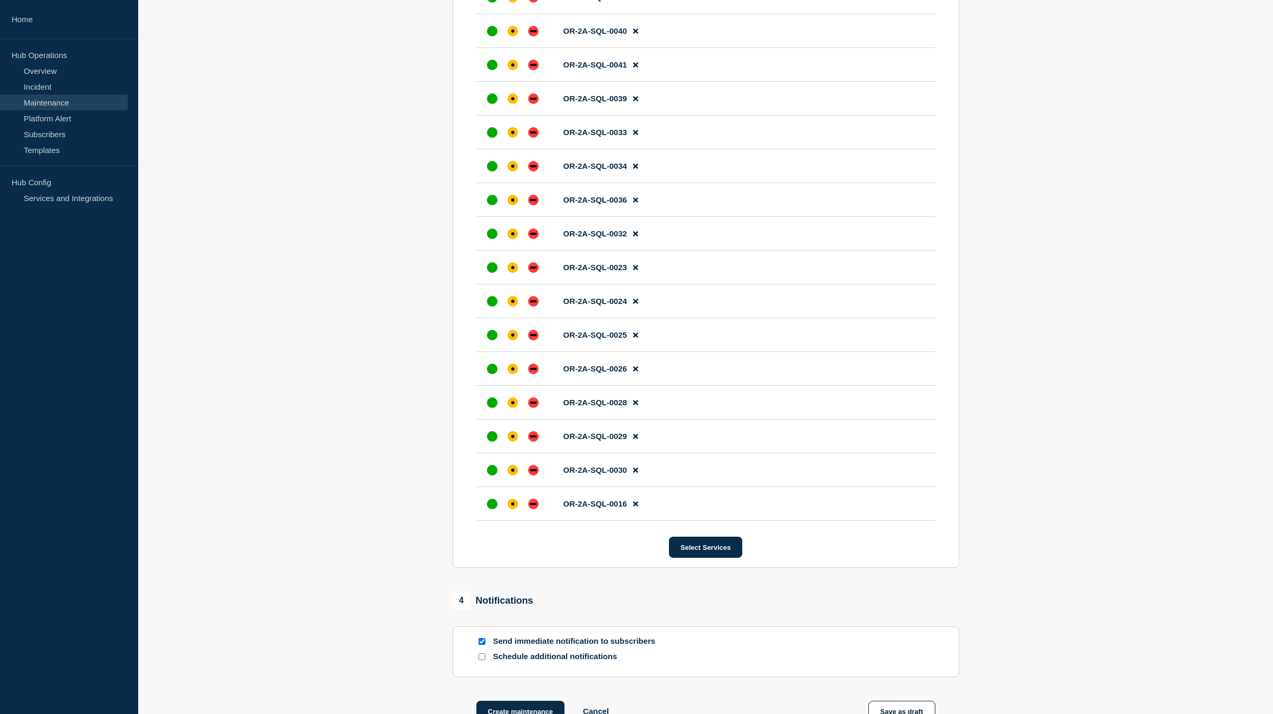
scroll to position [1072, 0]
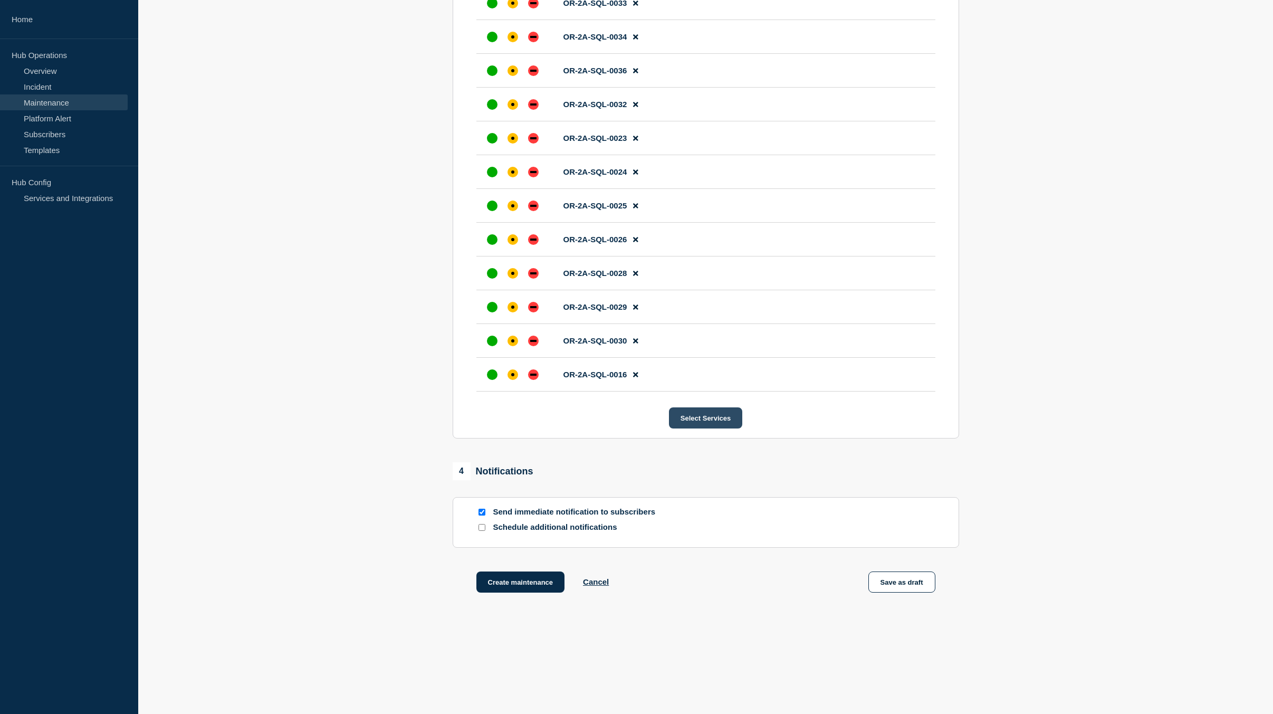
click at [716, 417] on button "Select Services" at bounding box center [705, 417] width 73 height 21
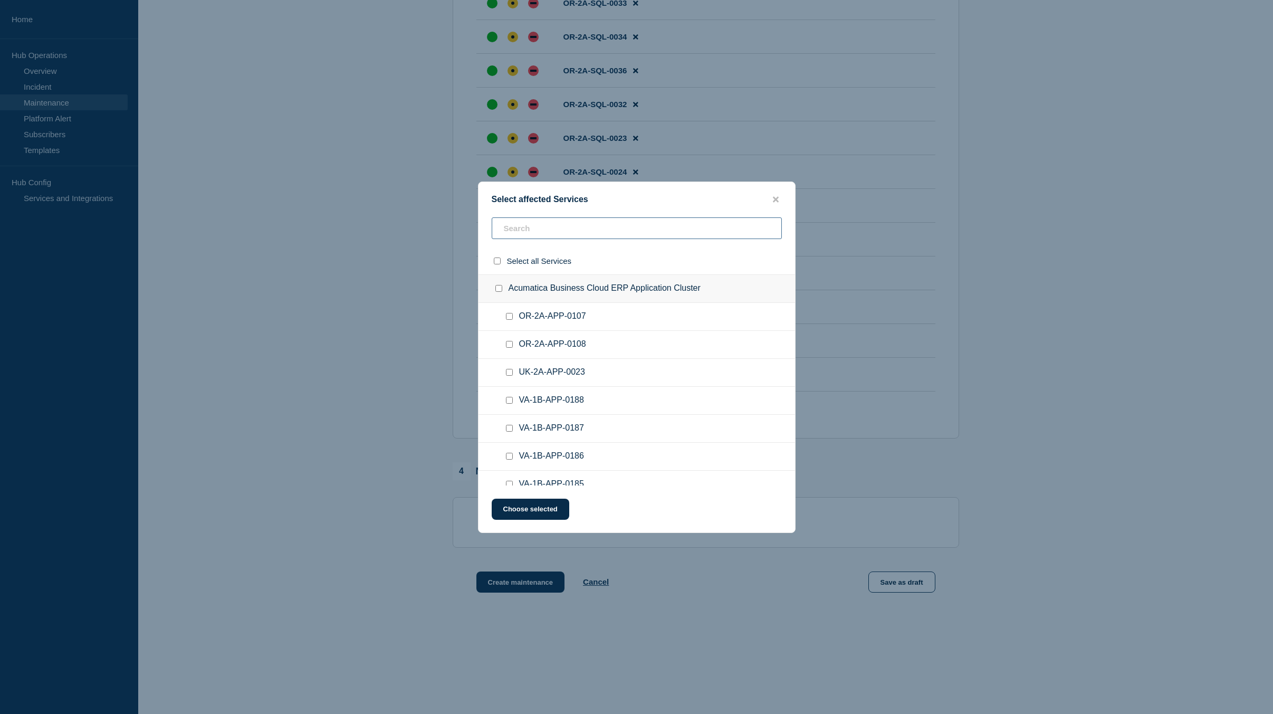
click at [656, 232] on input "text" at bounding box center [637, 228] width 290 height 22
click at [510, 316] on input "OR-2B-SQL-0053 checkbox" at bounding box center [509, 316] width 7 height 7
click at [511, 342] on input "OR-2B-SQL-0052 checkbox" at bounding box center [509, 344] width 7 height 7
click at [508, 368] on div at bounding box center [511, 372] width 15 height 11
click at [509, 369] on div at bounding box center [511, 372] width 15 height 11
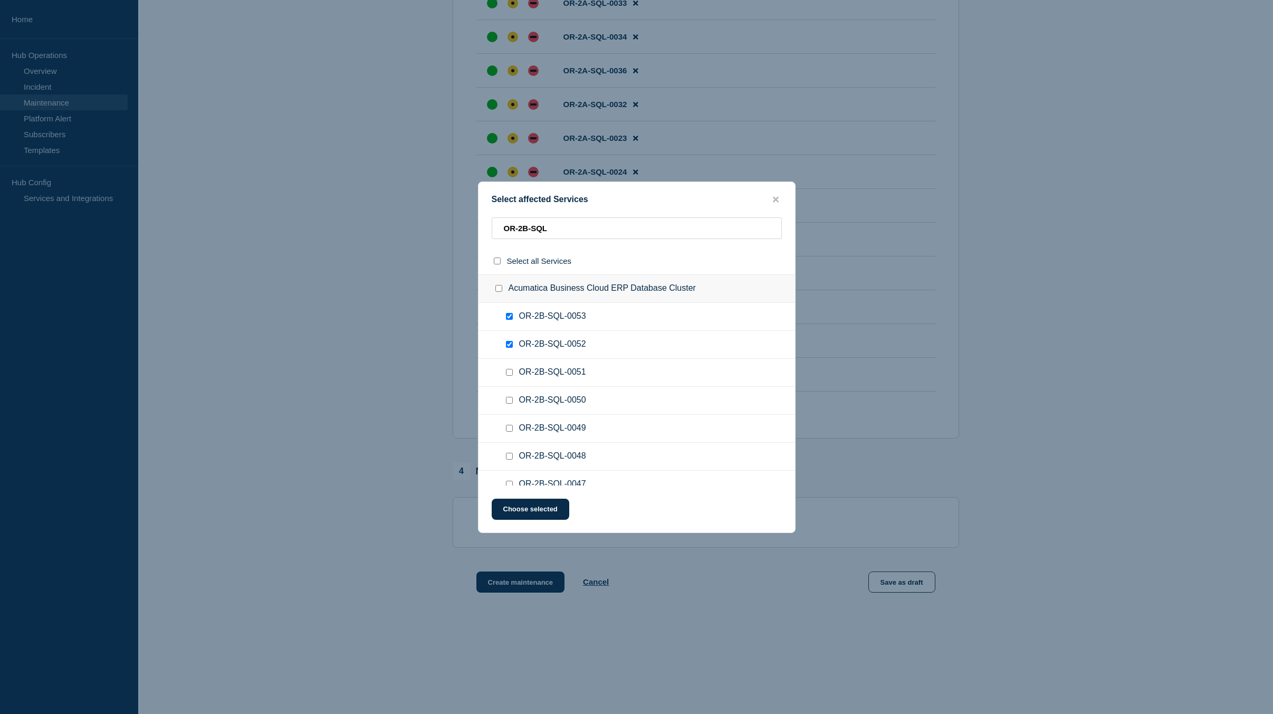
click at [509, 371] on input "OR-2B-SQL-0051 checkbox" at bounding box center [509, 372] width 7 height 7
click at [509, 403] on input "OR-2B-SQL-0050 checkbox" at bounding box center [509, 400] width 7 height 7
click at [509, 425] on input "OR-2B-SQL-0049 checkbox" at bounding box center [509, 428] width 7 height 7
click at [510, 455] on input "OR-2B-SQL-0048 checkbox" at bounding box center [509, 456] width 7 height 7
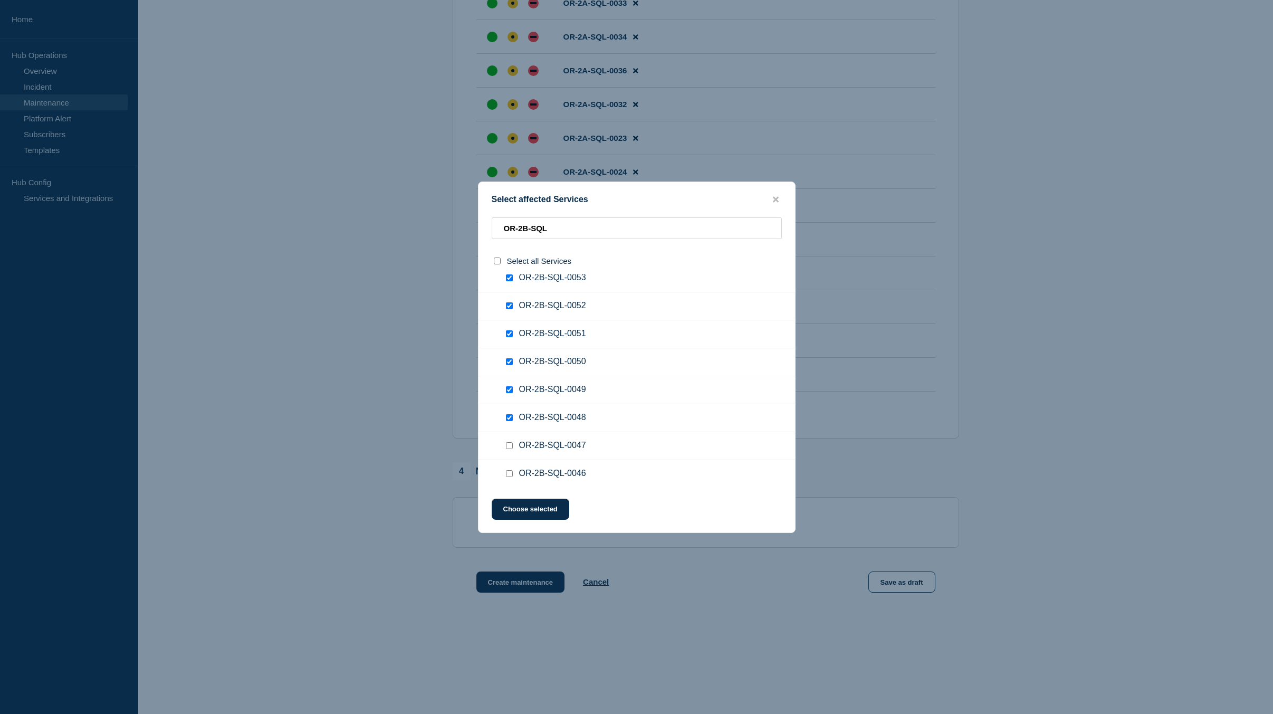
scroll to position [106, 0]
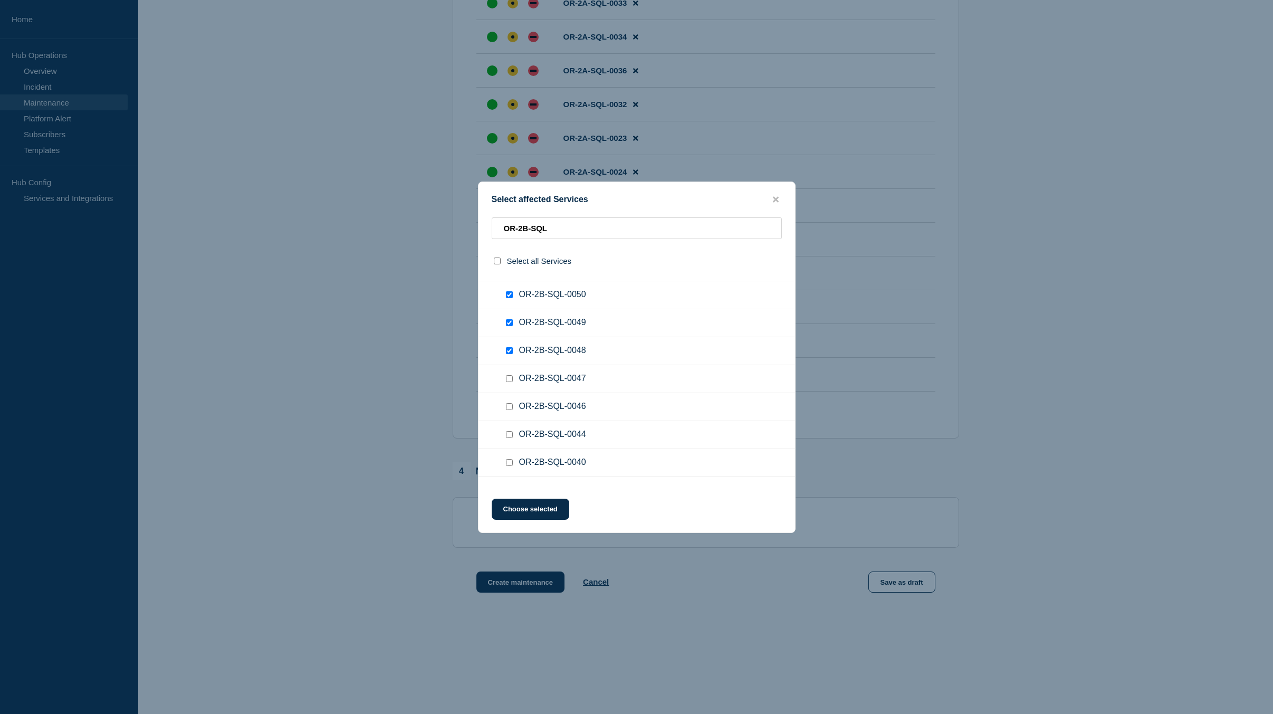
click at [511, 378] on input "OR-2B-SQL-0047 checkbox" at bounding box center [509, 378] width 7 height 7
click at [512, 408] on input "OR-2B-SQL-0046 checkbox" at bounding box center [509, 406] width 7 height 7
click at [510, 435] on input "OR-2B-SQL-0044 checkbox" at bounding box center [509, 434] width 7 height 7
click at [510, 463] on input "OR-2B-SQL-0040 checkbox" at bounding box center [509, 462] width 7 height 7
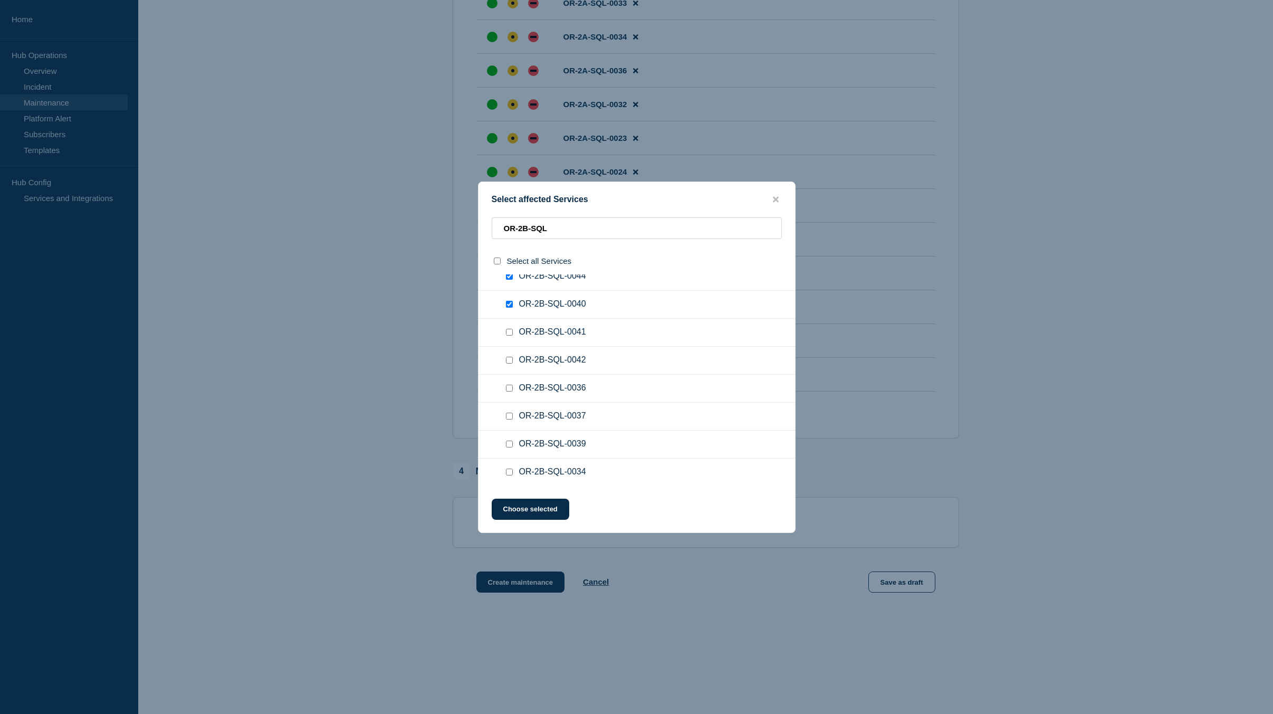
click at [507, 332] on input "OR-2B-SQL-0041 checkbox" at bounding box center [509, 332] width 7 height 7
click at [508, 362] on input "OR-2B-SQL-0042 checkbox" at bounding box center [509, 360] width 7 height 7
click at [508, 387] on input "OR-2B-SQL-0036 checkbox" at bounding box center [509, 388] width 7 height 7
click at [510, 417] on input "OR-2B-SQL-0037 checkbox" at bounding box center [509, 416] width 7 height 7
click at [508, 447] on input "OR-2B-SQL-0039 checkbox" at bounding box center [509, 443] width 7 height 7
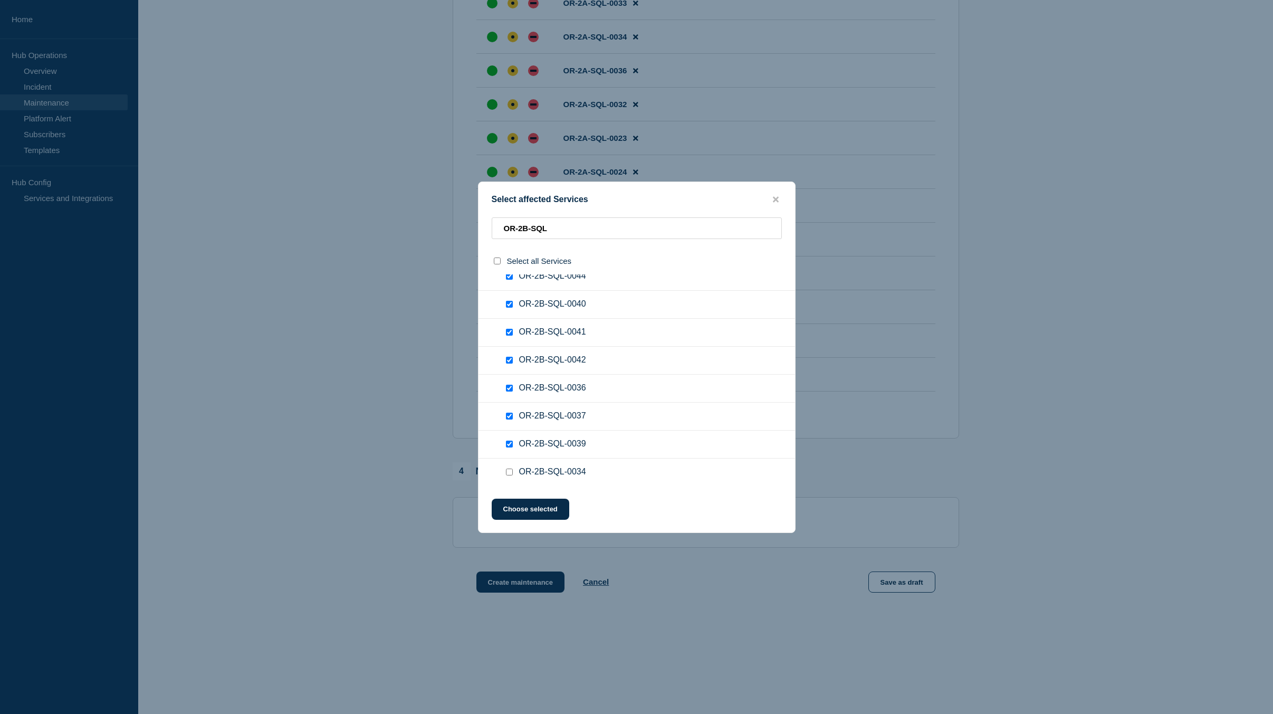
click at [511, 475] on input "OR-2B-SQL-0034 checkbox" at bounding box center [509, 471] width 7 height 7
click at [508, 386] on input "OR-2B-SQL-0035 checkbox" at bounding box center [509, 387] width 7 height 7
click at [508, 414] on input "OR-2B-SQL-0032 checkbox" at bounding box center [509, 414] width 7 height 7
click at [509, 441] on input "OR-2B-SQL-0028 checkbox" at bounding box center [509, 442] width 7 height 7
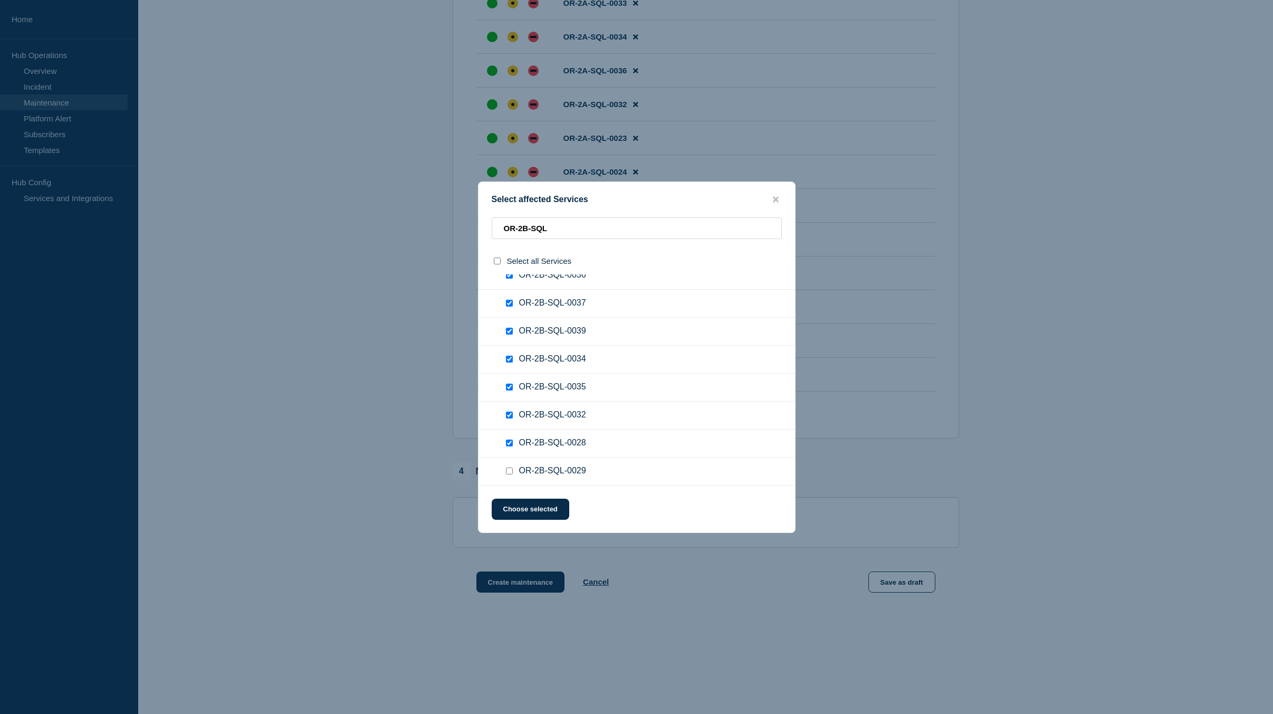
click at [509, 471] on input "OR-2B-SQL-0029 checkbox" at bounding box center [509, 470] width 7 height 7
click at [540, 511] on button "Choose selected" at bounding box center [531, 509] width 78 height 21
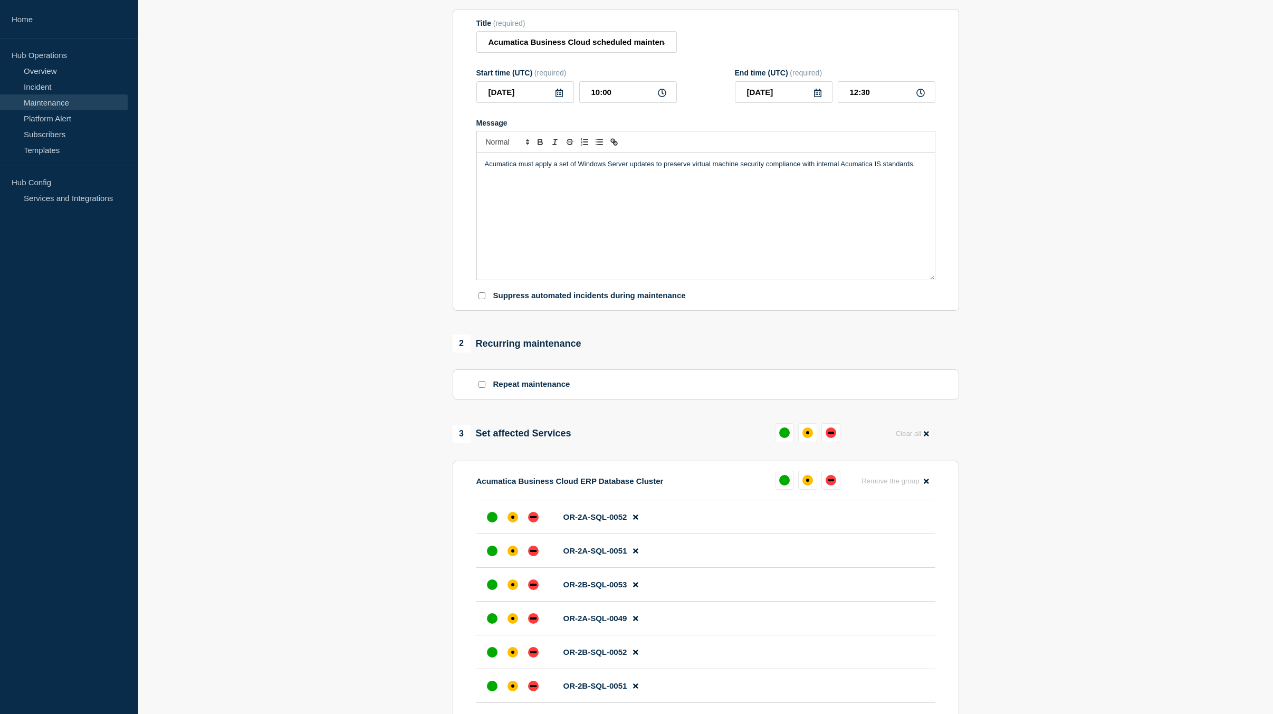
scroll to position [116, 0]
click at [834, 481] on div "down" at bounding box center [831, 480] width 11 height 11
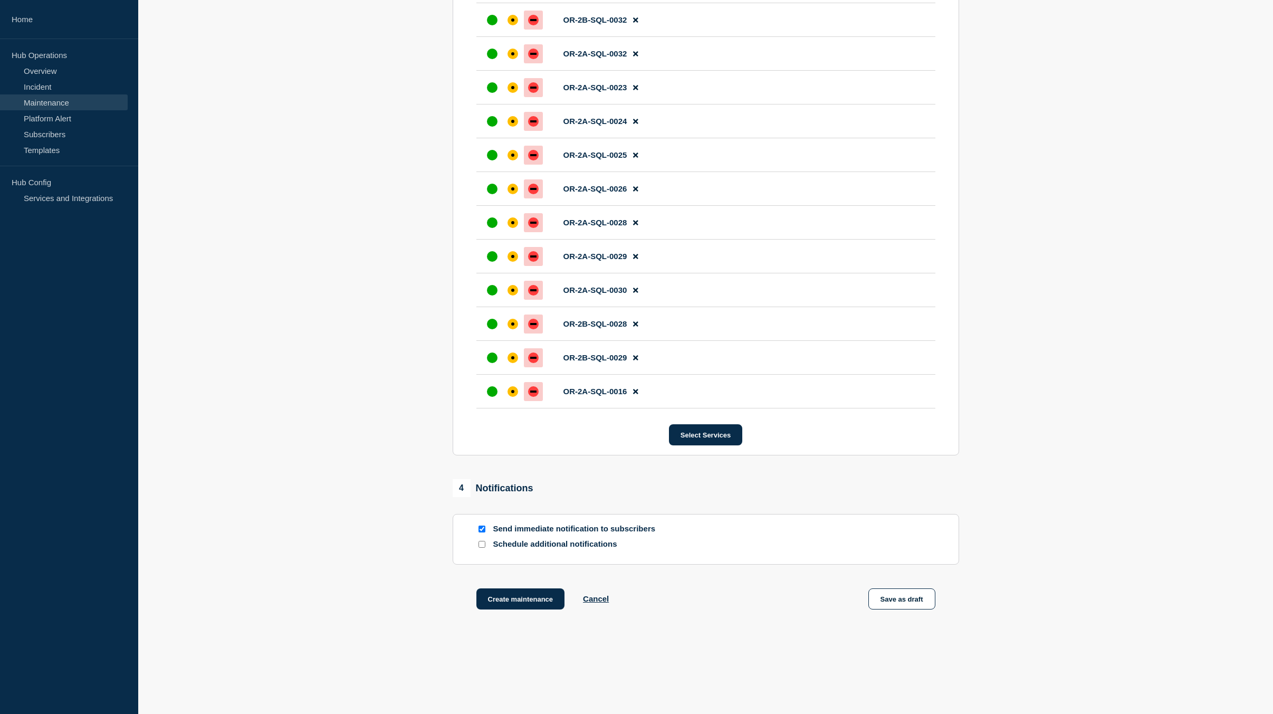
scroll to position [1747, 0]
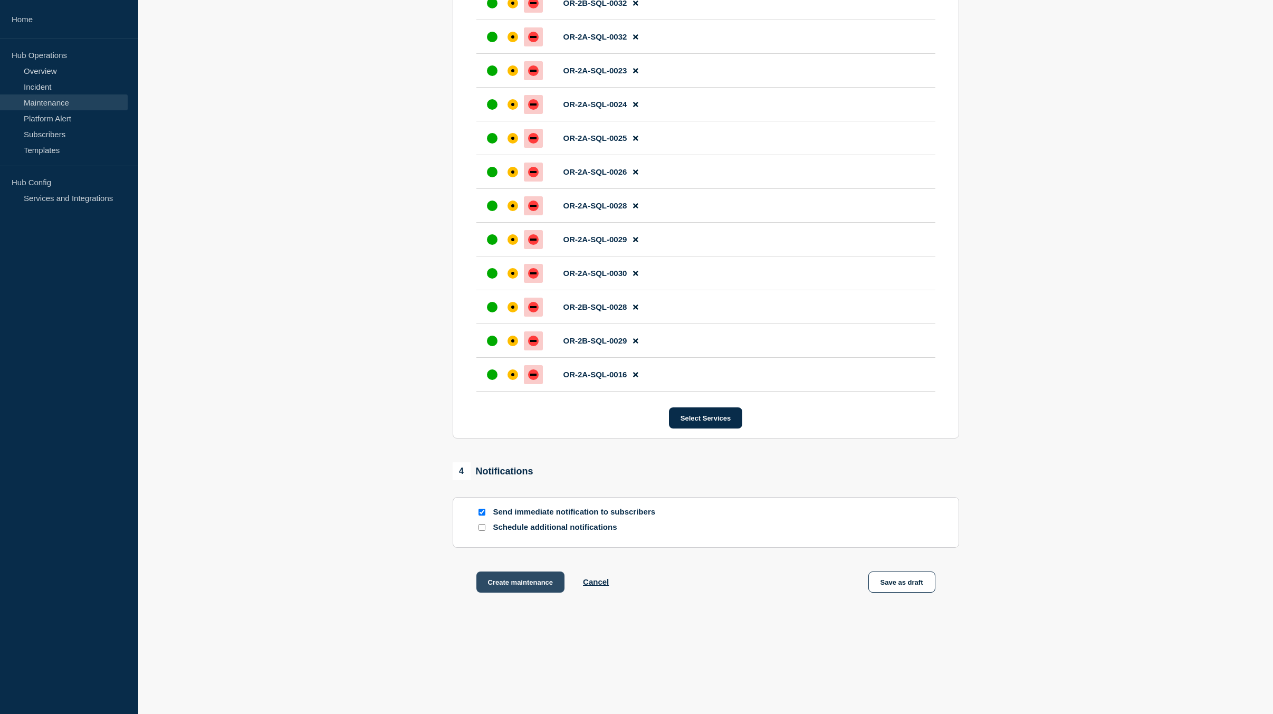
click at [532, 580] on button "Create maintenance" at bounding box center [520, 581] width 89 height 21
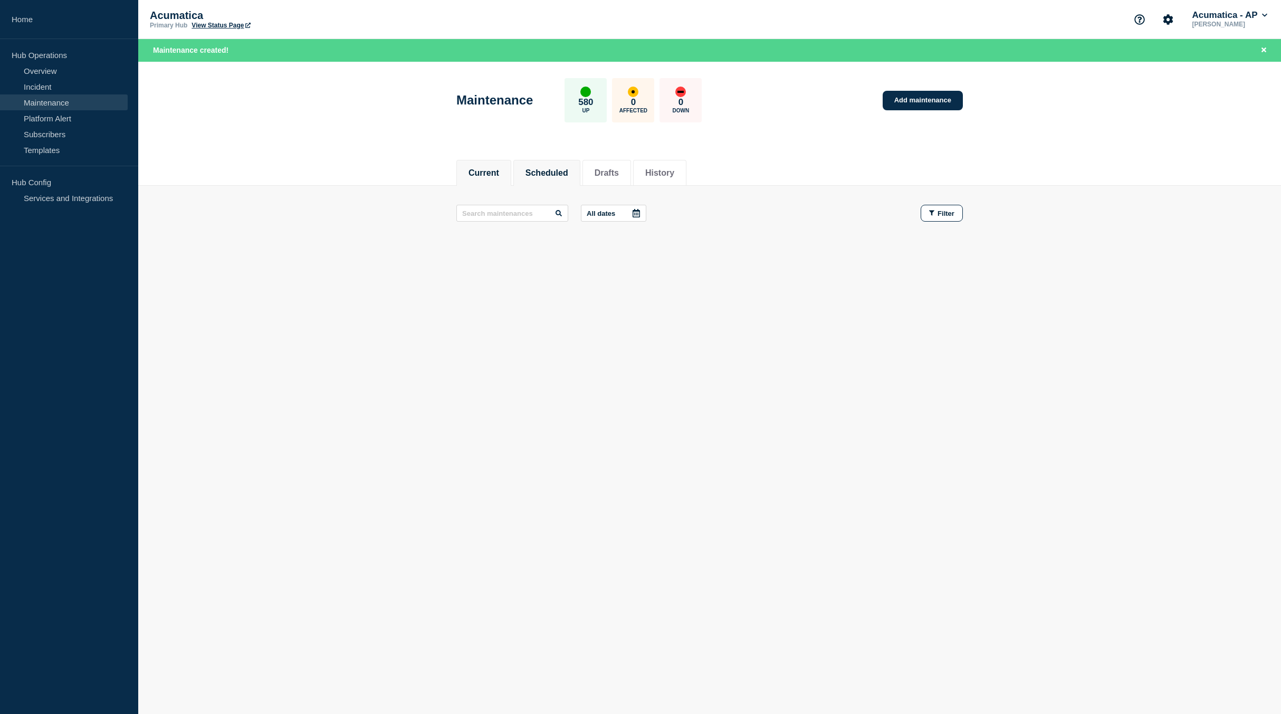
click at [555, 160] on li "Scheduled" at bounding box center [546, 173] width 67 height 26
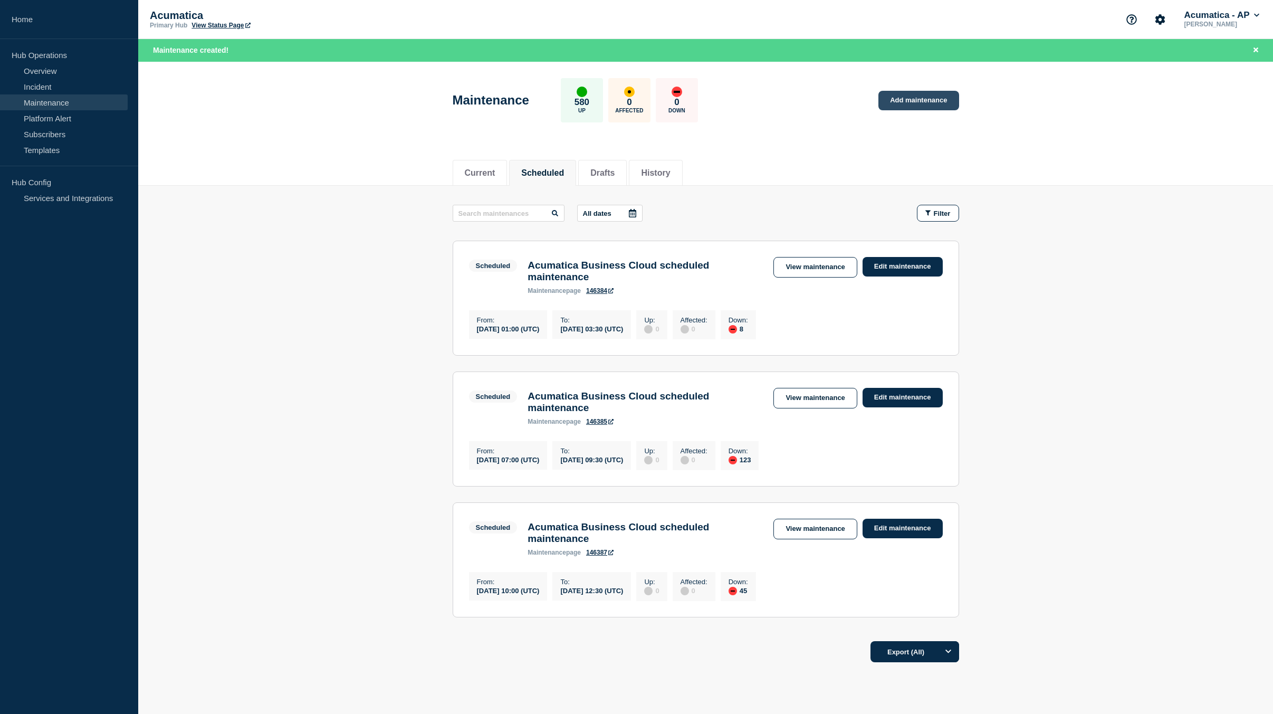
click at [917, 99] on link "Add maintenance" at bounding box center [918, 101] width 80 height 20
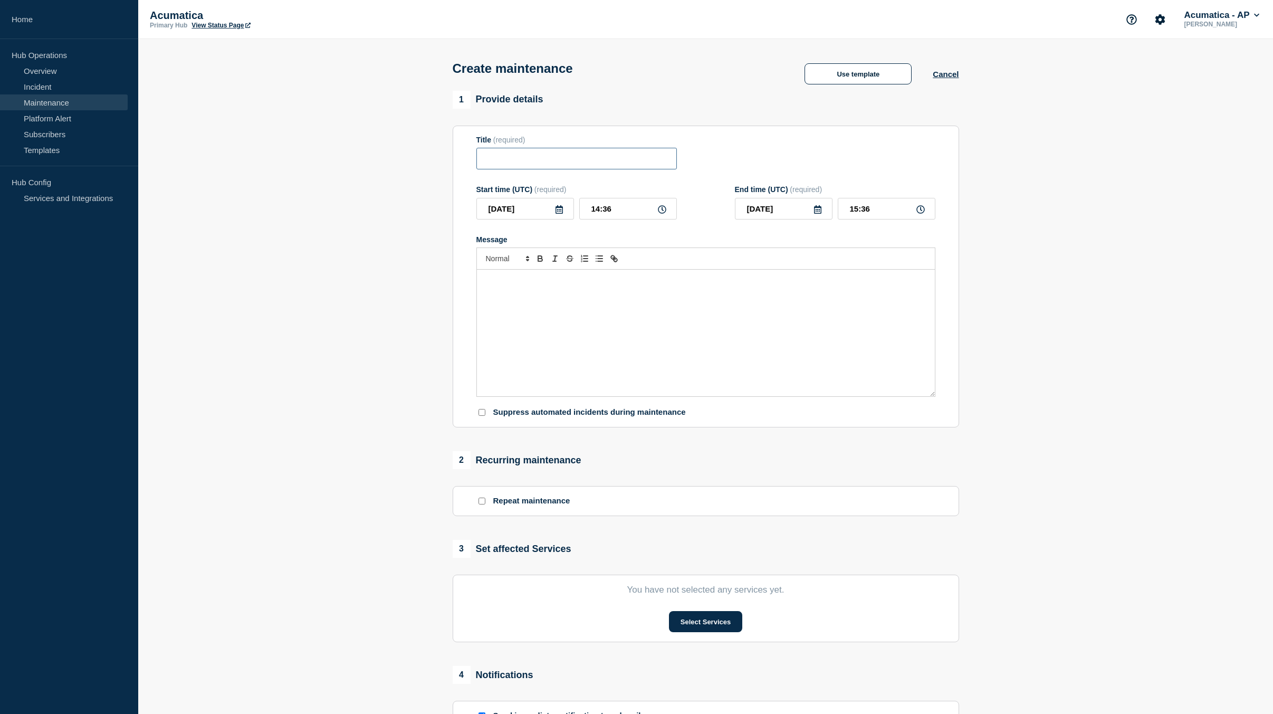
click at [501, 165] on input "Title" at bounding box center [576, 159] width 200 height 22
click at [543, 319] on div "Message" at bounding box center [706, 333] width 458 height 127
click at [515, 158] on input "Title" at bounding box center [576, 159] width 200 height 22
paste input "Acumatica Business Cloud scheduled maintenance"
click at [559, 213] on icon at bounding box center [559, 209] width 8 height 8
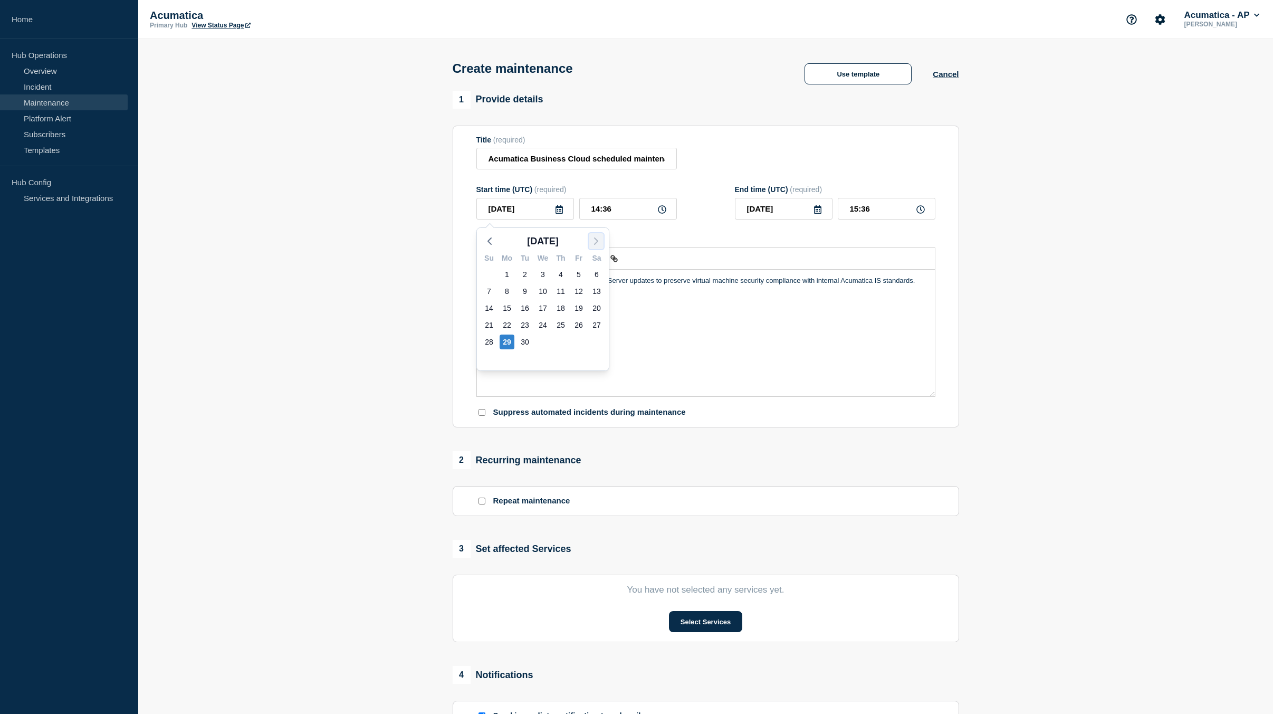
click at [593, 239] on icon "button" at bounding box center [596, 241] width 13 height 13
click at [540, 306] on div "15" at bounding box center [542, 308] width 15 height 15
click at [601, 212] on input "14:36" at bounding box center [628, 209] width 98 height 22
click at [860, 213] on input "14:00" at bounding box center [887, 209] width 98 height 22
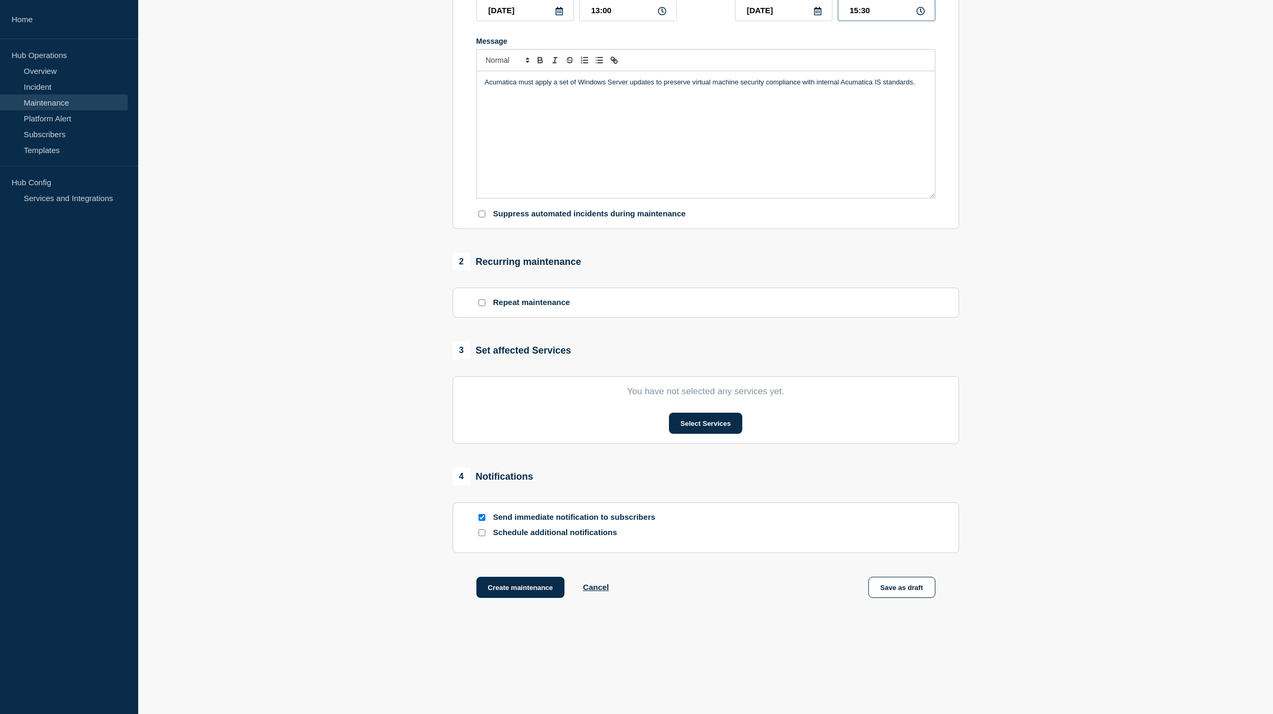
scroll to position [206, 0]
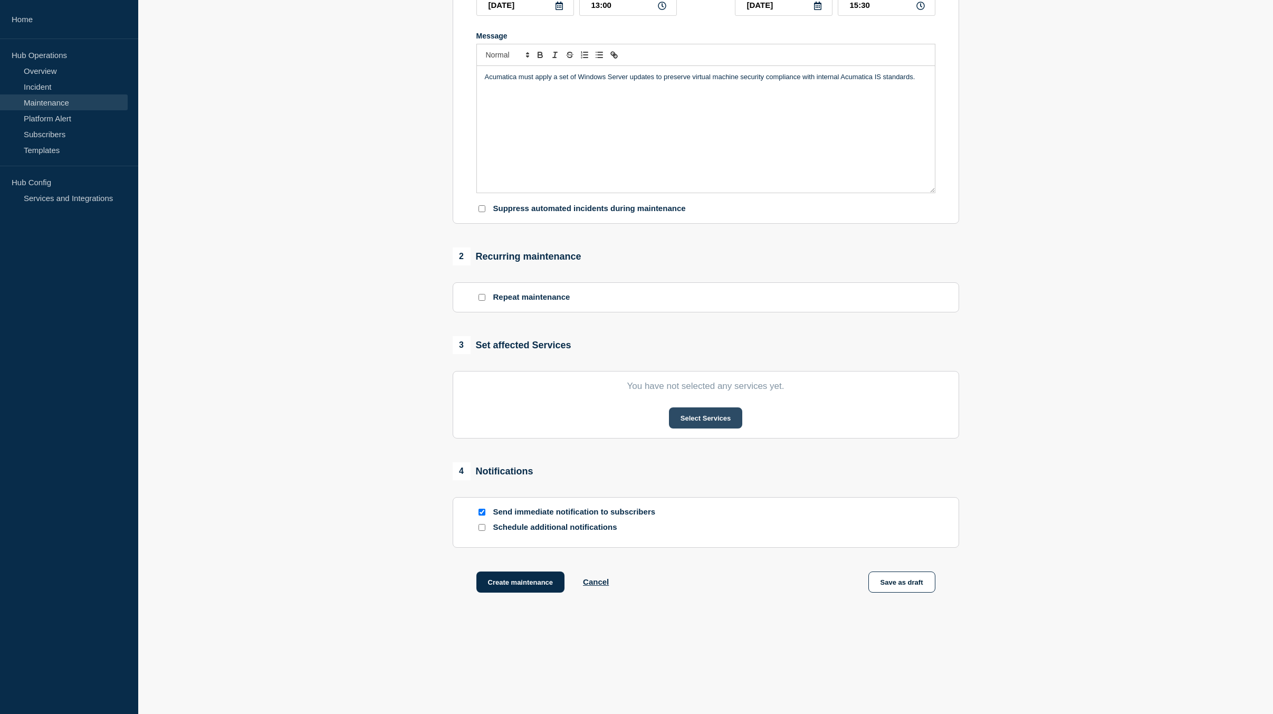
click at [688, 423] on button "Select Services" at bounding box center [705, 417] width 73 height 21
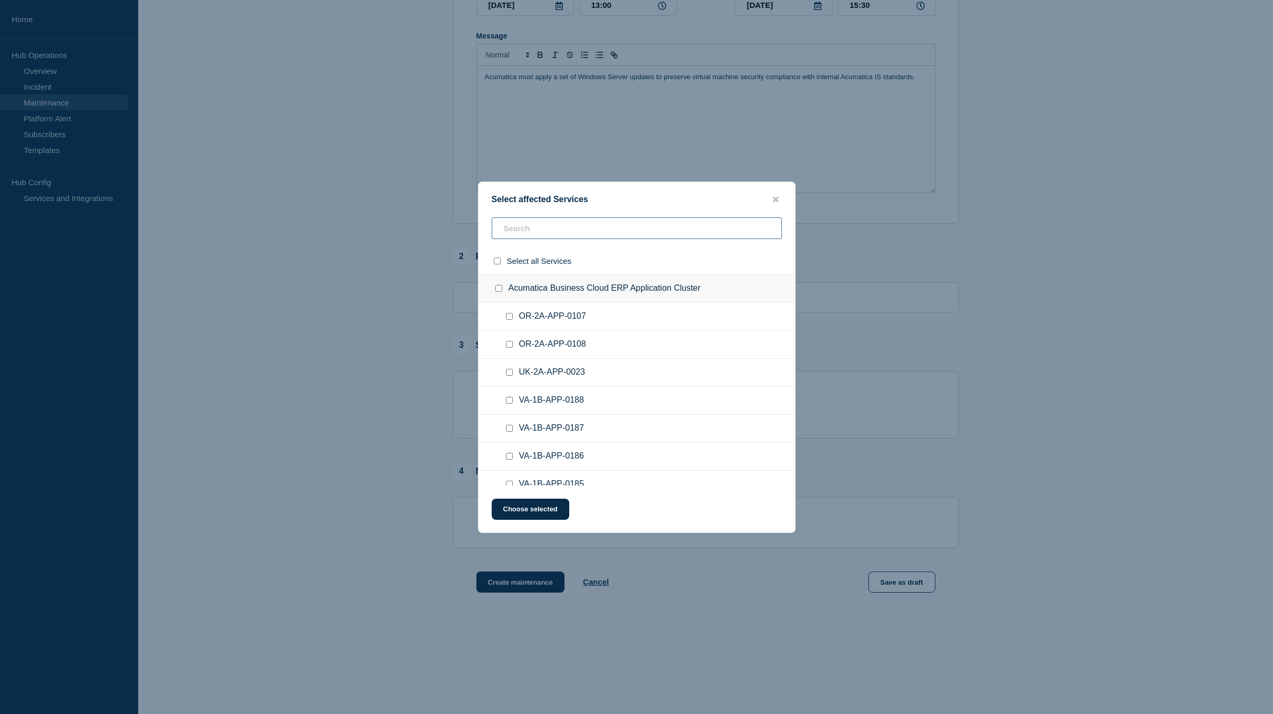
click at [562, 226] on input "text" at bounding box center [637, 228] width 290 height 22
click at [509, 317] on input "SG-1A-SQL-0046 checkbox" at bounding box center [509, 316] width 7 height 7
click at [509, 345] on input "SG-1A-SQL-0045 checkbox" at bounding box center [509, 344] width 7 height 7
click at [510, 376] on input "SG-1A-SQL-0043 checkbox" at bounding box center [509, 372] width 7 height 7
click at [511, 401] on input "SG-1A-SQL-0044 checkbox" at bounding box center [509, 400] width 7 height 7
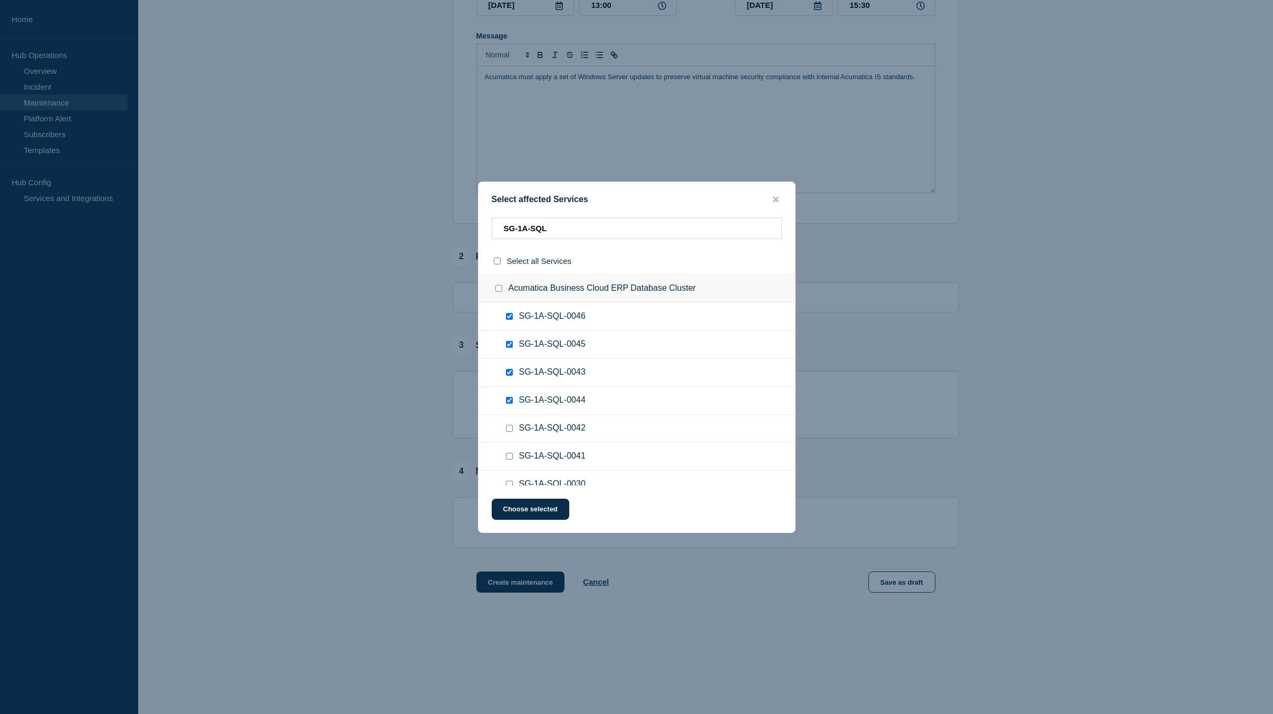
click at [509, 427] on input "SG-1A-SQL-0042 checkbox" at bounding box center [509, 428] width 7 height 7
click at [510, 455] on input "SG-1A-SQL-0041 checkbox" at bounding box center [509, 456] width 7 height 7
click at [510, 379] on input "SG-1A-SQL-0030 checkbox" at bounding box center [509, 378] width 7 height 7
click at [509, 406] on input "SG-1A-SQL-0031 checkbox" at bounding box center [509, 406] width 7 height 7
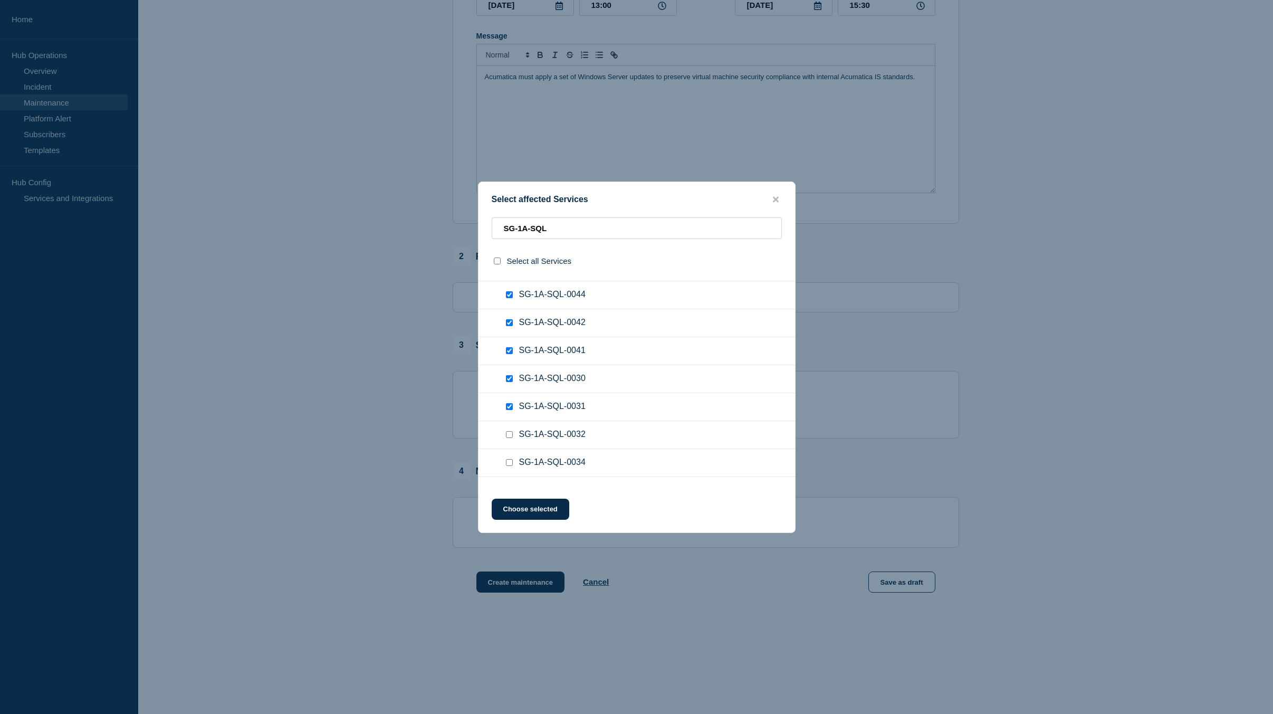
click at [511, 436] on input "SG-1A-SQL-0032 checkbox" at bounding box center [509, 434] width 7 height 7
click at [509, 464] on input "SG-1A-SQL-0034 checkbox" at bounding box center [509, 462] width 7 height 7
click at [510, 388] on input "SG-1A-SQL-0035 checkbox" at bounding box center [509, 387] width 7 height 7
click at [509, 416] on input "SG-1A-SQL-0036 checkbox" at bounding box center [509, 414] width 7 height 7
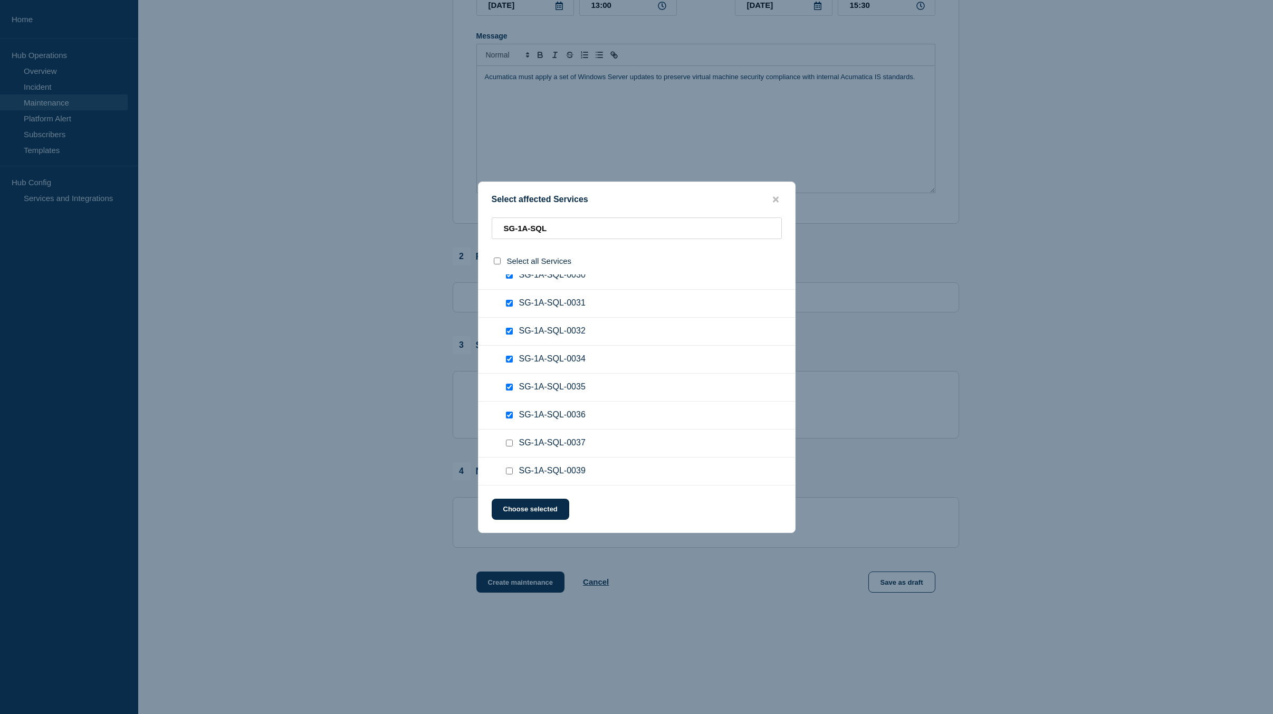
click at [511, 443] on input "SG-1A-SQL-0037 checkbox" at bounding box center [509, 442] width 7 height 7
click at [511, 472] on input "SG-1A-SQL-0039 checkbox" at bounding box center [509, 470] width 7 height 7
click at [538, 512] on button "Choose selected" at bounding box center [531, 509] width 78 height 21
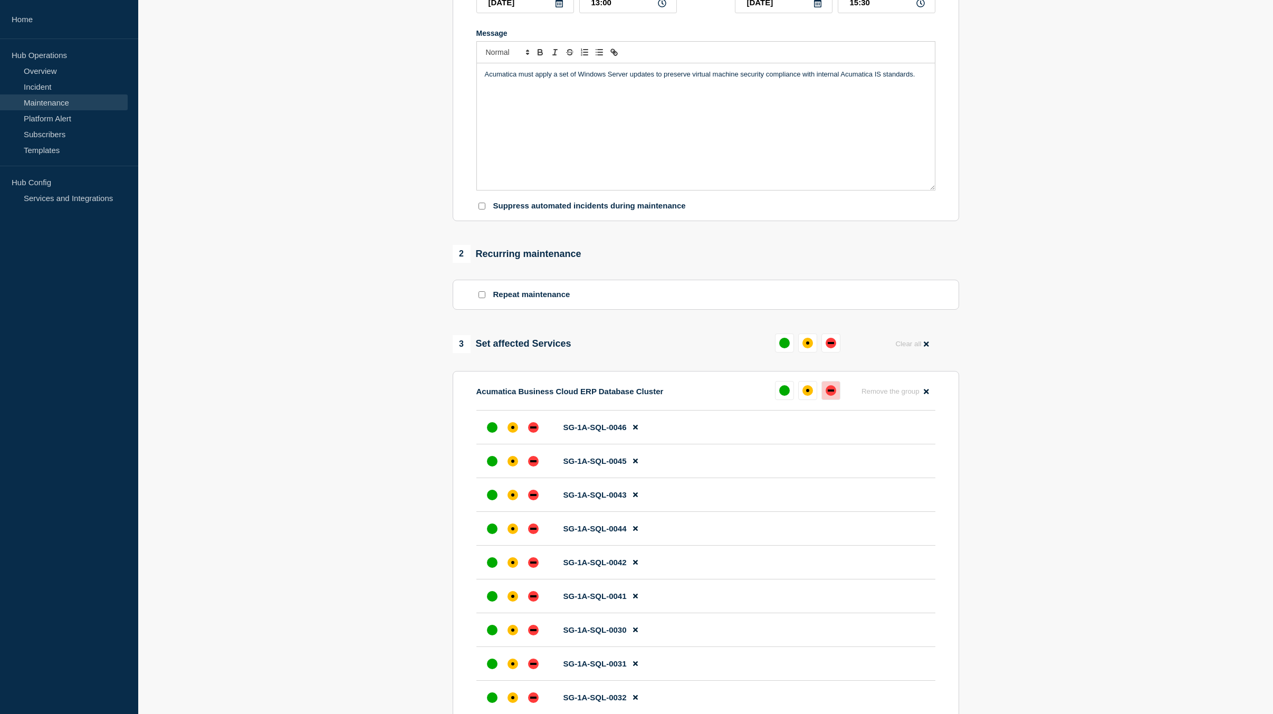
click at [834, 395] on div "down" at bounding box center [831, 390] width 11 height 11
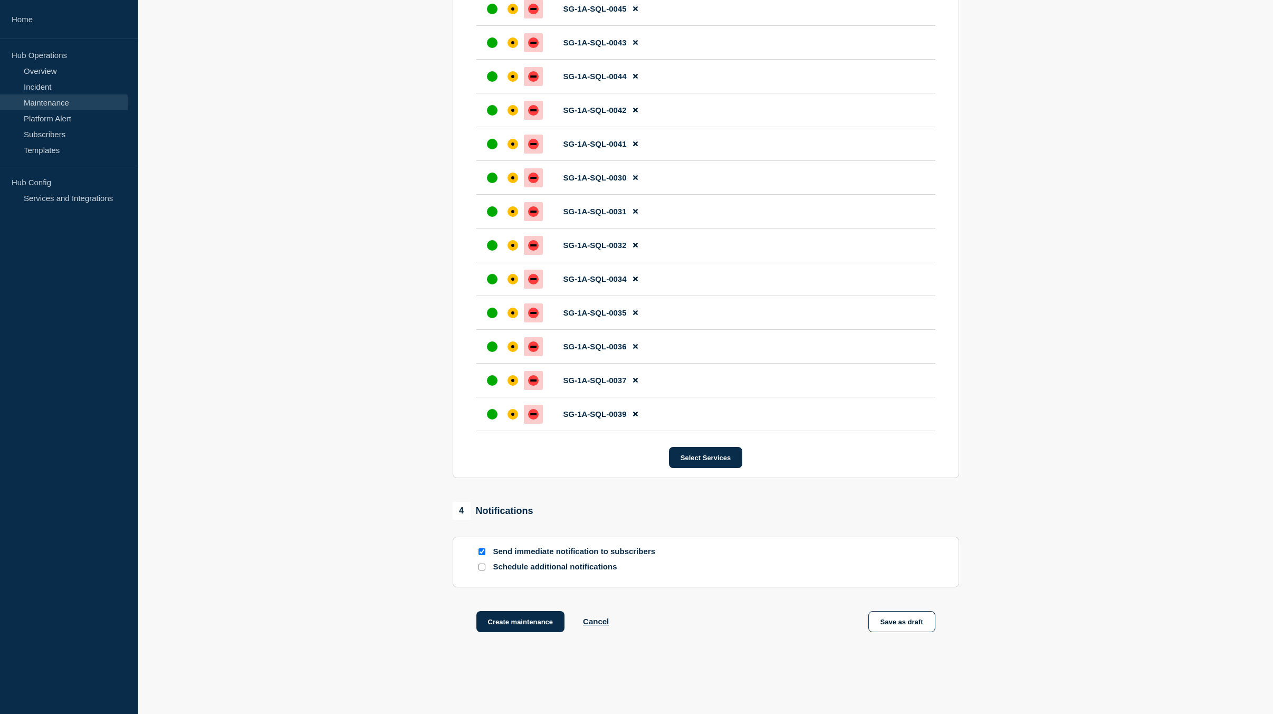
scroll to position [648, 0]
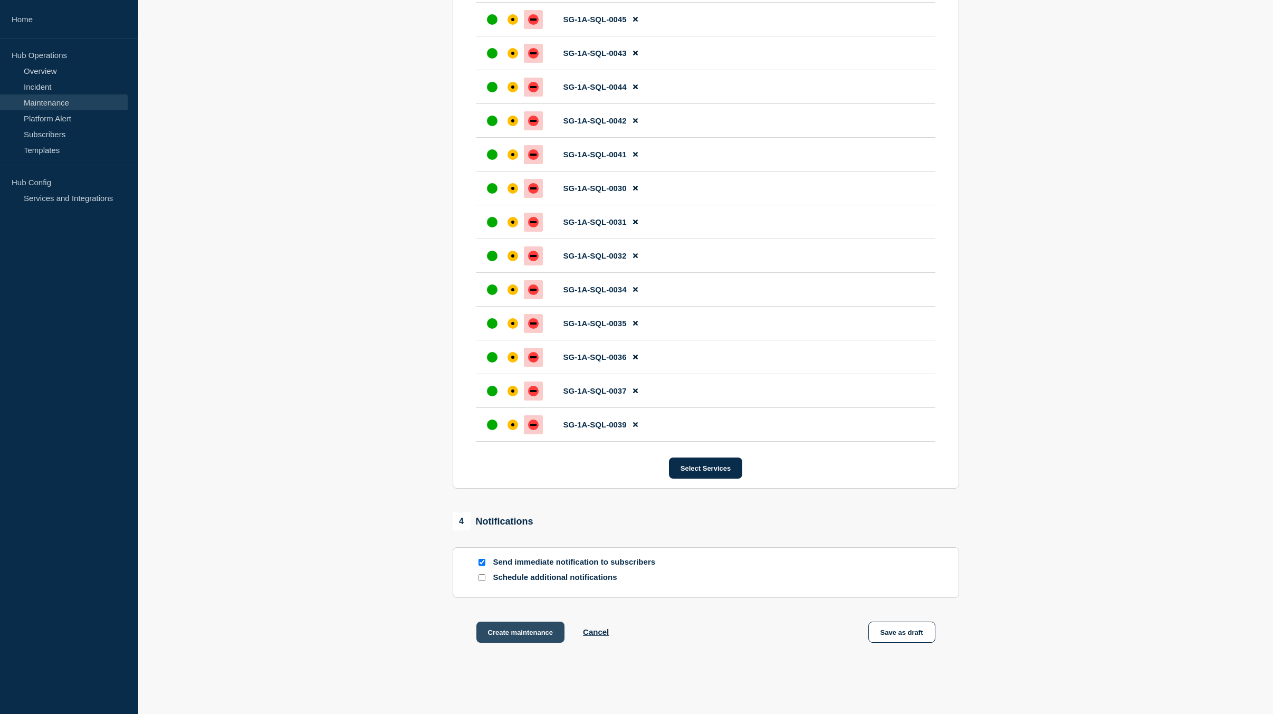
click at [520, 636] on button "Create maintenance" at bounding box center [520, 631] width 89 height 21
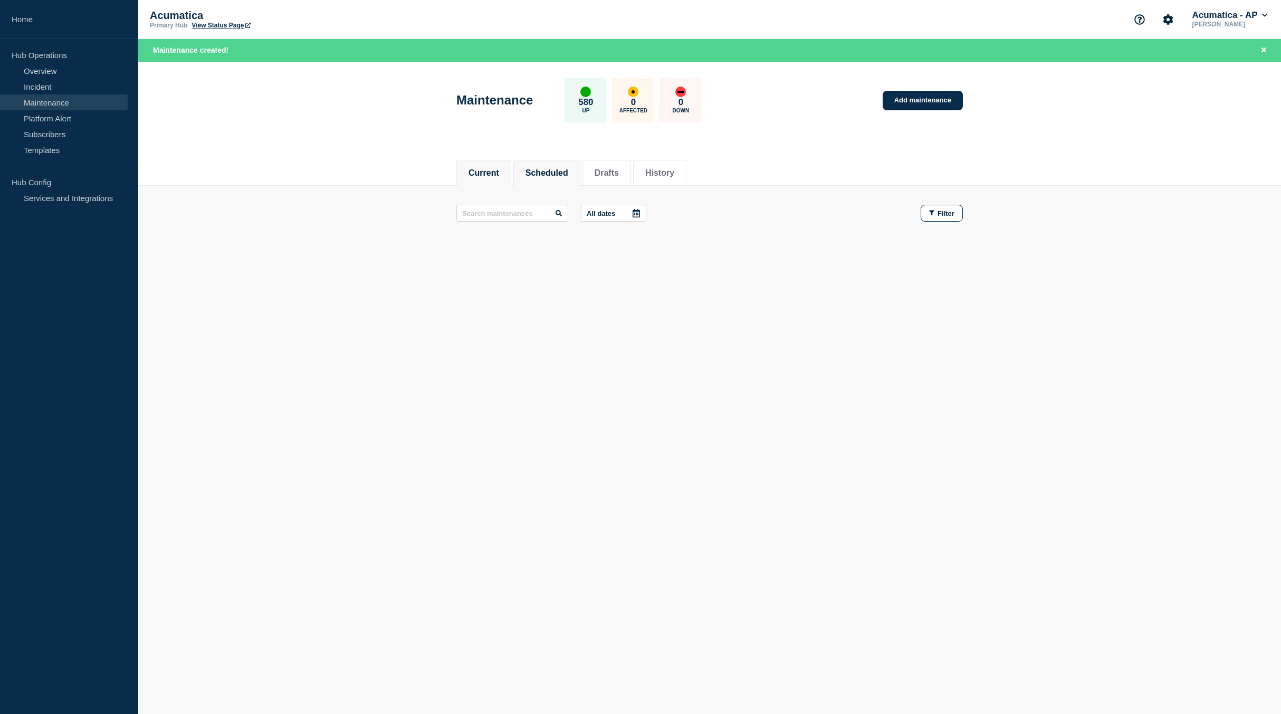
click at [550, 165] on li "Scheduled" at bounding box center [546, 173] width 67 height 26
